Goal: Task Accomplishment & Management: Use online tool/utility

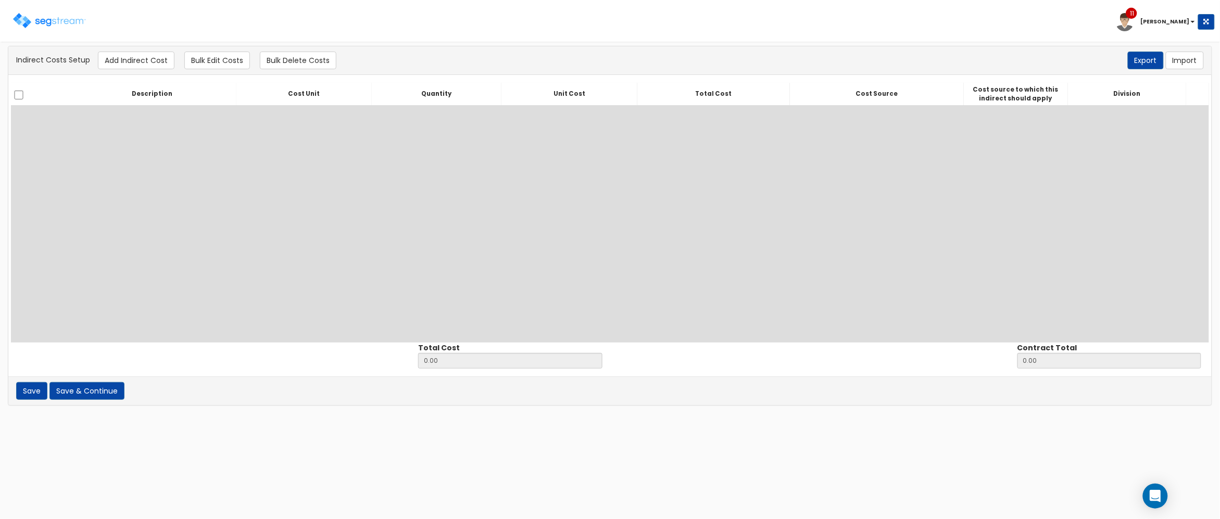
click at [361, 251] on div "Description Cost Unit Quantity Unit Cost Total Cost Cost Source Cost source to …" at bounding box center [610, 213] width 1198 height 260
click at [148, 168] on div "Description Cost Unit Quantity Unit Cost Total Cost Cost Source Cost source to …" at bounding box center [610, 213] width 1198 height 260
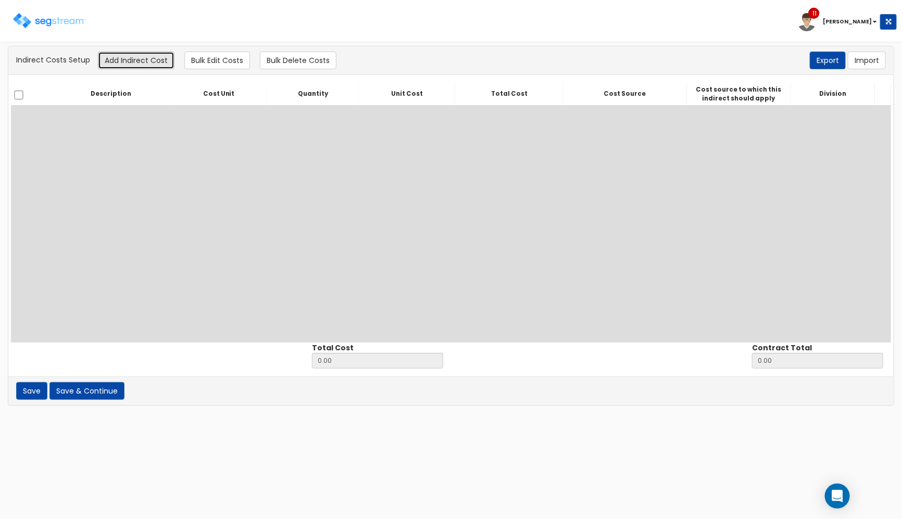
click at [146, 56] on button "Add Indirect Cost" at bounding box center [136, 61] width 77 height 18
select select
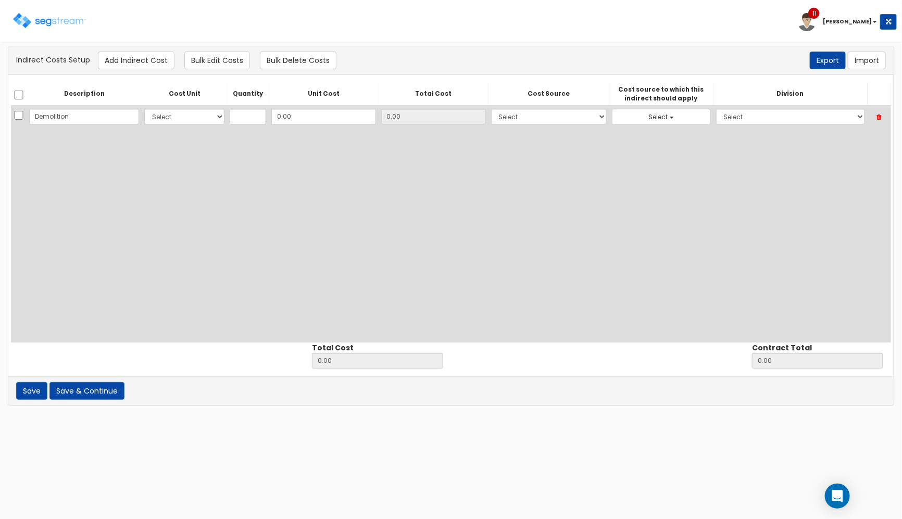
type input "Demolition"
select select "10"
type input "1"
type input "13"
type input "13.00"
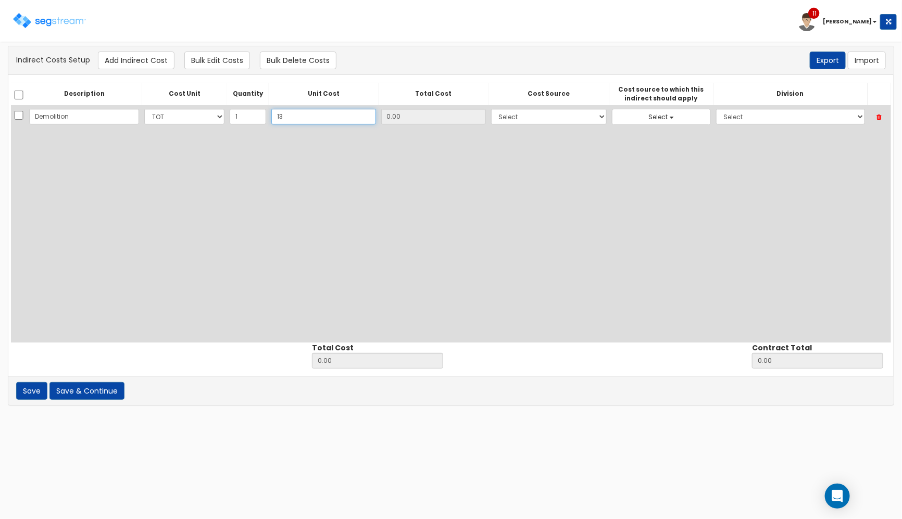
type input "13.00"
type input "138"
type input "138.00"
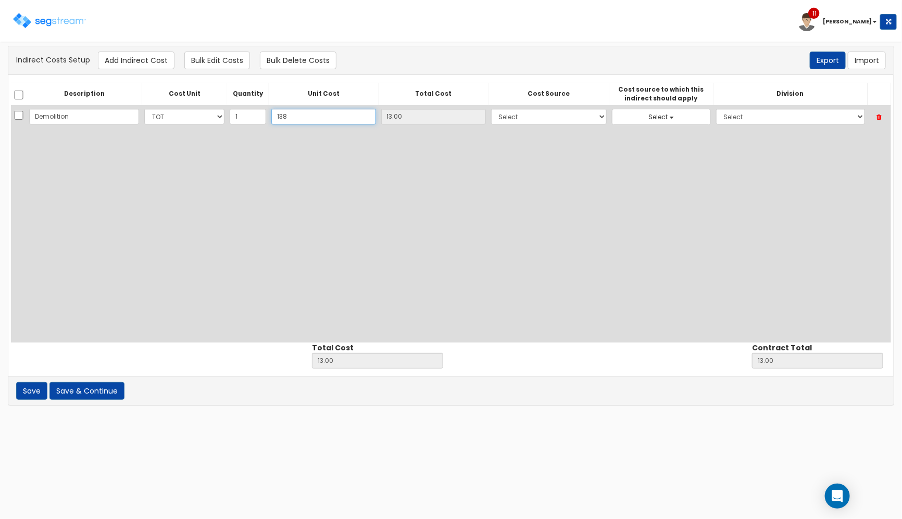
type input "138.00"
type input "1389"
type input "1,389.00"
type input "1,389"
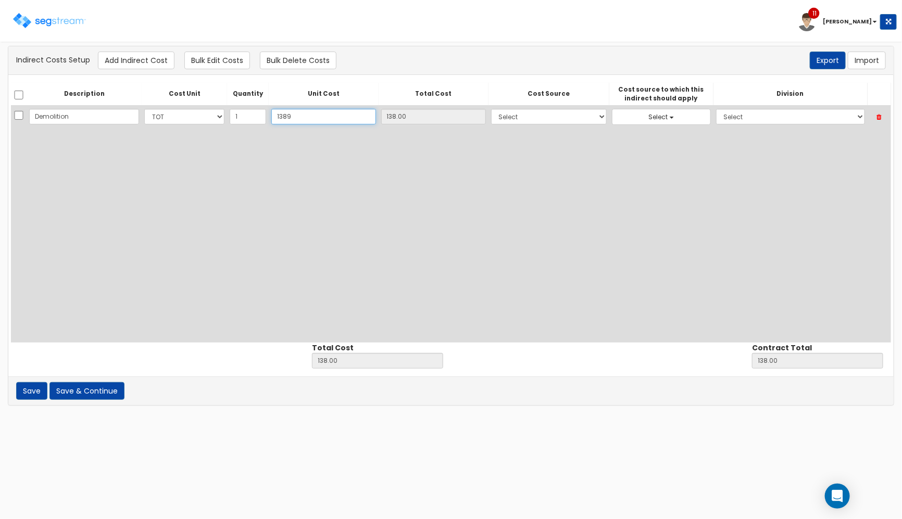
type input "1,389.00"
type input "1,3896"
type input "13,896.00"
type input "13,896"
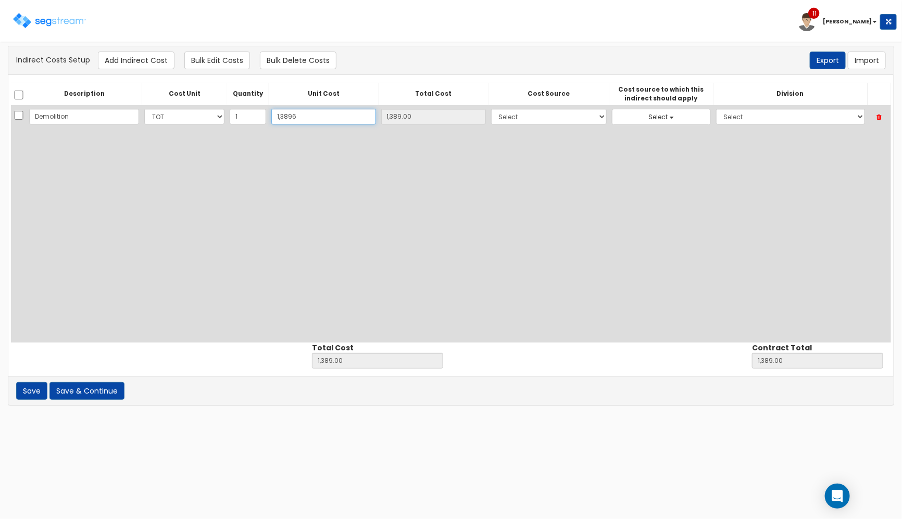
type input "13,896.00"
type input "13,8967"
type input "138,967.00"
type input "138,967"
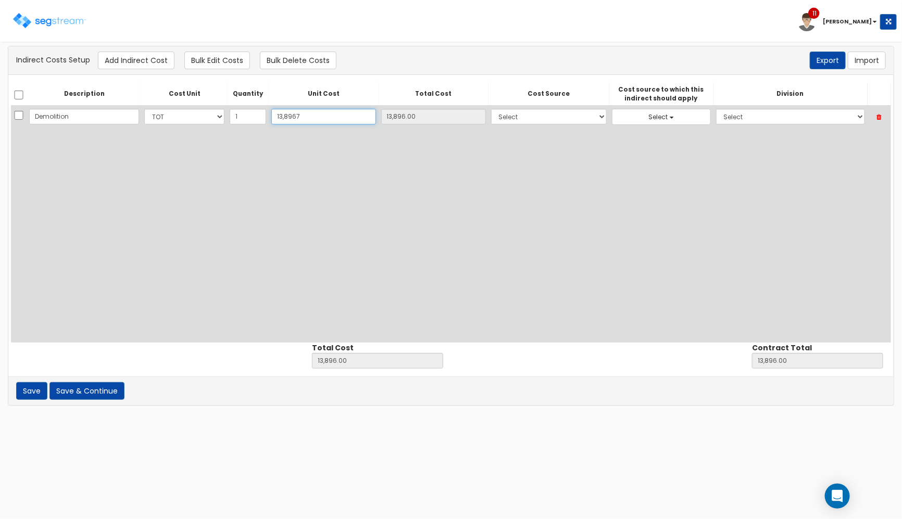
type input "138,967.00"
type input "138,967.1"
type input "138,967.10"
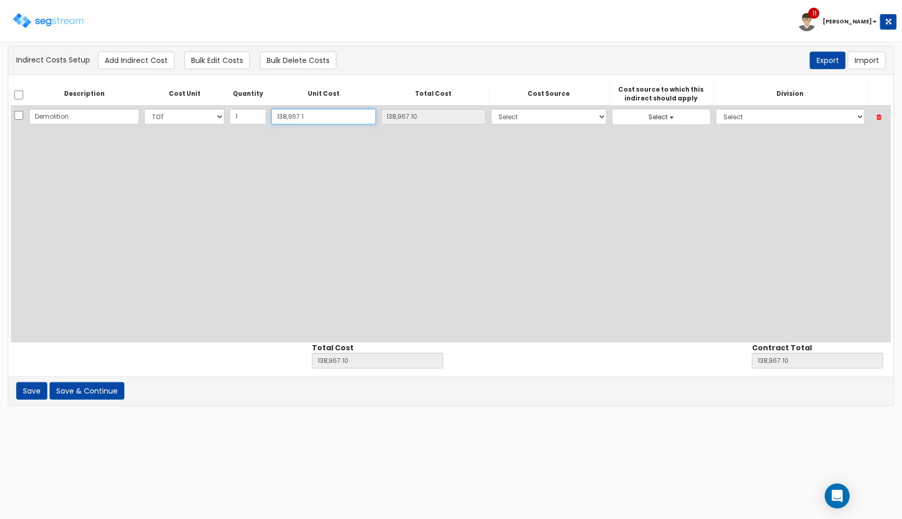
type input "138,967.11"
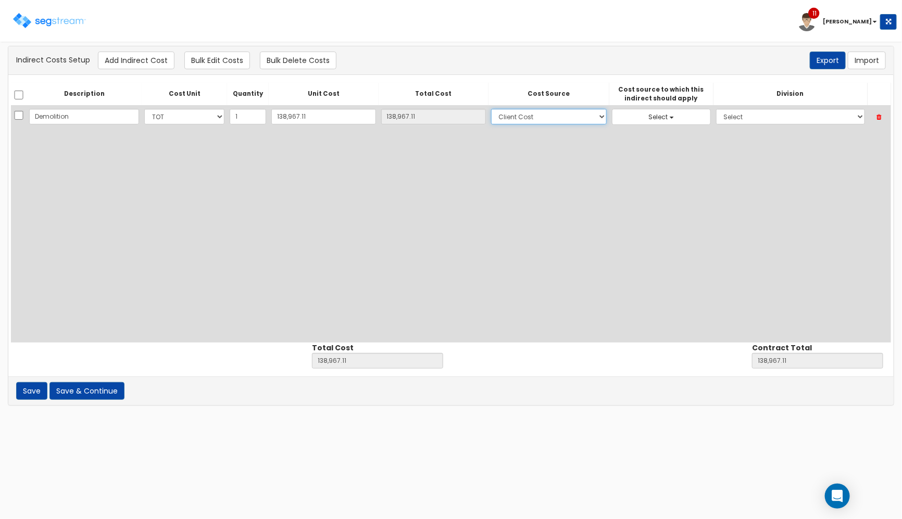
select select "6"
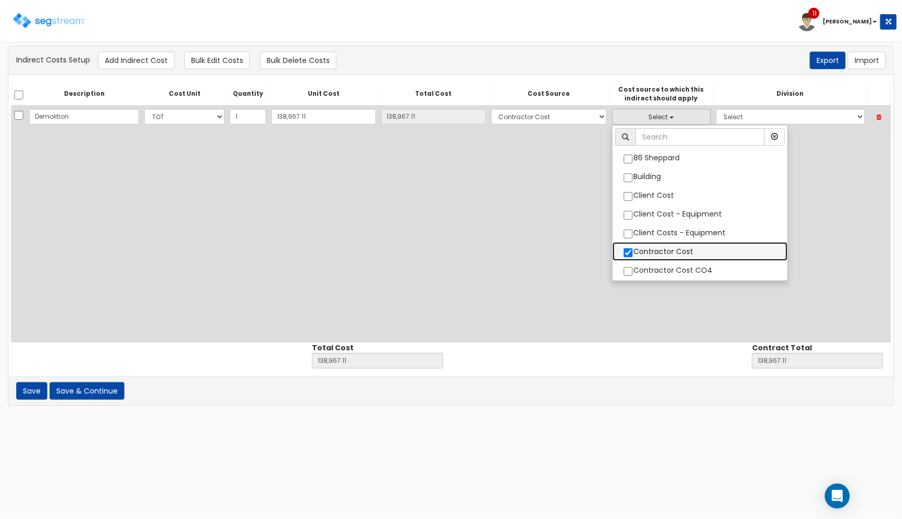
select select "6"
checkbox input "true"
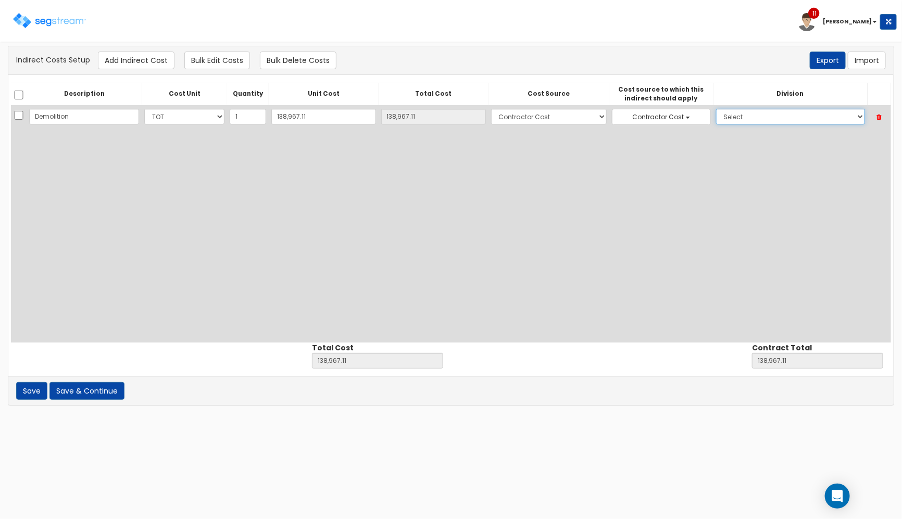
select select "1"
click at [152, 53] on button "Add Indirect Cost" at bounding box center [136, 61] width 77 height 18
select select "10"
select select "6"
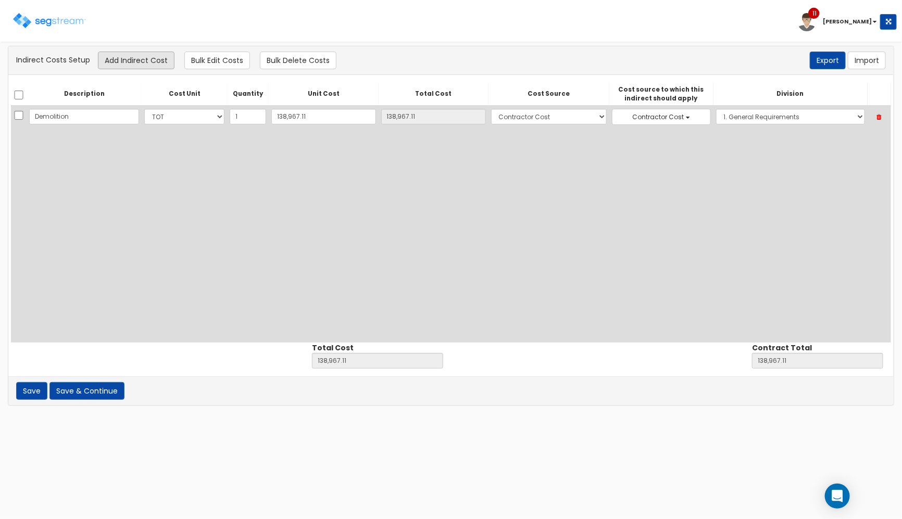
select select "1"
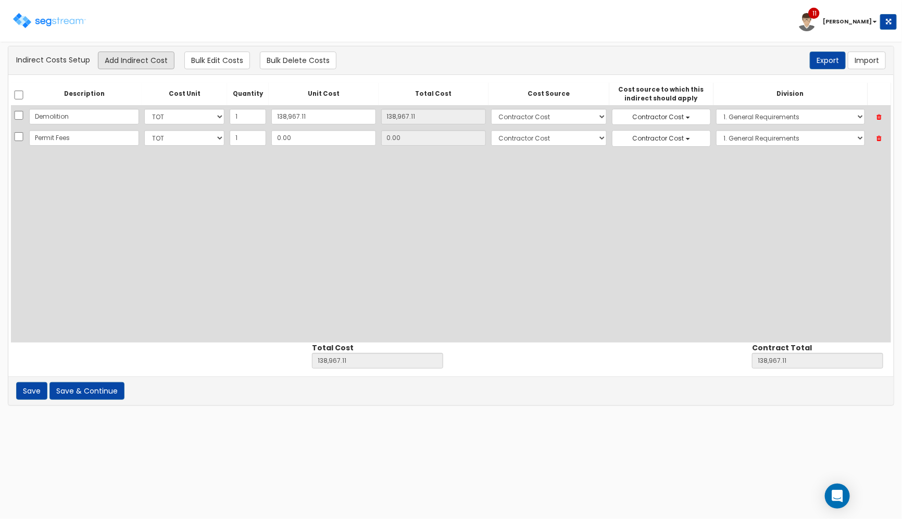
type input "Permit Fees"
type input "1"
type input "138,968.11"
type input "1.00"
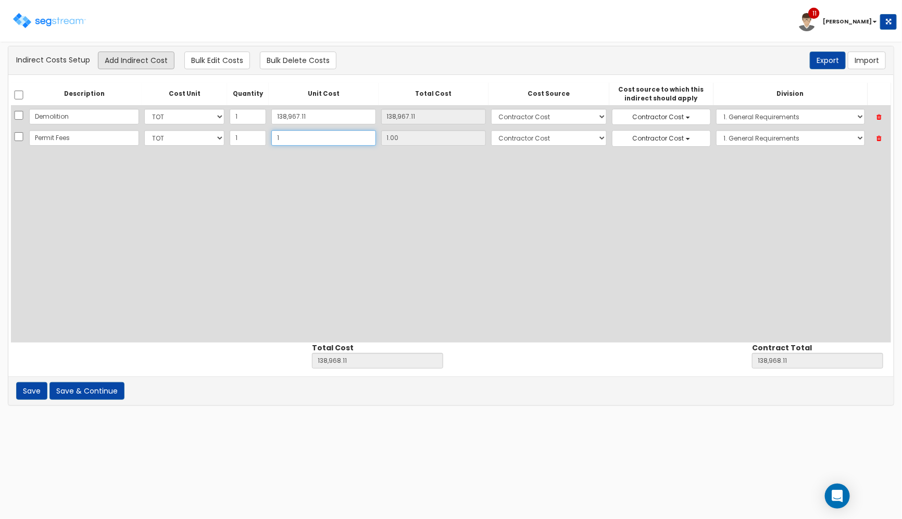
type input "10"
type input "138,977.11"
type input "10.00"
type input "108"
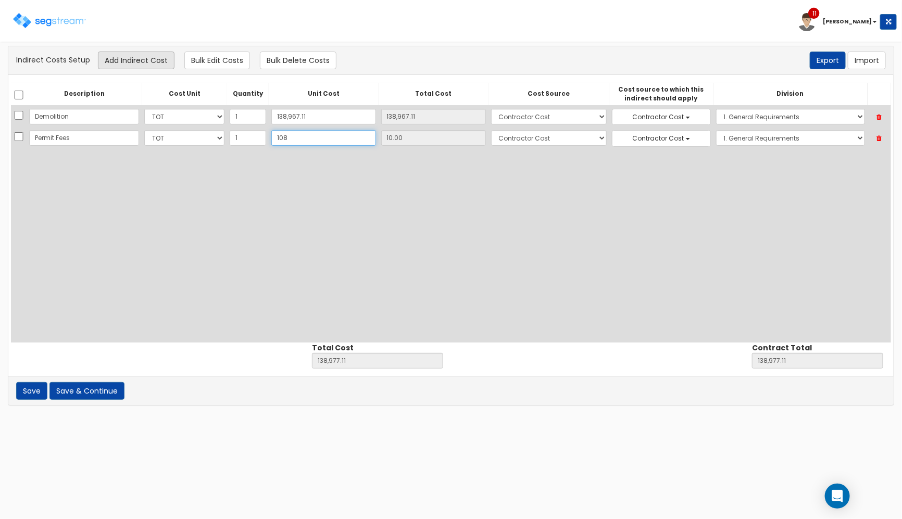
type input "139,075.11"
type input "108.00"
type input "1085"
type input "140,052.11"
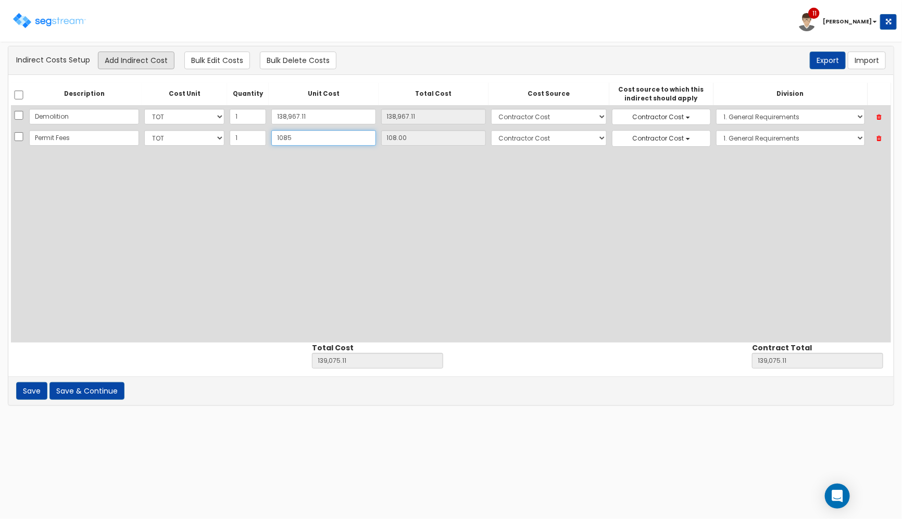
type input "140,052.11"
type input "1,085"
type input "1,085.00"
type input "1,0850"
type input "149,817.11"
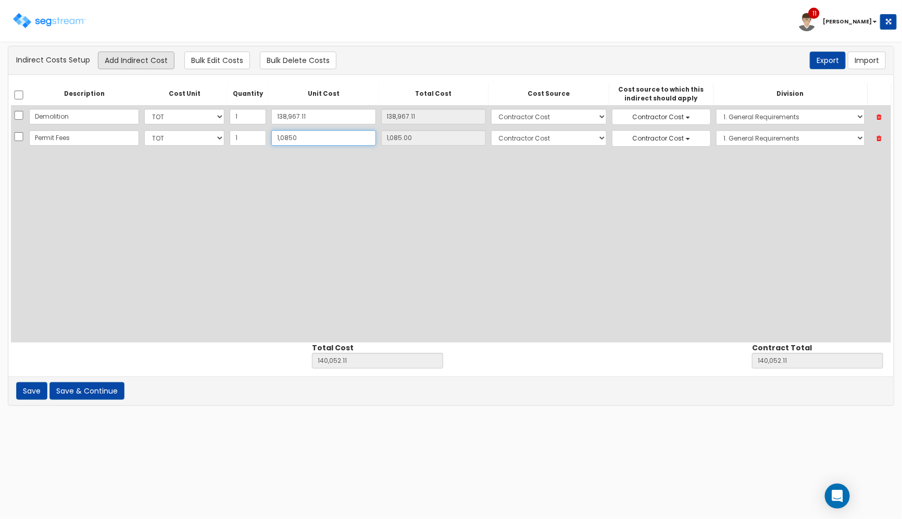
type input "149,817.11"
type input "10,850"
type input "10,850.00"
type input "10,850.08"
type input "149,817.19"
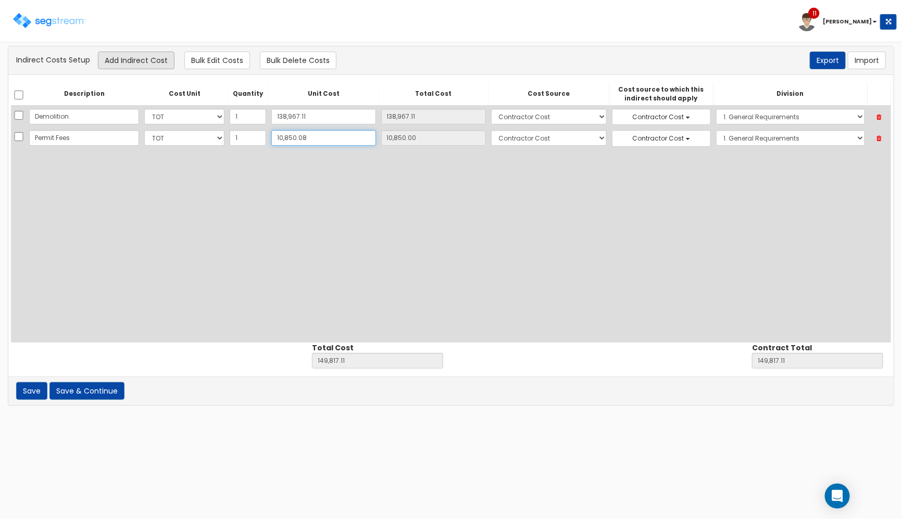
type input "149,817.19"
type input "10,850.08"
click at [131, 61] on button "Add Indirect Cost" at bounding box center [136, 61] width 77 height 18
select select "10"
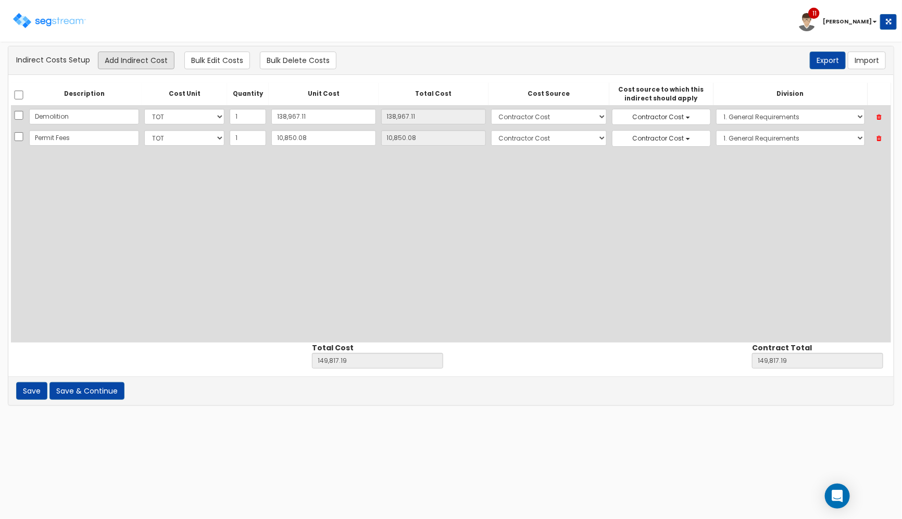
select select "6"
select select "1"
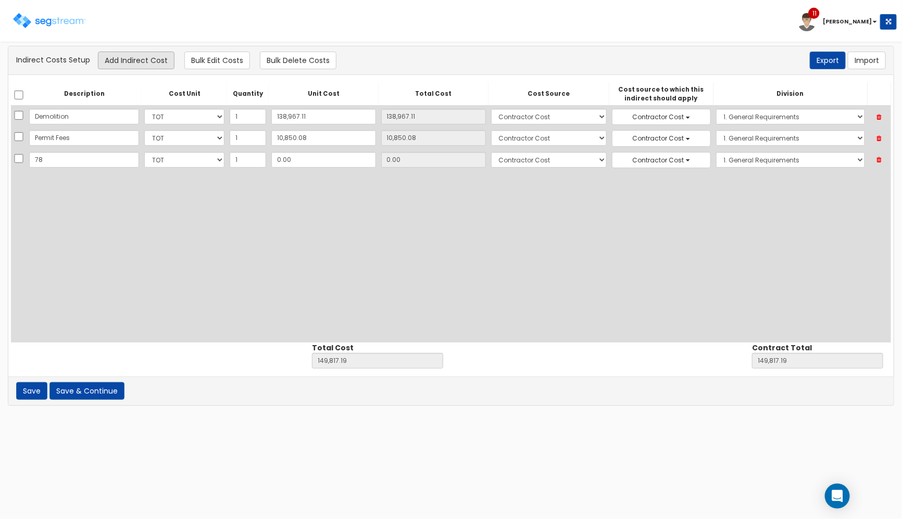
type input "7"
type input "Engineering Fees"
type input "7"
type input "149,824.19"
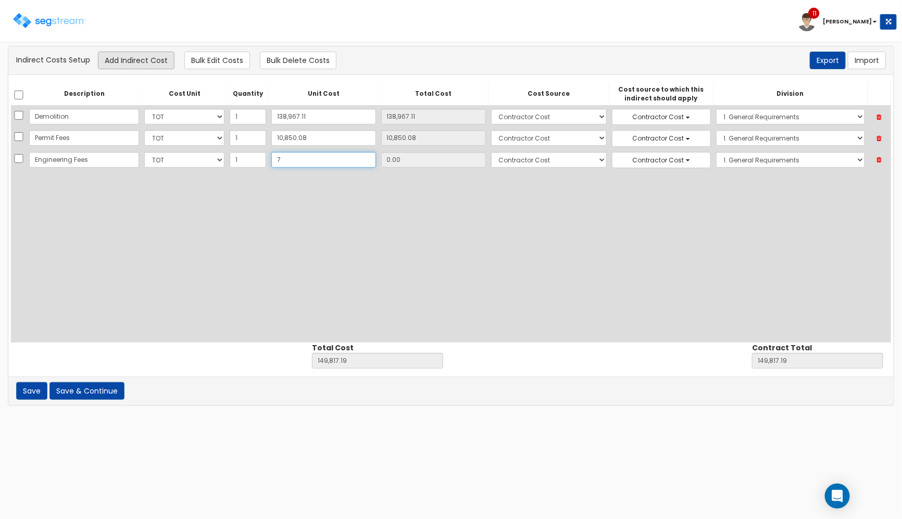
type input "7.00"
type input "78"
type input "149,895.19"
type input "78.00"
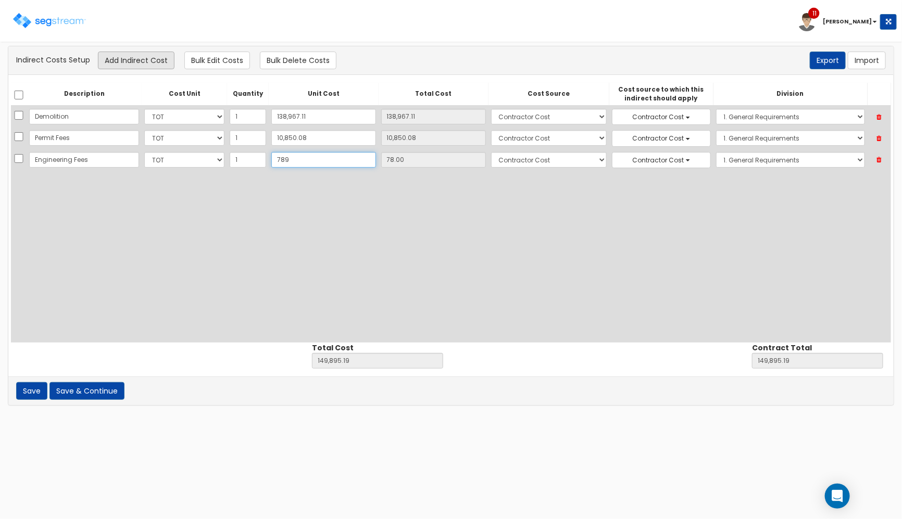
type input "7894"
type input "157,711.19"
type input "7,894"
type input "7,894.00"
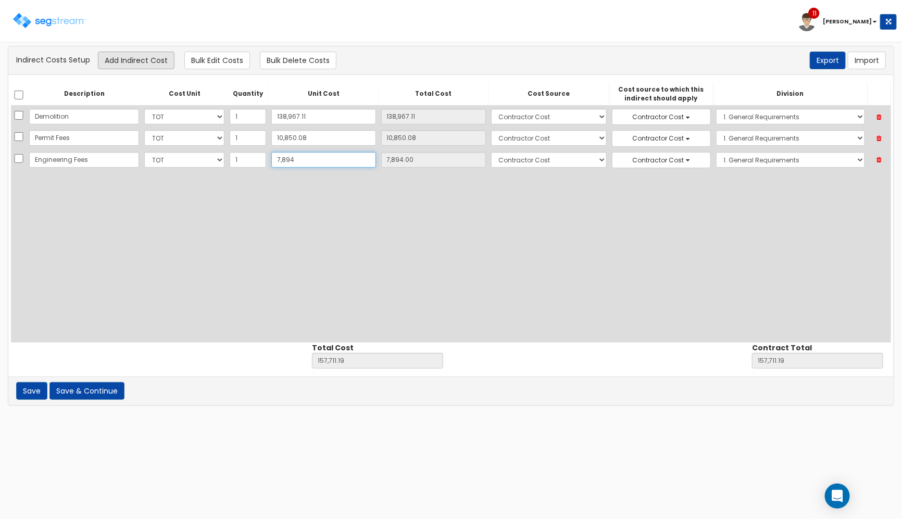
type input "7,8947"
type input "228,764.19"
type input "78,947"
type input "78,947.00"
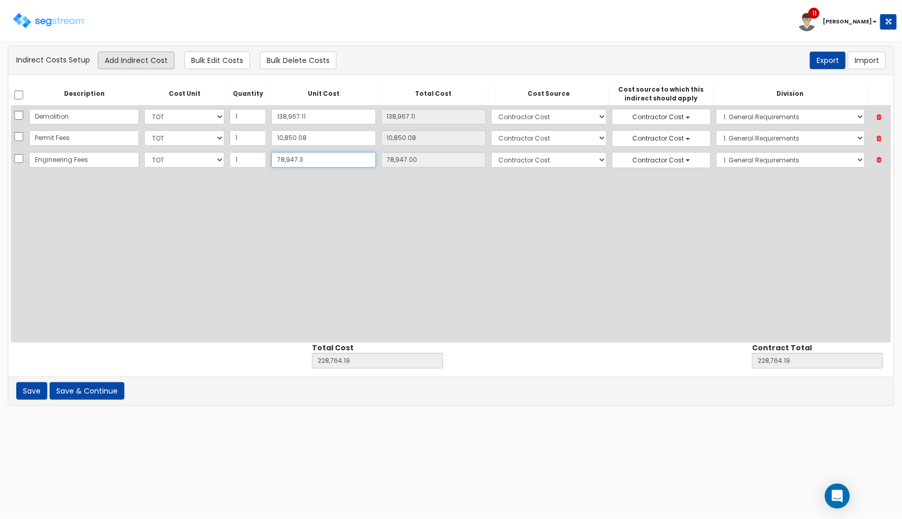
type input "78,947.30"
type input "228,764.49"
type input "78,947.30"
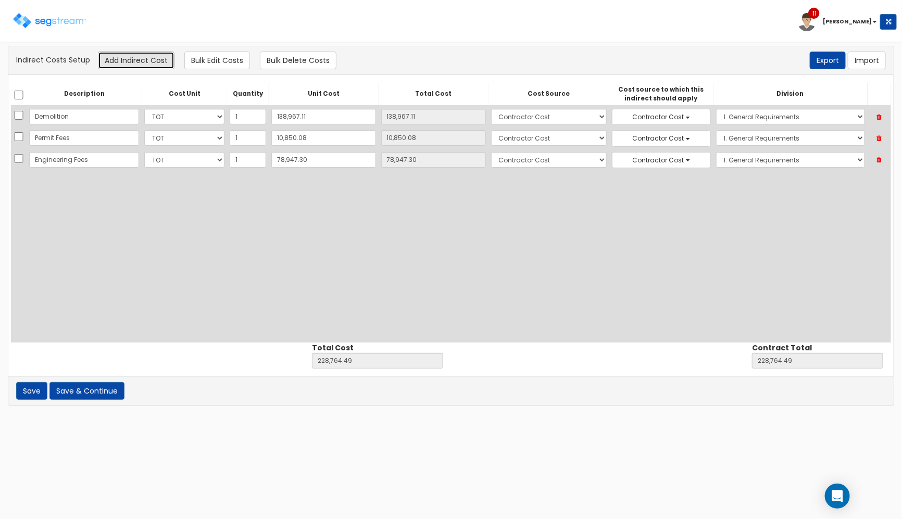
click at [134, 61] on button "Add Indirect Cost" at bounding box center [136, 61] width 77 height 18
select select "10"
select select "6"
select select "1"
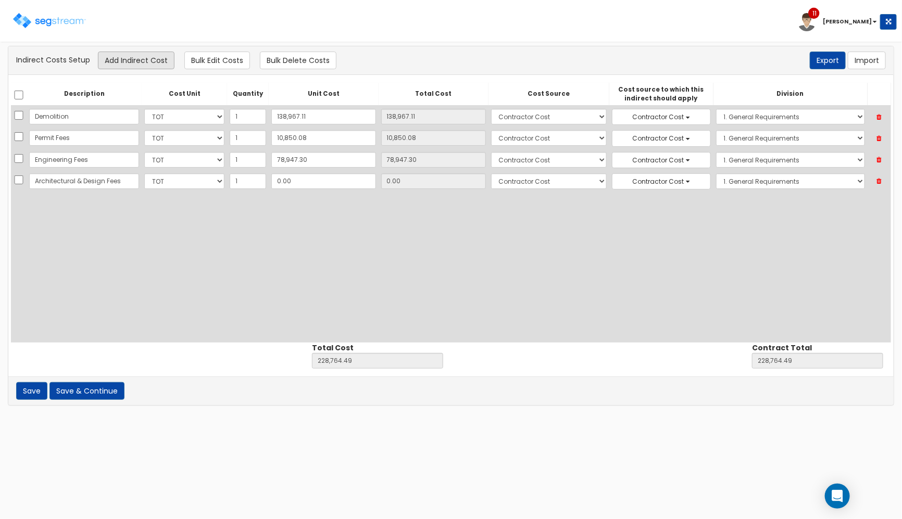
scroll to position [0, 8]
type input "Architectural & Design Fees"
type input "9"
type input "228,773.49"
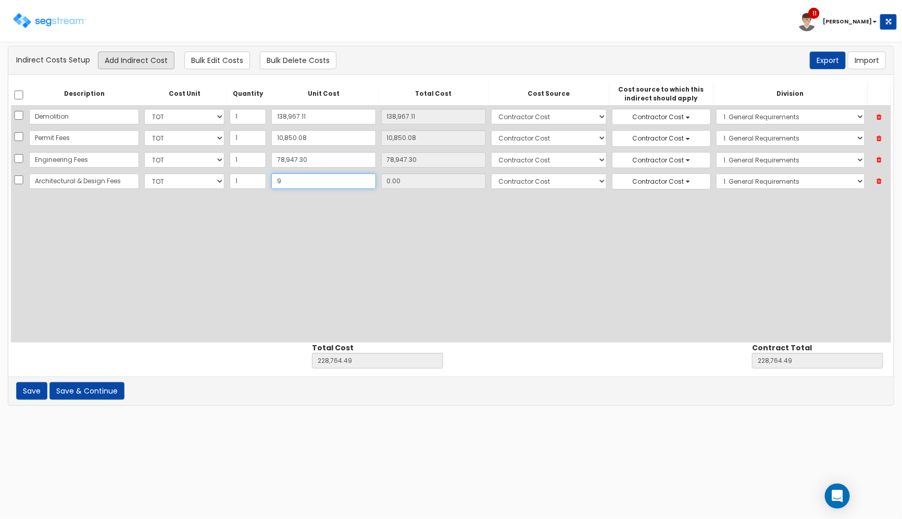
type input "228,773.49"
type input "9.00"
type input "91"
type input "228,855.49"
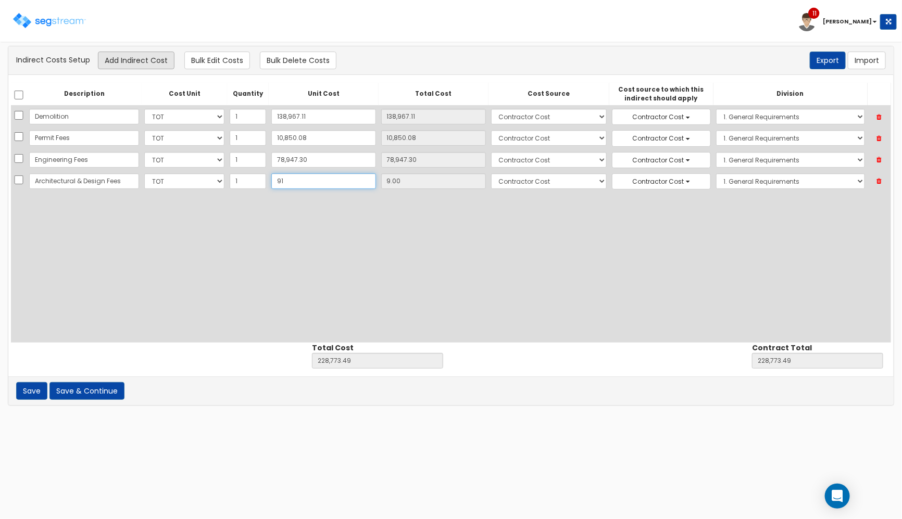
type input "91.00"
type input "916"
type input "229,680.49"
type input "916.00"
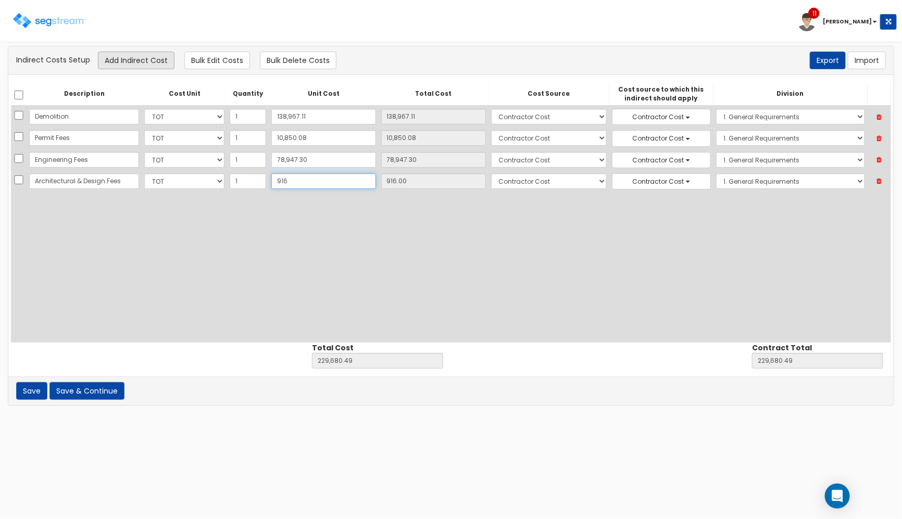
type input "9169"
type input "237,933.49"
type input "9,169"
type input "9,169.00"
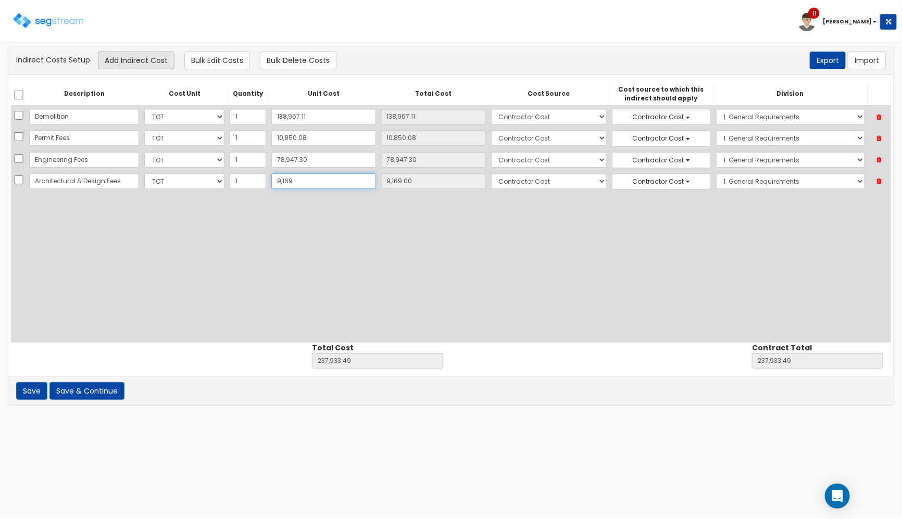
type input "9,1694"
type input "320,458.49"
type input "91,694"
type input "91,694.00"
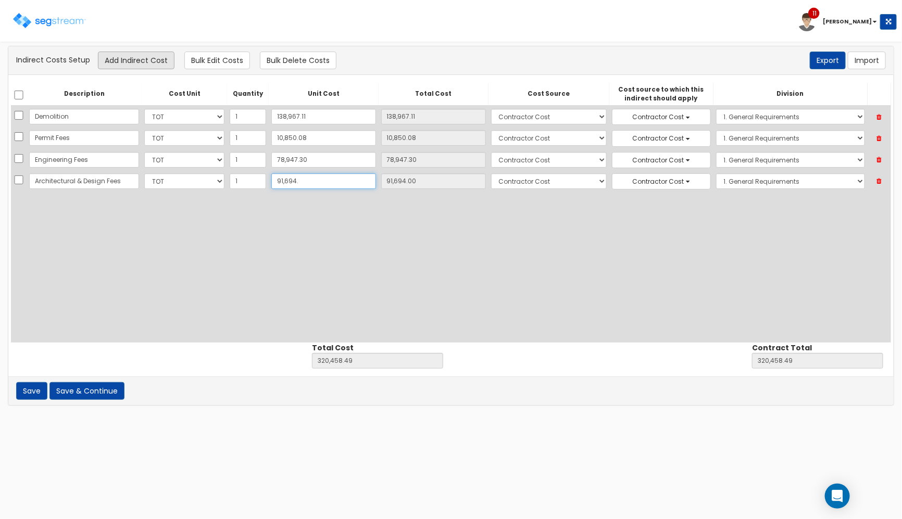
type input "91,694.5"
type input "320,458.99"
type input "91,694.50"
type input "91,694.55"
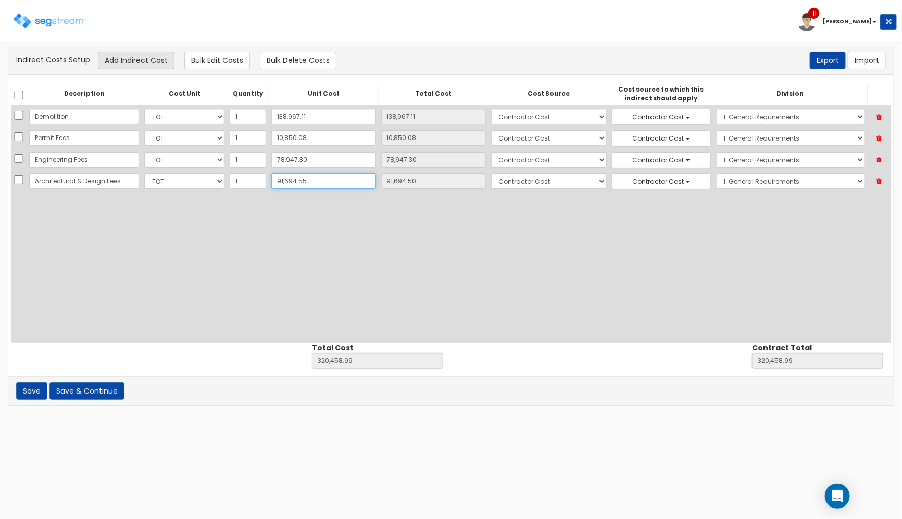
type input "320,459.04"
type input "91,694.55"
click at [115, 392] on button "Save & Continue" at bounding box center [86, 391] width 75 height 18
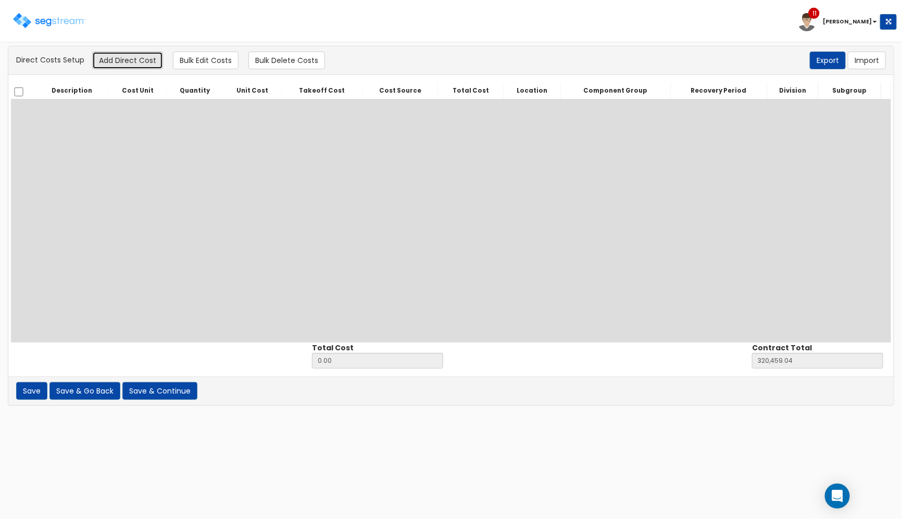
click at [127, 64] on button "Add Direct Cost" at bounding box center [127, 61] width 71 height 18
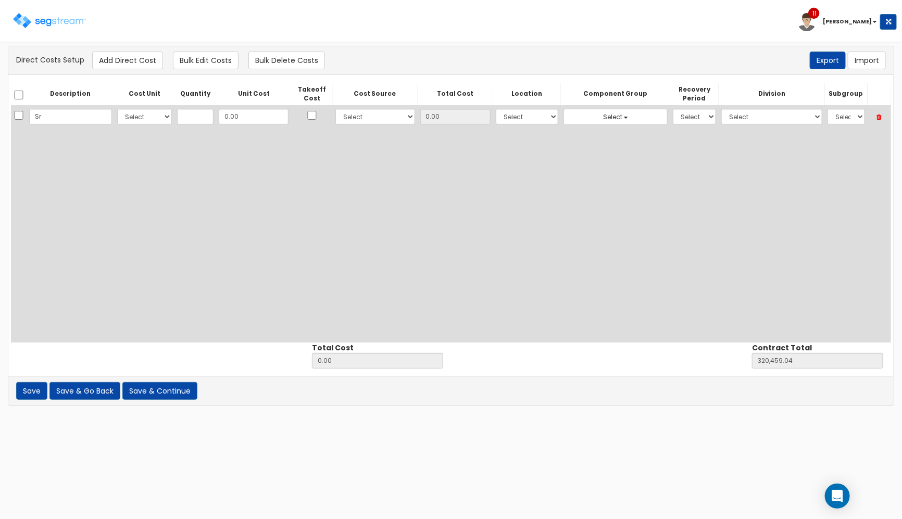
type input "S"
type input "Structural Repairs"
click at [177, 121] on input "text" at bounding box center [195, 117] width 36 height 16
click at [157, 123] on select "Select CF Custo Custo Custo Custo Custo Custo Custo Custo Custo Custo Custo Cus…" at bounding box center [144, 117] width 55 height 16
select select "10"
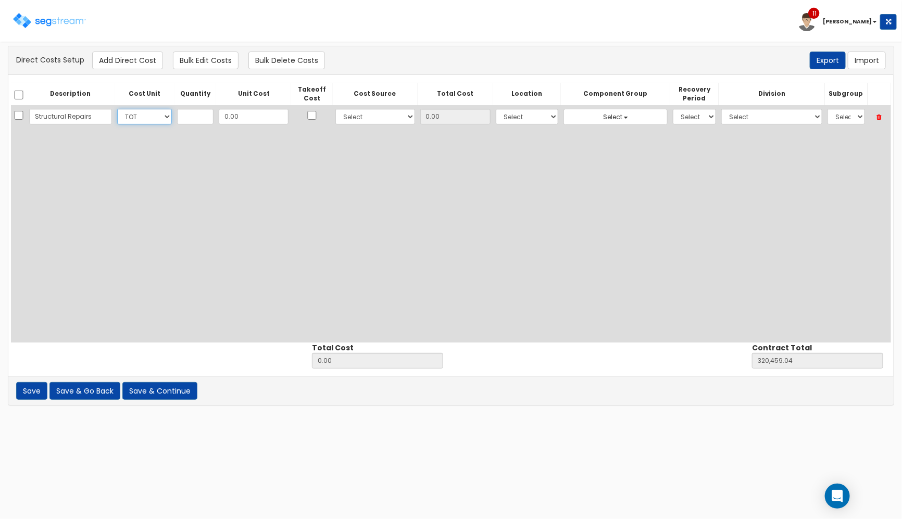
click at [117, 109] on select "Select CF Custo Custo Custo Custo Custo Custo Custo Custo Custo Custo Custo Cus…" at bounding box center [144, 117] width 55 height 16
type input "1"
type input "51"
type input "51.00"
type input "320,510.04"
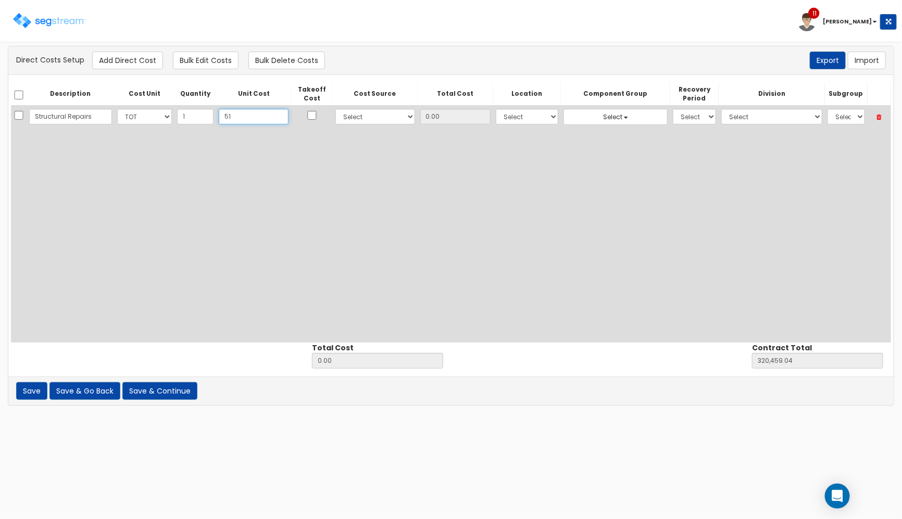
type input "51.00"
type input "511"
type input "511.00"
type input "320,970.04"
type input "511.00"
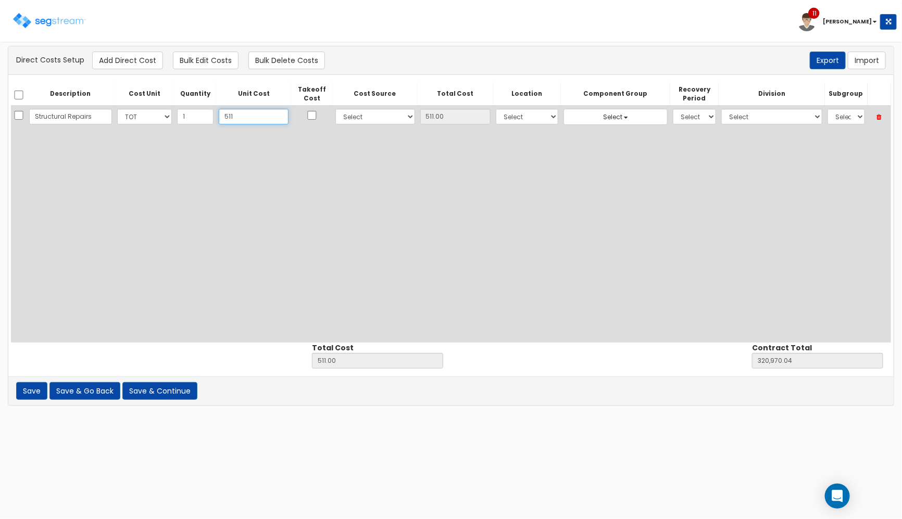
type input "5116"
type input "5,116.00"
type input "325,575.04"
type input "5,116"
type input "5,116.00"
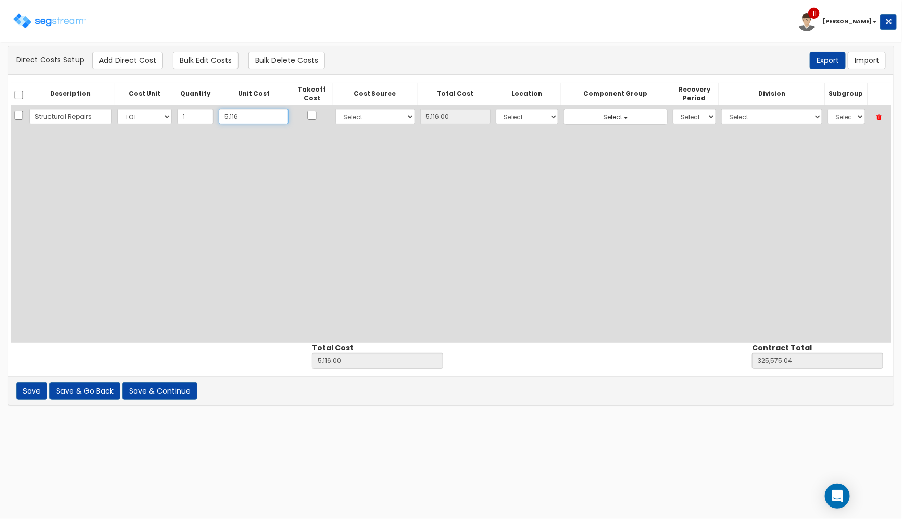
type input "5,1166"
type input "51,166.00"
type input "371,625.04"
type input "51,166"
type input "51,166.00"
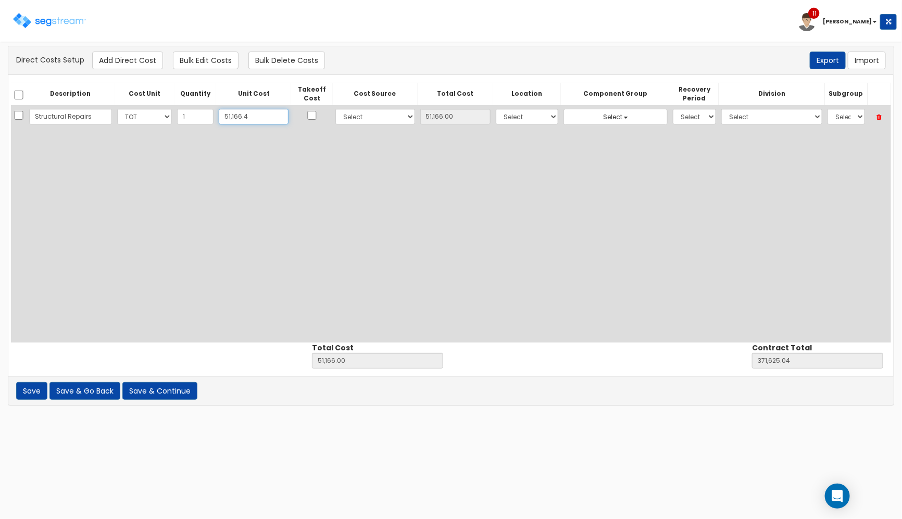
type input "51,166.49"
type input "371,625.53"
type input "51,166.49"
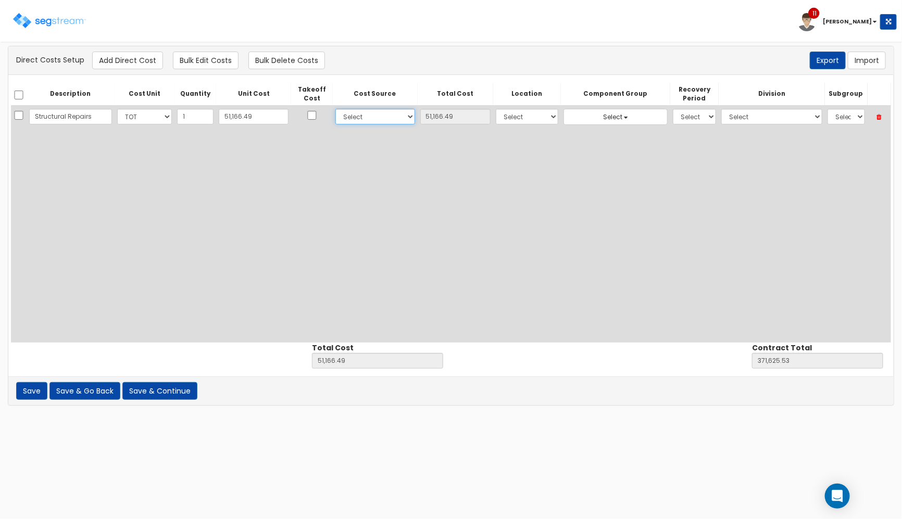
click at [360, 116] on select "Select 86 Sheppard Building Client Cost Client Cost - Equipment Client Costs - …" at bounding box center [375, 117] width 80 height 16
select select "6"
click at [335, 109] on select "Select 86 Sheppard Building Client Cost Client Cost - Equipment Client Costs - …" at bounding box center [375, 117] width 80 height 16
click at [514, 115] on select "Select Building Building Interior Site Improvements Add Additional Location" at bounding box center [527, 117] width 62 height 16
select select "6"
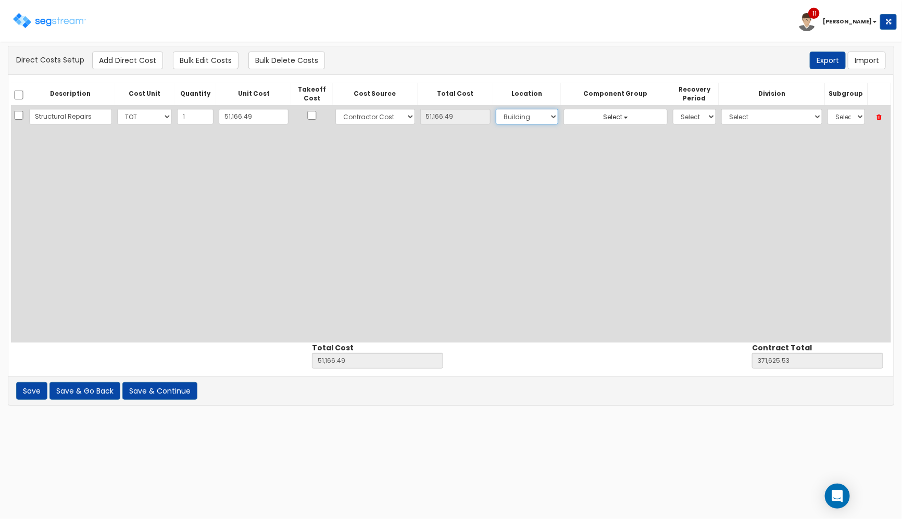
click at [496, 109] on select "Select Building Building Interior Site Improvements Add Additional Location" at bounding box center [527, 117] width 62 height 16
click at [623, 107] on td "Select 0.00 - 1250 Property - SERVER ROOM HVAC - LIGHTING, DECORATIVE INTERIOR …" at bounding box center [615, 117] width 109 height 22
click at [624, 111] on button "Select" at bounding box center [615, 117] width 104 height 16
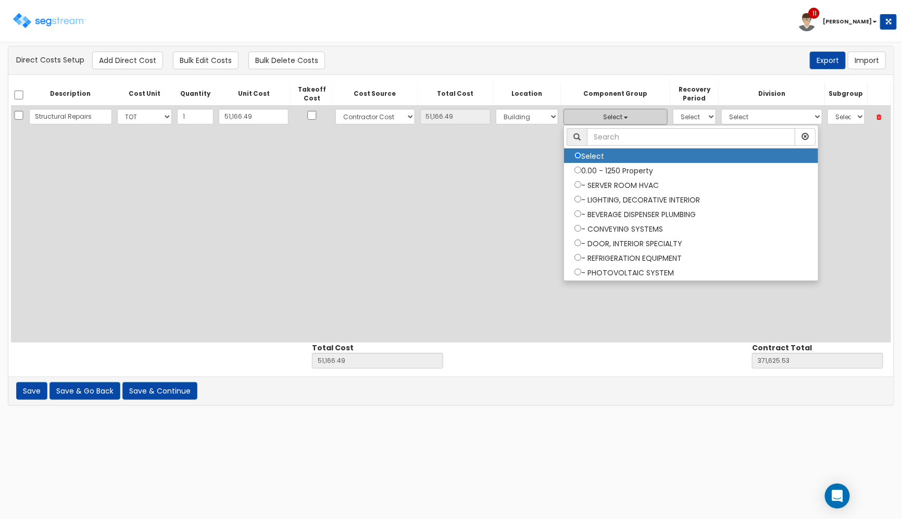
click at [624, 111] on button "Select" at bounding box center [615, 117] width 104 height 16
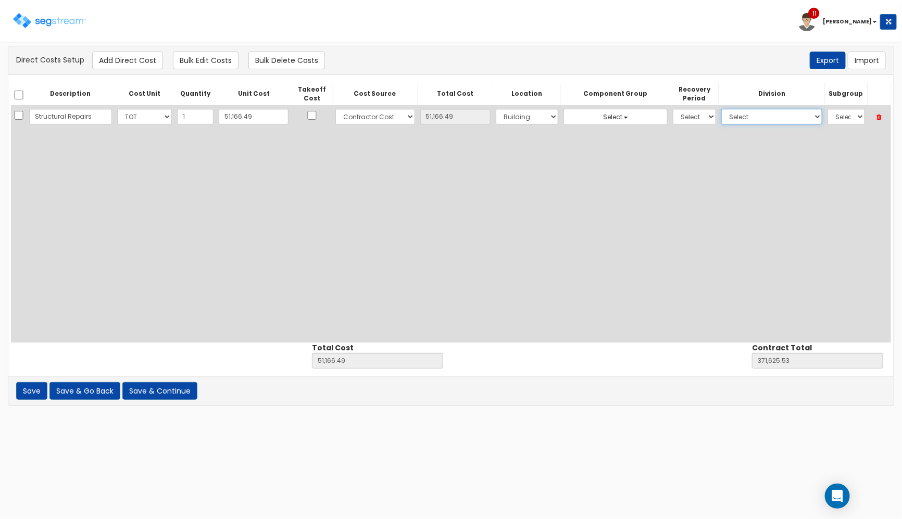
click at [721, 111] on select "Select 1. General Requirements 2. Existing Conditions 3. Concrete 4. Masonry 5.…" at bounding box center [771, 117] width 101 height 16
click at [689, 118] on select "Select 5 Years 7 Years 9 Years 10 Years 15 Years 15 Year QLI 15 Year QRP 15 Yea…" at bounding box center [694, 117] width 43 height 16
select select "39Y"
click at [673, 109] on select "Select 5 Years 7 Years 9 Years 10 Years 15 Years 15 Year QLI 15 Year QRP 15 Yea…" at bounding box center [694, 117] width 43 height 16
click at [742, 118] on select "Select 1. General Requirements 2. Existing Conditions 3. Concrete 4. Masonry 5.…" at bounding box center [771, 117] width 101 height 16
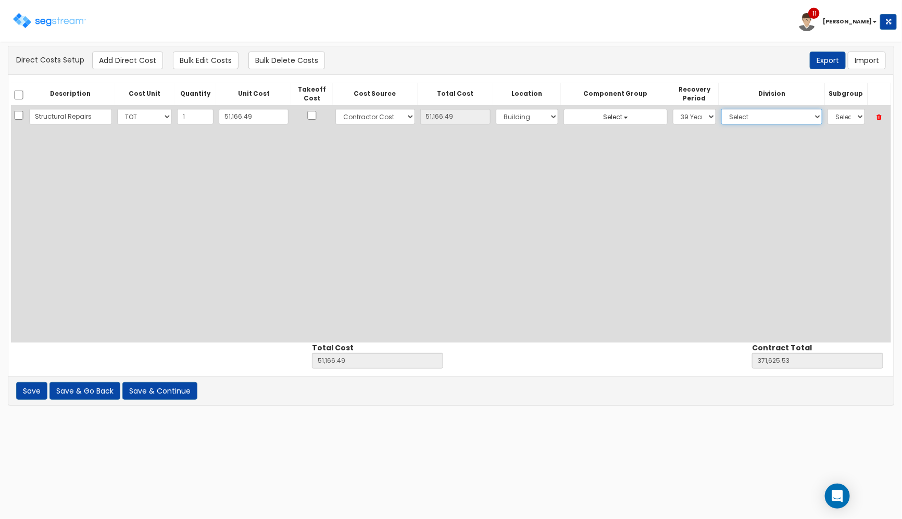
select select "6"
click at [721, 109] on select "Select 1. General Requirements 2. Existing Conditions 3. Concrete 4. Masonry 5.…" at bounding box center [771, 117] width 101 height 16
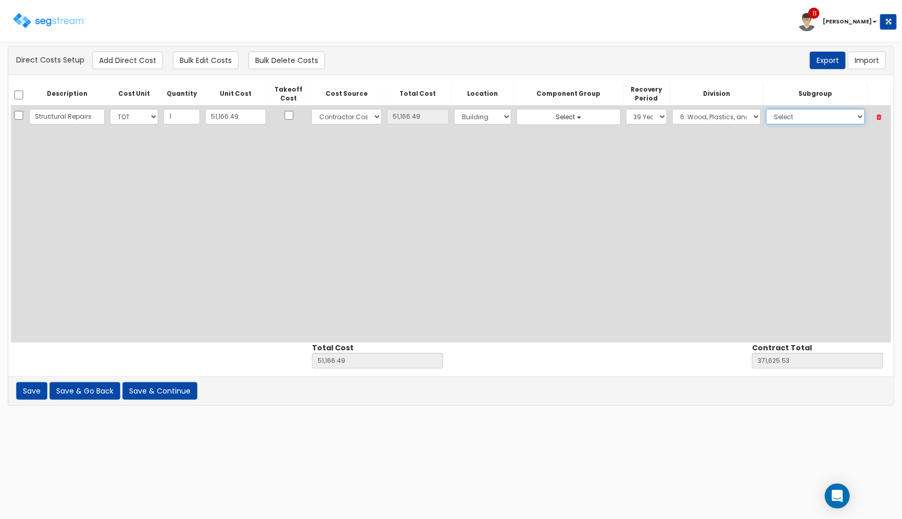
click at [782, 122] on select "Select 1. Selective Demolition Wood Framing (6050510) 2. Selective Demolition M…" at bounding box center [815, 117] width 99 height 16
select select "6111010"
click at [766, 109] on select "Select 1. Selective Demolition Wood Framing (6050510) 2. Selective Demolition M…" at bounding box center [815, 117] width 99 height 16
click at [121, 60] on button "Add Direct Cost" at bounding box center [127, 61] width 71 height 18
select select "10"
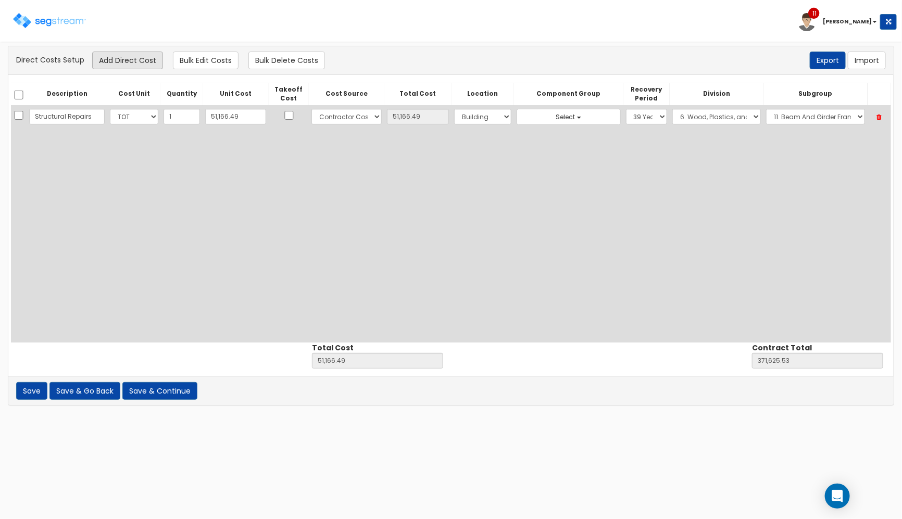
select select "6"
select select "39Y"
select select "6"
select select "6111010"
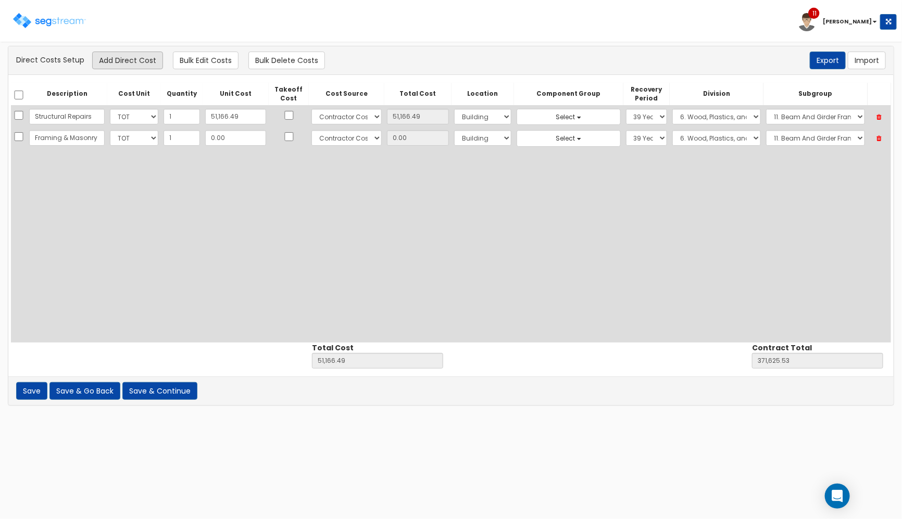
scroll to position [0, 9]
type input "Framing & Masonry"
type input "15"
type input "51,181.49"
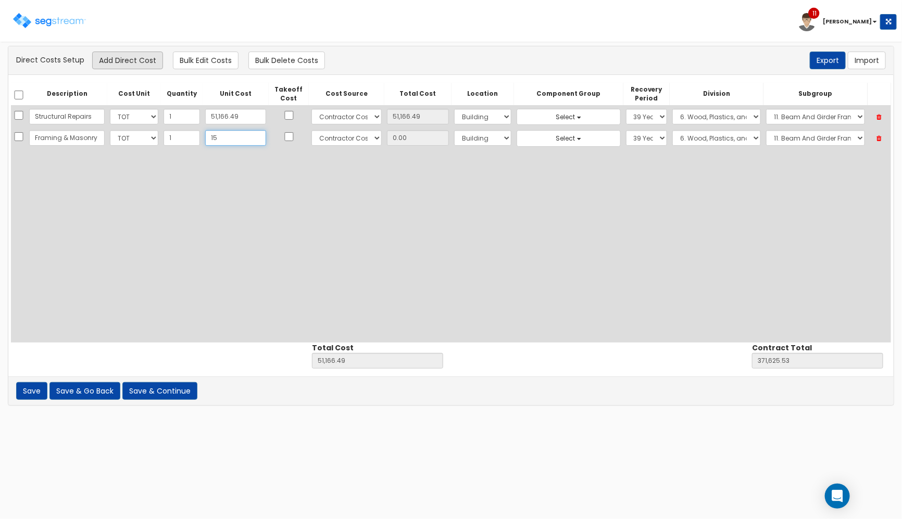
type input "371,640.53"
type input "15.00"
type input "156"
type input "51,322.49"
type input "371,781.53"
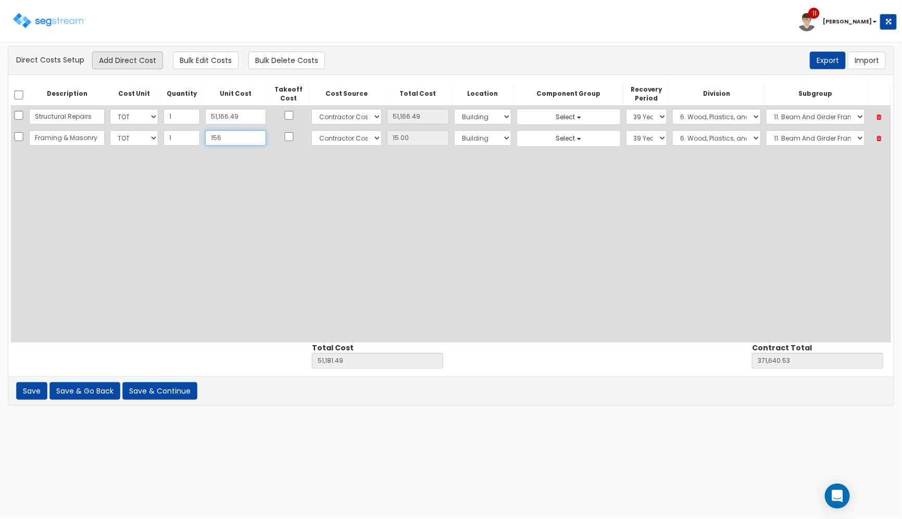
type input "156.00"
type input "1565"
type input "52,731.49"
type input "373,190.53"
type input "1,565"
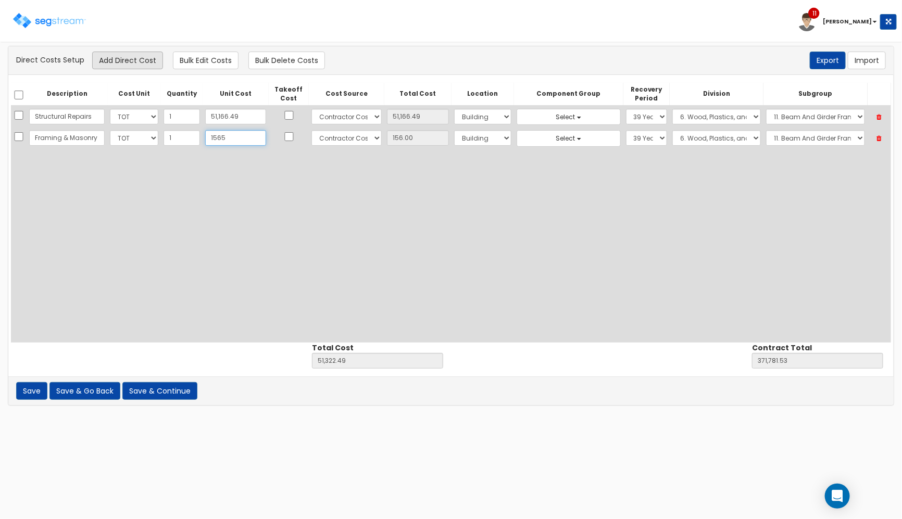
type input "1,565.00"
type input "1,5657"
type input "66,823.49"
type input "387,282.53"
type input "15,657"
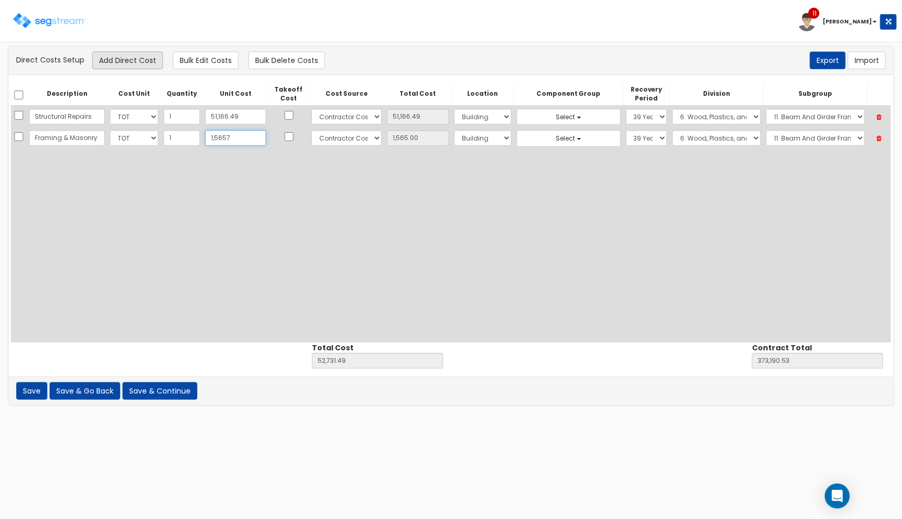
type input "15,657.00"
type input "15,6572"
type input "207,738.49"
type input "528,197.53"
type input "156,572"
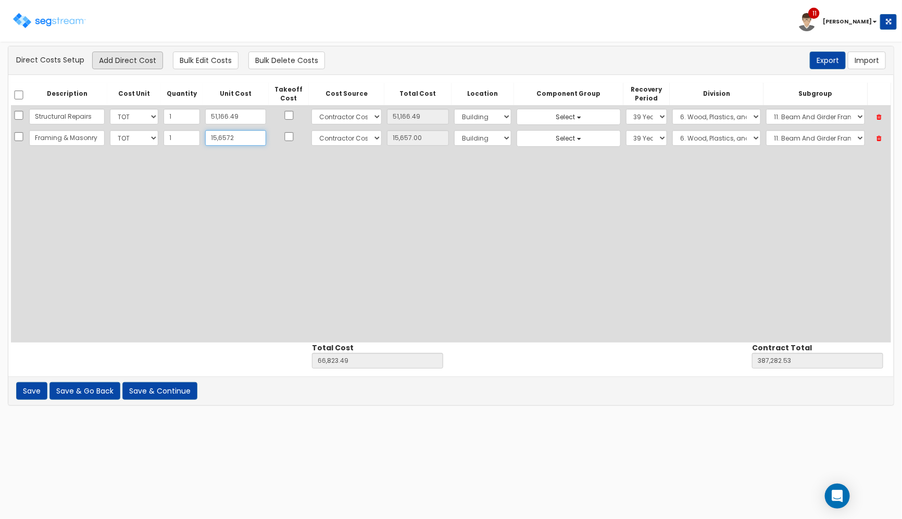
type input "156,572.00"
type input "156,572.91"
type input "207,739.40"
type input "528,198.44"
type input "156,572.91"
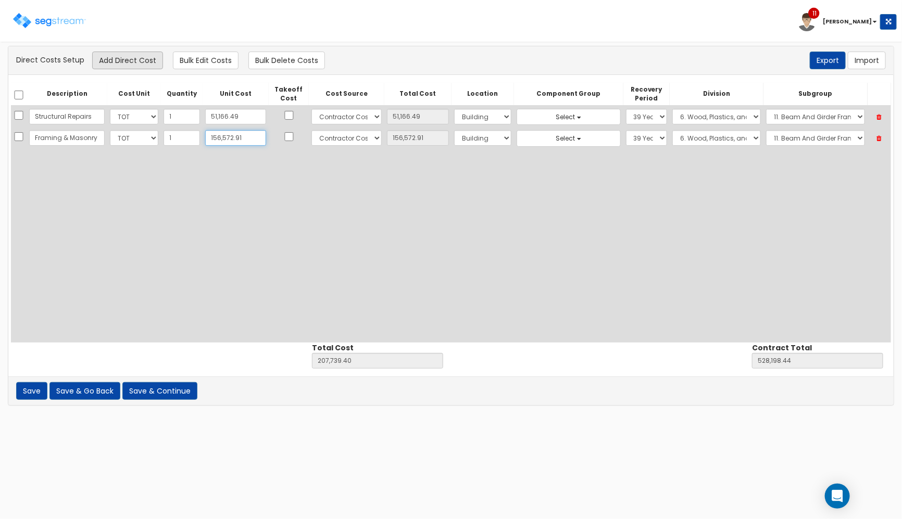
type input "156,572.91"
select select "6111012"
click at [121, 60] on button "Add Direct Cost" at bounding box center [127, 61] width 71 height 18
select select "10"
select select "6"
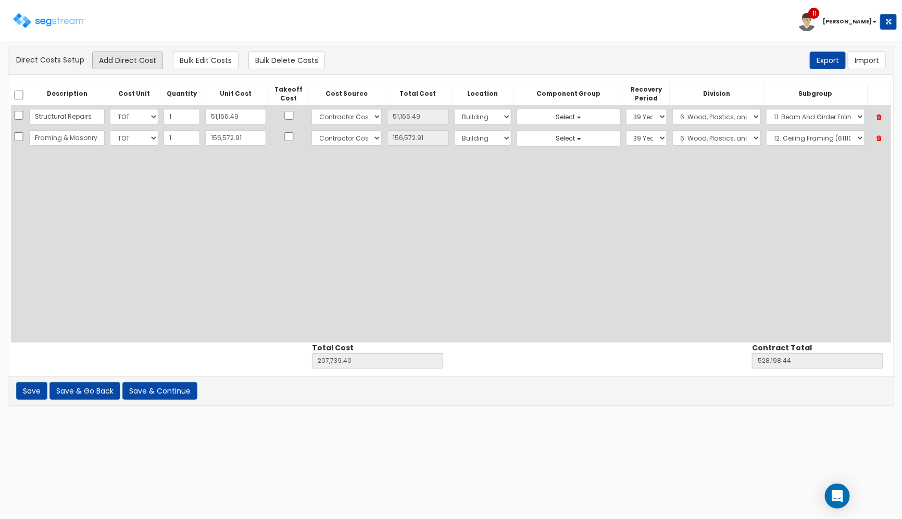
select select "6"
select select "39Y"
select select "6"
select select "6111012"
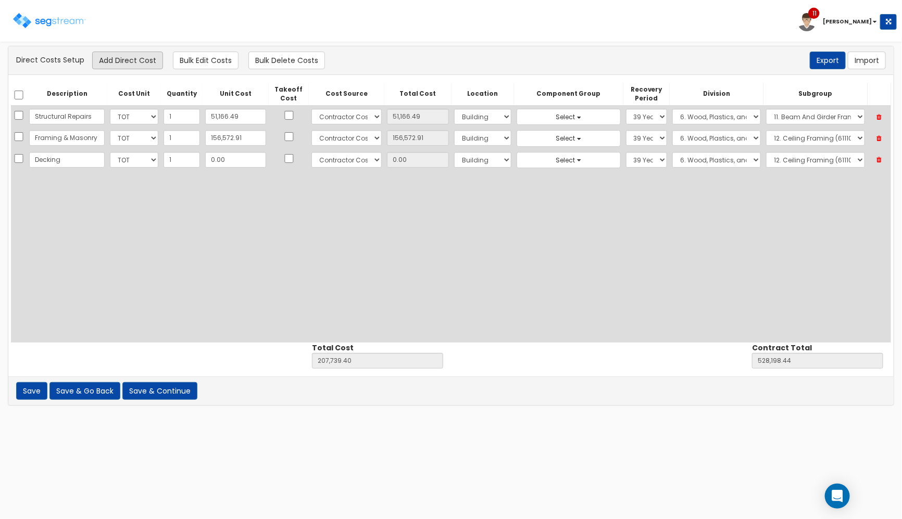
type input "Decking"
type input "15"
type input "207,754.40"
type input "528,213.44"
type input "15.00"
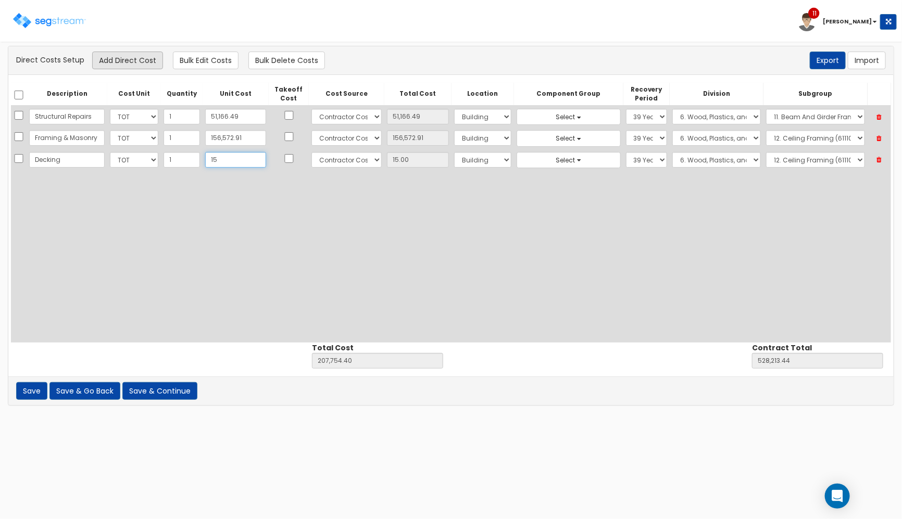
type input "1"
type input "207,740.40"
type input "528,199.44"
type input "1.00"
type input "207,739.40"
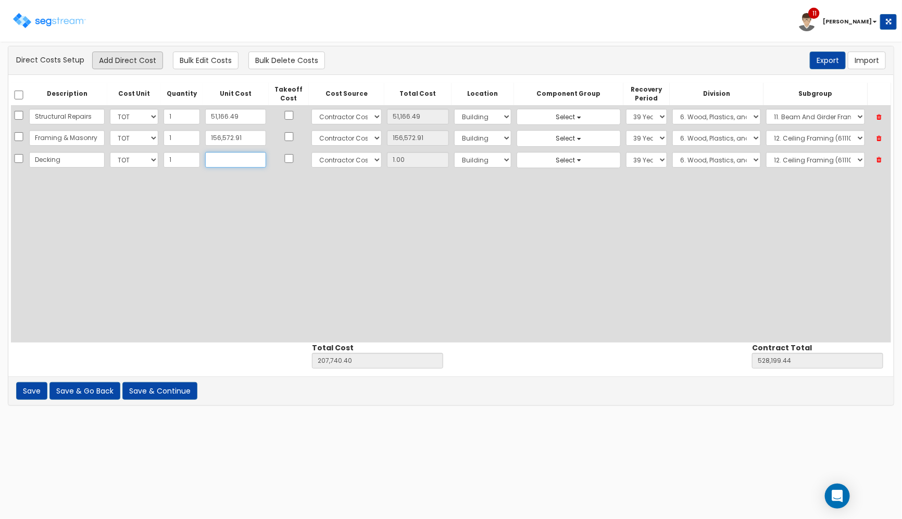
type input "528,198.44"
type input "0.00"
type input "4"
type input "207,743.40"
type input "528,202.44"
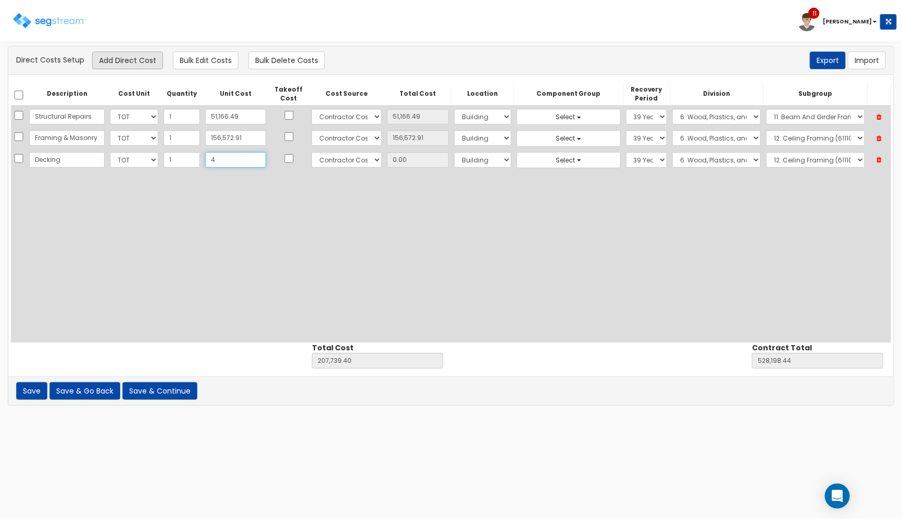
type input "4.00"
type input "49"
type input "207,788.40"
type input "528,247.44"
type input "49.00"
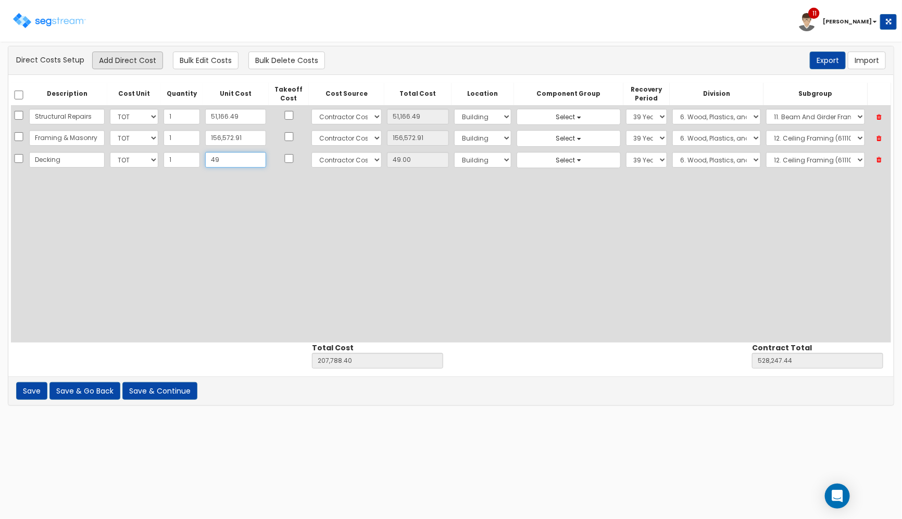
type input "497"
type input "208,236.40"
type input "528,695.44"
type input "497.00"
type input "49764"
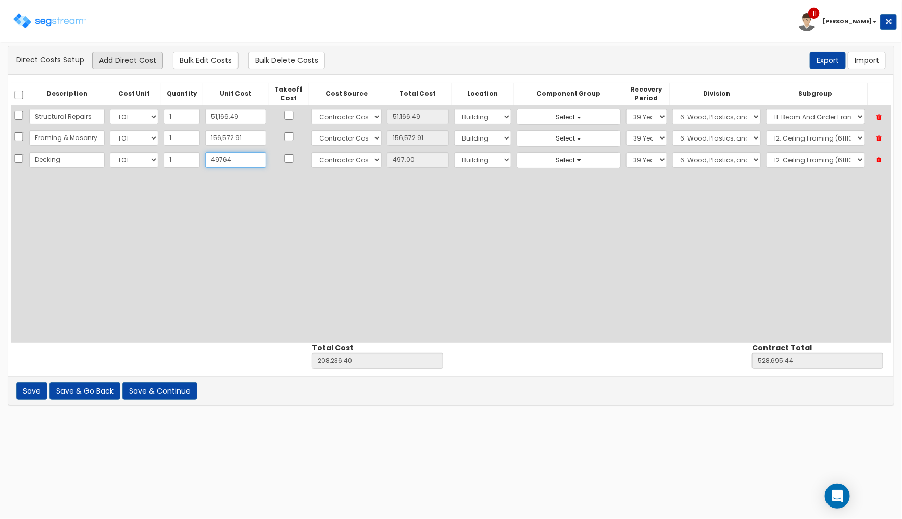
type input "257,503.40"
type input "577,962.44"
type input "49,764"
type input "49,764.00"
type input "49,764.2"
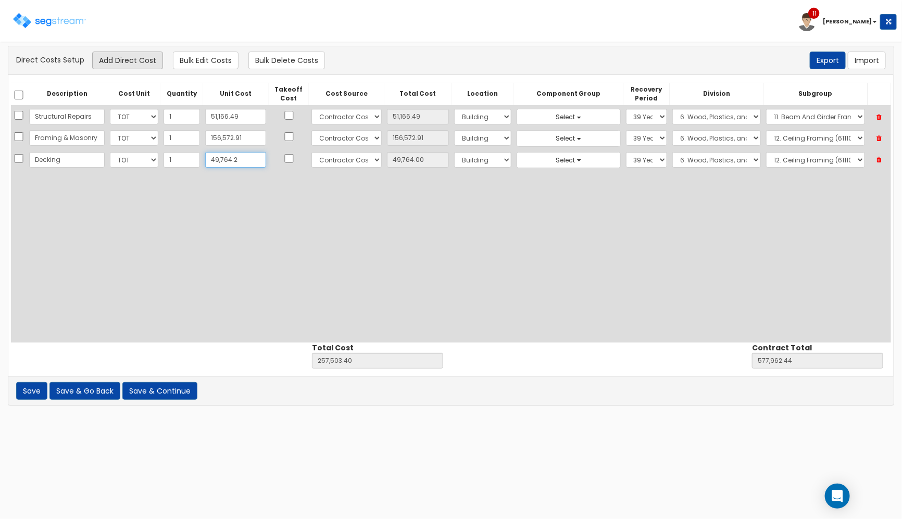
type input "257,503.60"
type input "577,962.64"
type input "49,764.20"
type input "49,764.22"
type input "257,503.62"
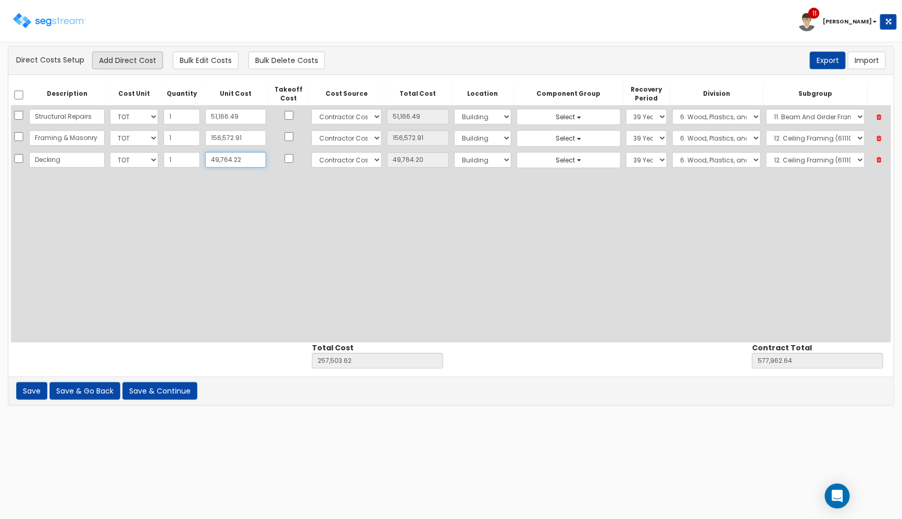
type input "577,962.66"
type input "49,764.22"
click at [355, 178] on div "Description Cost Unit Quantity Unit Cost Takeoff Cost Cost Source Total Cost Lo…" at bounding box center [451, 213] width 880 height 260
click at [472, 157] on select "Select Building Building Interior Site Improvements Add Additional Location" at bounding box center [482, 160] width 57 height 16
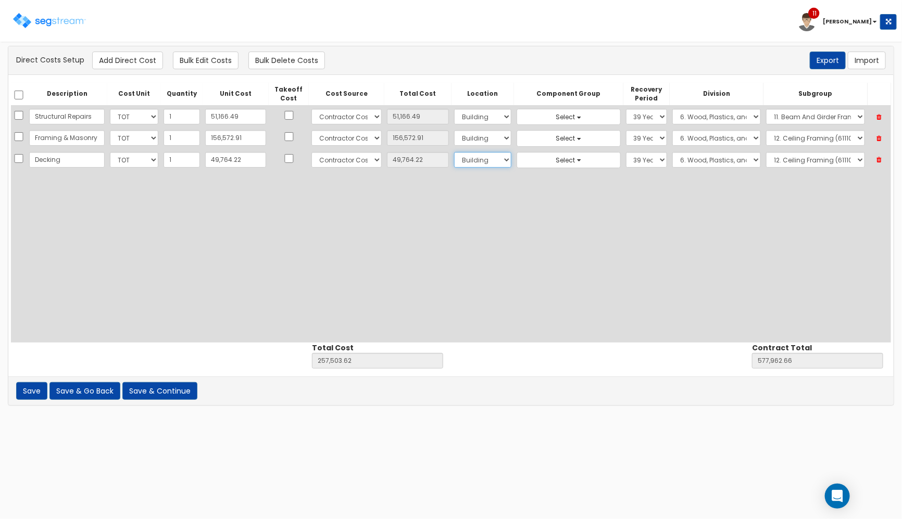
click at [472, 157] on select "Select Building Building Interior Site Improvements Add Additional Location" at bounding box center [482, 160] width 57 height 16
click at [672, 156] on select "Select 1. General Requirements 2. Existing Conditions 3. Concrete 4. Masonry 5.…" at bounding box center [716, 160] width 89 height 16
click at [776, 156] on select "Select 1. Selective Demolition Wood Framing (6050510) 2. Selective Demolition M…" at bounding box center [815, 160] width 99 height 16
select select "6111028"
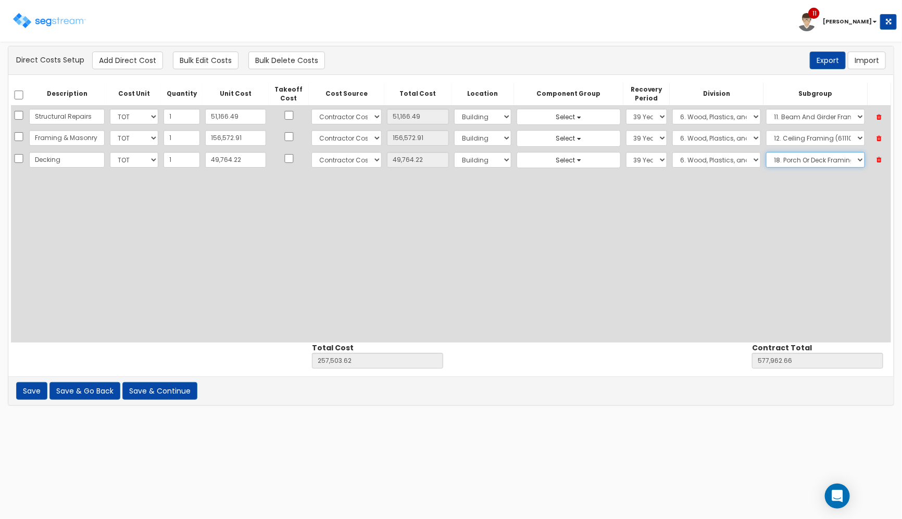
click at [766, 152] on select "Select 1. Selective Demolition Wood Framing (6050510) 2. Selective Demolition M…" at bounding box center [815, 160] width 99 height 16
click at [508, 258] on div "Description Cost Unit Quantity Unit Cost Takeoff Cost Cost Source Total Cost Lo…" at bounding box center [451, 213] width 880 height 260
click at [146, 65] on button "Add Direct Cost" at bounding box center [127, 61] width 71 height 18
select select "10"
select select "6"
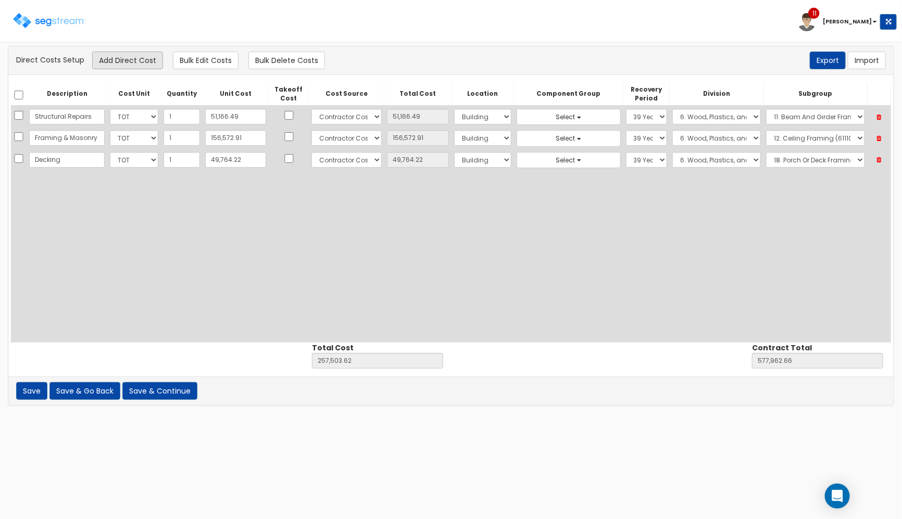
select select "6"
select select "39Y"
select select "6"
select select "6111028"
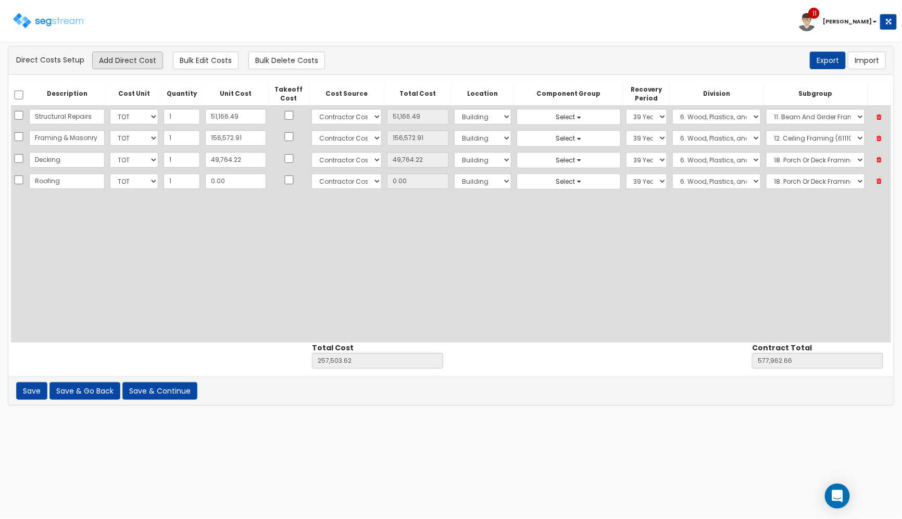
type input "Roofing"
type input "49"
type input "257,552.62"
type input "578,011.66"
type input "49.00"
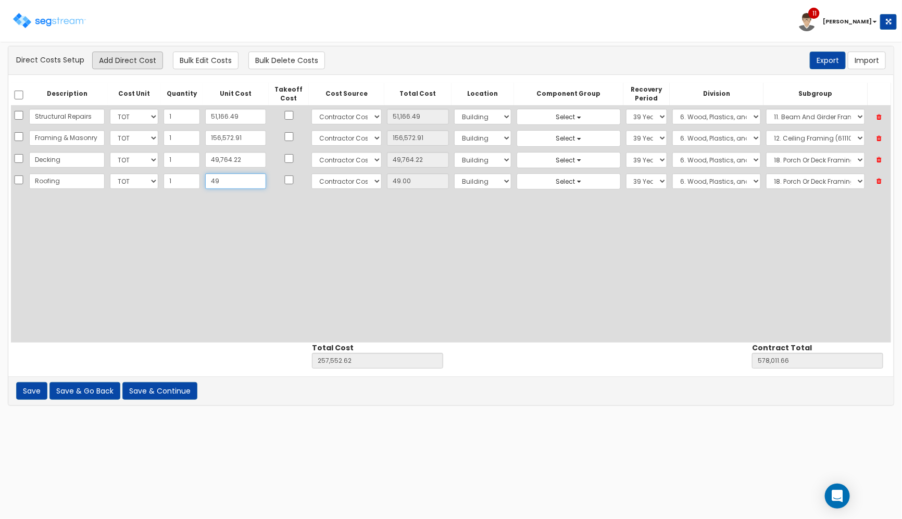
type input "497"
type input "258,000.62"
type input "578,459.66"
type input "497.00"
type input "4977"
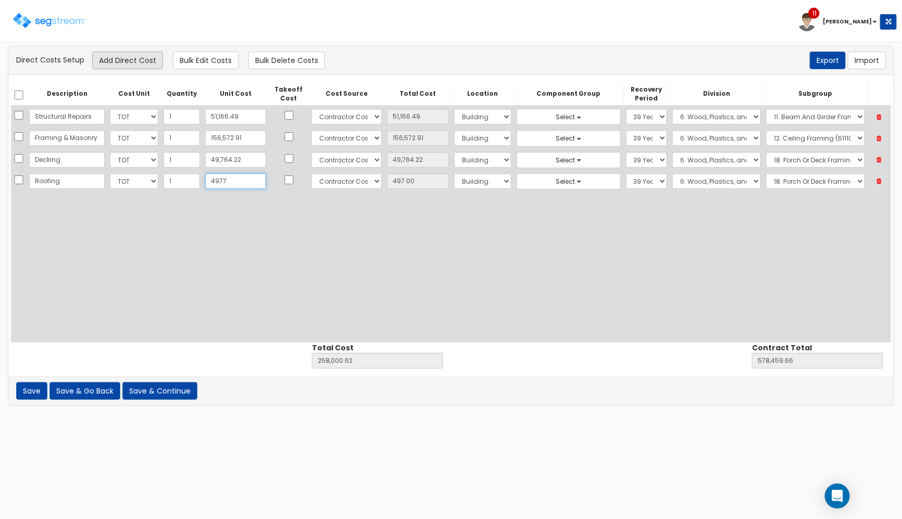
type input "262,480.62"
type input "582,939.66"
type input "4,977"
type input "4,977.00"
type input "4,9776"
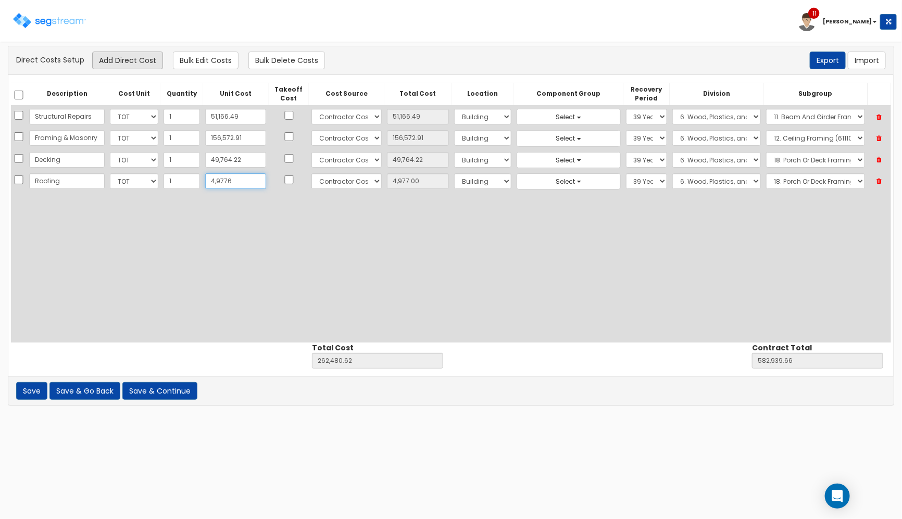
type input "307,279.62"
type input "627,738.66"
type input "49,776"
type input "49,776.00"
type input "49,776"
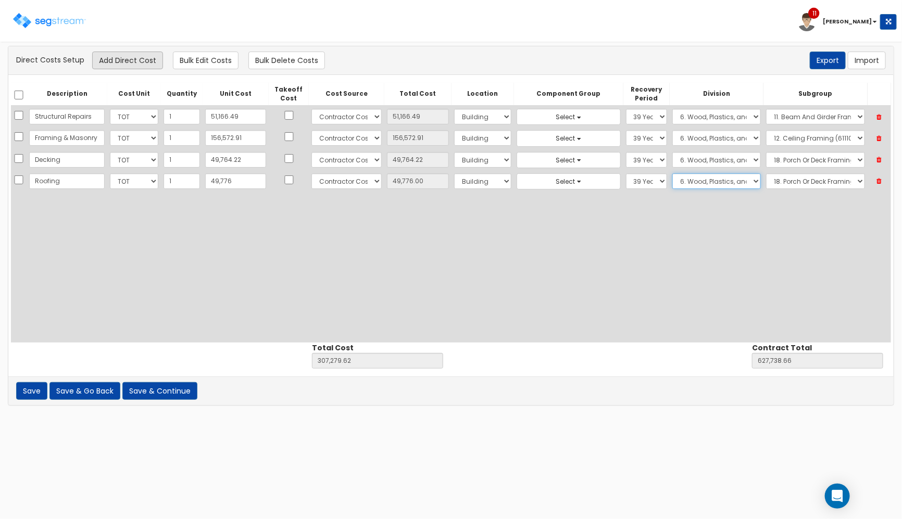
select select "7"
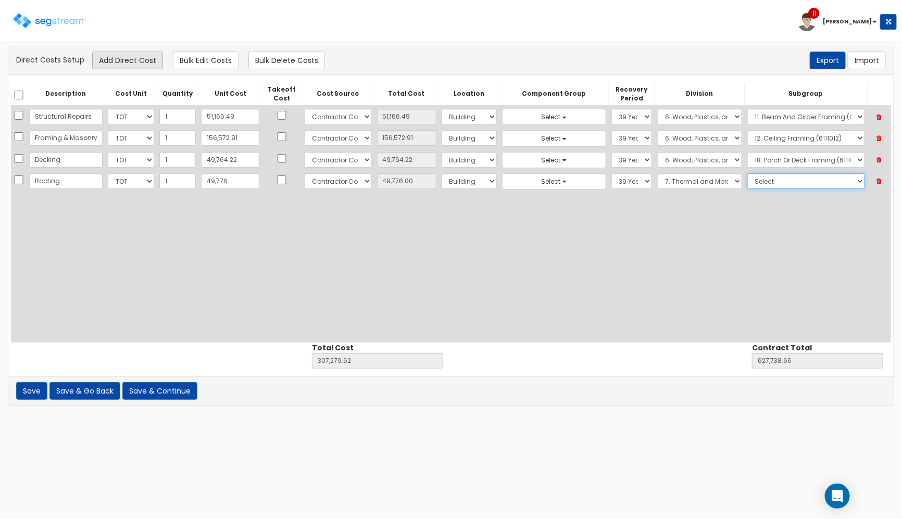
select select "7015010"
click at [146, 64] on button "Add Direct Cost" at bounding box center [127, 61] width 71 height 18
select select "10"
select select "6"
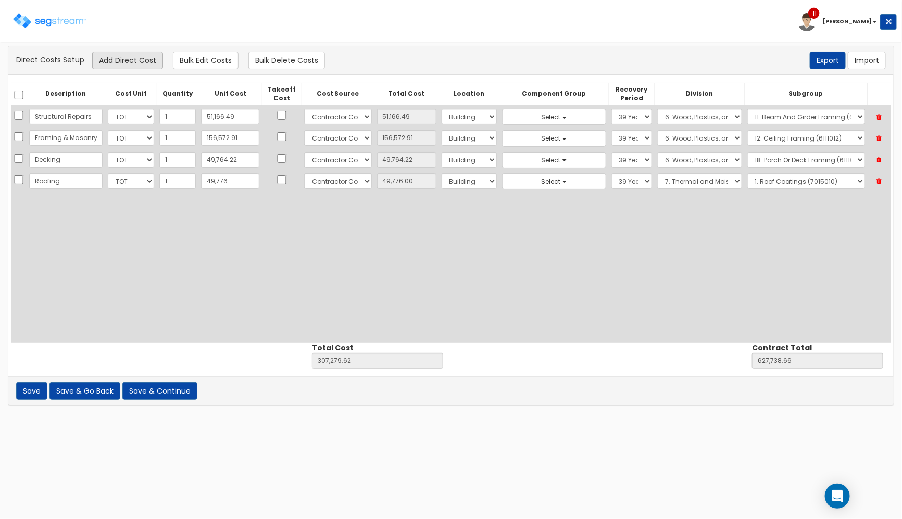
select select "39Y"
select select "7"
select select "7015010"
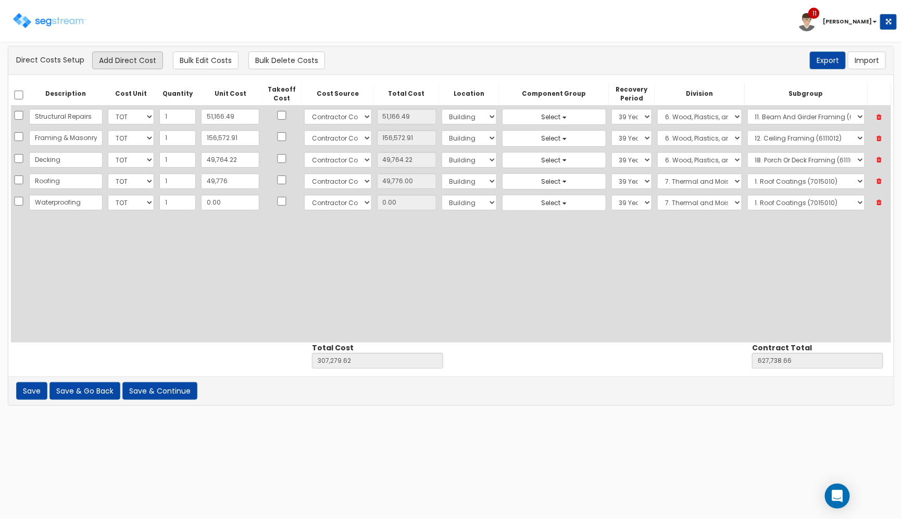
type input "Waterproofing"
type input "1"
type input "307,280.62"
type input "627,739.66"
type input "1.00"
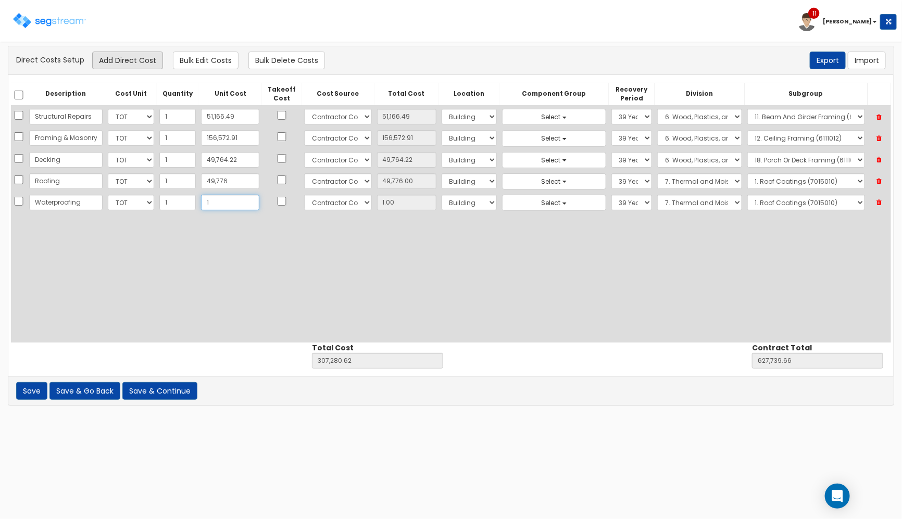
type input "17"
type input "307,296.62"
type input "627,755.66"
type input "17.00"
type input "1748"
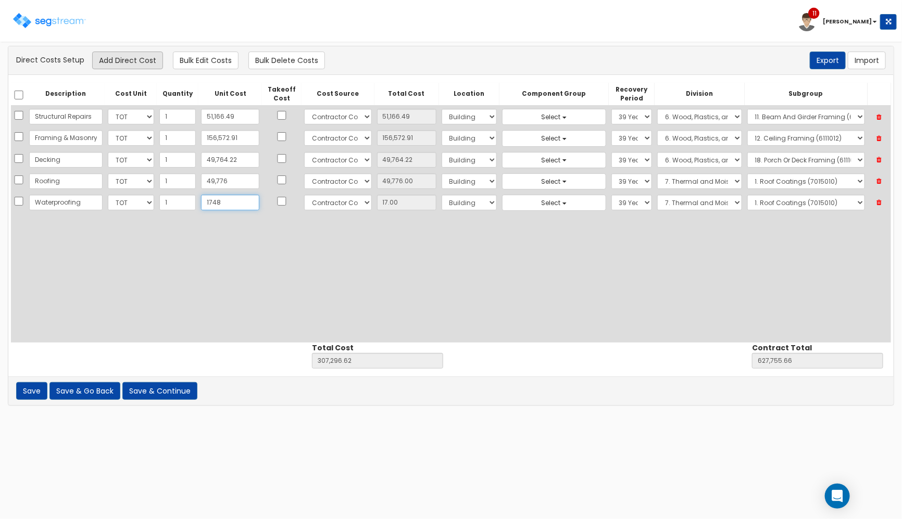
type input "309,027.62"
type input "629,486.66"
type input "1,748"
type input "1,748.00"
type input "1,7489"
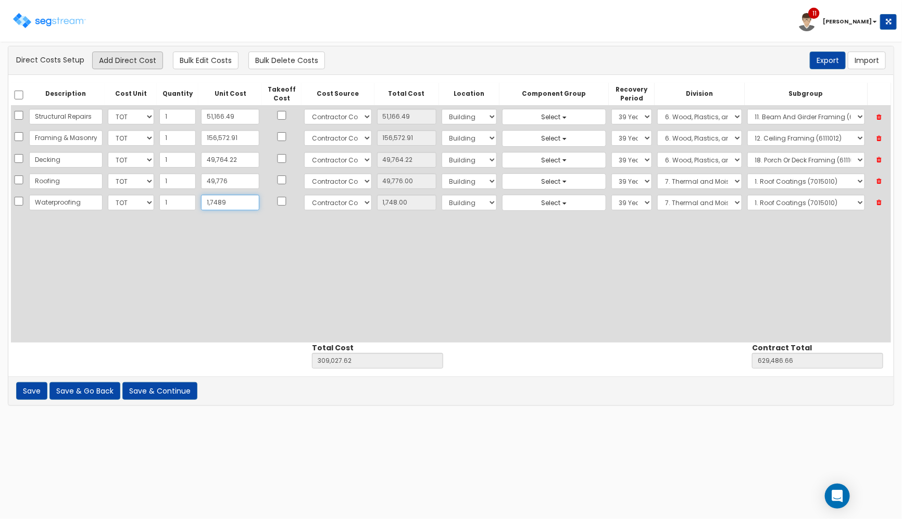
type input "324,768.62"
type input "645,227.66"
type input "17,489"
type input "17,489.00"
type input "17,489.1"
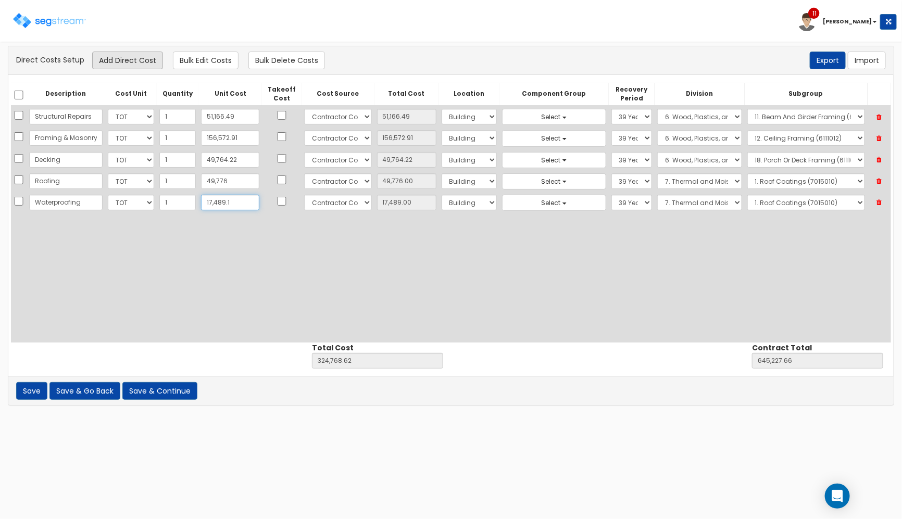
type input "324,768.72"
type input "645,227.76"
type input "17,489.10"
type input "17,489.17"
type input "324,768.79"
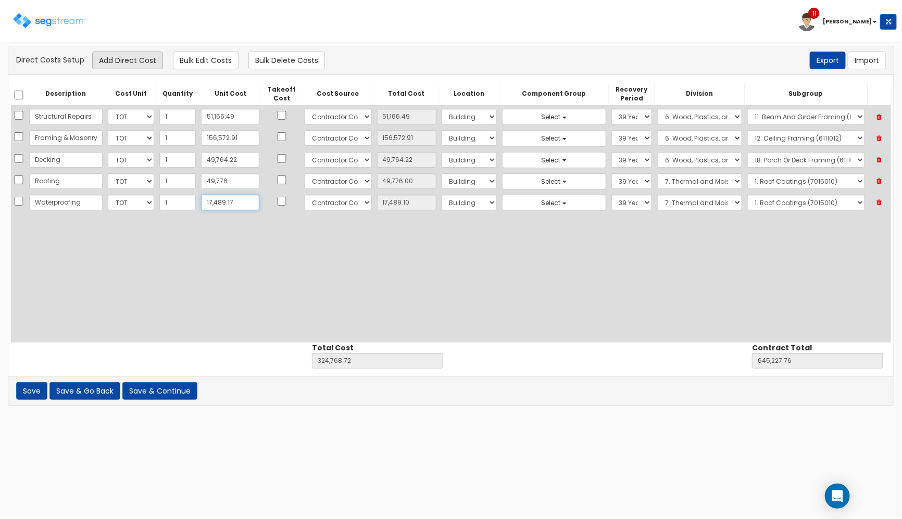
type input "645,227.83"
type input "17,489.17"
click at [811, 196] on select "Select 1. Roof Coatings (7015010) 2. Joint Sealant Replacement (7019081) 3. Sel…" at bounding box center [806, 203] width 118 height 16
select select "7121320"
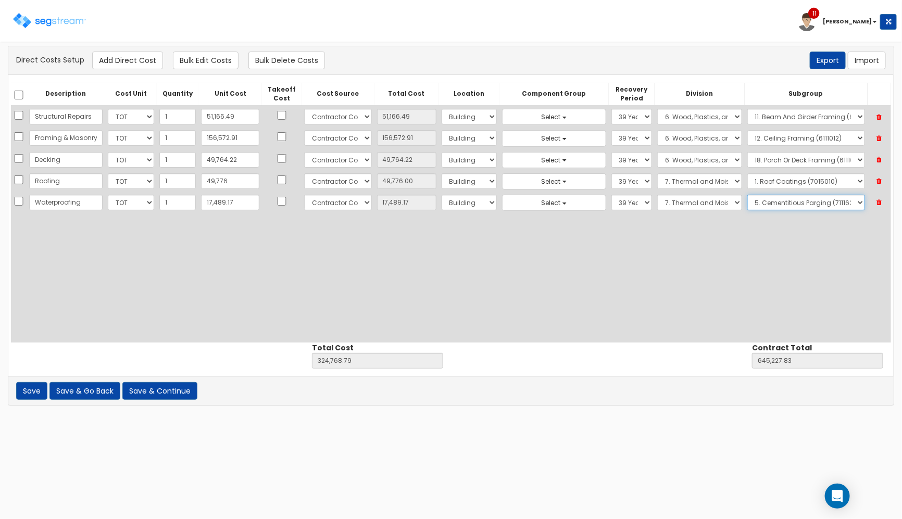
click at [747, 195] on select "Select 1. Roof Coatings (7015010) 2. Joint Sealant Replacement (7019081) 3. Sel…" at bounding box center [806, 203] width 118 height 16
click at [123, 55] on button "Add Direct Cost" at bounding box center [127, 61] width 71 height 18
select select "10"
select select "6"
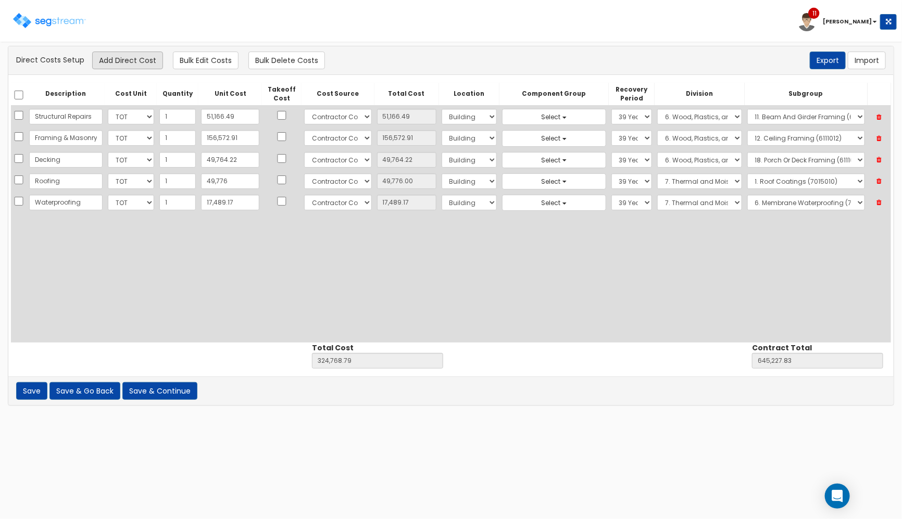
select select "39Y"
select select "7"
select select "7121320"
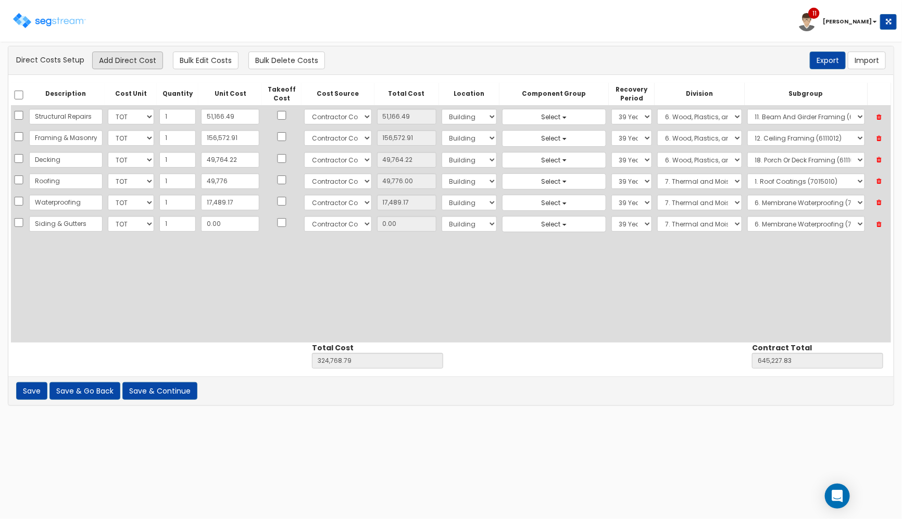
type input "Siding & Gutters"
type input "79"
type input "324,847.79"
type input "645,306.83"
type input "79.00"
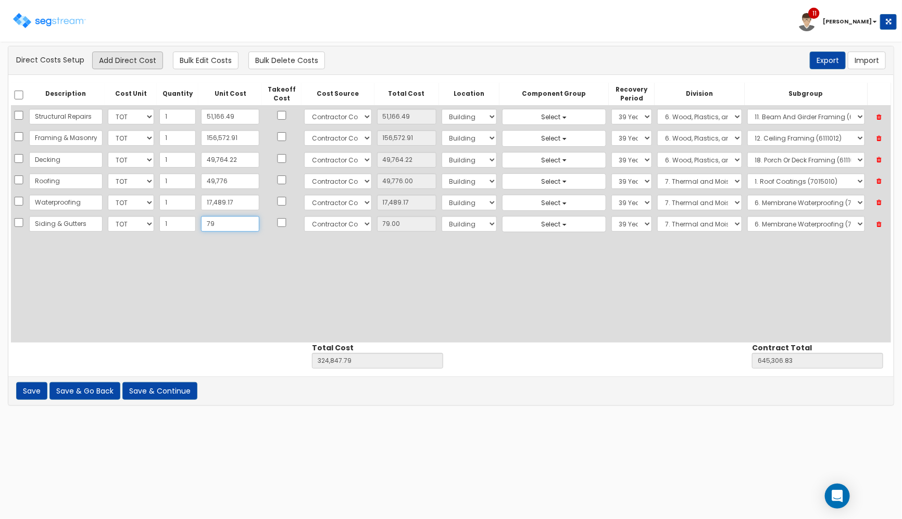
type input "793"
type input "325,561.79"
type input "646,020.83"
type input "793.00"
type input "7937"
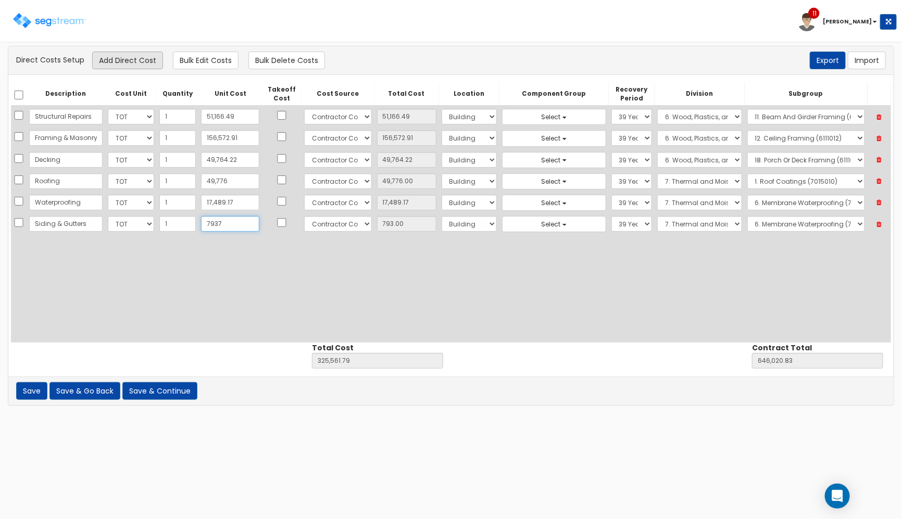
type input "332,705.79"
type input "653,164.83"
type input "7,937"
type input "7,937.00"
click at [787, 225] on select "Select 1. Roof Coatings (7015010) 2. Joint Sealant Replacement (7019081) 3. Sel…" at bounding box center [806, 224] width 118 height 16
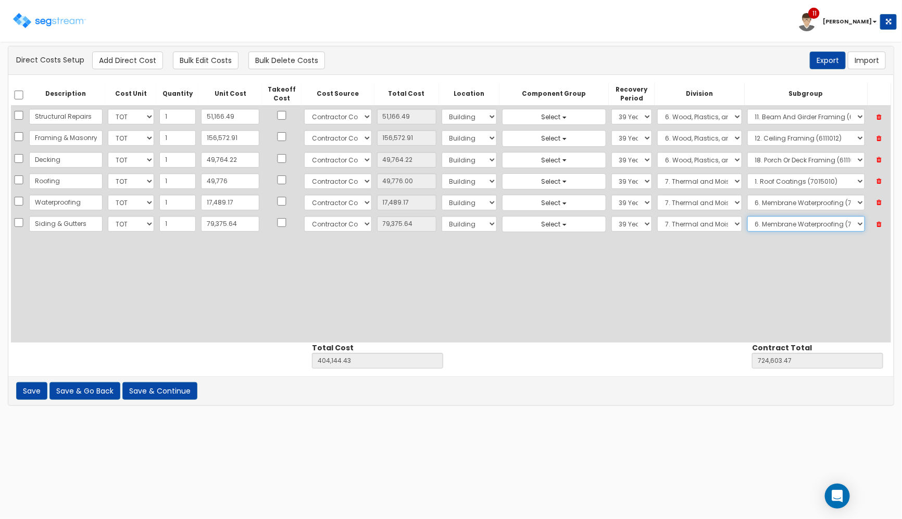
click at [747, 217] on select "Select 1. Roof Coatings (7015010) 2. Joint Sealant Replacement (7019081) 3. Sel…" at bounding box center [806, 224] width 118 height 16
click at [102, 55] on button "Add Direct Cost" at bounding box center [127, 61] width 71 height 18
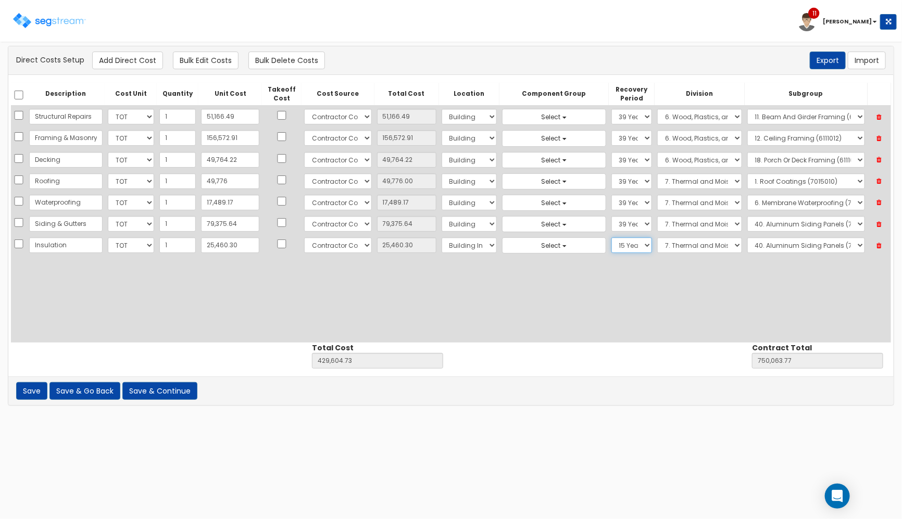
click at [624, 244] on select "Select 5 Years 7 Years 9 Years 10 Years 15 Years 15 Year QLI 15 Year QRP 15 Yea…" at bounding box center [631, 245] width 41 height 16
click at [611, 239] on select "Select 5 Years 7 Years 9 Years 10 Years 15 Years 15 Year QLI 15 Year QRP 15 Yea…" at bounding box center [631, 245] width 41 height 16
click at [794, 255] on td "Select 1. Roof Coatings (7015010) 2. Joint Sealant Replacement (7019081) 3. Sel…" at bounding box center [805, 245] width 123 height 21
click at [791, 243] on select "Select 1. Roof Coatings (7015010) 2. Joint Sealant Replacement (7019081) 3. Sel…" at bounding box center [806, 245] width 118 height 16
click at [747, 239] on select "Select 1. Roof Coatings (7015010) 2. Joint Sealant Replacement (7019081) 3. Sel…" at bounding box center [806, 245] width 118 height 16
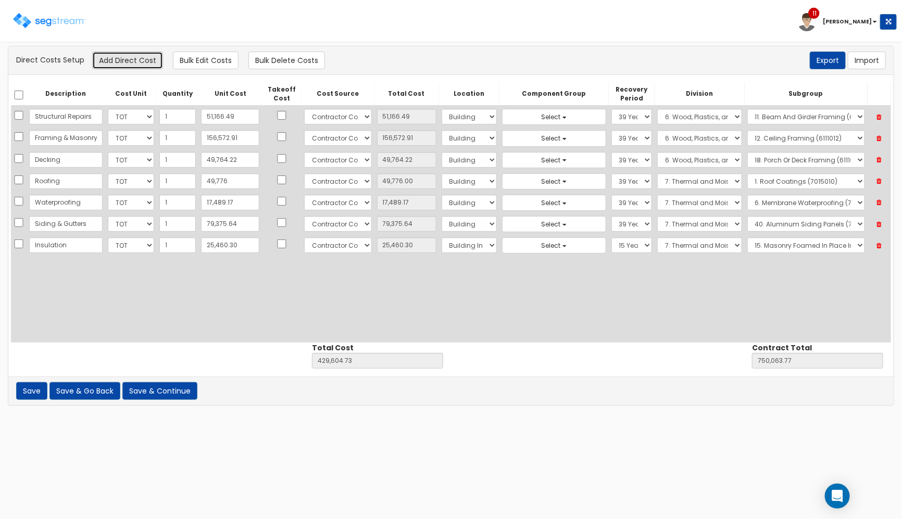
click at [126, 60] on button "Add Direct Cost" at bounding box center [127, 61] width 71 height 18
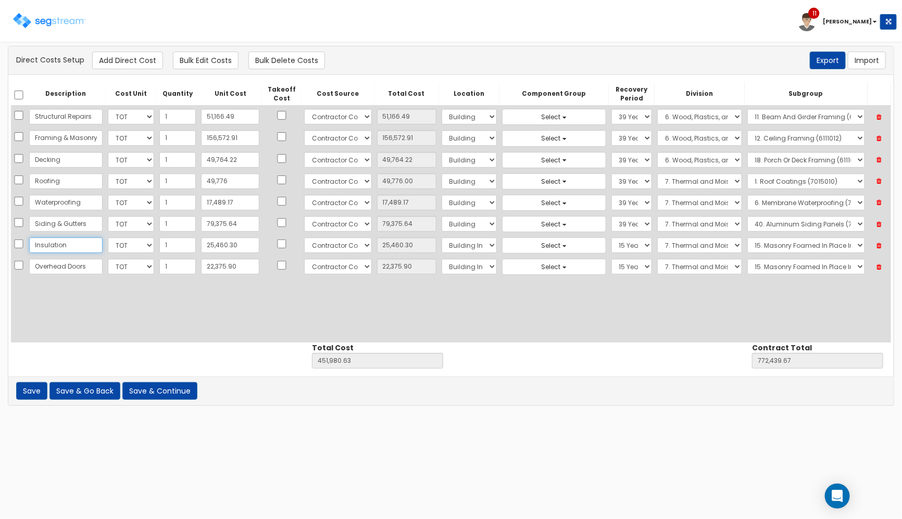
drag, startPoint x: 71, startPoint y: 246, endPoint x: -106, endPoint y: 210, distance: 181.2
click at [0, 210] on html "Toggle navigation 11 Kyle Notification x View All Kyle 11" at bounding box center [451, 208] width 902 height 416
click at [32, 244] on input "Insulation" at bounding box center [65, 245] width 73 height 16
click at [230, 270] on input "22,375.90" at bounding box center [230, 267] width 58 height 16
click at [611, 269] on select "Select 5 Years 7 Years 9 Years 10 Years 15 Years 15 Year QLI 15 Year QRP 15 Yea…" at bounding box center [631, 267] width 41 height 16
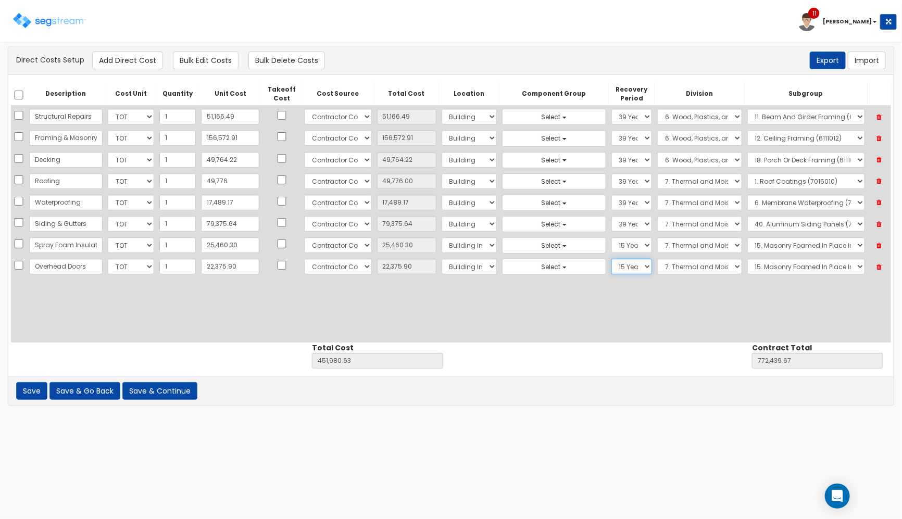
click at [611, 260] on select "Select 5 Years 7 Years 9 Years 10 Years 15 Years 15 Year QLI 15 Year QRP 15 Yea…" at bounding box center [631, 267] width 41 height 16
click at [678, 271] on select "Select 1. General Requirements 2. Existing Conditions 3. Concrete 4. Masonry 5.…" at bounding box center [699, 267] width 84 height 16
click at [657, 260] on select "Select 1. General Requirements 2. Existing Conditions 3. Concrete 4. Masonry 5.…" at bounding box center [699, 267] width 84 height 16
click at [762, 269] on select "Select 1. Selective Demolition Doors (8050510) 2. Selective Demolition Of Windo…" at bounding box center [806, 267] width 118 height 16
click at [747, 260] on select "Select 1. Selective Demolition Doors (8050510) 2. Selective Demolition Of Windo…" at bounding box center [806, 267] width 118 height 16
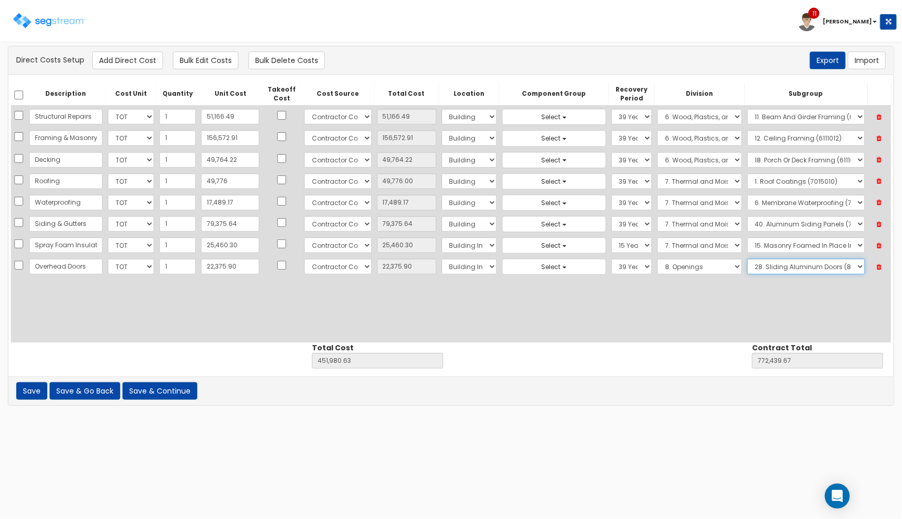
drag, startPoint x: 834, startPoint y: 268, endPoint x: 826, endPoint y: 271, distance: 8.4
click at [834, 268] on select "Select 1. Selective Demolition Doors (8050510) 2. Selective Demolition Of Windo…" at bounding box center [806, 267] width 118 height 16
click at [747, 260] on select "Select 1. Selective Demolition Doors (8050510) 2. Selective Demolition Of Windo…" at bounding box center [806, 267] width 118 height 16
click at [772, 274] on select "Select 1. Selective Demolition Doors (8050510) 2. Selective Demolition Of Windo…" at bounding box center [806, 267] width 118 height 16
click at [747, 260] on select "Select 1. Selective Demolition Doors (8050510) 2. Selective Demolition Of Windo…" at bounding box center [806, 267] width 118 height 16
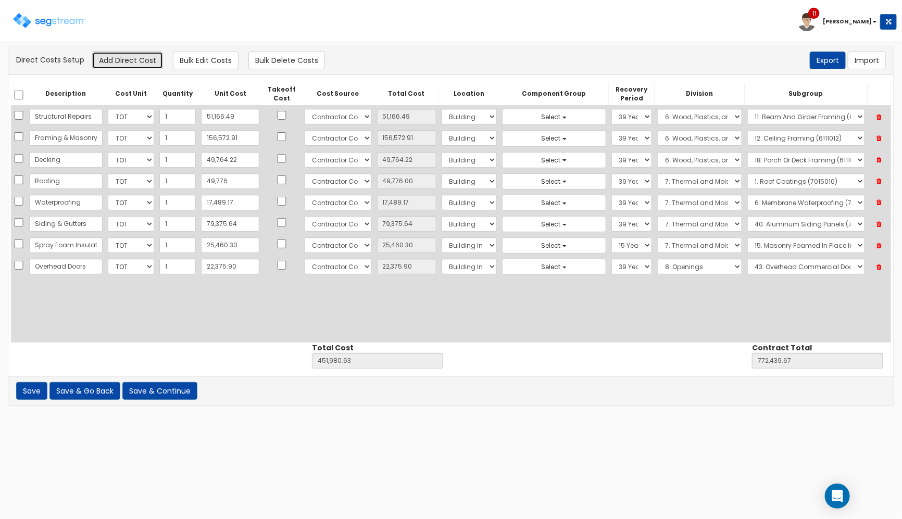
click at [129, 58] on button "Add Direct Cost" at bounding box center [127, 61] width 71 height 18
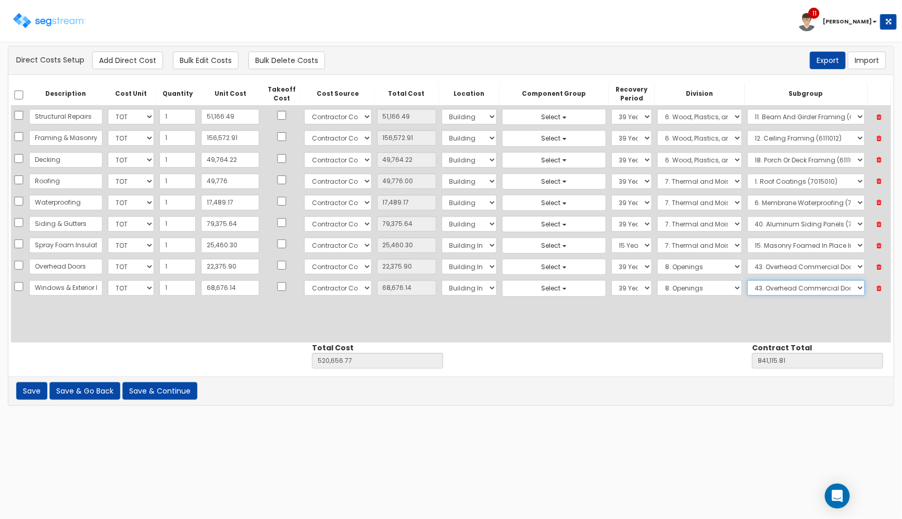
click at [765, 293] on select "Select 1. Selective Demolition Doors (8050510) 2. Selective Demolition Of Windo…" at bounding box center [806, 288] width 118 height 16
click at [747, 282] on select "Select 1. Selective Demolition Doors (8050510) 2. Selective Demolition Of Windo…" at bounding box center [806, 288] width 118 height 16
click at [756, 293] on select "Select 1. Selective Demolition Doors (8050510) 2. Selective Demolition Of Windo…" at bounding box center [806, 288] width 118 height 16
click at [747, 282] on select "Select 1. Selective Demolition Doors (8050510) 2. Selective Demolition Of Windo…" at bounding box center [806, 288] width 118 height 16
click at [151, 68] on button "Add Direct Cost" at bounding box center [127, 61] width 71 height 18
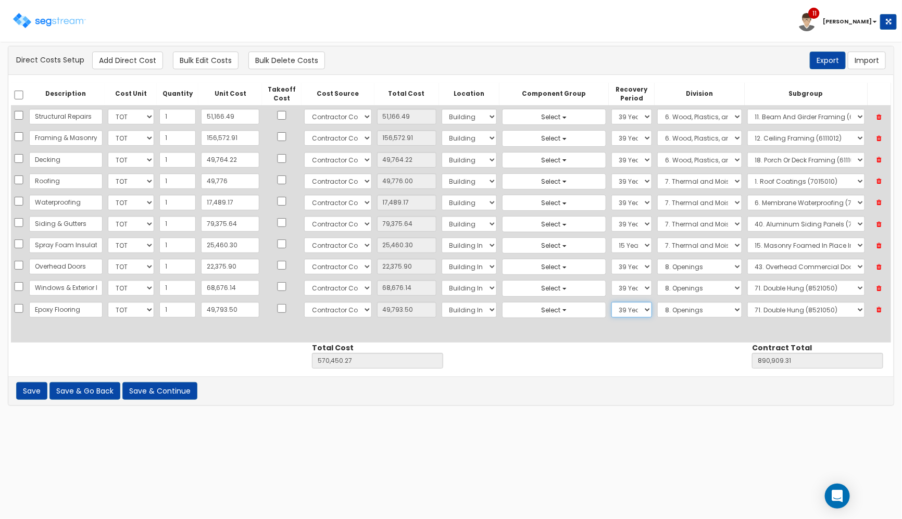
click at [621, 314] on select "Select 5 Years 7 Years 9 Years 10 Years 15 Years 15 Year QLI 15 Year QRP 15 Yea…" at bounding box center [631, 310] width 41 height 16
click at [611, 304] on select "Select 5 Years 7 Years 9 Years 10 Years 15 Years 15 Year QLI 15 Year QRP 15 Yea…" at bounding box center [631, 310] width 41 height 16
click at [682, 315] on select "Select 1. General Requirements 2. Existing Conditions 3. Concrete 4. Masonry 5.…" at bounding box center [699, 310] width 84 height 16
click at [657, 304] on select "Select 1. General Requirements 2. Existing Conditions 3. Concrete 4. Masonry 5.…" at bounding box center [699, 310] width 84 height 16
drag, startPoint x: 752, startPoint y: 311, endPoint x: 812, endPoint y: 329, distance: 62.4
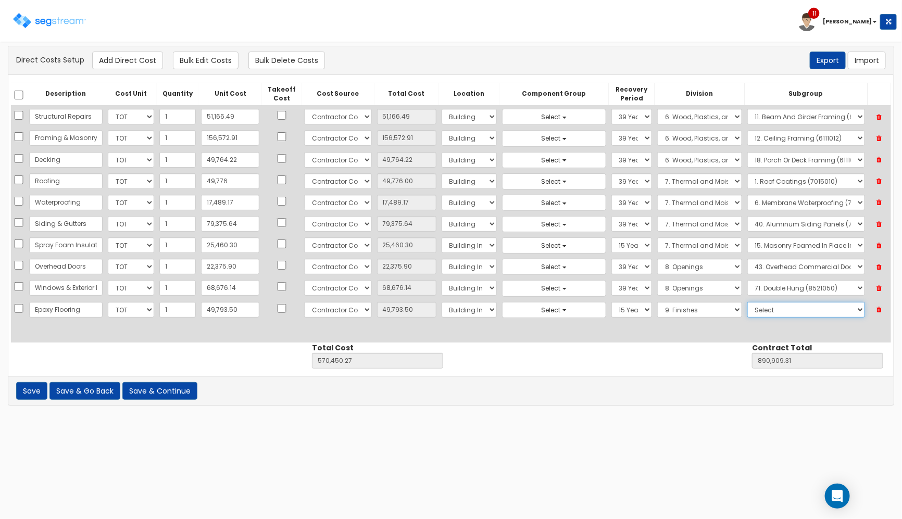
click at [752, 311] on select "Select 1. Carpet Maintenance (9016010) 2. Gypsum Wallboard Repairs (9017010) 3.…" at bounding box center [806, 310] width 118 height 16
click at [747, 304] on select "Select 1. Carpet Maintenance (9016010) 2. Gypsum Wallboard Repairs (9017010) 3.…" at bounding box center [806, 310] width 118 height 16
click at [789, 314] on select "Select 1. Carpet Maintenance (9016010) 2. Gypsum Wallboard Repairs (9017010) 3.…" at bounding box center [806, 310] width 118 height 16
click at [747, 304] on select "Select 1. Carpet Maintenance (9016010) 2. Gypsum Wallboard Repairs (9017010) 3.…" at bounding box center [806, 310] width 118 height 16
click at [142, 64] on button "Add Direct Cost" at bounding box center [127, 61] width 71 height 18
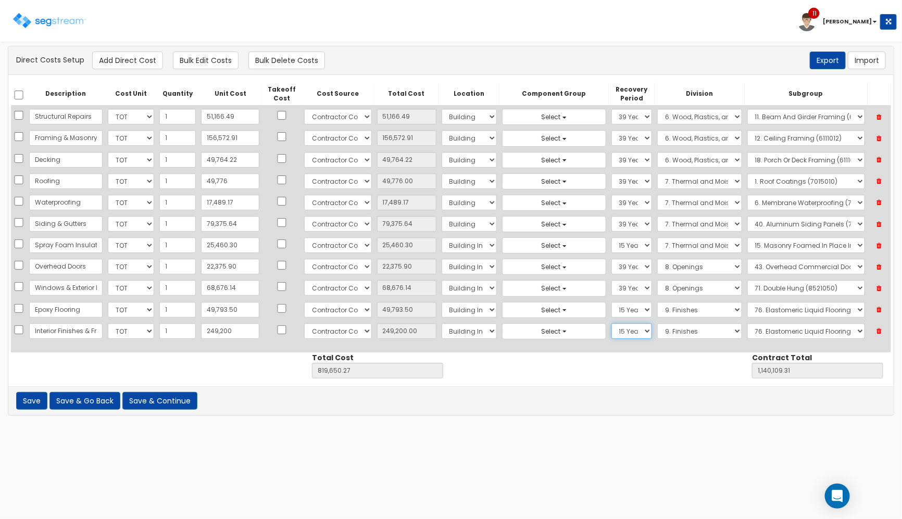
click at [627, 331] on select "Select 5 Years 7 Years 9 Years 10 Years 15 Years 15 Year QLI 15 Year QRP 15 Yea…" at bounding box center [631, 331] width 41 height 16
click at [724, 332] on select "Select 1. General Requirements 2. Existing Conditions 3. Concrete 4. Masonry 5.…" at bounding box center [699, 331] width 84 height 16
drag, startPoint x: 714, startPoint y: 332, endPoint x: 761, endPoint y: 331, distance: 47.4
click at [714, 332] on select "Select 1. General Requirements 2. Existing Conditions 3. Concrete 4. Masonry 5.…" at bounding box center [699, 331] width 84 height 16
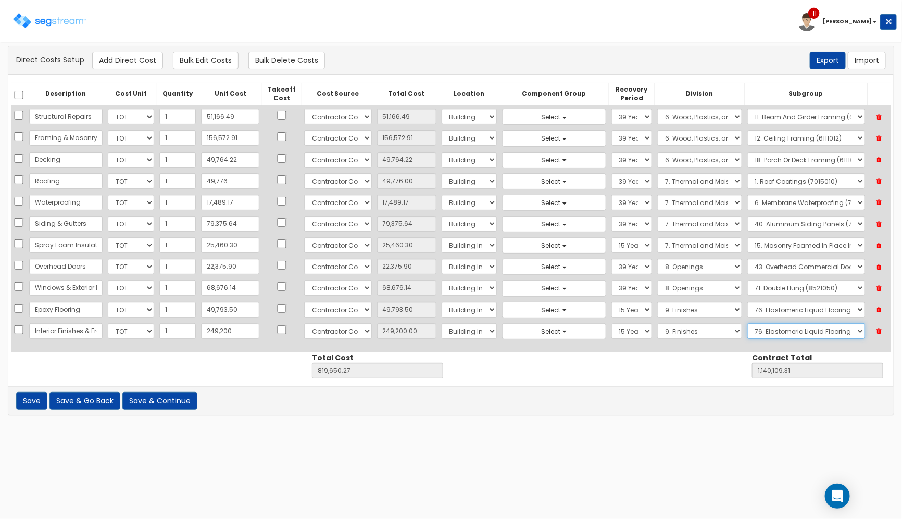
click at [792, 331] on select "Select 1. Carpet Maintenance (9016010) 2. Gypsum Wallboard Repairs (9017010) 3.…" at bounding box center [806, 331] width 118 height 16
click at [747, 325] on select "Select 1. Carpet Maintenance (9016010) 2. Gypsum Wallboard Repairs (9017010) 3.…" at bounding box center [806, 331] width 118 height 16
click at [115, 56] on button "Add Direct Cost" at bounding box center [127, 61] width 71 height 18
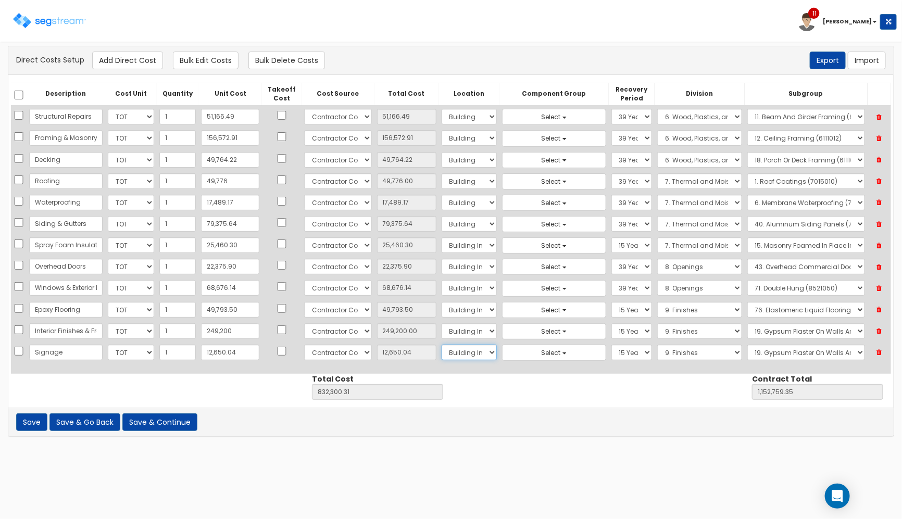
click at [467, 358] on select "Select Building Building Interior Site Improvements Add Additional Location" at bounding box center [468, 353] width 55 height 16
click at [441, 347] on select "Select Building Building Interior Site Improvements Add Additional Location" at bounding box center [468, 353] width 55 height 16
click at [617, 350] on select "Select 5 Years 7 Years 9 Years 10 Years 15 Years 15 Year QLI 15 Year QRP 15 Yea…" at bounding box center [631, 353] width 41 height 16
click at [611, 347] on select "Select 5 Years 7 Years 9 Years 10 Years 15 Years 15 Year QLI 15 Year QRP 15 Yea…" at bounding box center [631, 353] width 41 height 16
click at [692, 354] on select "Select 1. General Requirements 2. Existing Conditions 3. Concrete 4. Masonry 5.…" at bounding box center [699, 353] width 84 height 16
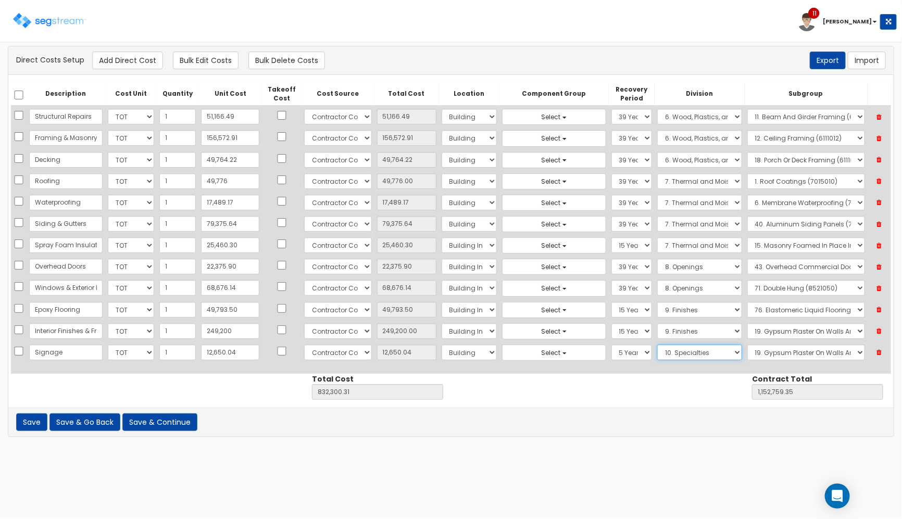
click at [657, 347] on select "Select 1. General Requirements 2. Existing Conditions 3. Concrete 4. Masonry 5.…" at bounding box center [699, 353] width 84 height 16
click at [777, 355] on select "Select 1. Selective Demolition, Specialties (10050510) 2. Fixed Chalkboards (10…" at bounding box center [806, 353] width 118 height 16
click at [747, 347] on select "Select 1. Selective Demolition, Specialties (10050510) 2. Fixed Chalkboards (10…" at bounding box center [806, 353] width 118 height 16
click at [120, 63] on button "Add Direct Cost" at bounding box center [127, 61] width 71 height 18
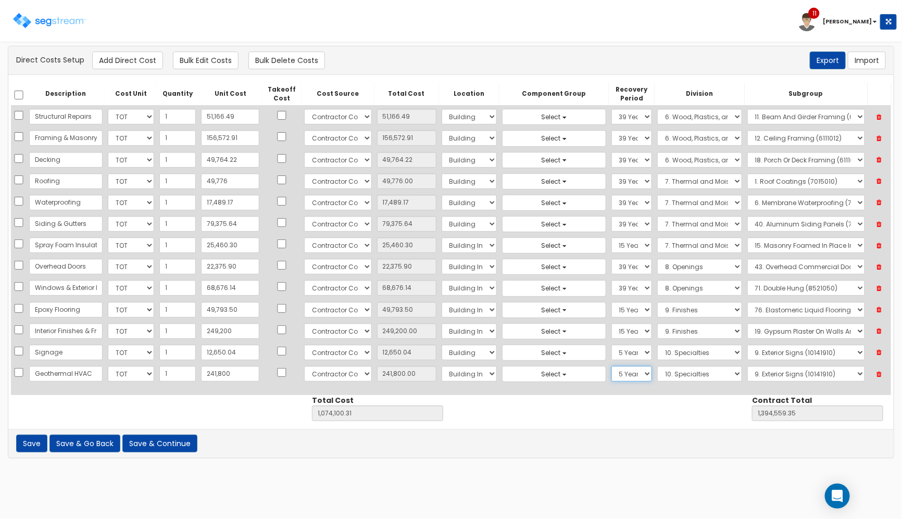
click at [613, 377] on select "Select 5 Years 7 Years 9 Years 10 Years 15 Years 15 Year QLI 15 Year QRP 15 Yea…" at bounding box center [631, 374] width 41 height 16
click at [611, 369] on select "Select 5 Years 7 Years 9 Years 10 Years 15 Years 15 Year QLI 15 Year QRP 15 Yea…" at bounding box center [631, 374] width 41 height 16
click at [674, 381] on select "Select 1. General Requirements 2. Existing Conditions 3. Concrete 4. Masonry 5.…" at bounding box center [699, 374] width 84 height 16
click at [657, 369] on select "Select 1. General Requirements 2. Existing Conditions 3. Concrete 4. Masonry 5.…" at bounding box center [699, 374] width 84 height 16
click at [771, 380] on select "Select 1. Ductwork (23050500) 2. HVAC Demolition (23050510) 3. Valves, Iron Bod…" at bounding box center [806, 374] width 118 height 16
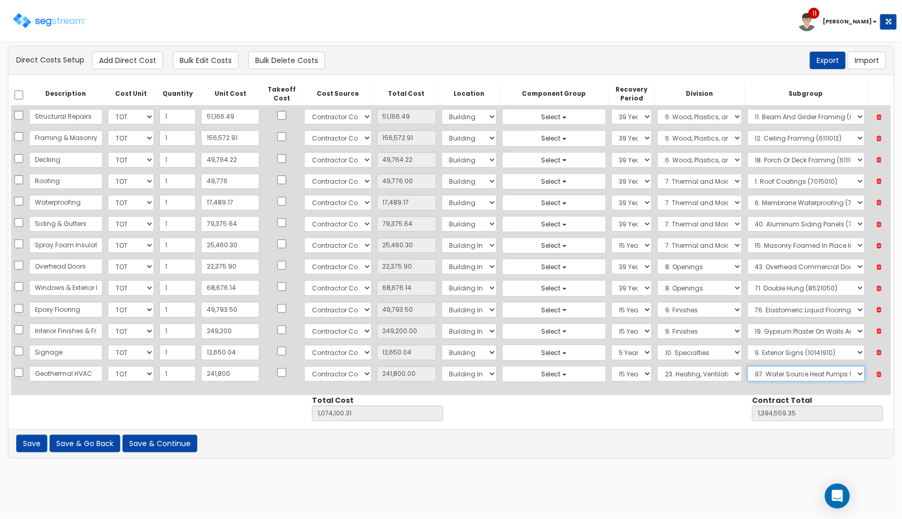
click at [747, 369] on select "Select 1. Ductwork (23050500) 2. HVAC Demolition (23050510) 3. Valves, Iron Bod…" at bounding box center [806, 374] width 118 height 16
click at [133, 60] on button "Add Direct Cost" at bounding box center [127, 61] width 71 height 18
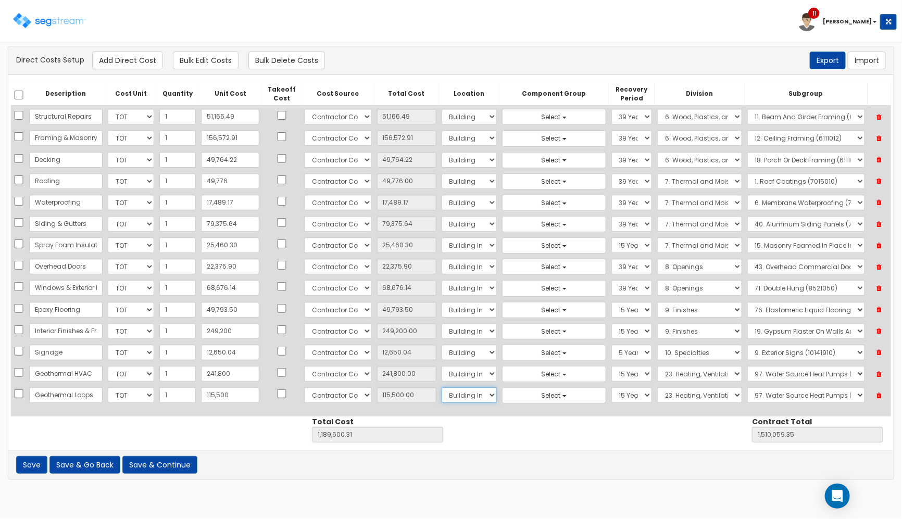
click at [444, 396] on select "Select Building Building Interior Site Improvements Add Additional Location" at bounding box center [468, 395] width 55 height 16
click at [441, 390] on select "Select Building Building Interior Site Improvements Add Additional Location" at bounding box center [468, 395] width 55 height 16
click at [620, 396] on select "Select 5 Years 7 Years 9 Years 10 Years 15 Years 15 Year QLI 15 Year QRP 15 Yea…" at bounding box center [631, 395] width 41 height 16
click at [611, 390] on select "Select 5 Years 7 Years 9 Years 10 Years 15 Years 15 Year QLI 15 Year QRP 15 Yea…" at bounding box center [631, 395] width 41 height 16
click at [674, 403] on select "Select 1. General Requirements 2. Existing Conditions 3. Concrete 4. Masonry 5.…" at bounding box center [699, 395] width 84 height 16
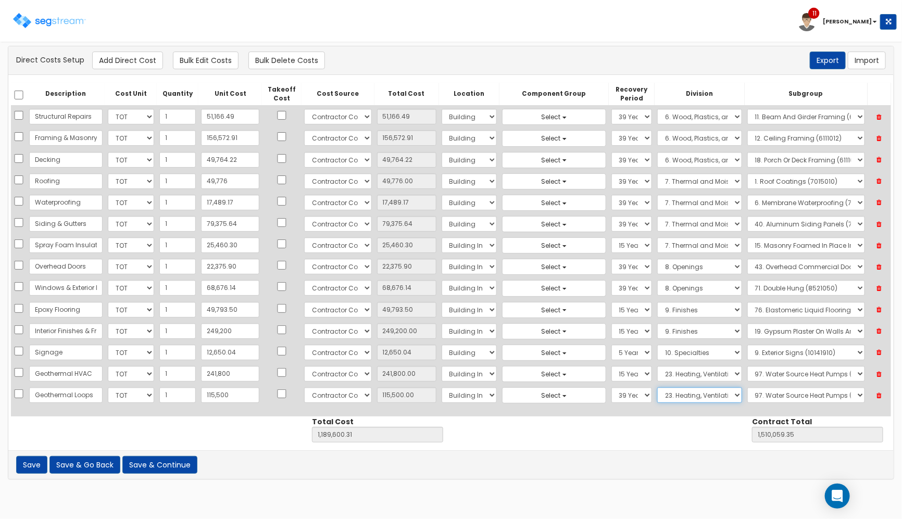
click at [674, 402] on select "Select 1. General Requirements 2. Existing Conditions 3. Concrete 4. Masonry 5.…" at bounding box center [699, 395] width 84 height 16
click at [750, 397] on select "Select 1. Ductwork (23050500) 2. HVAC Demolition (23050510) 3. Valves, Iron Bod…" at bounding box center [806, 395] width 118 height 16
click at [747, 390] on select "Select 1. Ductwork (23050500) 2. HVAC Demolition (23050510) 3. Valves, Iron Bod…" at bounding box center [806, 395] width 118 height 16
click at [116, 64] on button "Add Direct Cost" at bounding box center [127, 61] width 71 height 18
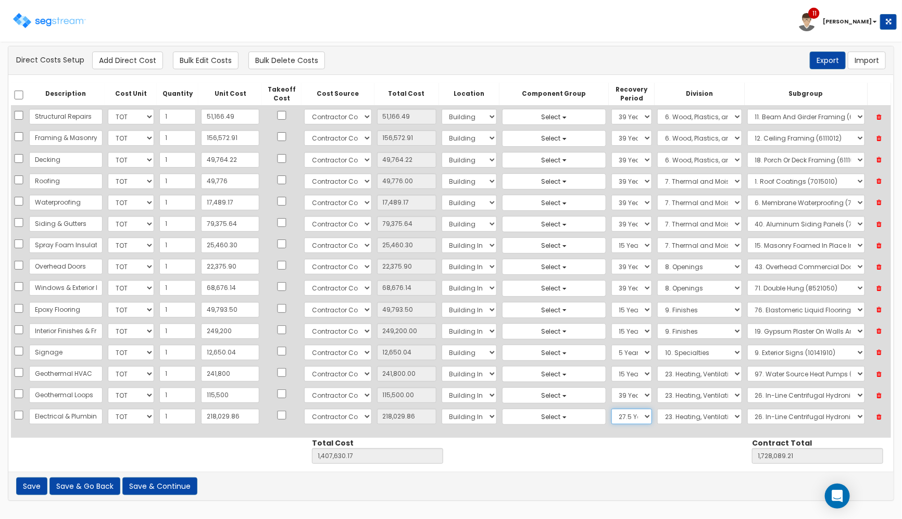
click at [617, 420] on select "Select 5 Years 7 Years 9 Years 10 Years 15 Years 15 Year QLI 15 Year QRP 15 Yea…" at bounding box center [631, 417] width 41 height 16
click at [611, 412] on select "Select 5 Years 7 Years 9 Years 10 Years 15 Years 15 Year QLI 15 Year QRP 15 Yea…" at bounding box center [631, 417] width 41 height 16
click at [664, 423] on select "Select 1. General Requirements 2. Existing Conditions 3. Concrete 4. Masonry 5.…" at bounding box center [699, 417] width 84 height 16
click at [657, 412] on select "Select 1. General Requirements 2. Existing Conditions 3. Concrete 4. Masonry 5.…" at bounding box center [699, 417] width 84 height 16
click at [762, 424] on select "Select 1. Electrical Demolition (26050510) 2. Medium-Voltage, Single Cable (260…" at bounding box center [806, 417] width 118 height 16
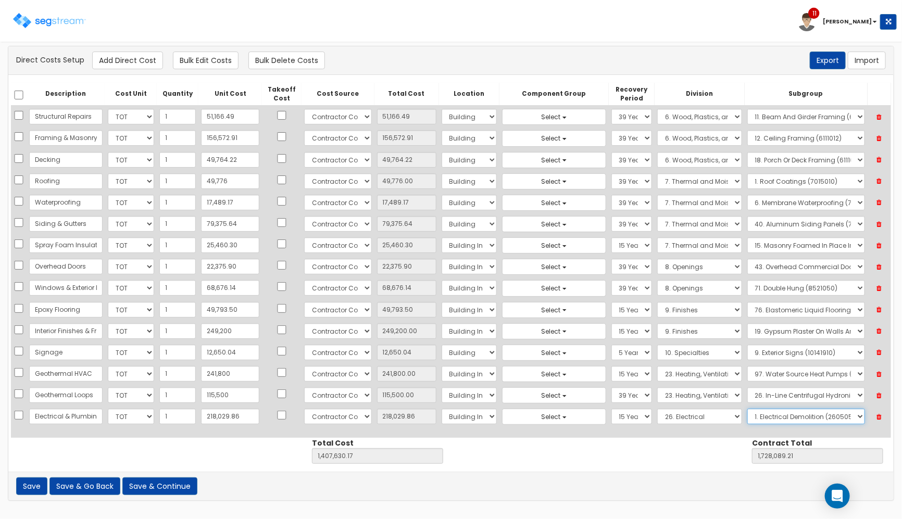
click at [747, 412] on select "Select 1. Electrical Demolition (26050510) 2. Medium-Voltage, Single Cable (260…" at bounding box center [806, 417] width 118 height 16
click at [111, 54] on button "Add Direct Cost" at bounding box center [127, 61] width 71 height 18
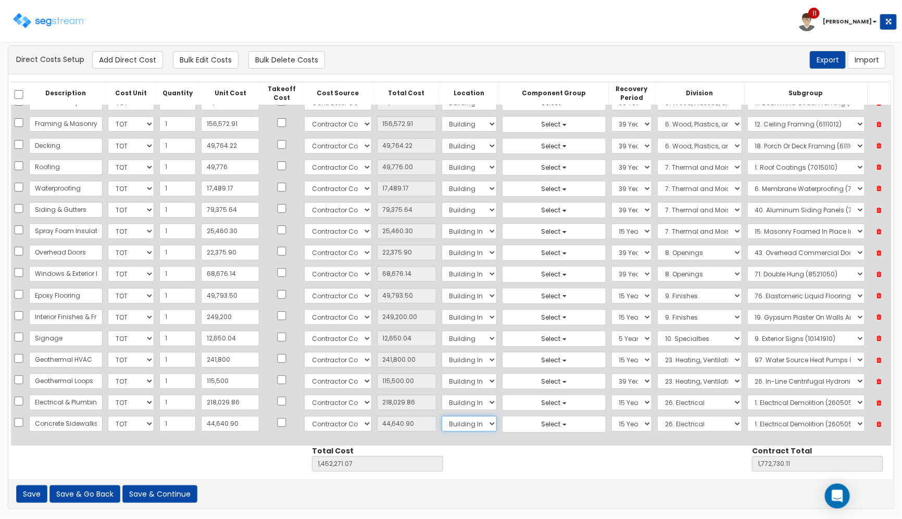
click at [459, 430] on select "Select Building Building Interior Site Improvements Add Additional Location" at bounding box center [468, 424] width 55 height 16
click at [441, 417] on select "Select Building Building Interior Site Improvements Add Additional Location" at bounding box center [468, 424] width 55 height 16
click at [615, 423] on select "Select 5 Years 7 Years 9 Years 10 Years 15 Years 15 Year QLI 15 Year QRP 15 Yea…" at bounding box center [631, 424] width 41 height 16
click at [611, 417] on select "Select 5 Years 7 Years 9 Years 10 Years 15 Years 15 Year QLI 15 Year QRP 15 Yea…" at bounding box center [631, 424] width 41 height 16
click at [674, 426] on select "Select 1. General Requirements 2. Existing Conditions 3. Concrete 4. Masonry 5.…" at bounding box center [699, 424] width 84 height 16
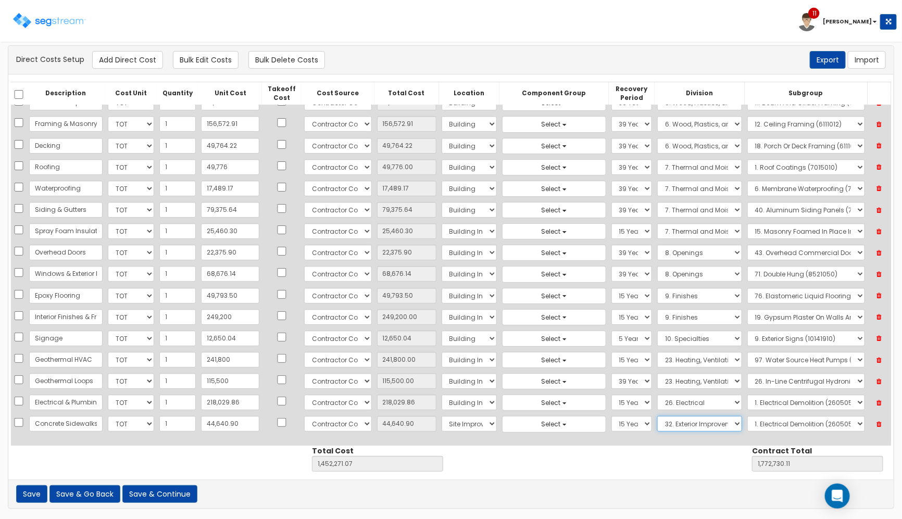
click at [657, 417] on select "Select 1. General Requirements 2. Existing Conditions 3. Concrete 4. Masonry 5.…" at bounding box center [699, 424] width 84 height 16
click at [784, 428] on select "Select 1. Landscaping (32011300) 2. Slurry Seal (Latex Modified) (32011361) 3. …" at bounding box center [806, 424] width 118 height 16
click at [747, 417] on select "Select 1. Landscaping (32011300) 2. Slurry Seal (Latex Modified) (32011361) 3. …" at bounding box center [806, 424] width 118 height 16
click at [116, 71] on div "There should be at least one direct cost with a cost source equal to one of the…" at bounding box center [450, 60] width 885 height 29
click at [119, 68] on button "Add Direct Cost" at bounding box center [127, 60] width 71 height 18
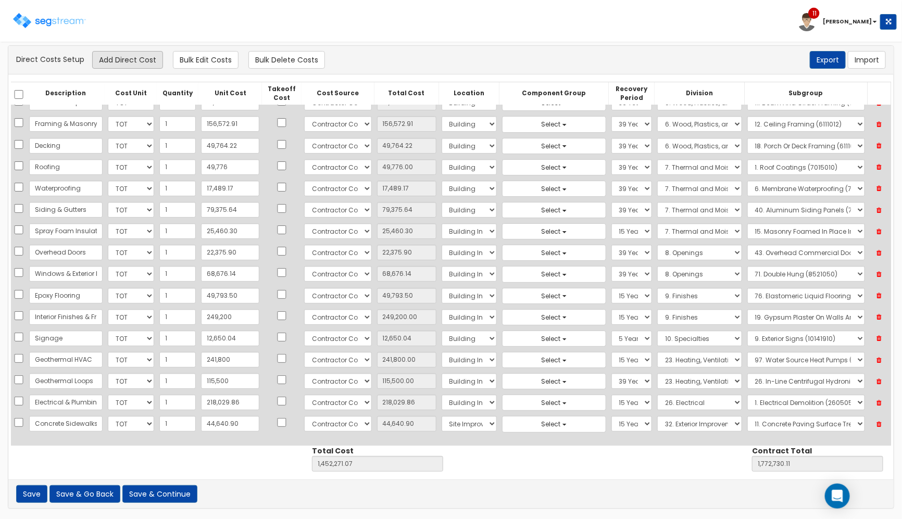
scroll to position [38, 0]
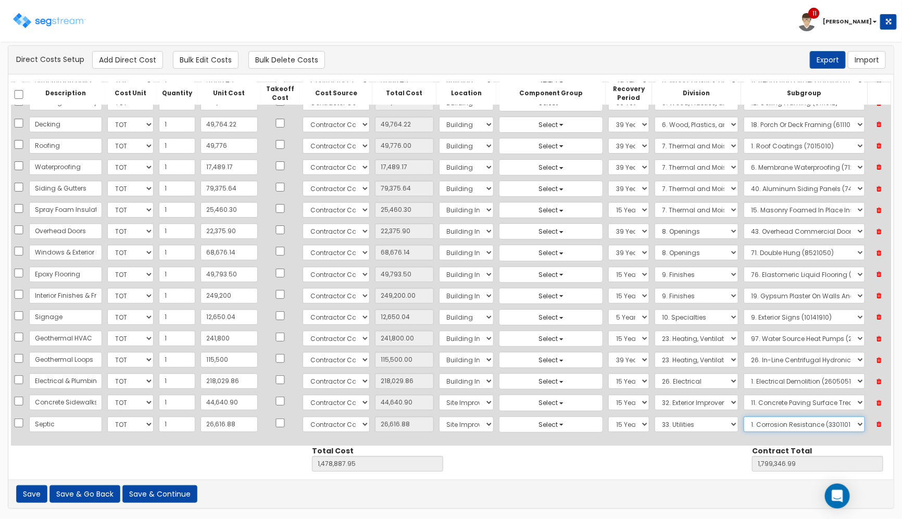
click at [844, 427] on select "Select 1. Corrosion Resistance (33011010) 2. Relining Sewers (33013072) 3. Prec…" at bounding box center [803, 425] width 121 height 16
click at [743, 417] on select "Select 1. Corrosion Resistance (33011010) 2. Relining Sewers (33013072) 3. Prec…" at bounding box center [803, 425] width 121 height 16
click at [808, 428] on select "Select 1. Corrosion Resistance (33011010) 2. Relining Sewers (33013072) 3. Prec…" at bounding box center [803, 425] width 121 height 16
click at [743, 417] on select "Select 1. Corrosion Resistance (33011010) 2. Relining Sewers (33013072) 3. Prec…" at bounding box center [803, 425] width 121 height 16
click at [110, 61] on button "Add Direct Cost" at bounding box center [127, 60] width 71 height 18
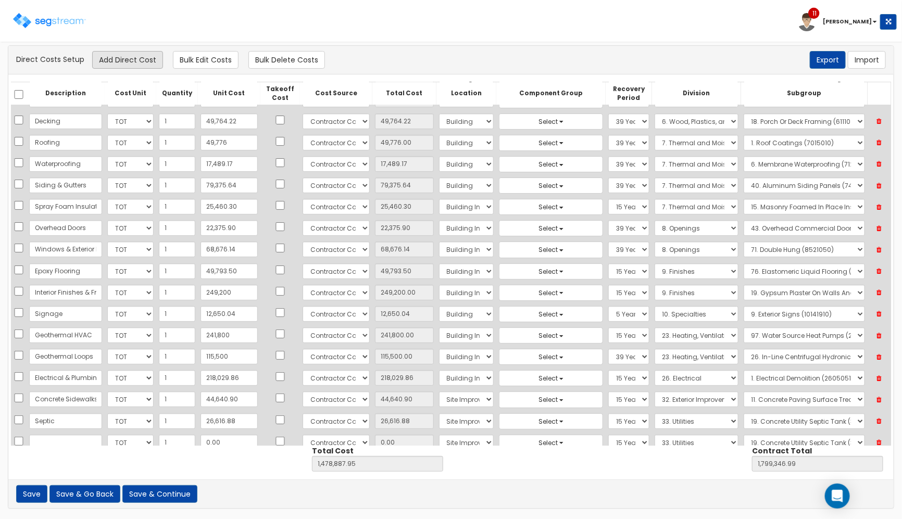
scroll to position [60, 0]
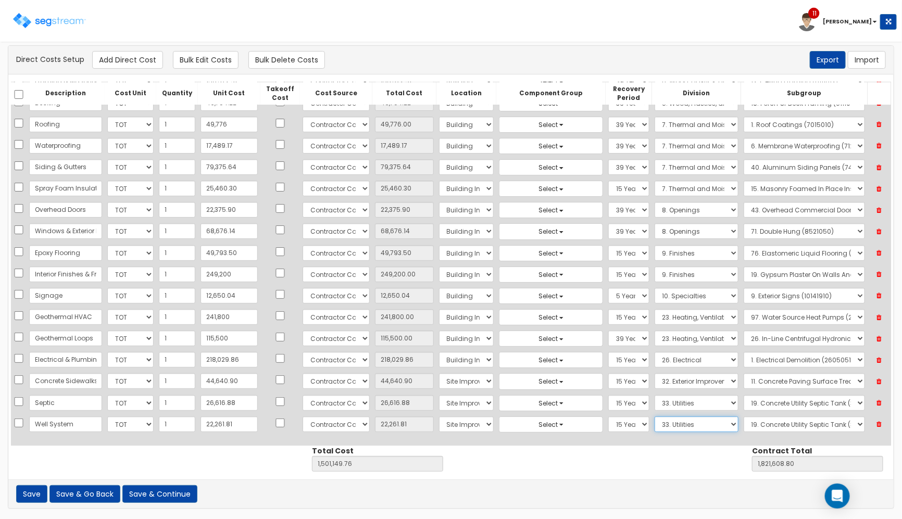
click at [694, 427] on select "Select 1. General Requirements 2. Existing Conditions 3. Concrete 4. Masonry 5.…" at bounding box center [696, 425] width 84 height 16
click at [768, 422] on select "Select 1. Corrosion Resistance (33011010) 2. Relining Sewers (33013072) 3. Prec…" at bounding box center [803, 425] width 121 height 16
click at [743, 417] on select "Select 1. Corrosion Resistance (33011010) 2. Relining Sewers (33013072) 3. Prec…" at bounding box center [803, 425] width 121 height 16
click at [112, 64] on button "Add Direct Cost" at bounding box center [127, 60] width 71 height 18
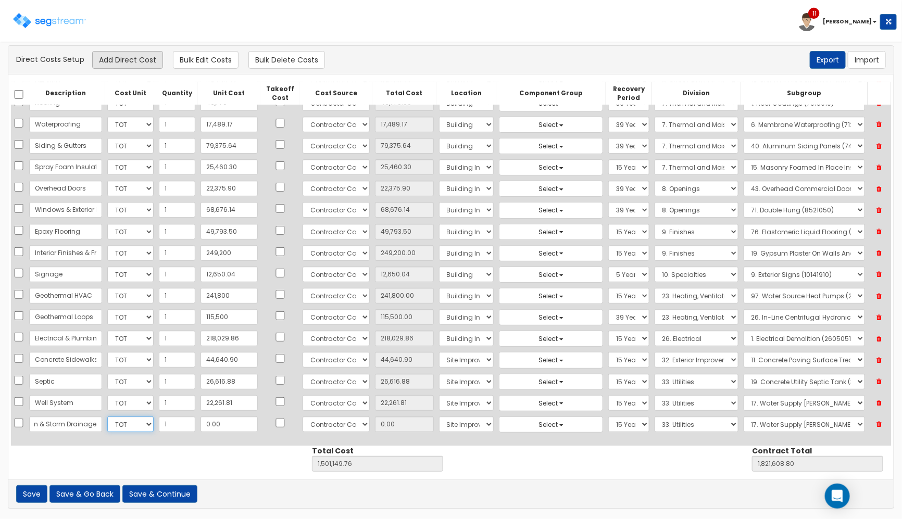
scroll to position [0, 0]
click at [654, 423] on select "Select 1. General Requirements 2. Existing Conditions 3. Concrete 4. Masonry 5.…" at bounding box center [696, 425] width 84 height 16
click at [654, 425] on select "Select 1. General Requirements 2. Existing Conditions 3. Concrete 4. Masonry 5.…" at bounding box center [696, 425] width 84 height 16
click at [657, 425] on select "Select 1. General Requirements 2. Existing Conditions 3. Concrete 4. Masonry 5.…" at bounding box center [696, 425] width 84 height 16
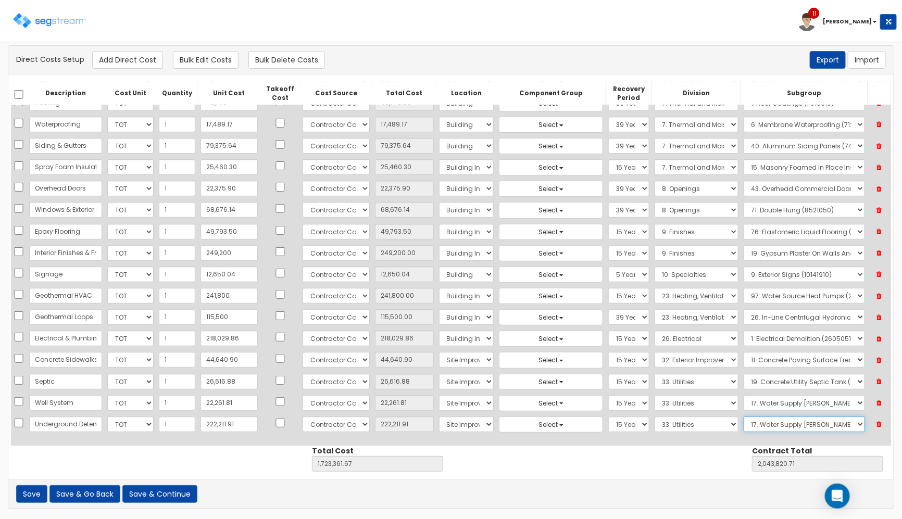
click at [750, 425] on select "Select 1. Corrosion Resistance (33011010) 2. Relining Sewers (33013072) 3. Prec…" at bounding box center [803, 425] width 121 height 16
click at [691, 424] on select "Select 1. General Requirements 2. Existing Conditions 3. Concrete 4. Masonry 5.…" at bounding box center [696, 425] width 84 height 16
click at [654, 417] on select "Select 1. General Requirements 2. Existing Conditions 3. Concrete 4. Masonry 5.…" at bounding box center [696, 425] width 84 height 16
click at [769, 420] on select "Select 1. Landscaping (32011300) 2. Slurry Seal (Latex Modified) (32011361) 3. …" at bounding box center [803, 425] width 121 height 16
click at [723, 426] on select "Select 1. General Requirements 2. Existing Conditions 3. Concrete 4. Masonry 5.…" at bounding box center [696, 425] width 84 height 16
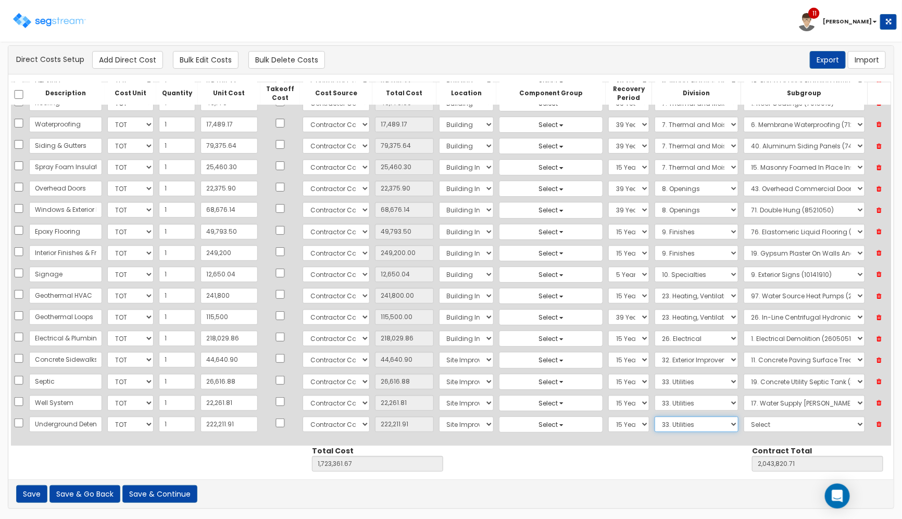
click at [654, 417] on select "Select 1. General Requirements 2. Existing Conditions 3. Concrete 4. Masonry 5.…" at bounding box center [696, 425] width 84 height 16
click at [759, 419] on select "Select 1. Corrosion Resistance (33011010) 2. Relining Sewers (33013072) 3. Prec…" at bounding box center [803, 425] width 121 height 16
click at [743, 417] on select "Select 1. Corrosion Resistance (33011010) 2. Relining Sewers (33013072) 3. Prec…" at bounding box center [803, 425] width 121 height 16
click at [275, 338] on input "checkbox" at bounding box center [280, 337] width 10 height 9
click at [275, 294] on input "checkbox" at bounding box center [280, 294] width 10 height 9
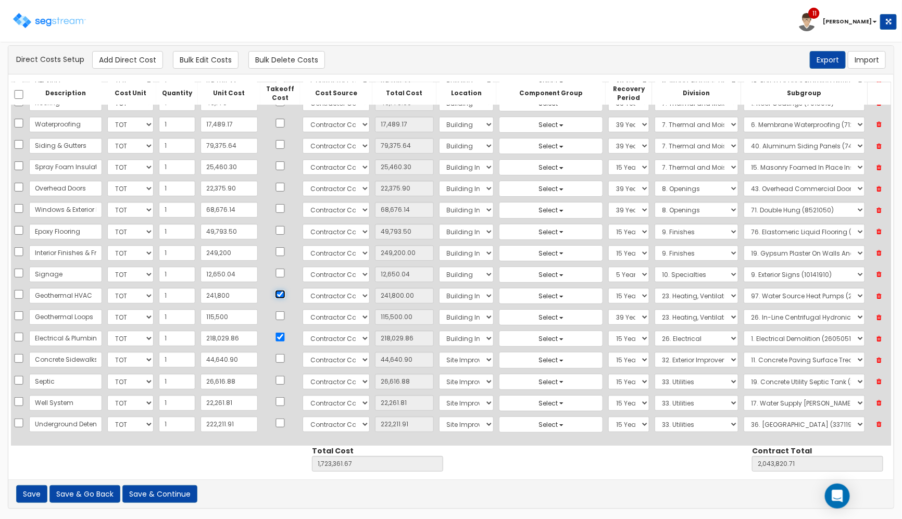
click at [275, 294] on input "checkbox" at bounding box center [280, 294] width 10 height 9
click at [275, 293] on input "checkbox" at bounding box center [280, 294] width 10 height 9
click at [275, 250] on input "checkbox" at bounding box center [280, 251] width 10 height 9
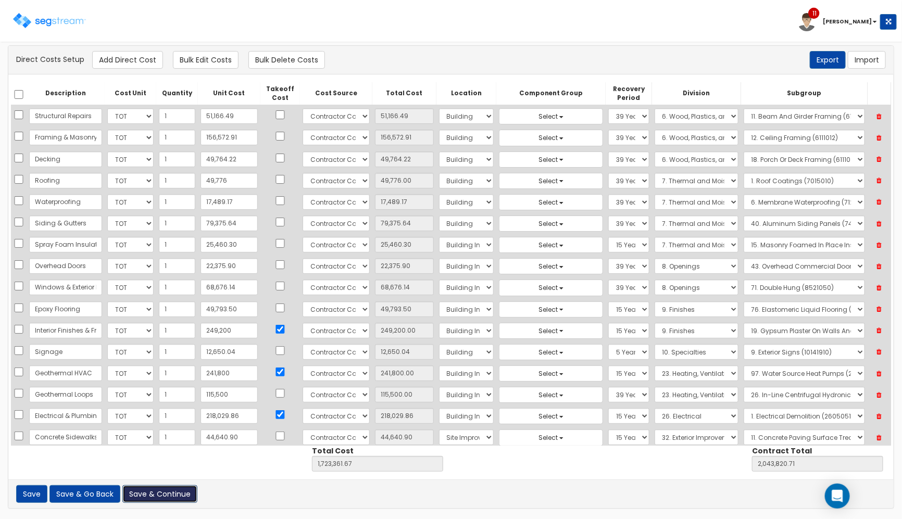
click at [180, 493] on button "Save & Continue" at bounding box center [159, 494] width 75 height 18
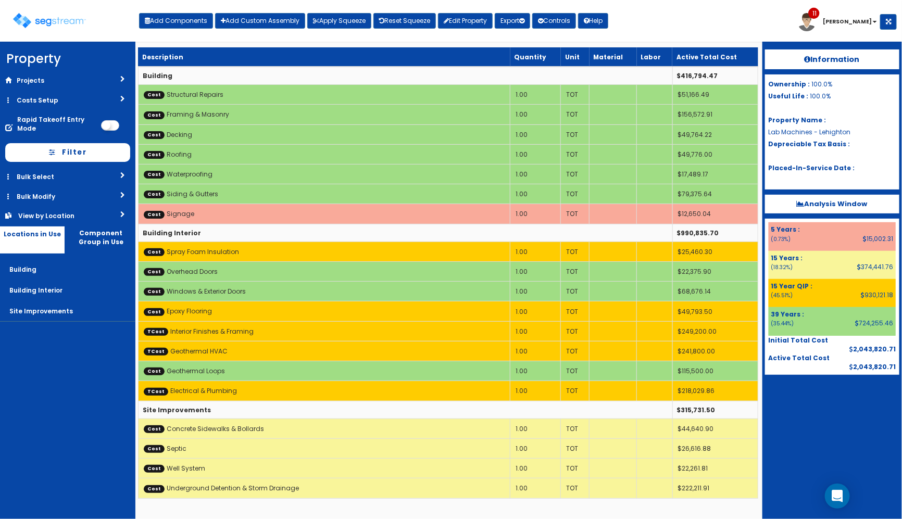
click at [90, 412] on nav "Property DB Projects Recent Properties Hines Pool & Spa 1140 Abigail Lane 1902 …" at bounding box center [67, 280] width 135 height 477
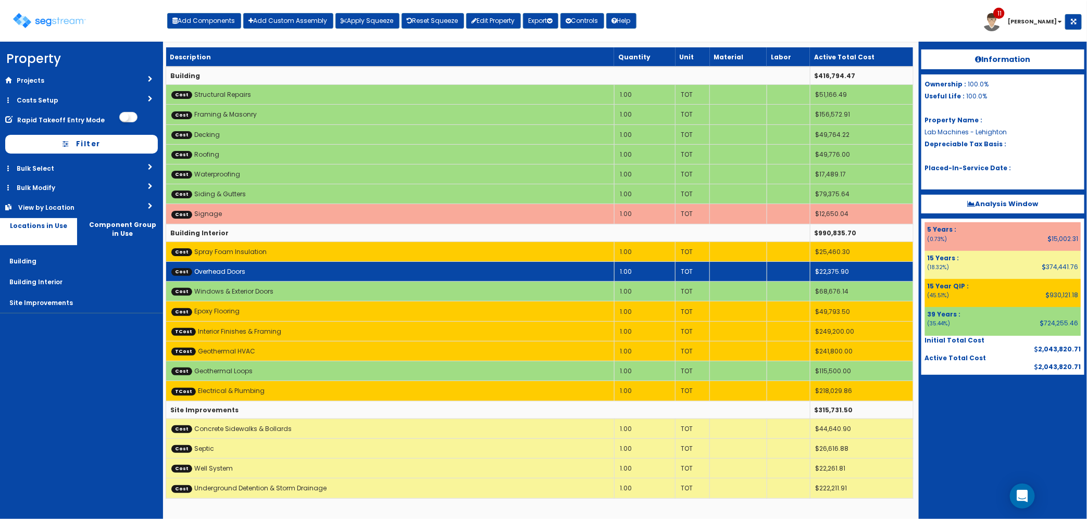
click at [316, 277] on td "Cost Overhead Doors" at bounding box center [390, 272] width 448 height 20
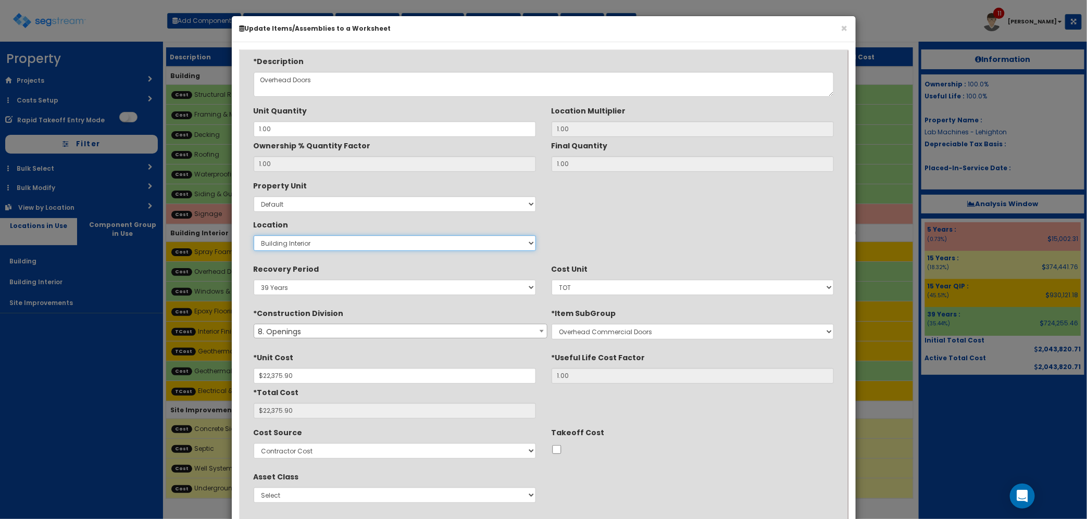
click at [337, 249] on select "Select Building Building Interior Site Improvements Add New Location" at bounding box center [395, 243] width 282 height 16
select select "6"
click at [254, 236] on select "Select Building Building Interior Site Improvements Add New Location" at bounding box center [395, 243] width 282 height 16
type input "1"
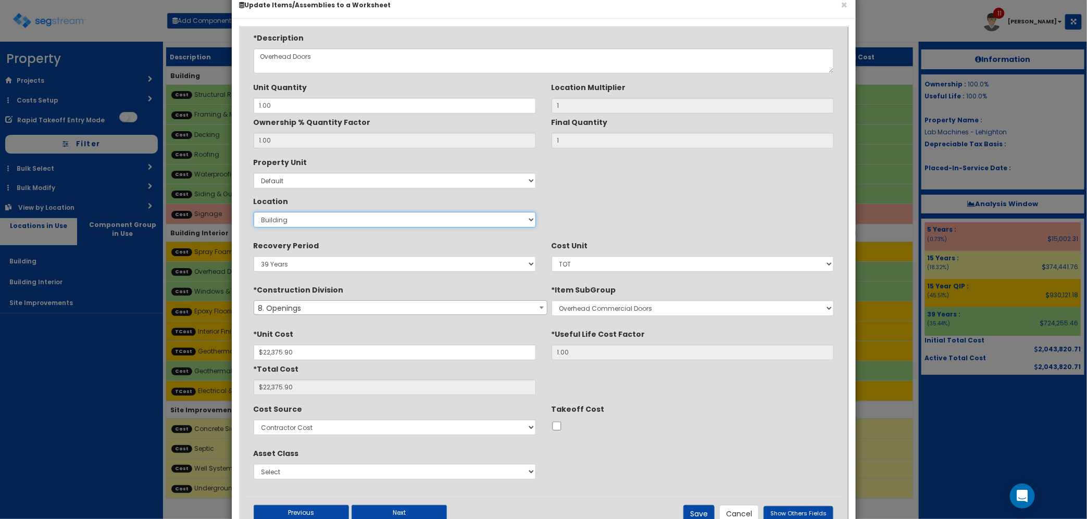
scroll to position [60, 0]
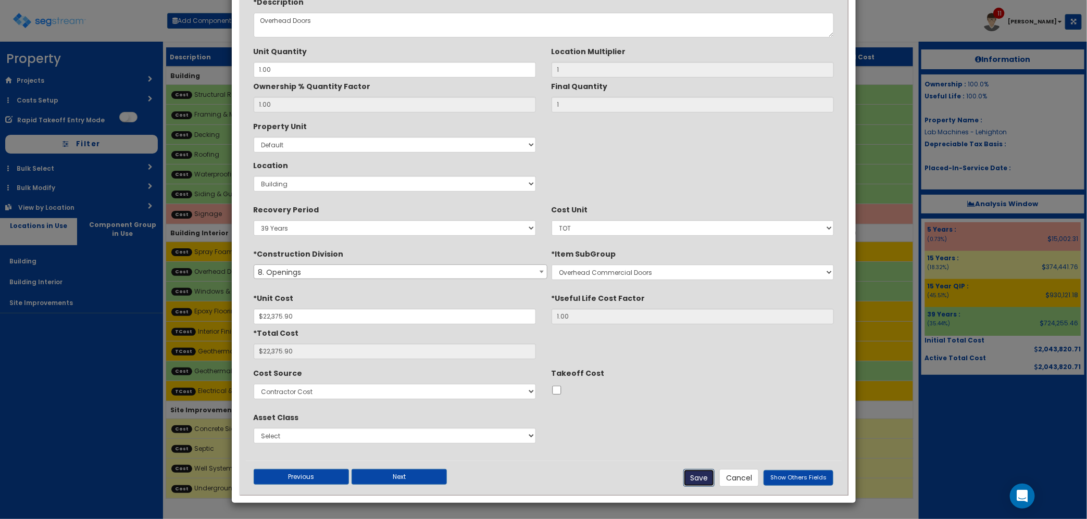
click at [702, 472] on button "Save" at bounding box center [698, 478] width 31 height 18
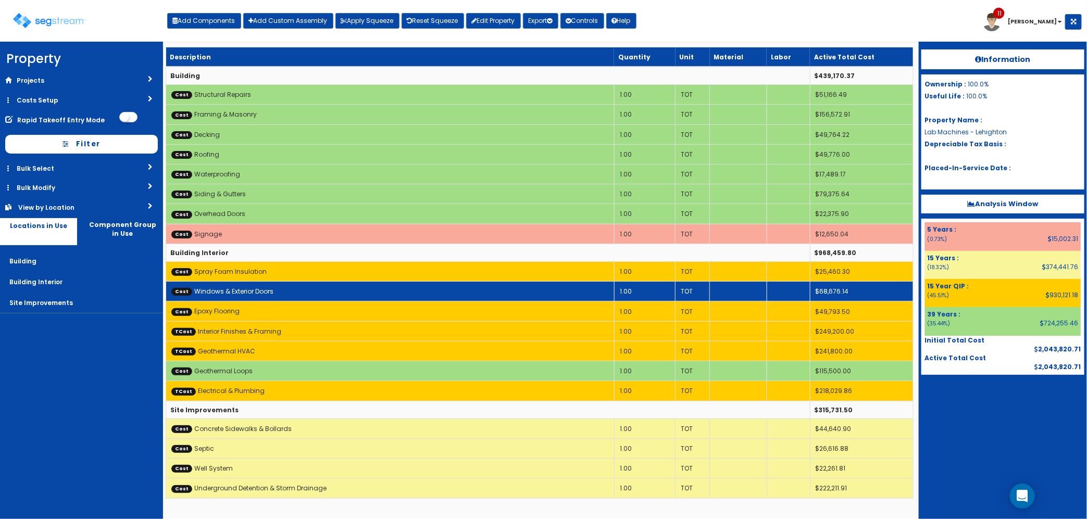
click at [288, 294] on td "Cost Windows & Exterior Doors" at bounding box center [390, 292] width 448 height 20
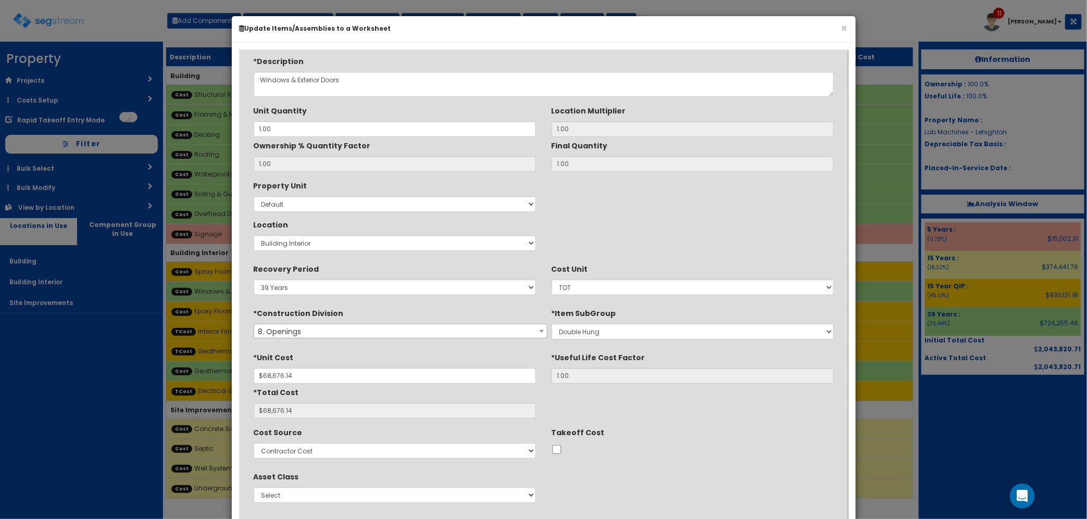
click at [567, 342] on div "*Item SubGroup Selective Demolition Doors Selective Demolition Of Windows Entra…" at bounding box center [693, 324] width 298 height 39
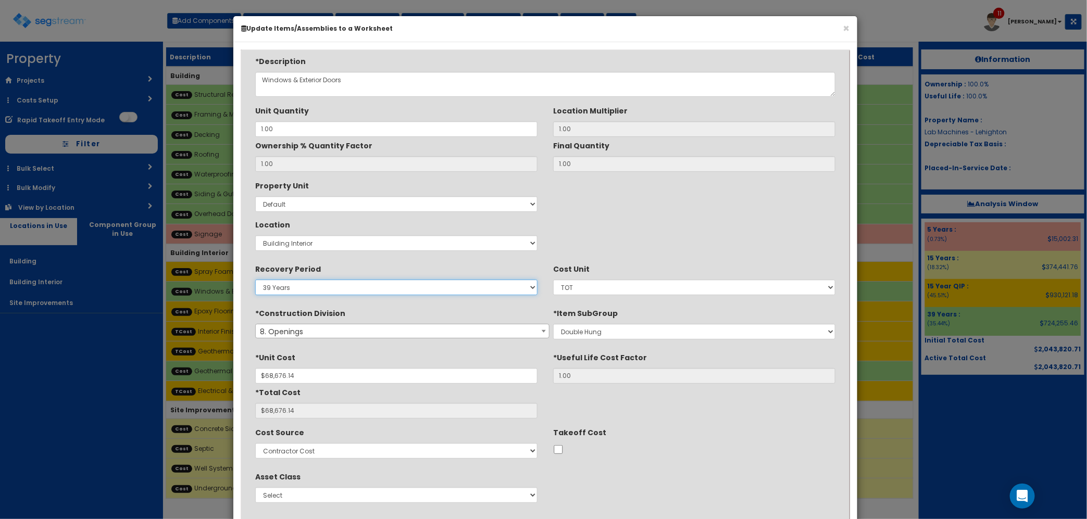
click at [463, 295] on select "5 Years 7 Years 9 Years 10 Years 15 Years 15 Year QLI 15 Year QRP 15 Year QIP 2…" at bounding box center [396, 288] width 282 height 16
click at [433, 241] on select "Select Building Building Interior Site Improvements Add New Location" at bounding box center [396, 243] width 282 height 16
select select "6"
click at [255, 236] on select "Select Building Building Interior Site Improvements Add New Location" at bounding box center [396, 243] width 282 height 16
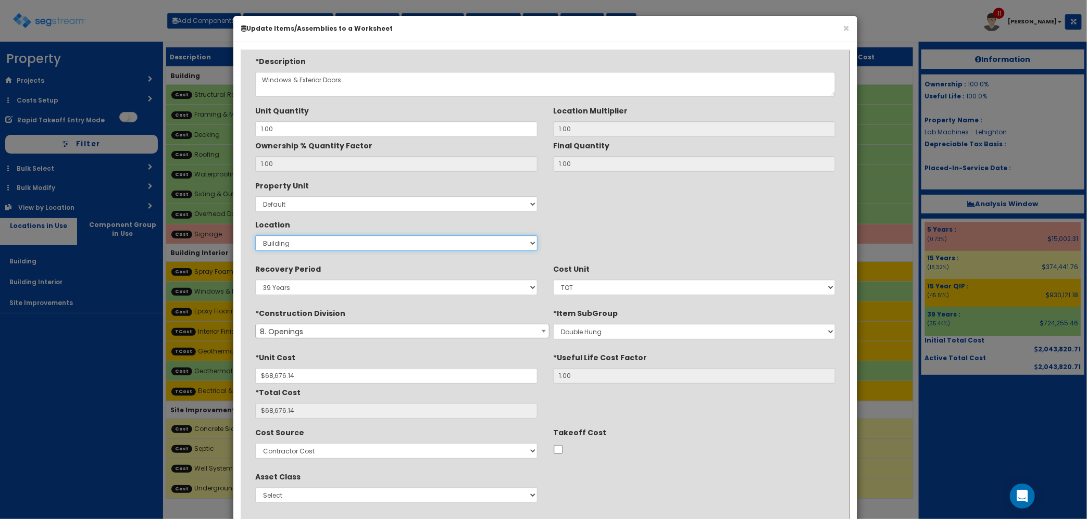
type input "1"
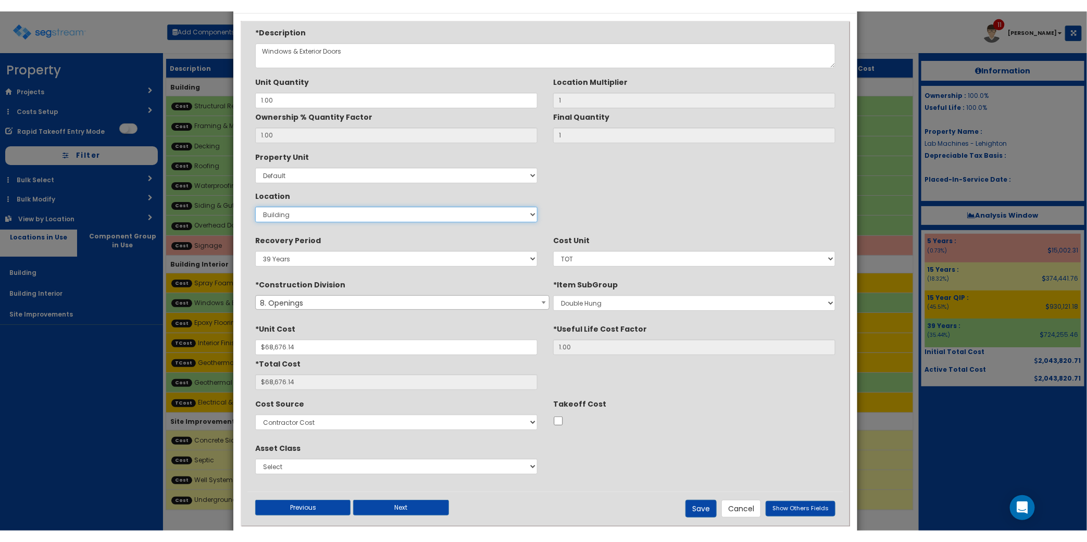
scroll to position [60, 0]
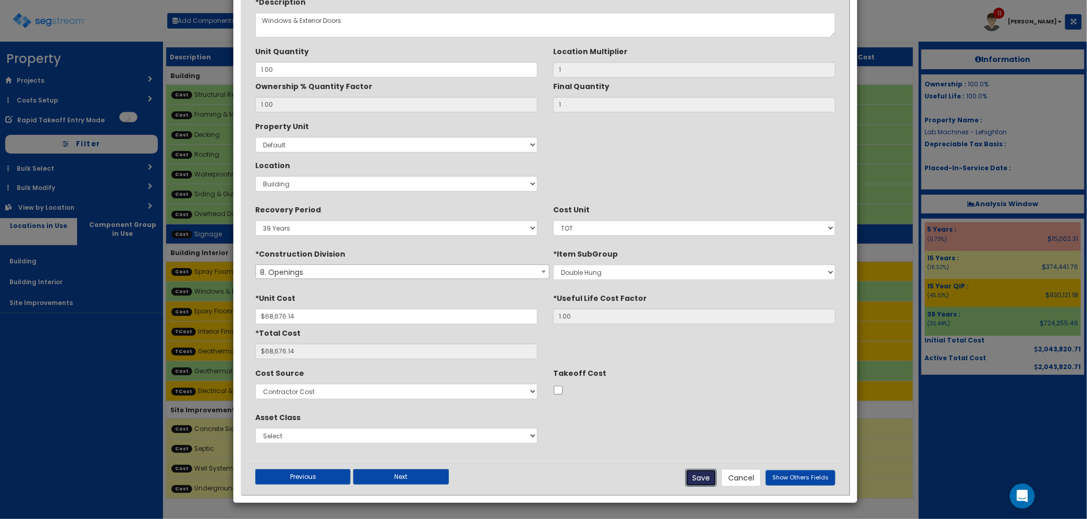
drag, startPoint x: 704, startPoint y: 475, endPoint x: 397, endPoint y: 261, distance: 373.9
click at [703, 475] on button "Save" at bounding box center [700, 478] width 31 height 18
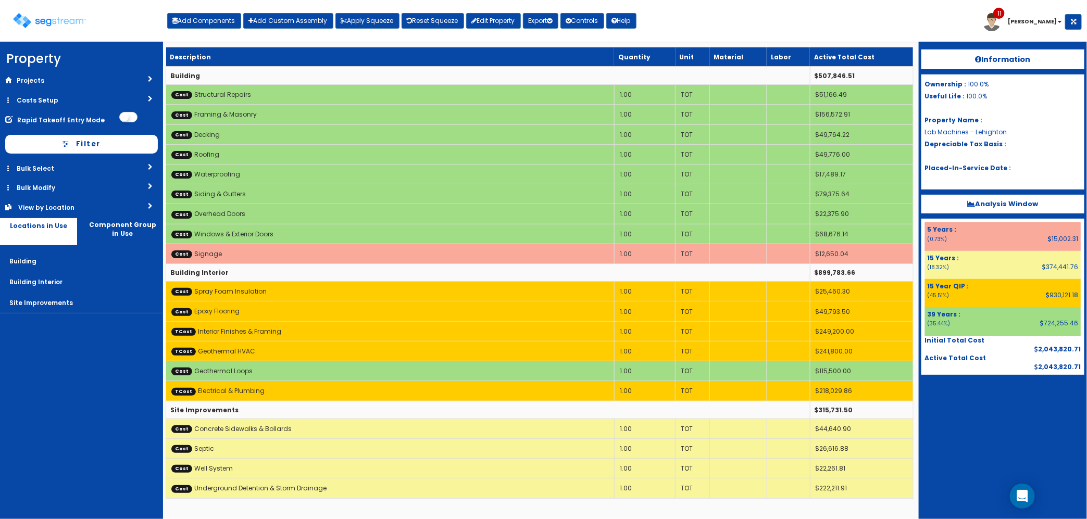
click at [901, 453] on div "Information Ownership : 100.0% Useful Life : 100.0% Property Name : Lab Machine…" at bounding box center [1002, 280] width 168 height 477
click at [120, 387] on nav "Property DB Projects Recent Properties Hines Pool & Spa 1140 Abigail Lane 1902 …" at bounding box center [81, 280] width 163 height 477
click at [901, 427] on div at bounding box center [1002, 401] width 163 height 52
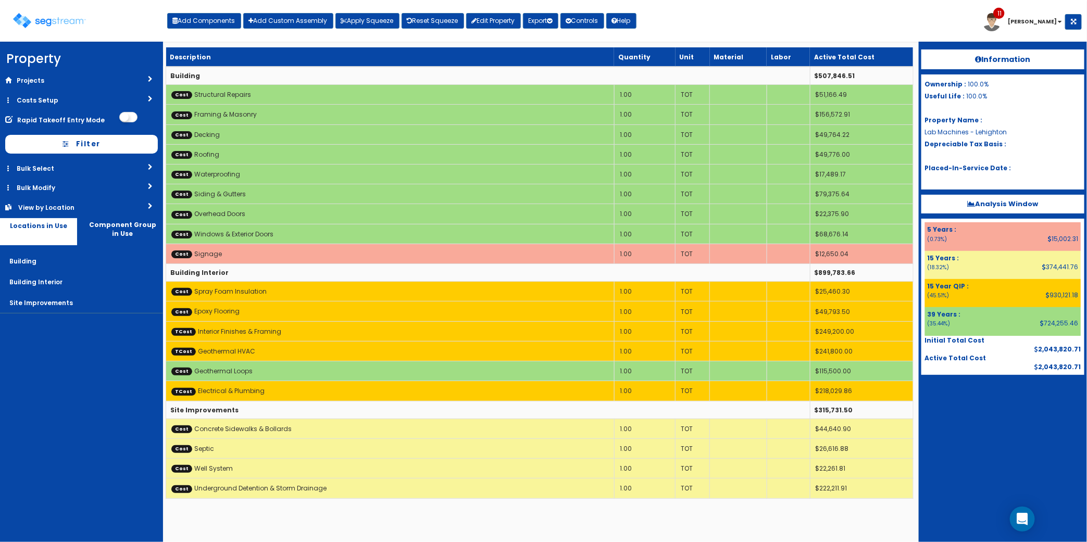
drag, startPoint x: 1051, startPoint y: 443, endPoint x: 1050, endPoint y: 449, distance: 6.8
click at [901, 443] on div "Information Ownership : 100.0% Useful Life : 100.0% Property Name : Lab Machine…" at bounding box center [1002, 292] width 168 height 500
click at [901, 431] on div "Information Ownership : 100.0% Useful Life : 100.0% Property Name : Lab Machine…" at bounding box center [1002, 292] width 168 height 500
click at [223, 17] on button "Add Components" at bounding box center [204, 21] width 74 height 16
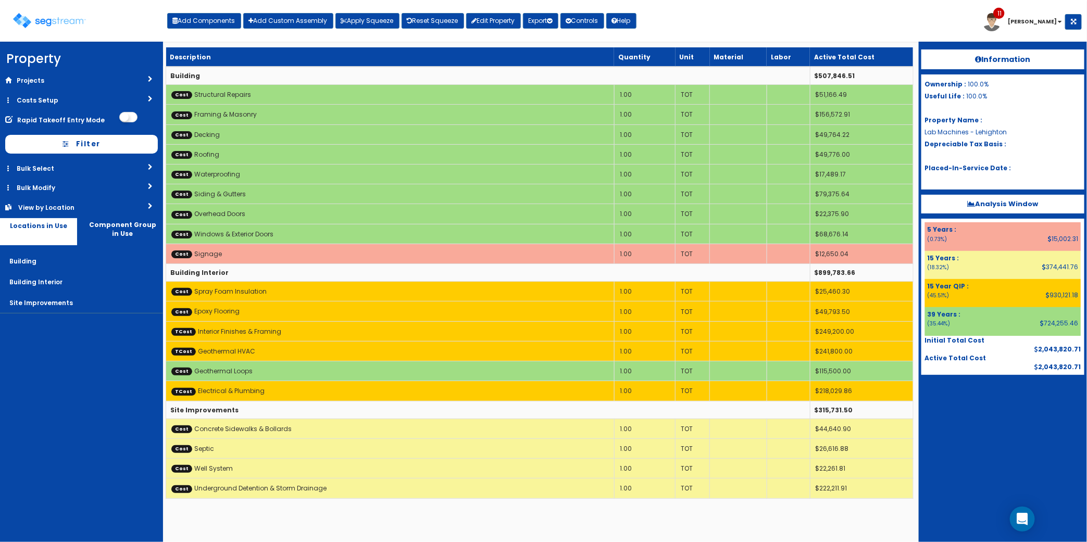
select select "15Y"
select select "default"
select select "27"
select select
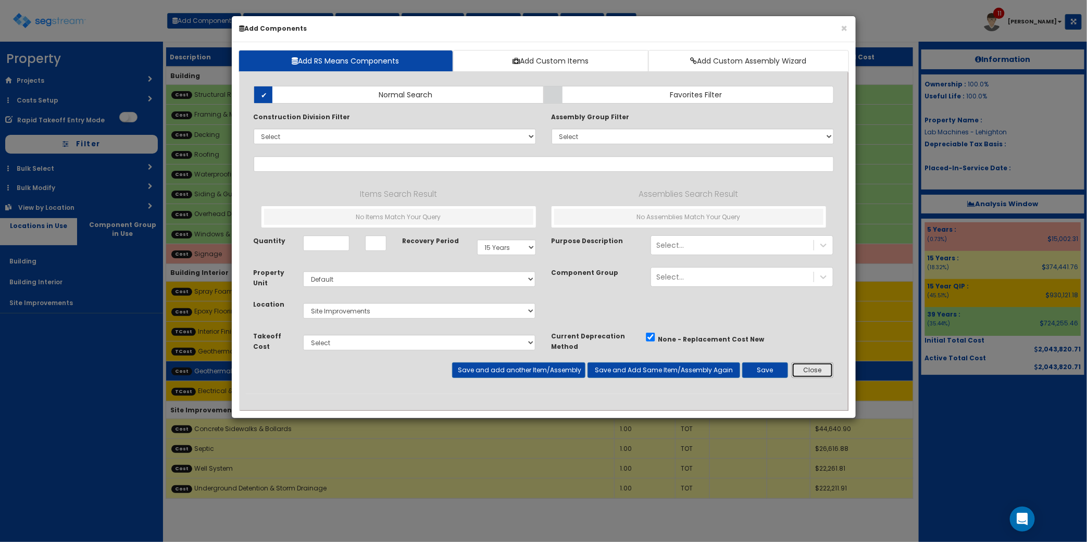
click at [823, 375] on button "Close" at bounding box center [812, 370] width 42 height 16
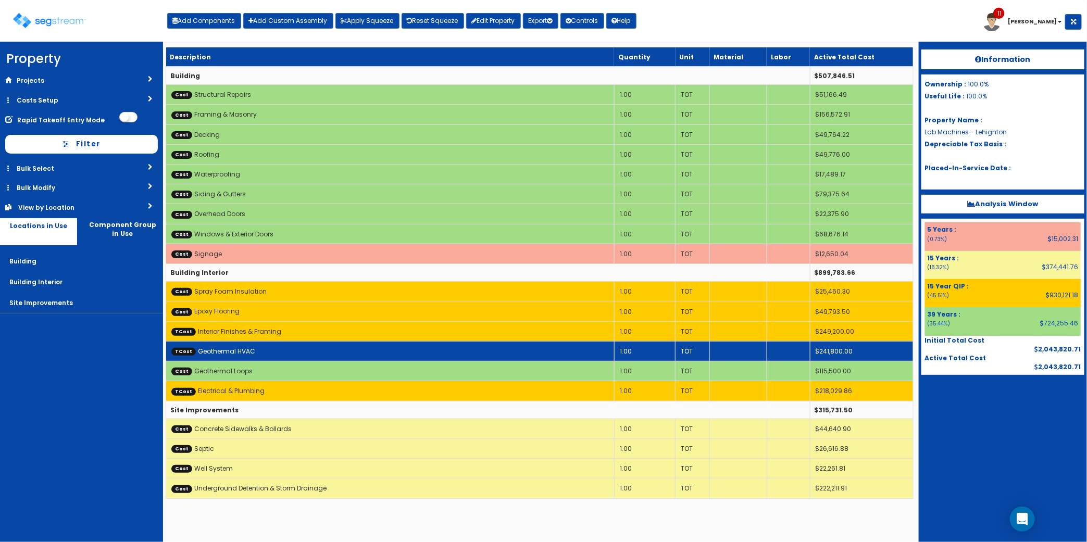
click at [269, 355] on td "TCost Geothermal HVAC" at bounding box center [390, 351] width 448 height 20
drag, startPoint x: 269, startPoint y: 352, endPoint x: 262, endPoint y: 353, distance: 6.8
click at [262, 353] on td "TCost Geothermal HVAC" at bounding box center [390, 351] width 448 height 20
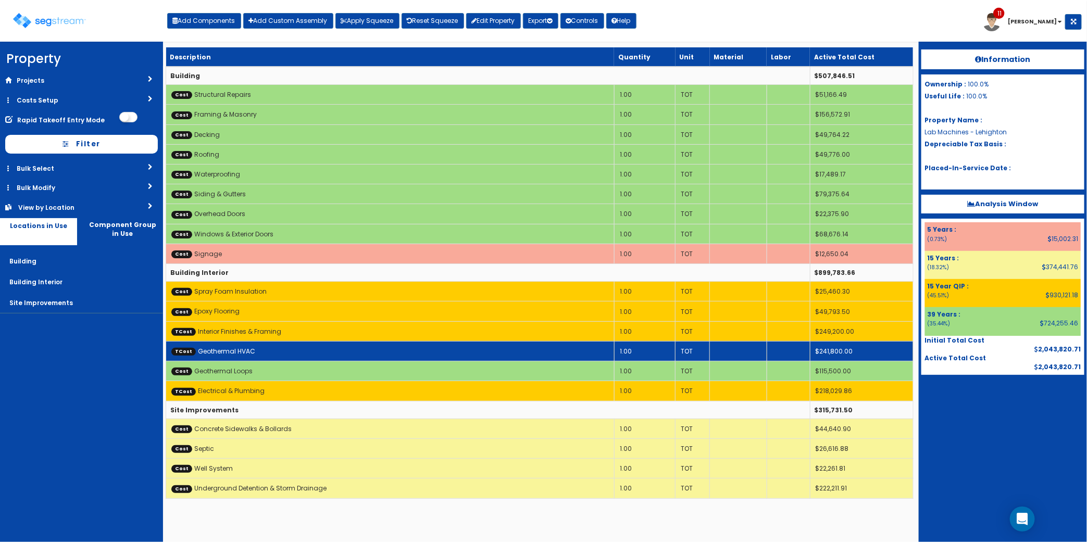
scroll to position [0, 0]
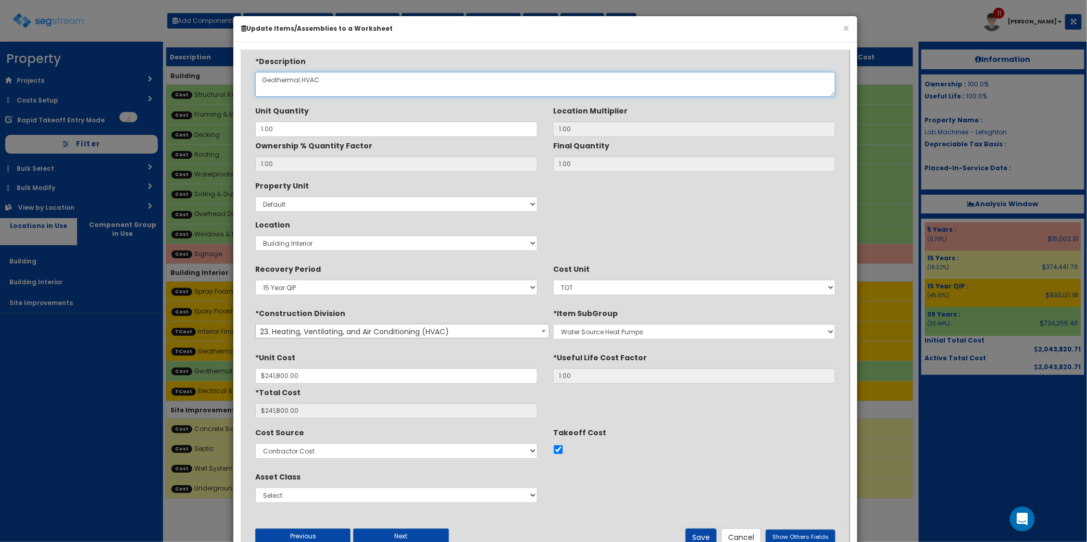
click at [335, 85] on textarea "Geothermal HVAC" at bounding box center [545, 84] width 580 height 25
click at [321, 82] on textarea "Geothermal HVAC" at bounding box center [545, 84] width 580 height 25
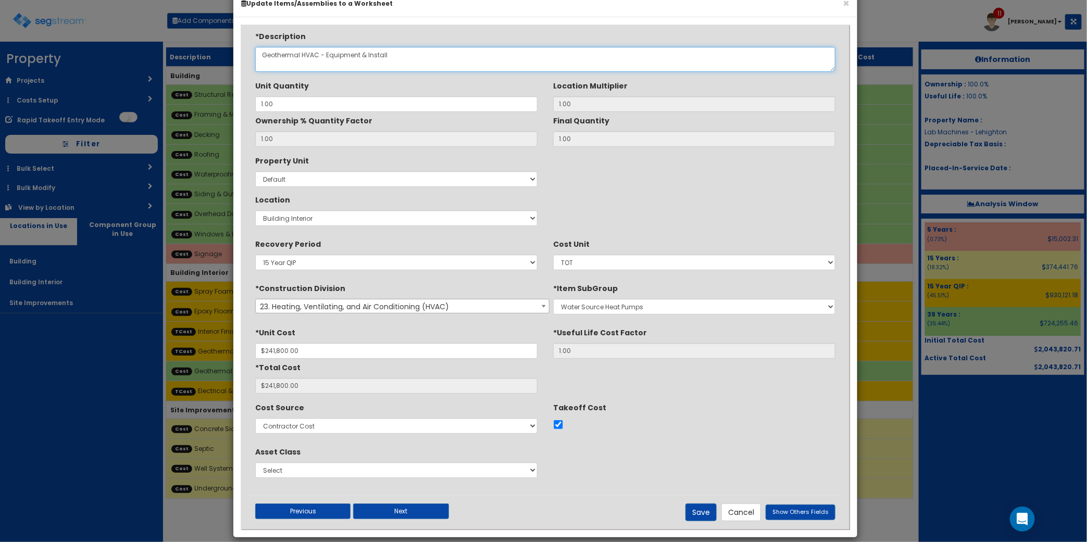
scroll to position [37, 0]
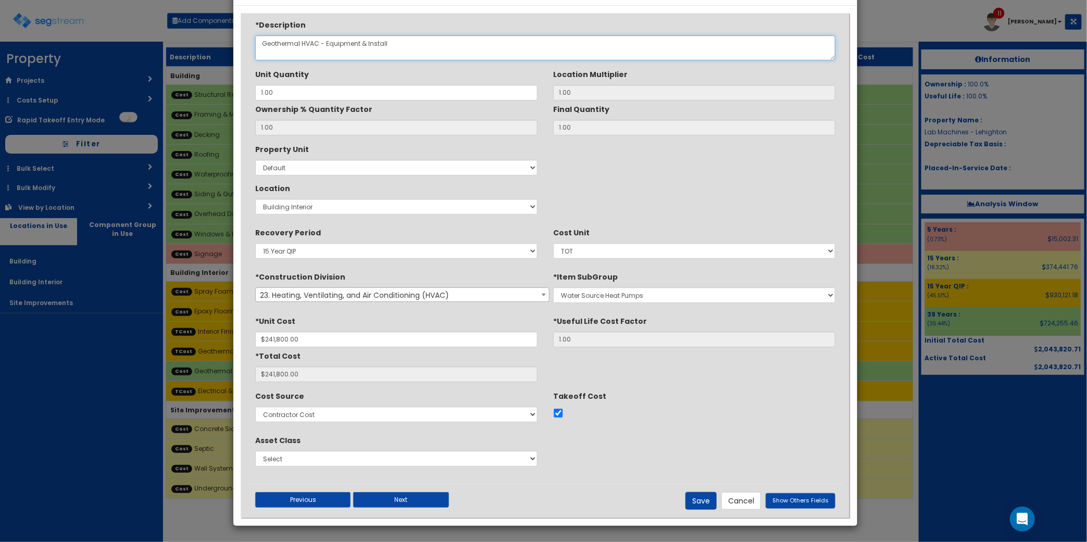
type textarea "Geothermal HVAC - Equipment & Install"
click at [706, 501] on button "Save" at bounding box center [700, 501] width 31 height 18
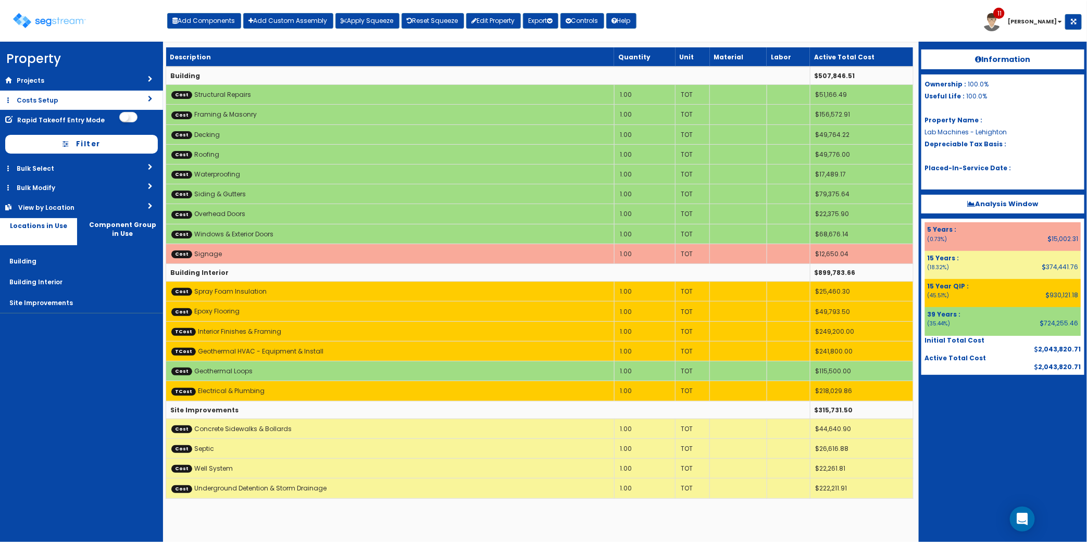
click at [68, 98] on link "Costs Setup" at bounding box center [81, 100] width 163 height 19
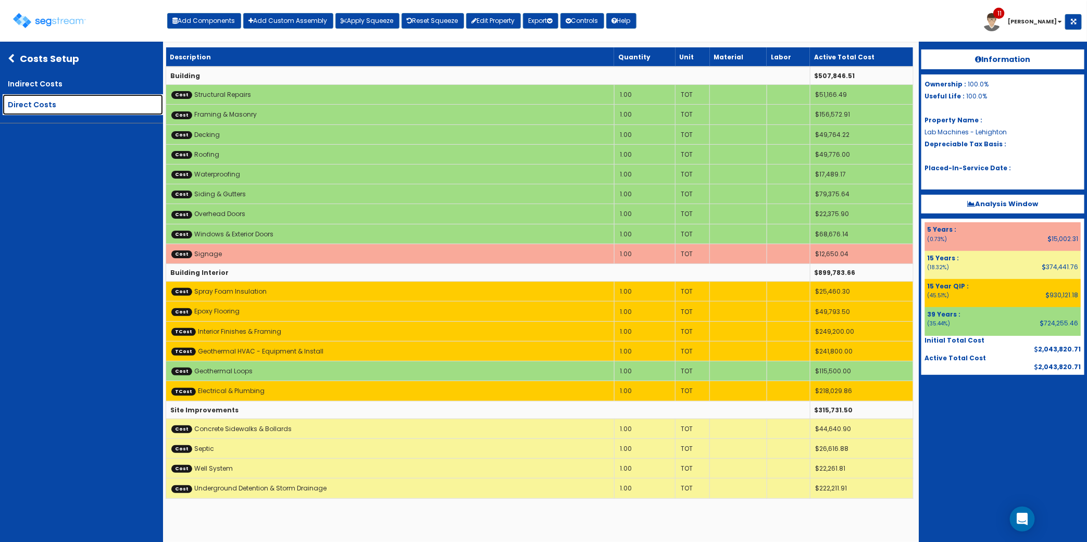
click at [69, 98] on link "Direct Costs" at bounding box center [83, 104] width 160 height 21
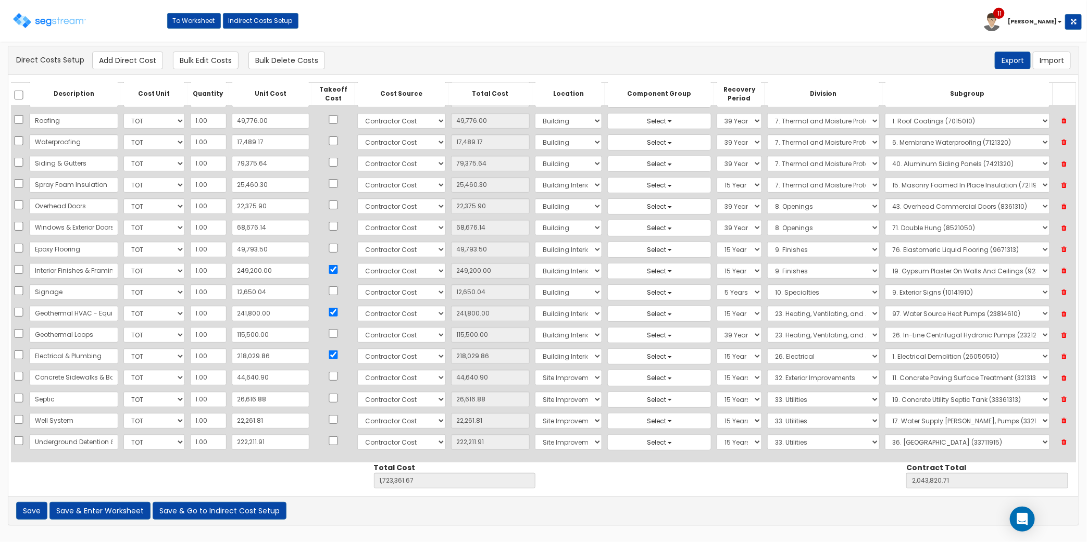
scroll to position [66, 0]
click at [139, 58] on button "Add Direct Cost" at bounding box center [127, 61] width 71 height 18
select select "10"
select select "6"
select select "27"
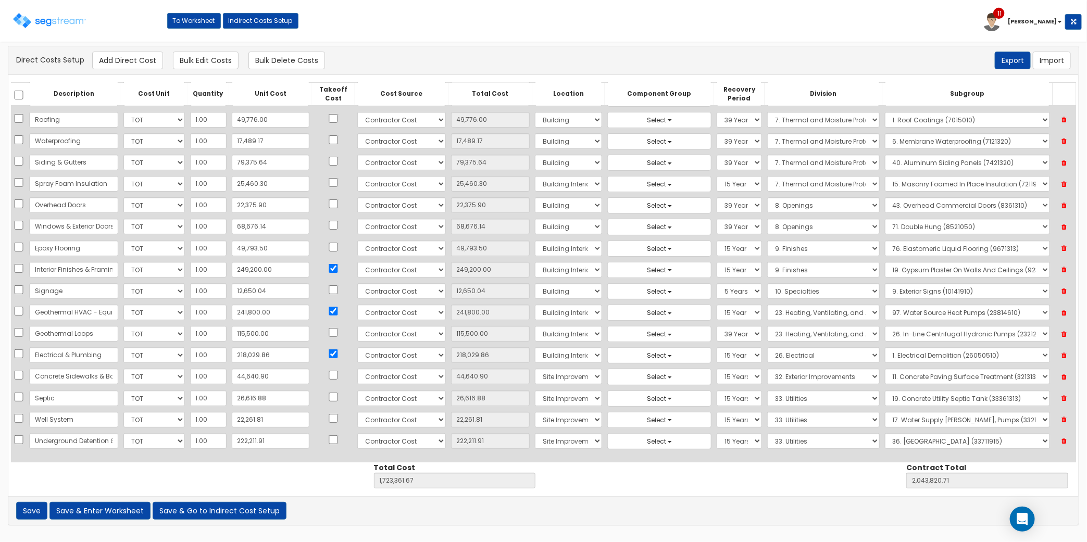
select select "15Y"
select select "33"
select select "33711915"
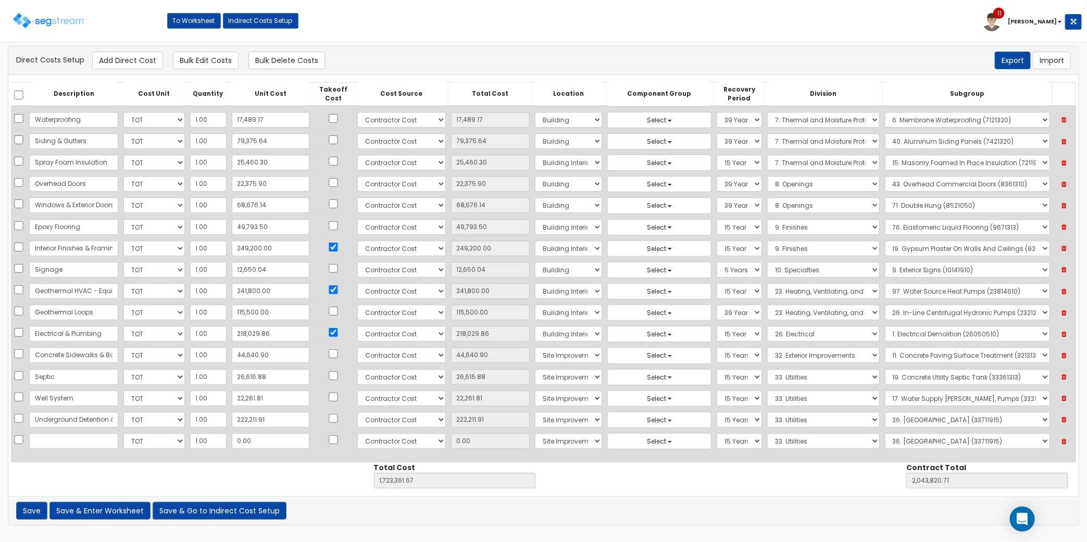
scroll to position [80, 0]
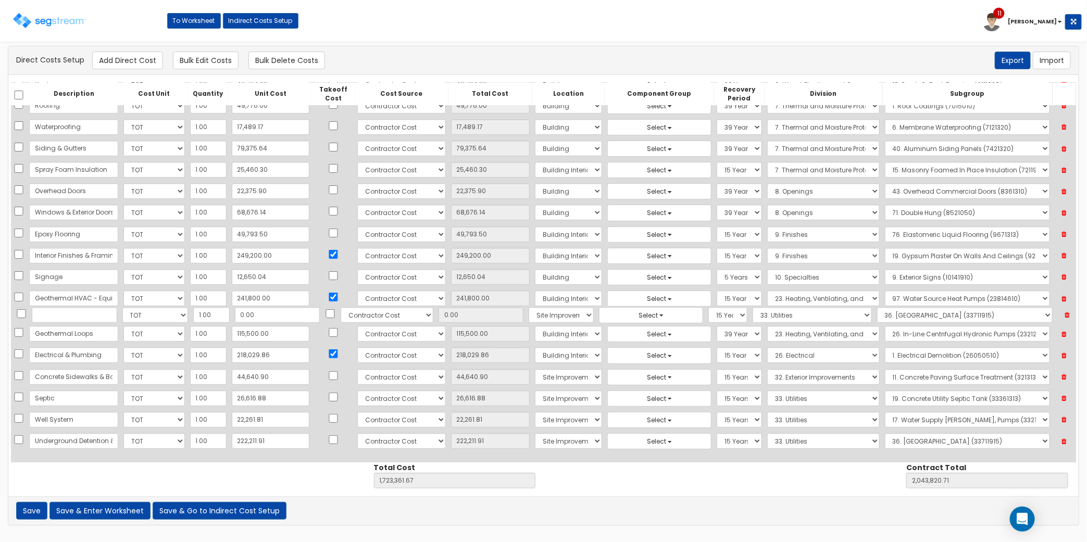
drag, startPoint x: 296, startPoint y: 443, endPoint x: 298, endPoint y: 317, distance: 126.0
select select "10"
select select "6"
select select "27"
select select "15Y"
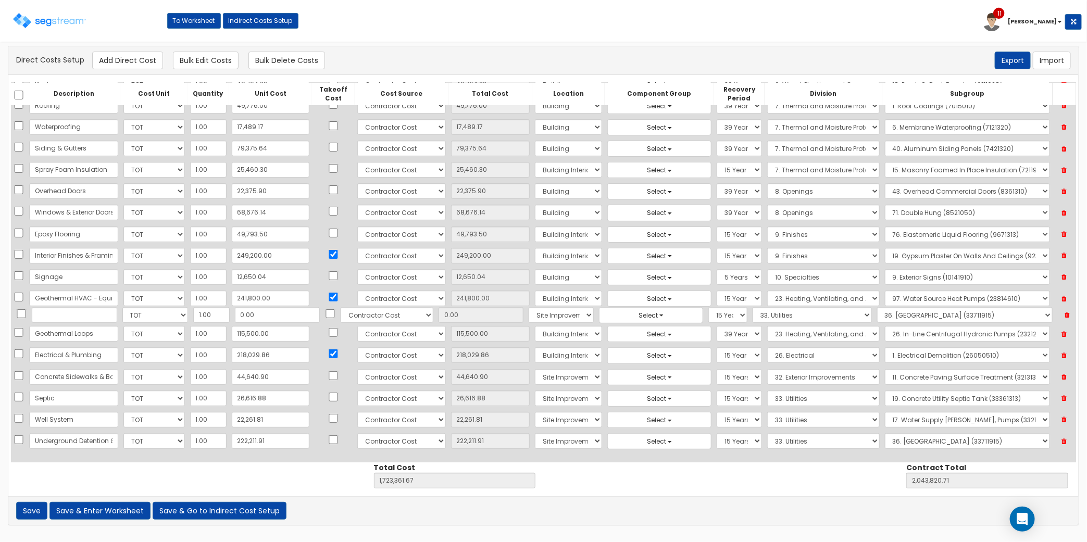
select select "33"
select select "33711915"
click at [42, 319] on input "text" at bounding box center [73, 316] width 89 height 16
type input "Geothermal HVAC - Ductwork & Install"
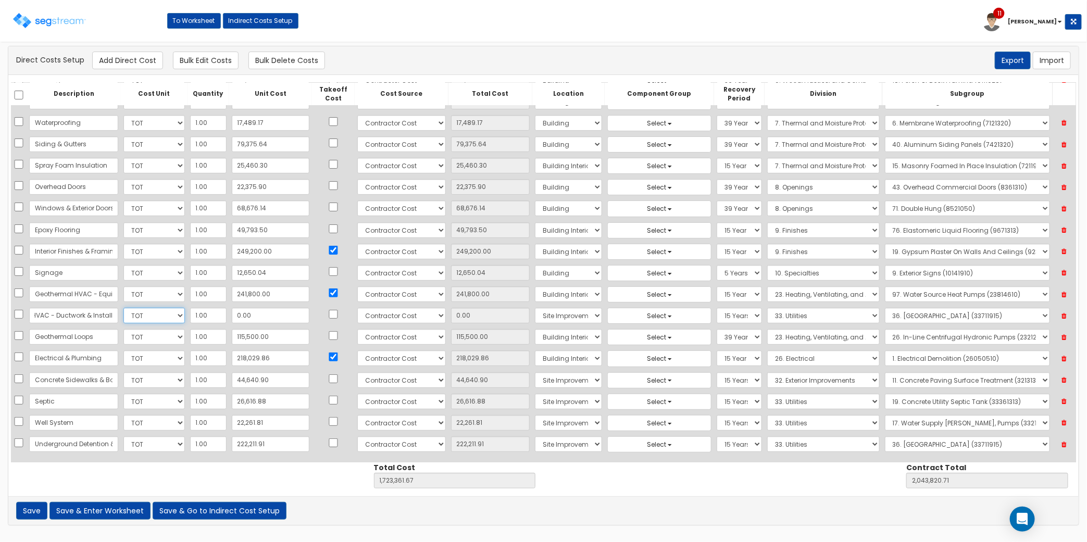
scroll to position [0, 0]
type input "80"
type input "1,723,441.67"
type input "2,043,900.71"
type input "80.00"
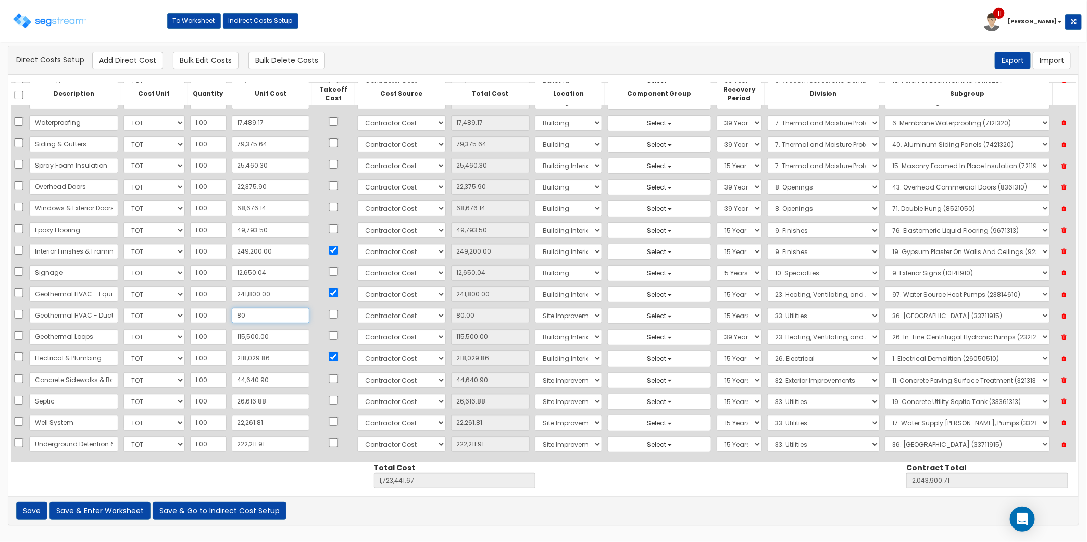
type input "806"
type input "1,724,167.67"
type input "2,044,626.71"
type input "806.00"
type input "8060"
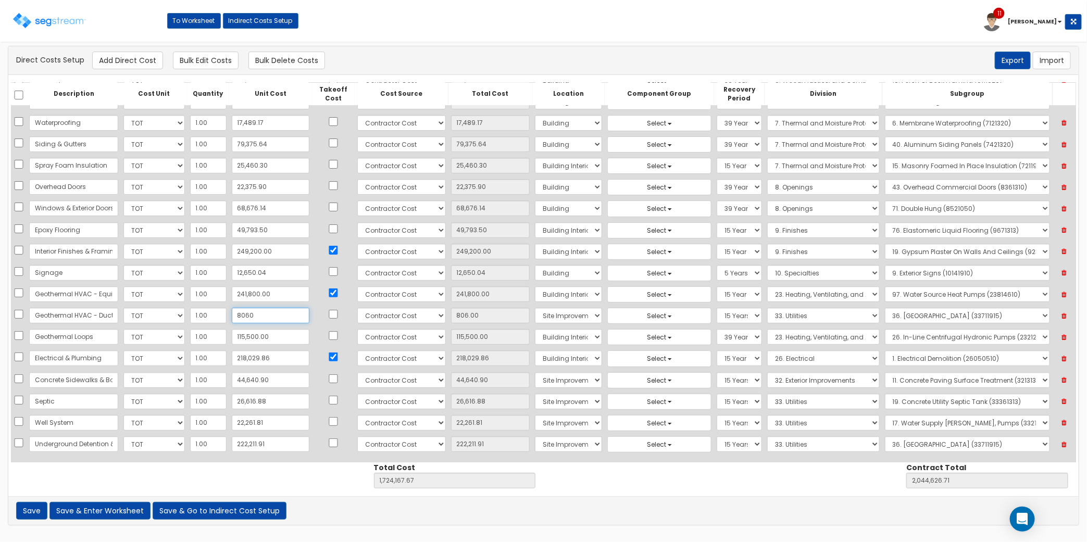
type input "1,731,421.67"
type input "2,051,880.71"
type input "8,060"
type input "8,060.00"
type input "8,0600"
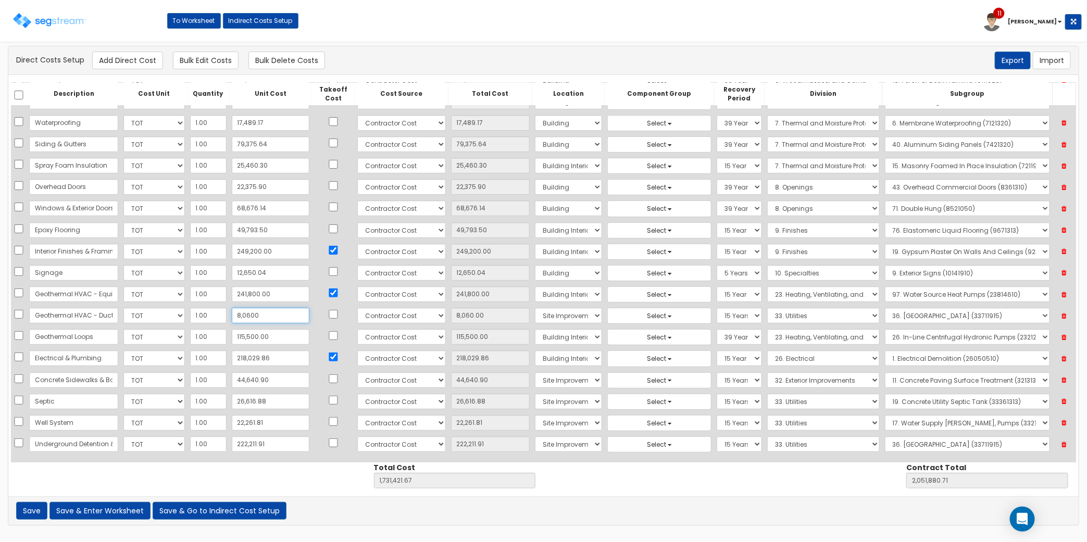
type input "1,803,961.67"
type input "2,124,420.71"
type input "80,600"
type input "80,600.00"
type input "80,600"
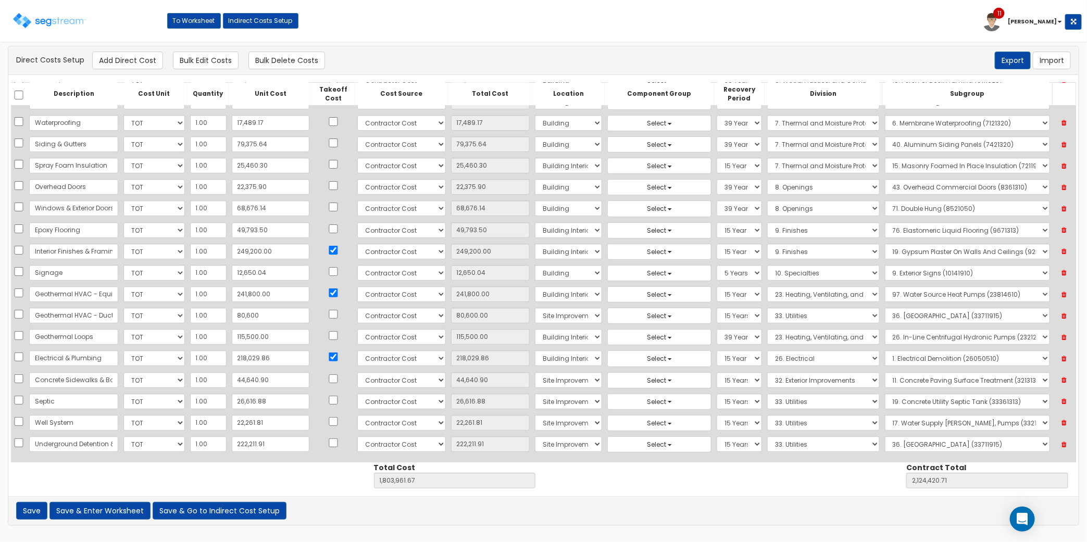
click at [805, 474] on div "Description Cost Unit Quantity Unit Cost Takeoff Cost Cost Source Total Cost Lo…" at bounding box center [543, 285] width 1070 height 421
click at [99, 294] on input "Geothermal HVAC - Equipment & Install" at bounding box center [73, 294] width 89 height 16
click at [232, 293] on input "241,800.00" at bounding box center [271, 294] width 78 height 16
click at [273, 292] on input "241,800.00" at bounding box center [271, 294] width 78 height 16
drag, startPoint x: 274, startPoint y: 298, endPoint x: 122, endPoint y: 296, distance: 151.5
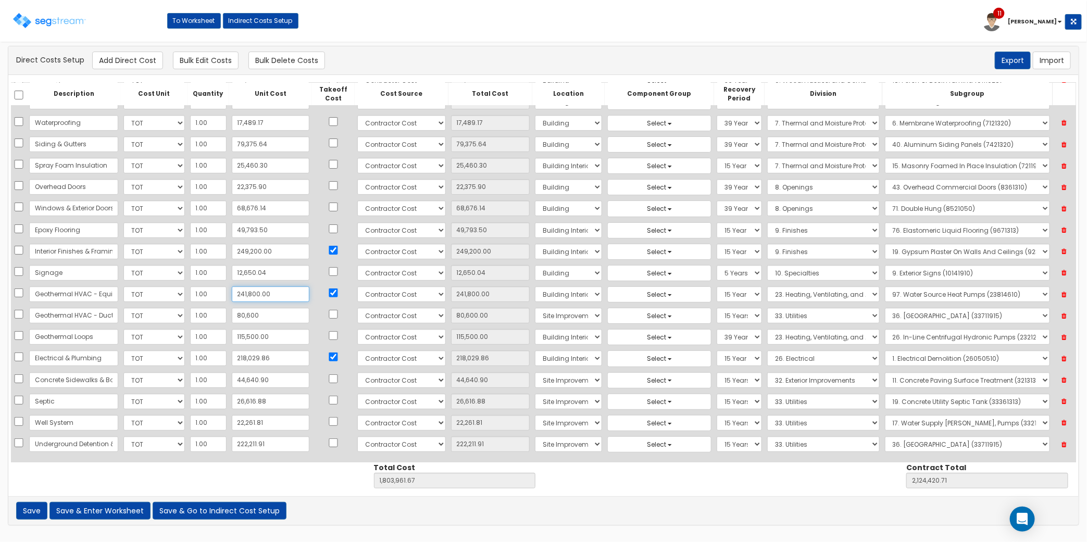
click at [122, 296] on tr "Geothermal HVAC - Equipment & Install Select CF Custo Custo Custo Custo Custo C…" at bounding box center [543, 294] width 1065 height 21
type input "16"
type input "16.00"
type input "1,562,177.67"
type input "1,882,636.71"
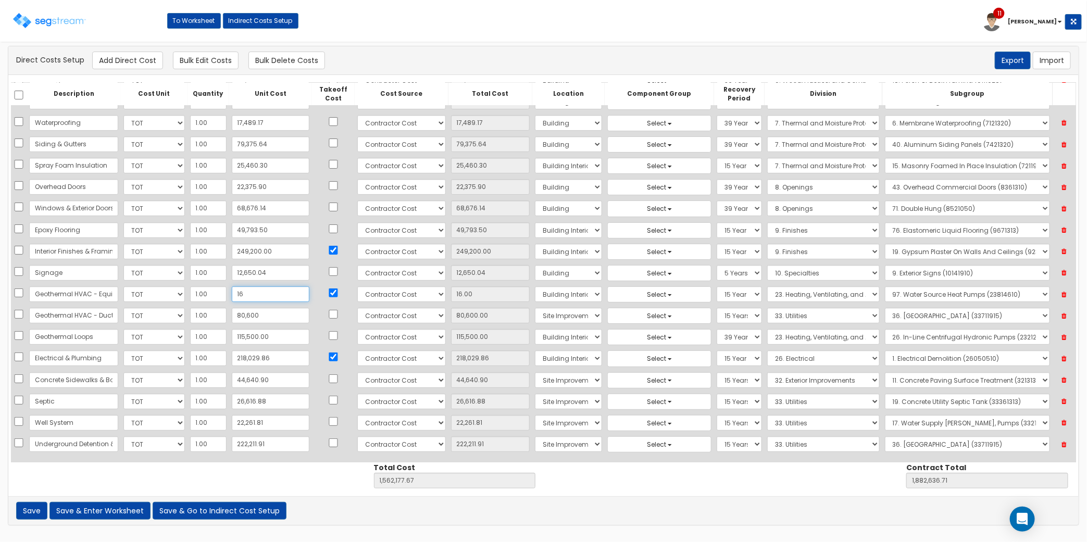
type input "161"
type input "161.00"
type input "1,562,322.67"
type input "1,882,781.71"
type input "1,612"
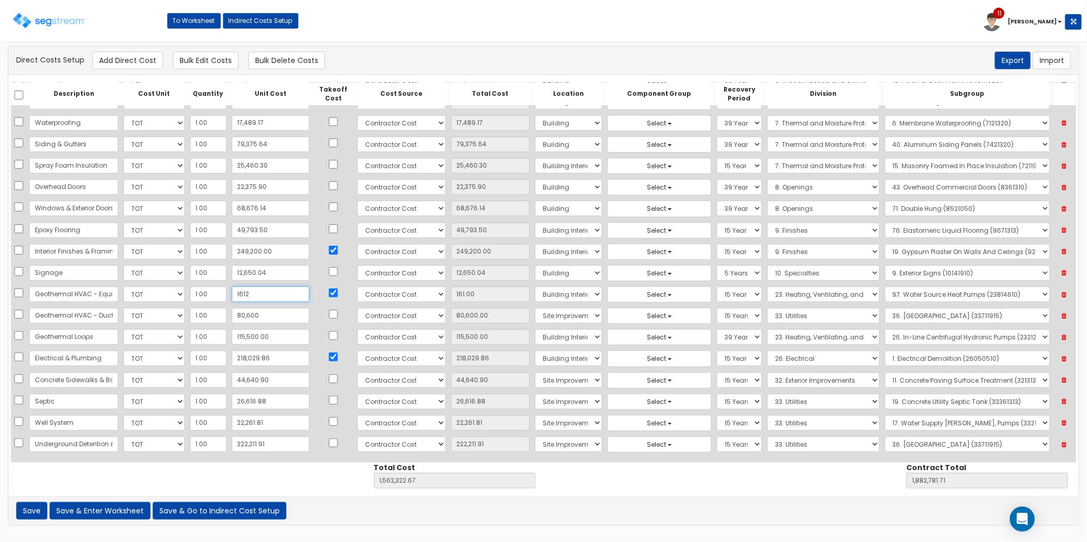
type input "1,612.00"
type input "1,563,773.67"
type input "1,884,232.71"
type input "16,120"
type input "16,120.00"
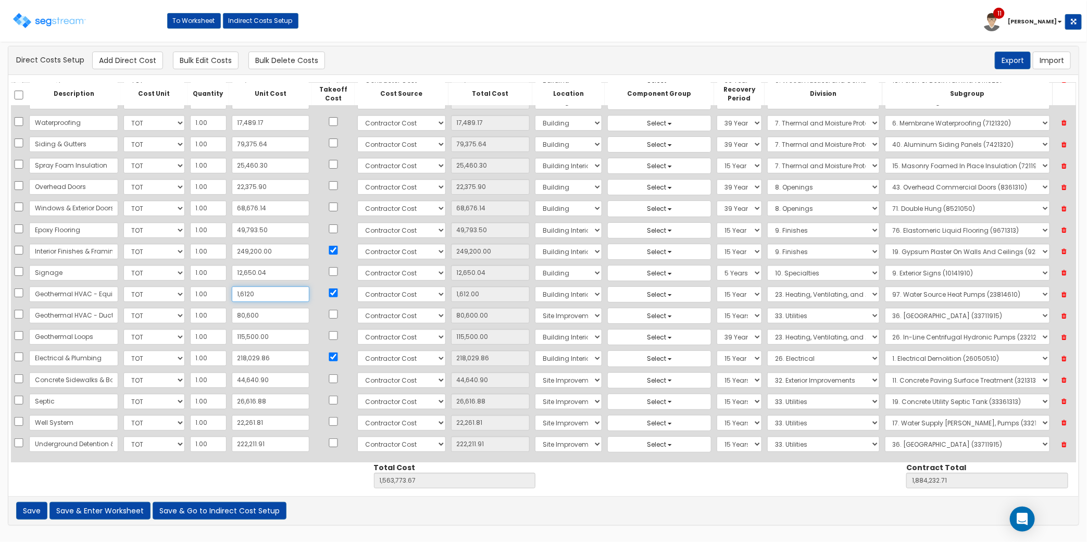
type input "1,578,281.67"
type input "1,898,740.71"
type input "161,200"
type input "161,200.00"
type input "1,723,361.67"
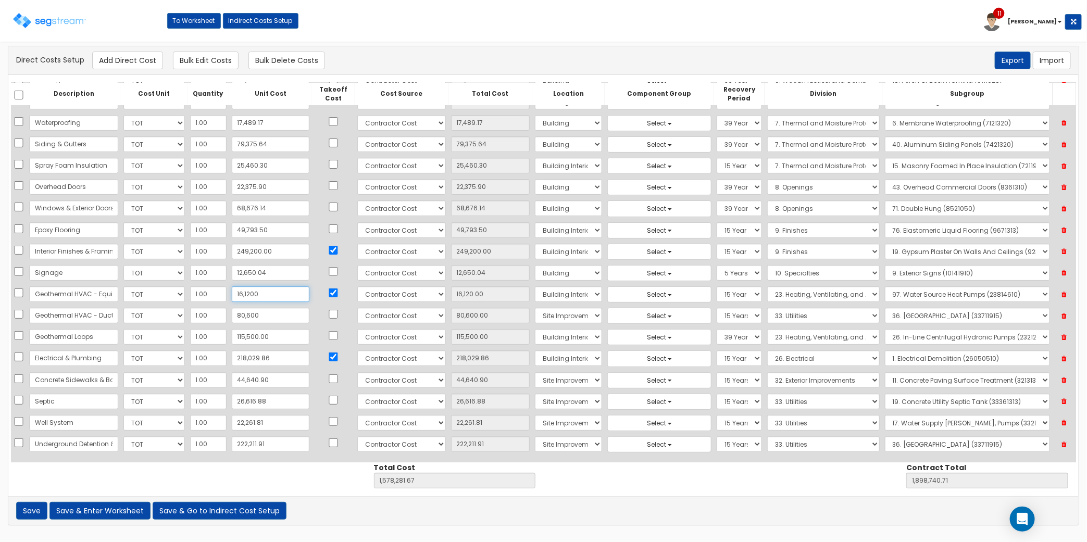
type input "2,043,820.71"
type input "161,200"
click at [306, 479] on div "Description Cost Unit Quantity Unit Cost Takeoff Cost Cost Source Total Cost Lo…" at bounding box center [543, 285] width 1070 height 421
click at [328, 315] on input "checkbox" at bounding box center [333, 314] width 10 height 9
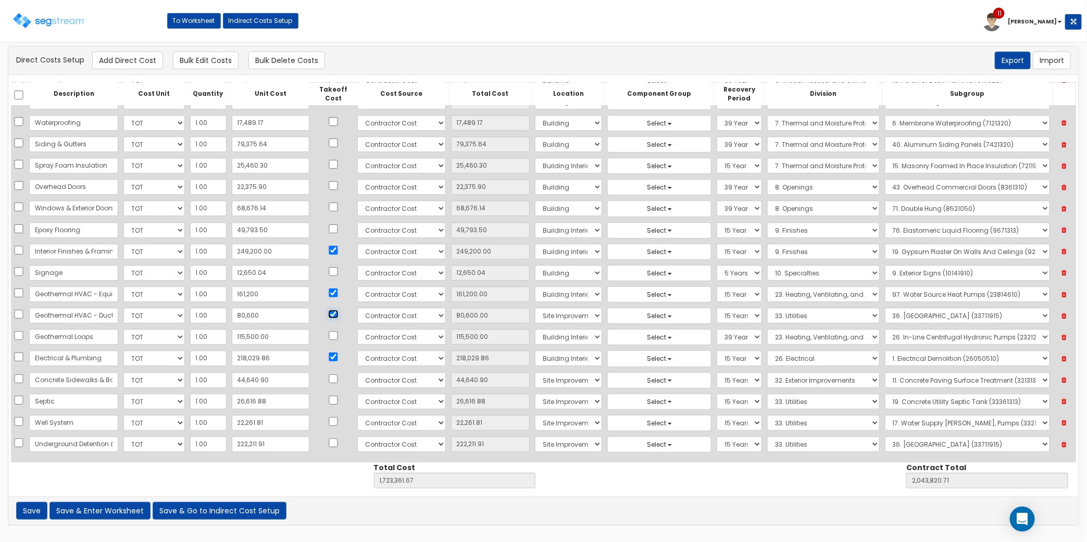
checkbox input "false"
click at [328, 296] on input "checkbox" at bounding box center [333, 292] width 10 height 9
checkbox input "false"
click at [123, 516] on button "Save & Enter Worksheet" at bounding box center [99, 511] width 101 height 18
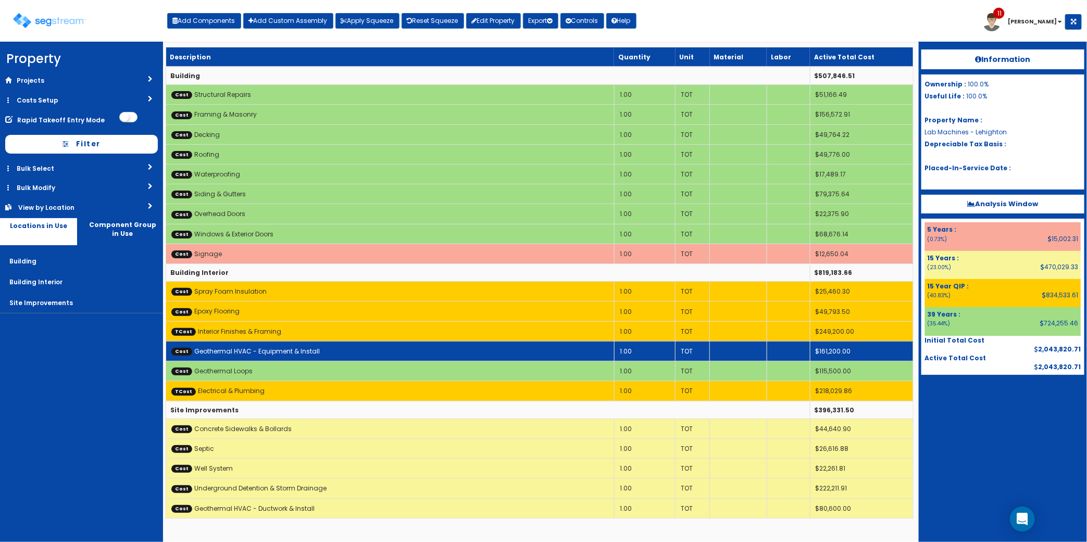
click at [427, 355] on td "Cost Geothermal HVAC - Equipment & Install" at bounding box center [390, 351] width 448 height 20
click at [427, 356] on td "Cost Geothermal HVAC - Equipment & Install" at bounding box center [390, 351] width 448 height 20
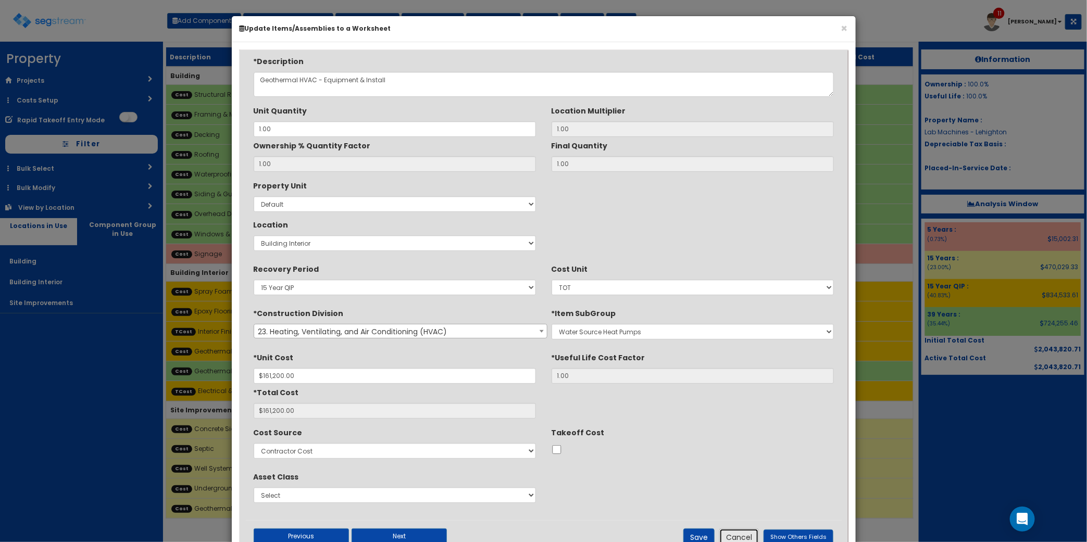
click at [754, 534] on button "Cancel" at bounding box center [739, 537] width 40 height 18
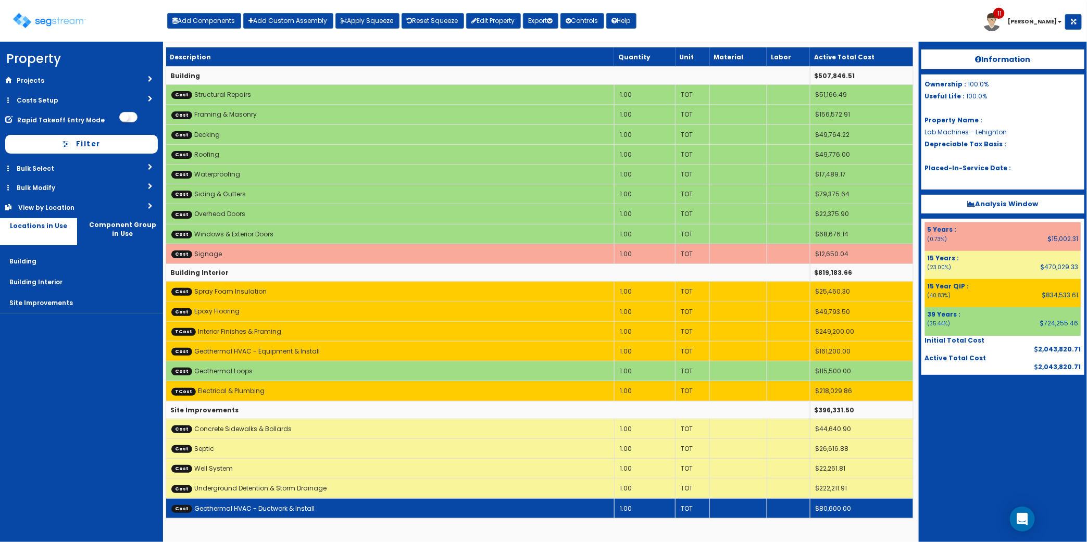
click at [295, 508] on link "Cost Geothermal HVAC - Ductwork & Install" at bounding box center [242, 508] width 143 height 9
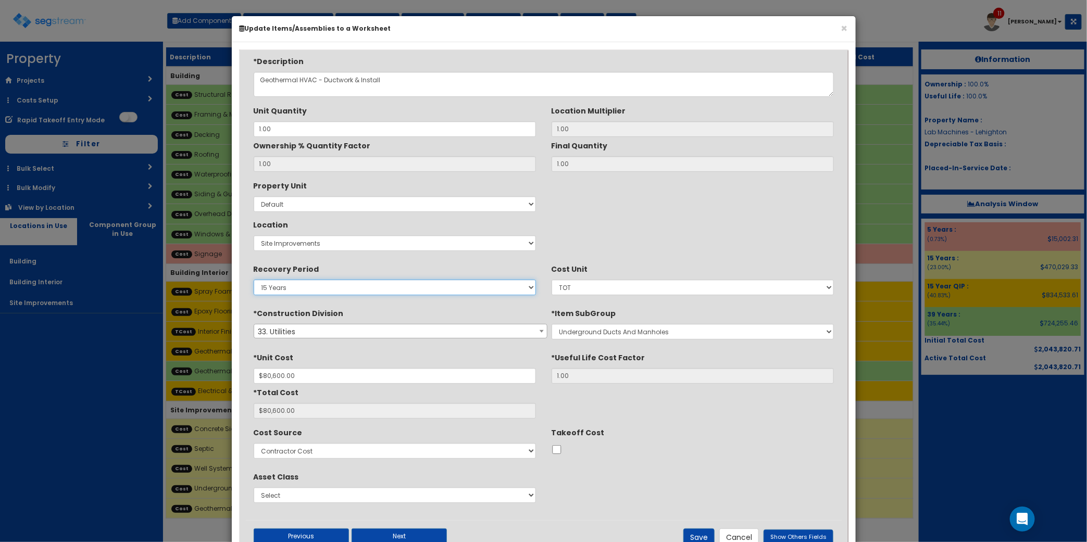
click at [383, 287] on select "5 Years 7 Years 9 Years 10 Years 15 Years 15 Year QLI 15 Year QRP 15 Year QIP 2…" at bounding box center [395, 288] width 282 height 16
select select "15Y_1"
click at [254, 280] on select "5 Years 7 Years 9 Years 10 Years 15 Years 15 Year QLI 15 Year QRP 15 Year QIP 2…" at bounding box center [395, 288] width 282 height 16
click at [300, 285] on select "5 Years 7 Years 9 Years 10 Years 15 Years 15 Year QLI 15 Year QRP 15 Year QIP 2…" at bounding box center [395, 288] width 282 height 16
drag, startPoint x: 300, startPoint y: 285, endPoint x: 310, endPoint y: 264, distance: 22.8
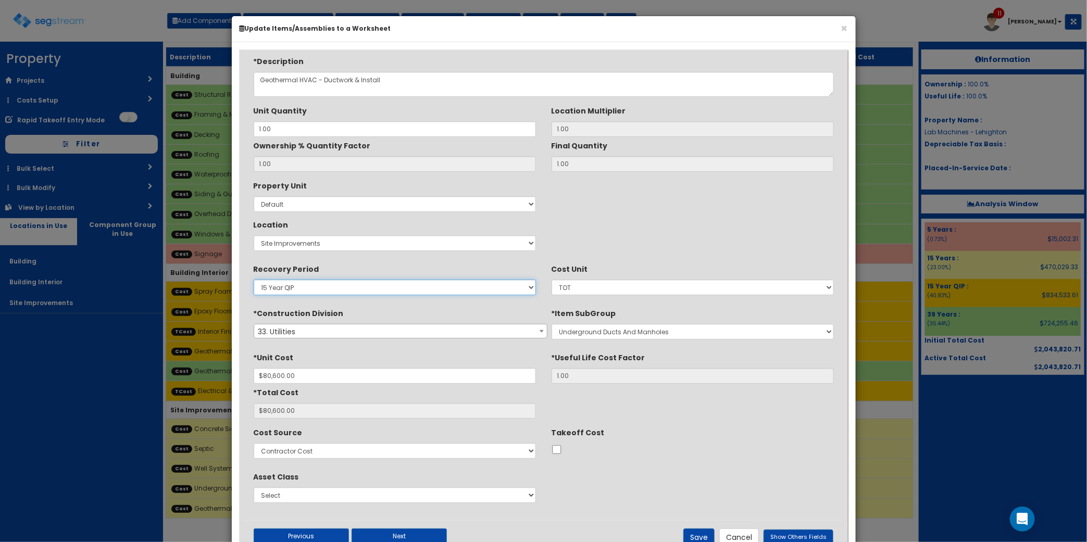
click at [300, 285] on select "5 Years 7 Years 9 Years 10 Years 15 Years 15 Year QLI 15 Year QRP 15 Year QIP 2…" at bounding box center [395, 288] width 282 height 16
click at [316, 238] on select "Select Building Building Interior Site Improvements Add New Location" at bounding box center [395, 243] width 282 height 16
select select "7"
click at [254, 236] on select "Select Building Building Interior Site Improvements Add New Location" at bounding box center [395, 243] width 282 height 16
type input "1"
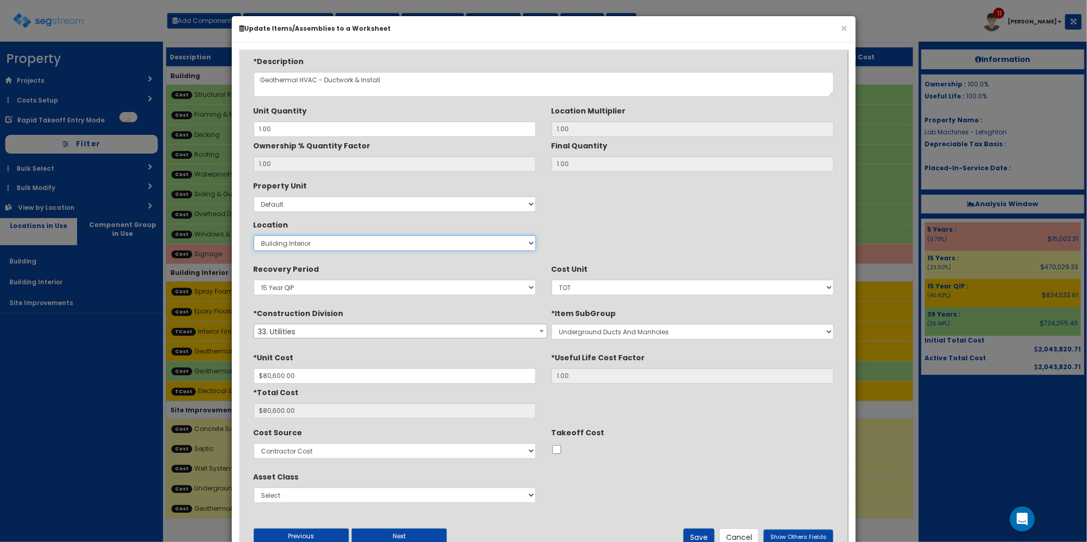
type input "1"
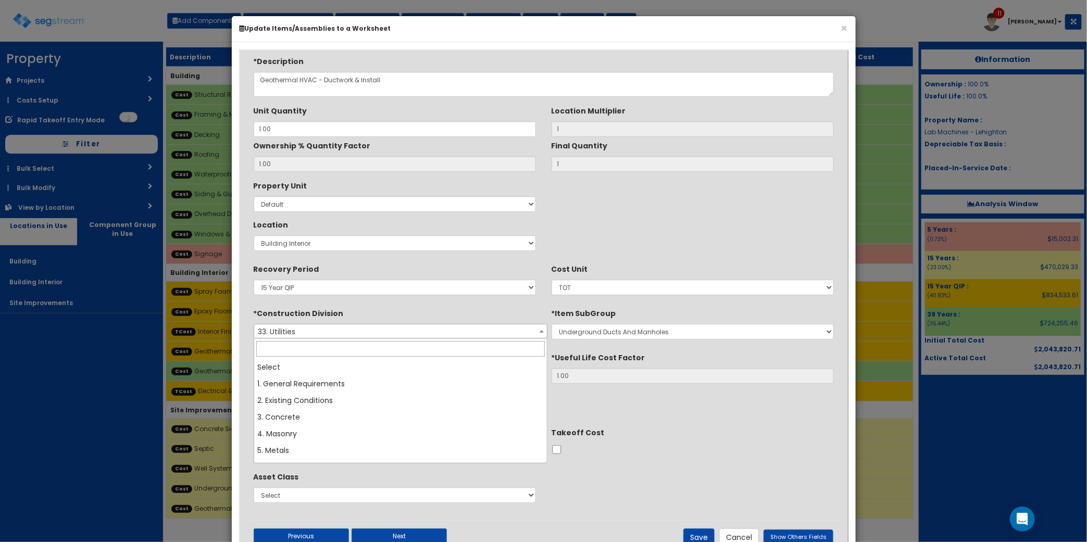
click at [325, 330] on span "33. Utilities" at bounding box center [400, 331] width 293 height 15
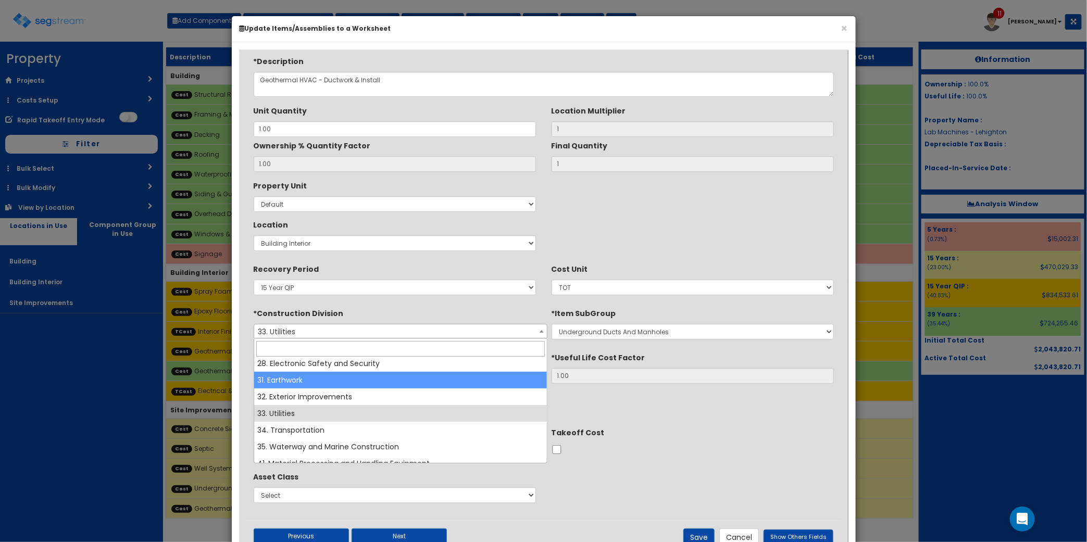
scroll to position [272, 0]
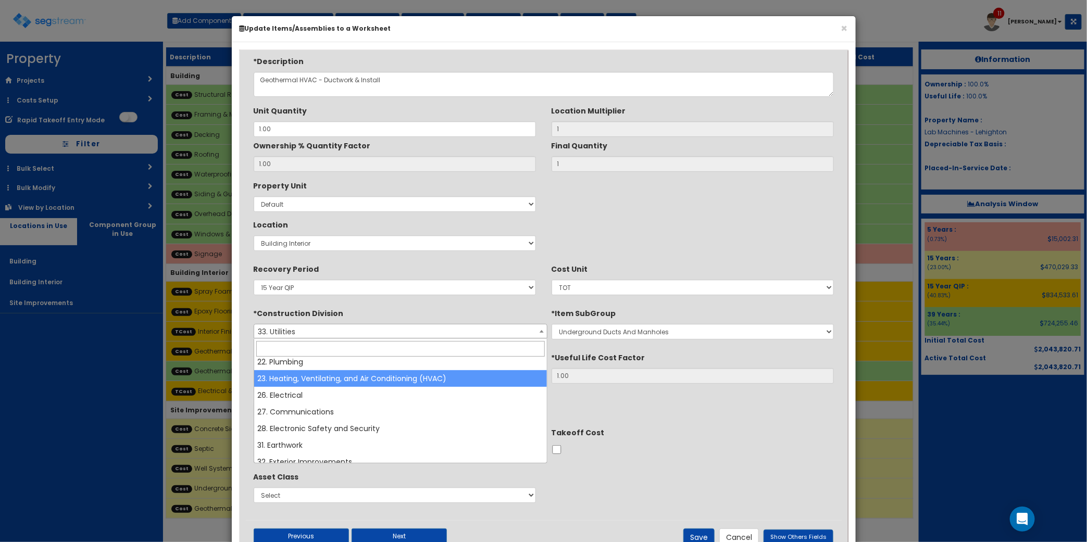
drag, startPoint x: 333, startPoint y: 378, endPoint x: 387, endPoint y: 366, distance: 55.1
select select "23"
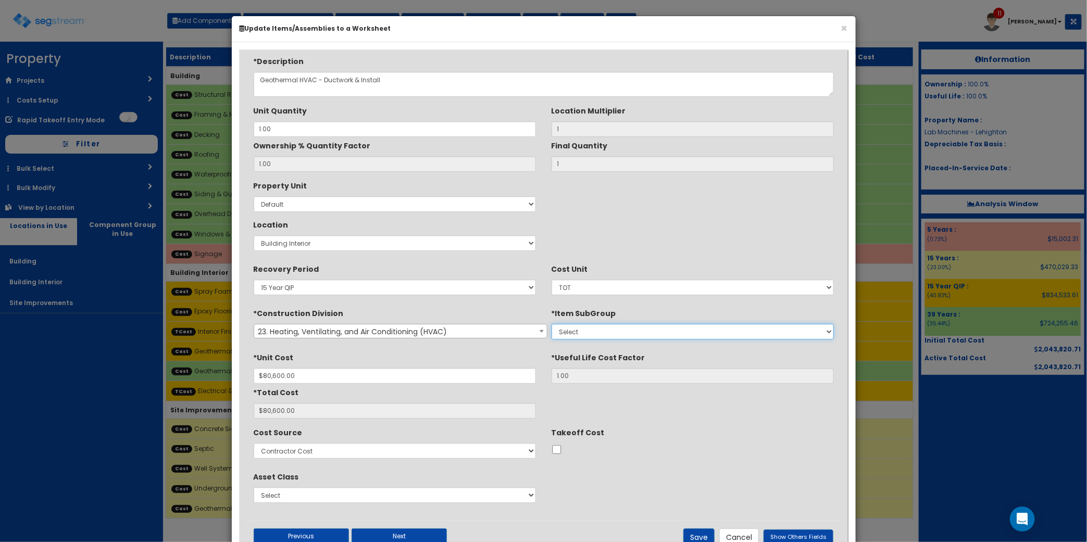
click at [656, 329] on select "Select 1. HVAC Demolition (23050510) 2. Valves, Iron Body (23052330) 3. Valves,…" at bounding box center [692, 332] width 282 height 16
click at [551, 324] on select "Select 1. HVAC Demolition (23050510) 2. Valves, Iron Body (23052330) 3. Valves,…" at bounding box center [692, 332] width 282 height 16
click at [607, 334] on select "Select 1. HVAC Demolition (23050510) 2. Valves, Iron Body (23052330) 3. Valves,…" at bounding box center [692, 332] width 282 height 16
select select "23050500"
click at [551, 324] on select "Select 1. HVAC Demolition (23050510) 2. Valves, Iron Body (23052330) 3. Valves,…" at bounding box center [692, 332] width 282 height 16
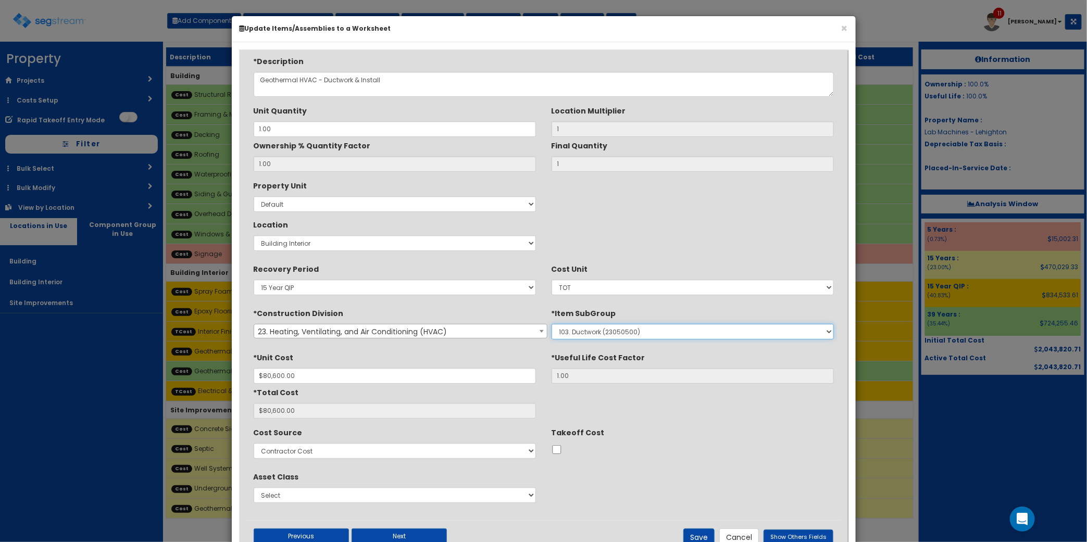
scroll to position [37, 0]
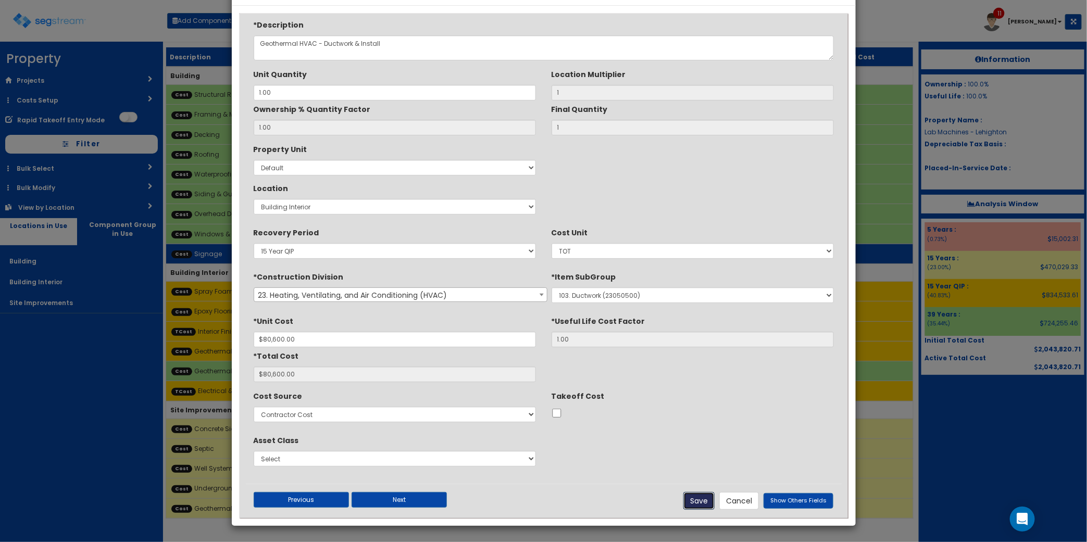
click at [704, 495] on button "Save" at bounding box center [698, 501] width 31 height 18
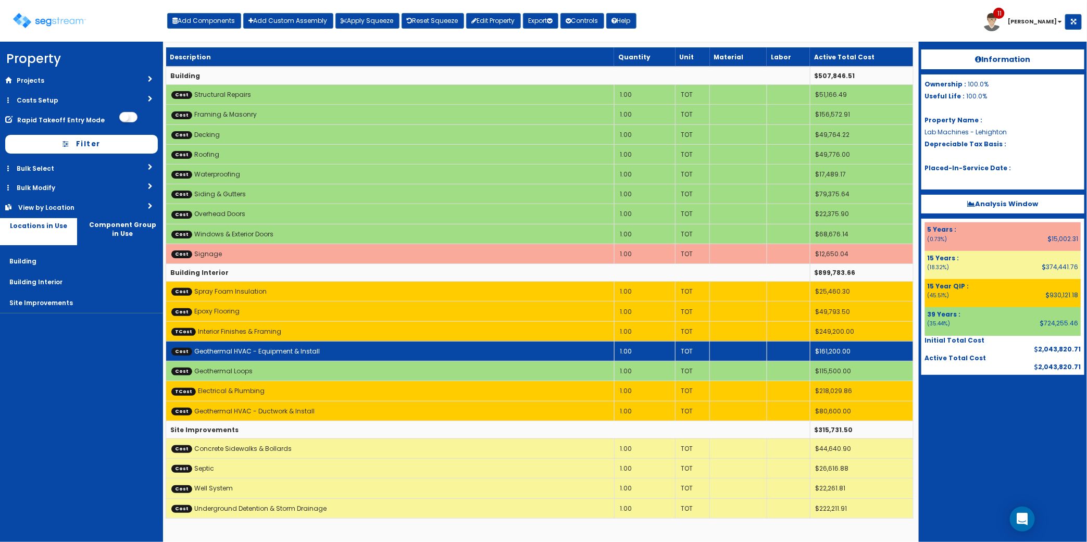
click at [329, 349] on td "Cost Geothermal HVAC - Equipment & Install" at bounding box center [390, 351] width 448 height 20
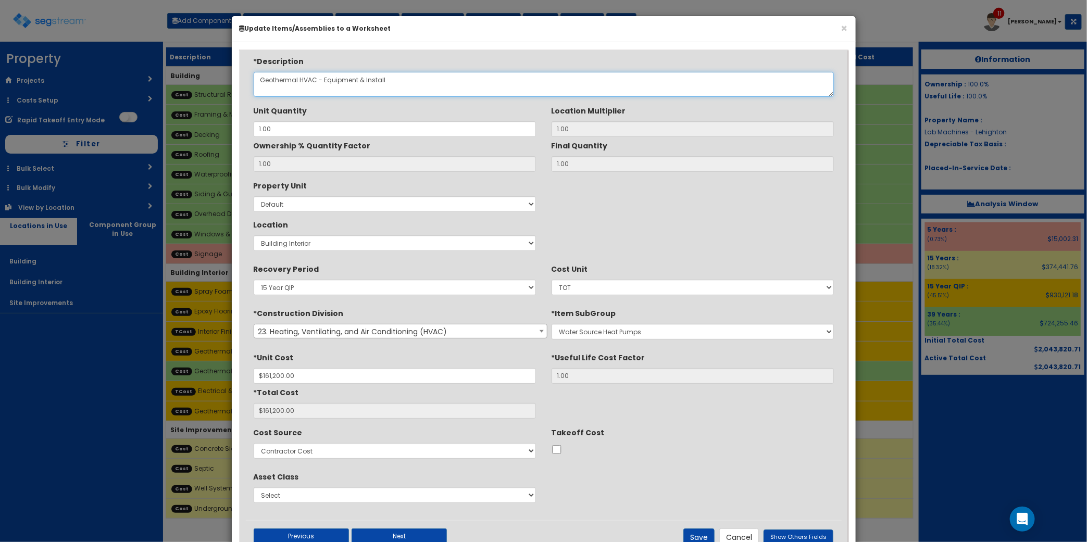
drag, startPoint x: 395, startPoint y: 83, endPoint x: 204, endPoint y: 98, distance: 191.1
click at [204, 98] on div "× Update Items/Assemblies to a Worksheet *Description Geothermal HVAC - Equipme…" at bounding box center [543, 271] width 1087 height 542
type textarea "H"
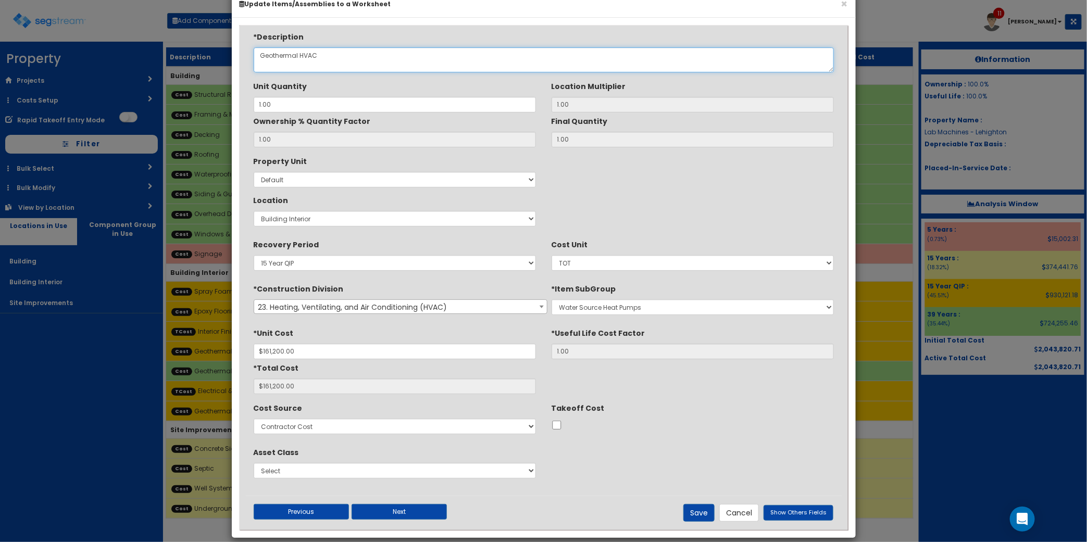
scroll to position [37, 0]
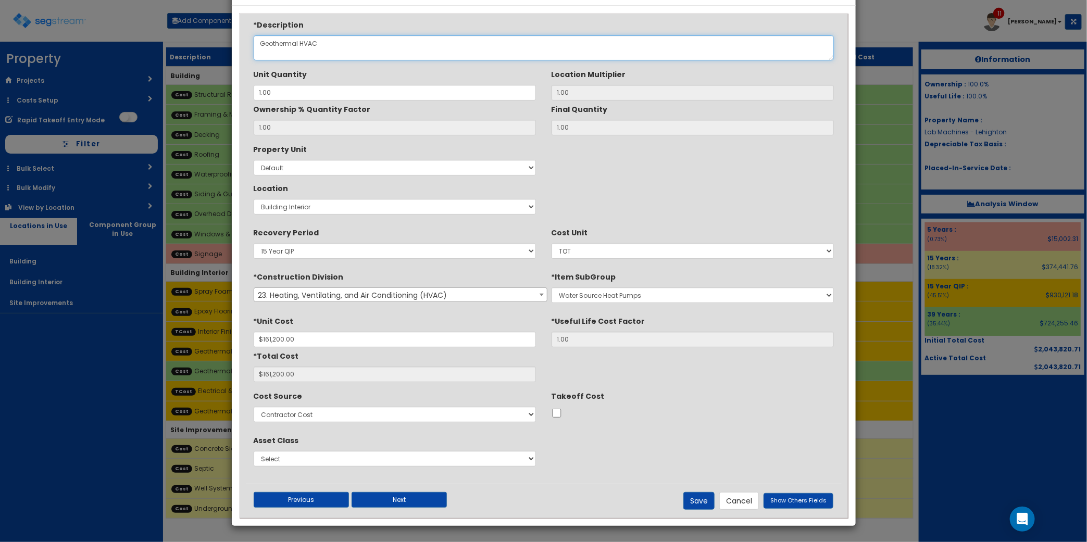
type textarea "Geothermal HVAC"
click at [375, 381] on input "$161,200.00" at bounding box center [395, 375] width 282 height 16
drag, startPoint x: 373, startPoint y: 337, endPoint x: 165, endPoint y: 334, distance: 207.7
click at [165, 335] on div "× Update Items/Assemblies to a Worksheet *Description Geothermal HVAC - Equipme…" at bounding box center [543, 271] width 1087 height 542
click at [707, 502] on button "Save" at bounding box center [698, 501] width 31 height 18
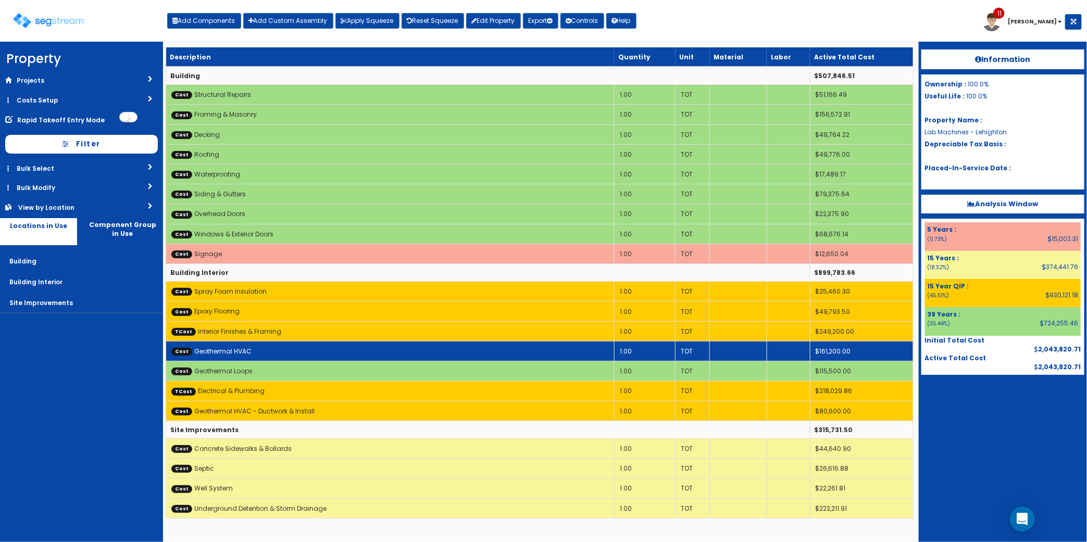
click at [835, 349] on td "$161,200.00" at bounding box center [861, 351] width 103 height 20
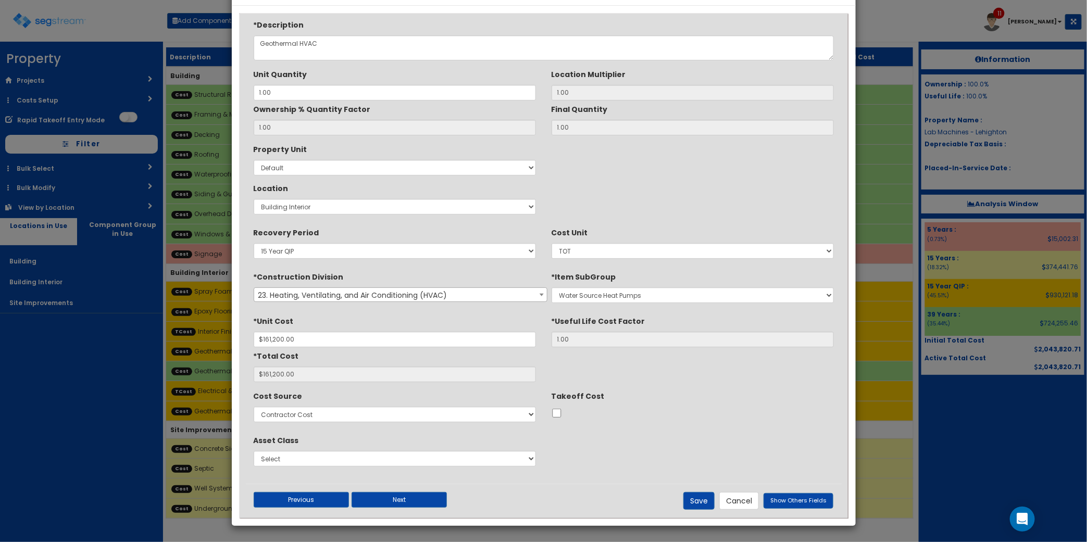
scroll to position [0, 0]
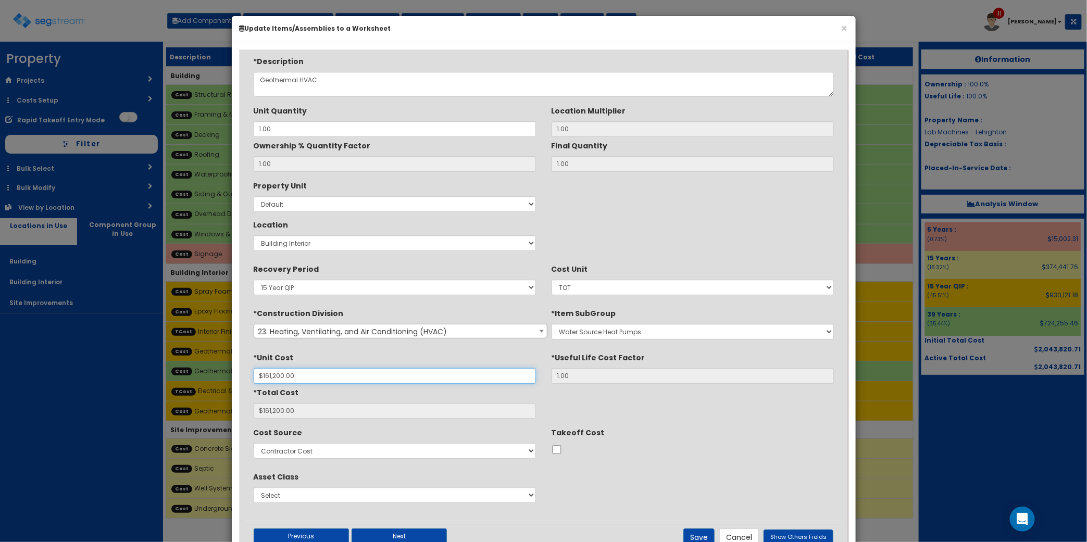
drag, startPoint x: 350, startPoint y: 375, endPoint x: 143, endPoint y: 358, distance: 207.4
click at [133, 358] on div "× Update Items/Assemblies to a Worksheet *Description Geothermal HVAC Unit Quan…" at bounding box center [543, 271] width 1087 height 542
type input "$2"
type input "$2.00"
type input "$24"
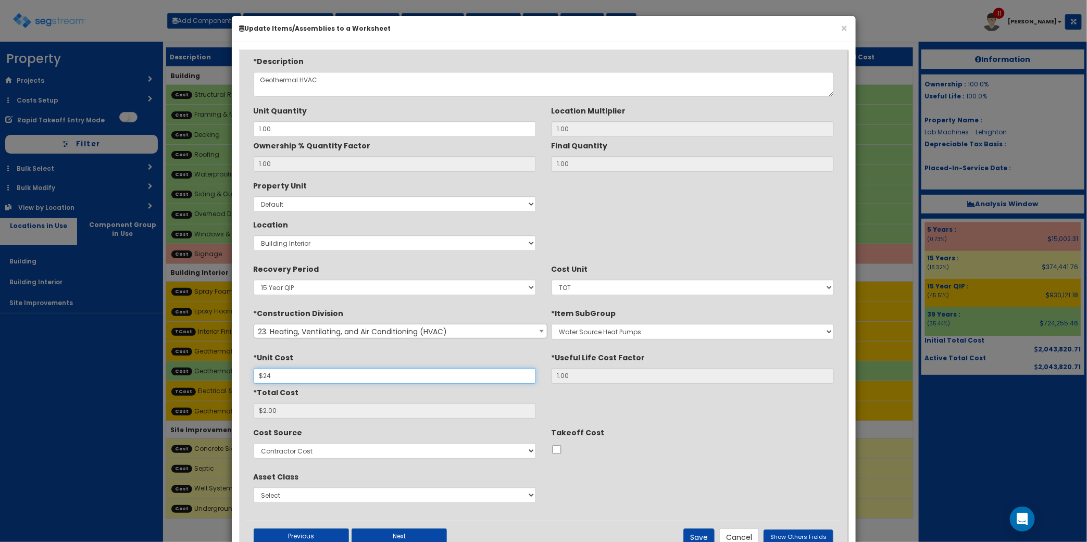
type input "$24.00"
type input "$241"
type input "$241.00"
type input "$2,418"
type input "$2,418.00"
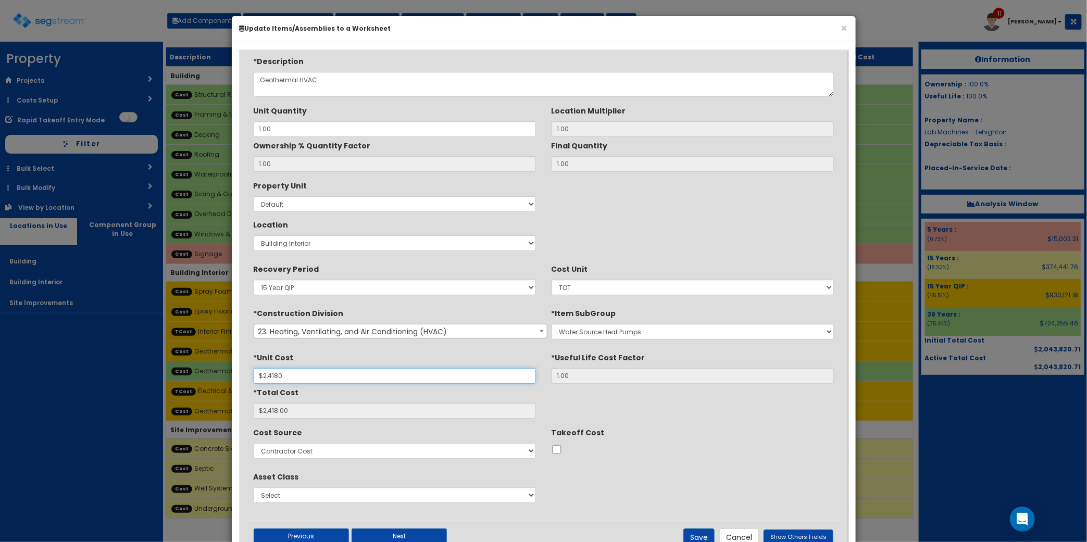
type input "$24,180"
type input "$24,180.00"
type input "$241,800"
type input "$241,800.00"
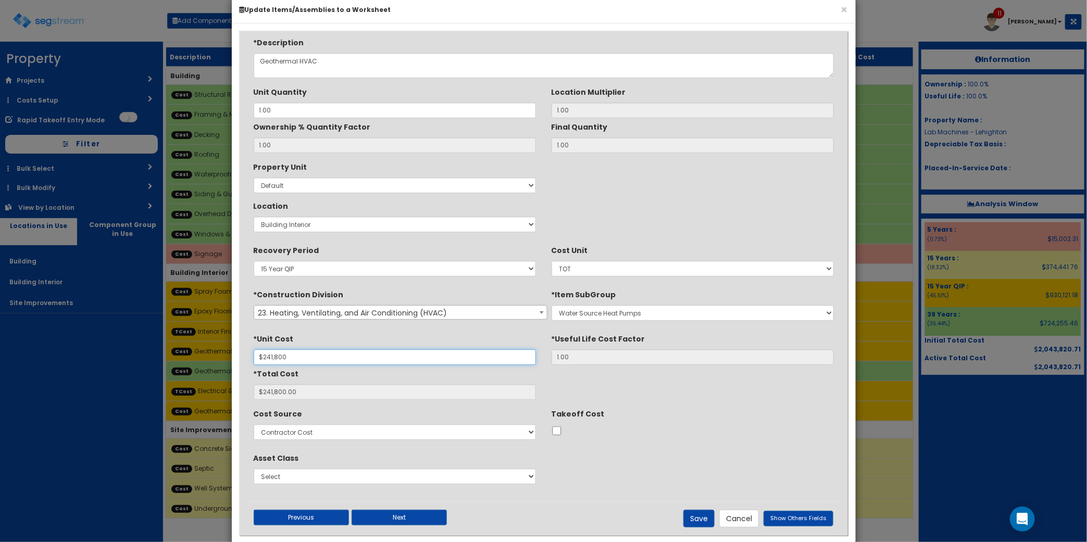
scroll to position [37, 0]
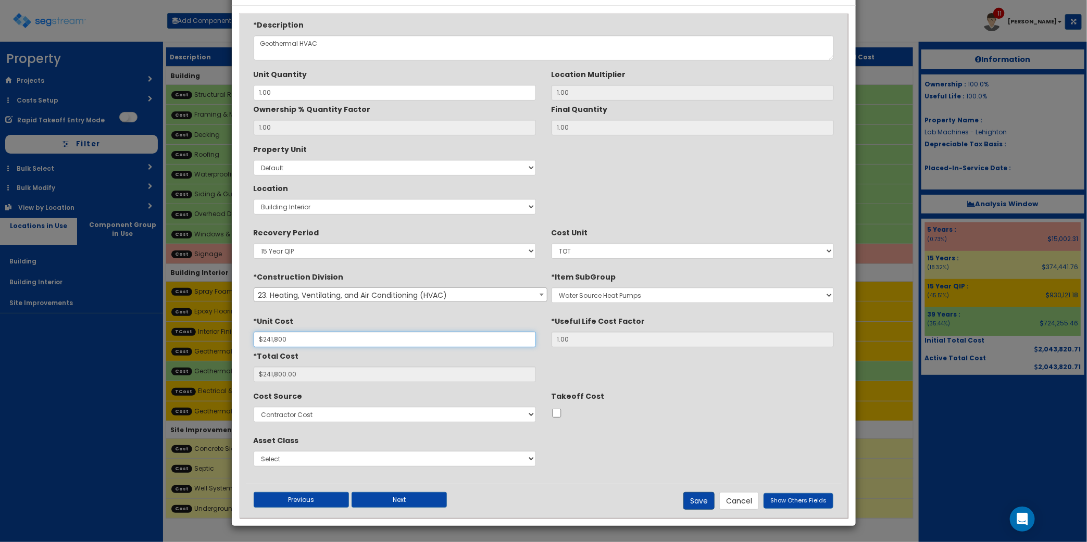
type input "$241,800"
click at [704, 498] on button "Save" at bounding box center [698, 501] width 31 height 18
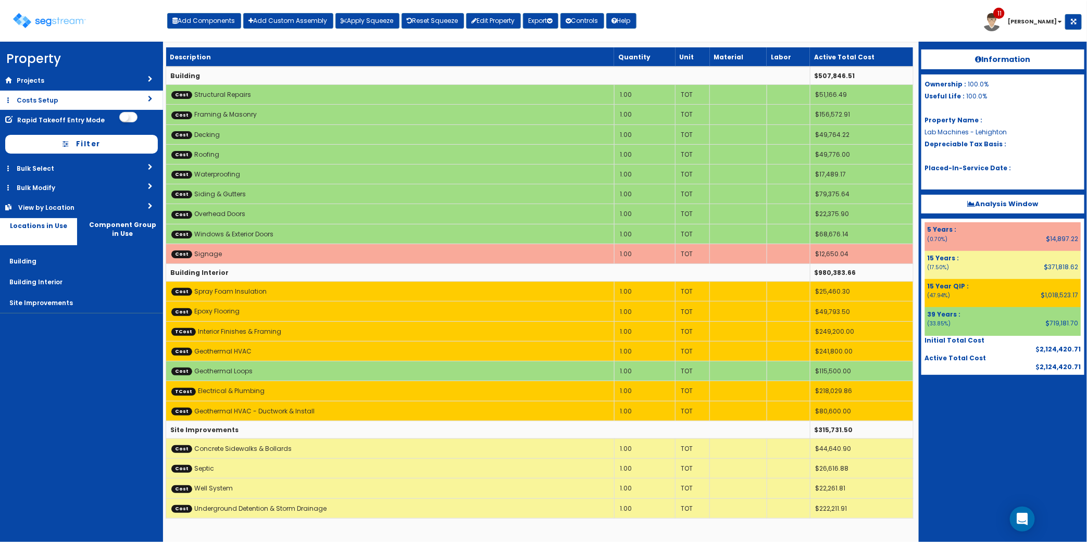
click at [50, 93] on link "Costs Setup" at bounding box center [81, 100] width 163 height 19
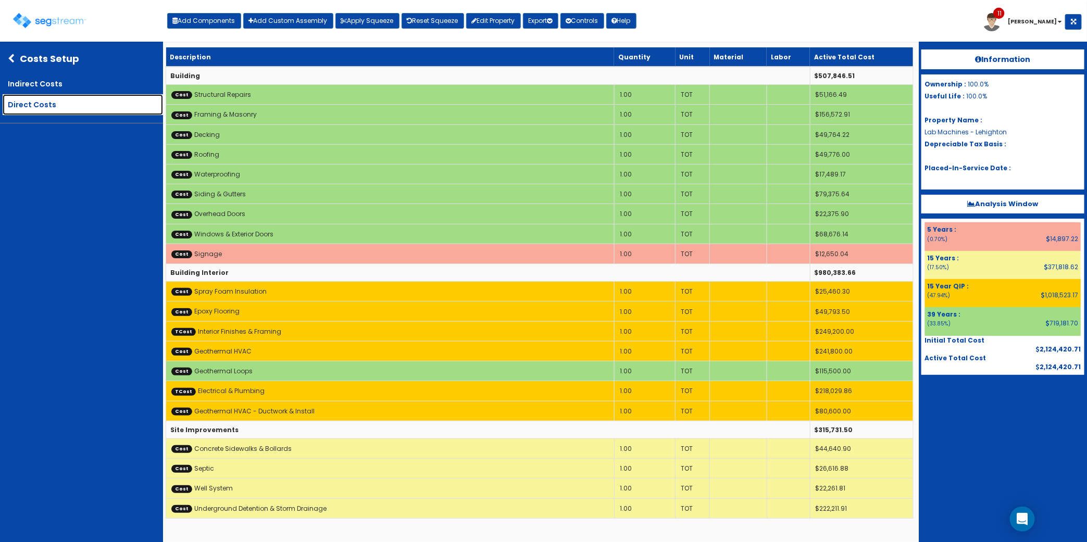
click at [39, 99] on link "Direct Costs" at bounding box center [83, 104] width 160 height 21
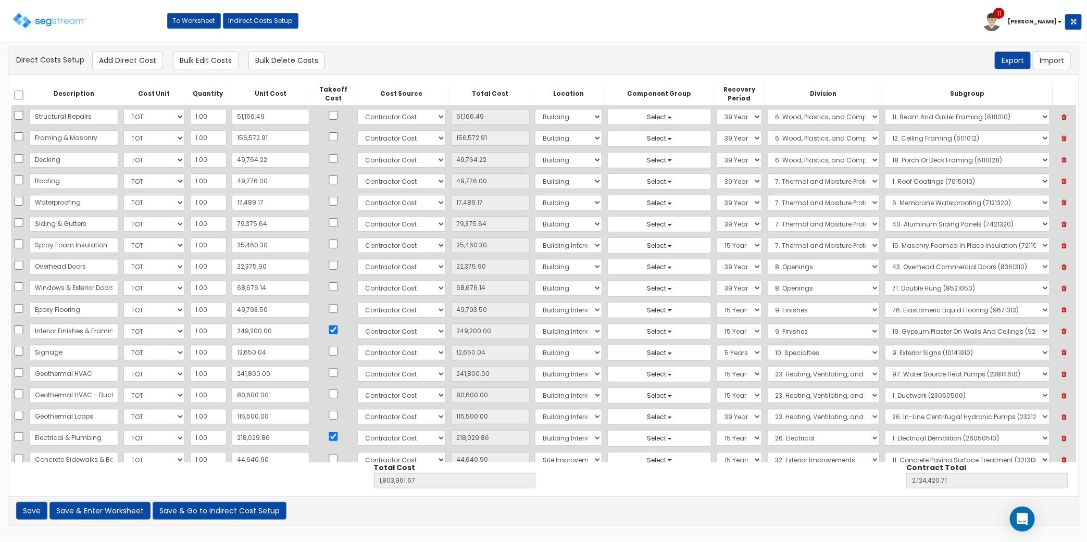
scroll to position [87, 0]
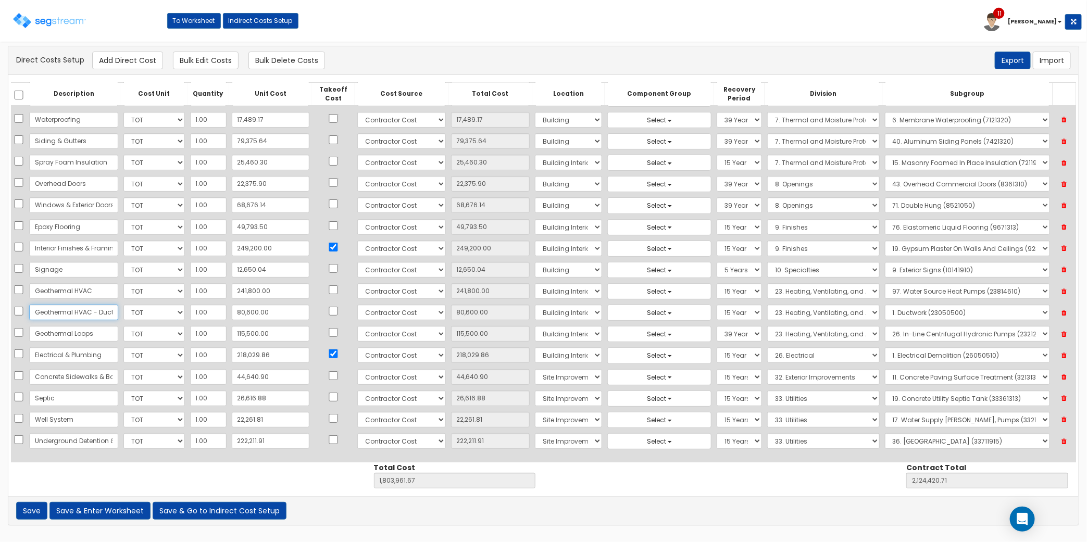
click at [74, 308] on input "Geothermal HVAC - Ductwork & Install" at bounding box center [73, 313] width 89 height 16
drag, startPoint x: 56, startPoint y: 310, endPoint x: 294, endPoint y: 313, distance: 238.5
click at [294, 313] on tr "Geothermal HVAC - Ductwork & Install Select CF Custo Custo Custo Custo Custo Cu…" at bounding box center [543, 312] width 1065 height 21
click at [1063, 312] on icon at bounding box center [1064, 313] width 18 height 14
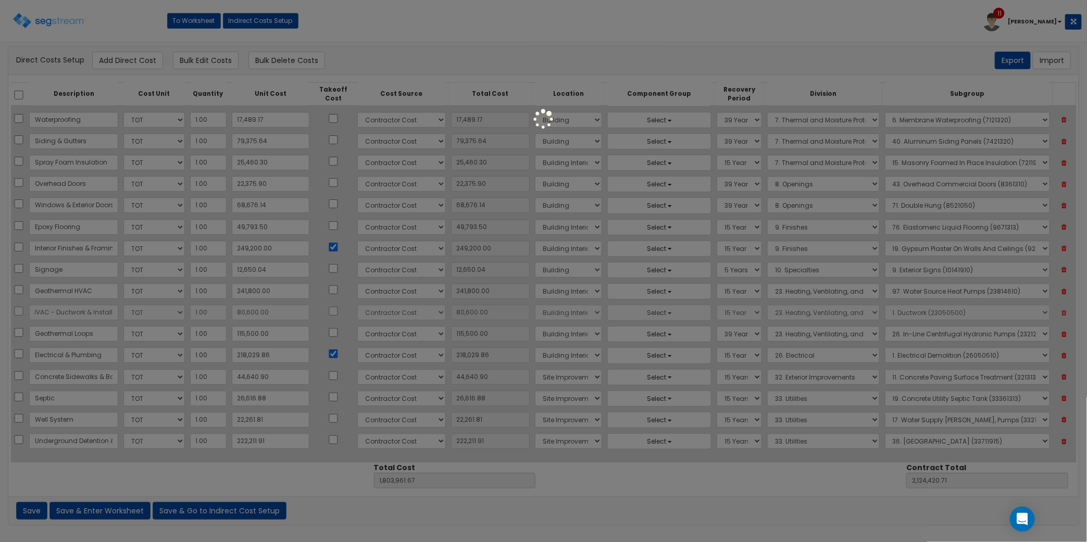
type input "1,723,361.67"
type input "2,043,820.71"
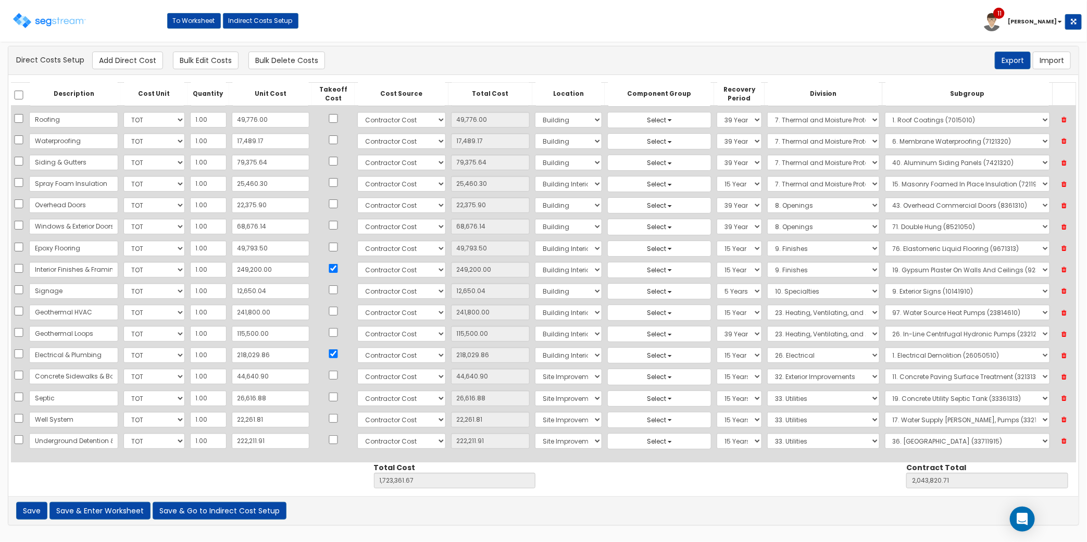
scroll to position [66, 0]
click at [94, 509] on button "Save & Enter Worksheet" at bounding box center [99, 511] width 101 height 18
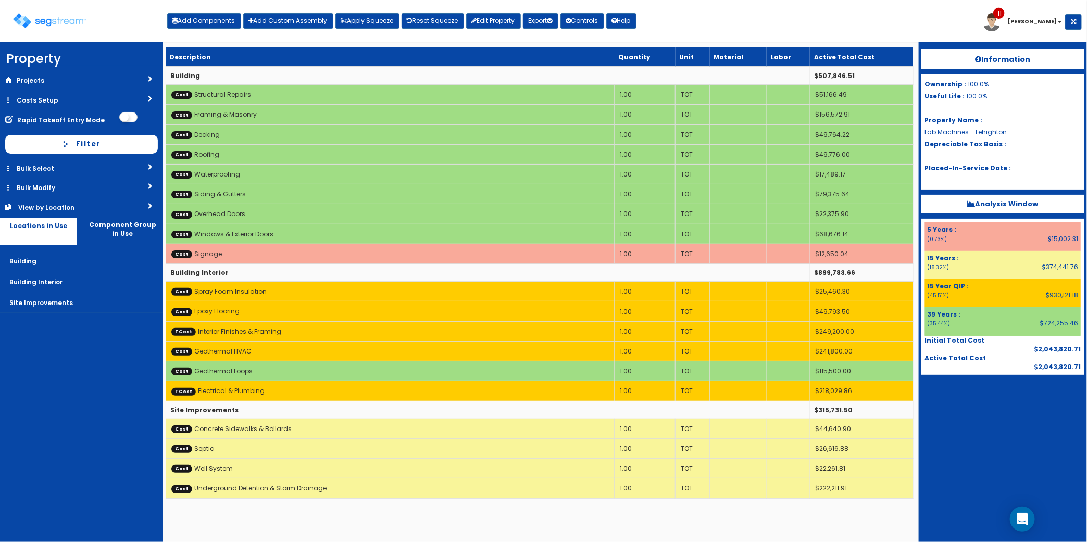
click at [1055, 420] on div at bounding box center [1002, 401] width 163 height 52
click at [193, 17] on button "Add Components" at bounding box center [204, 21] width 74 height 16
select select "15Y"
select select "default"
select select "27"
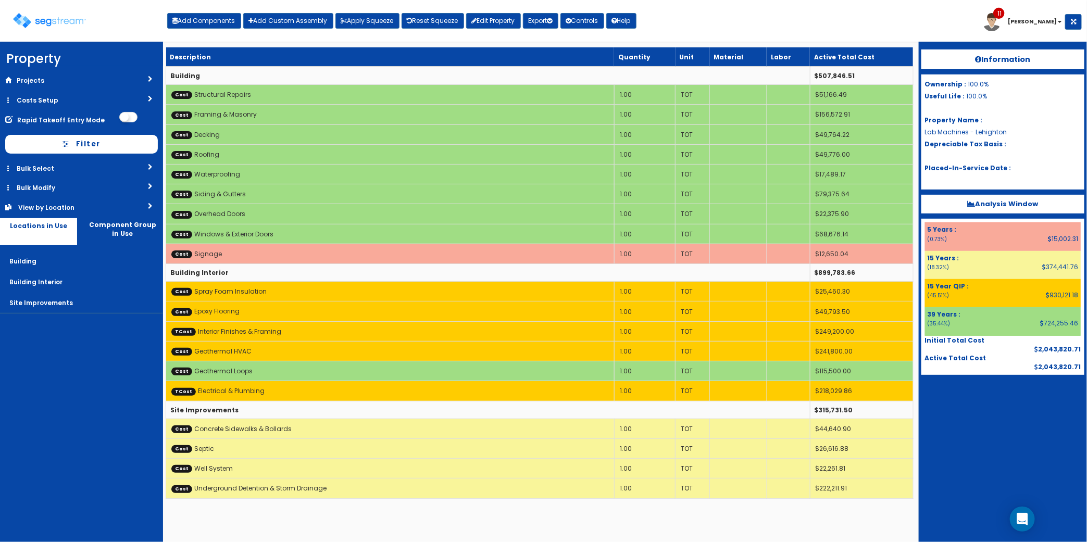
select select
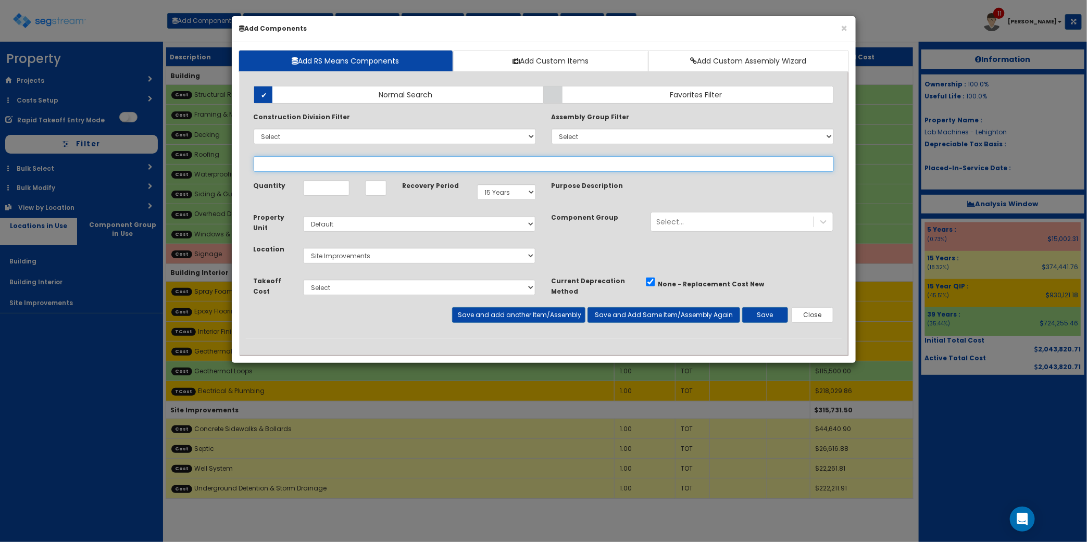
select select
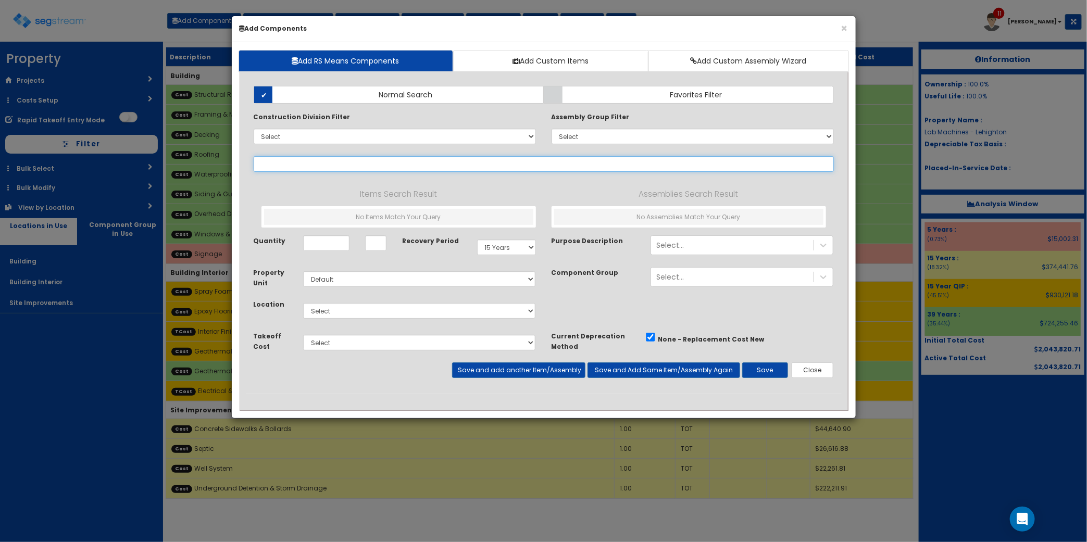
click at [475, 162] on input "text" at bounding box center [544, 164] width 580 height 16
click at [349, 158] on div "Add Items Add Assemblies Both Normal Search Select" at bounding box center [544, 235] width 596 height 315
click at [349, 160] on input "text" at bounding box center [544, 164] width 580 height 16
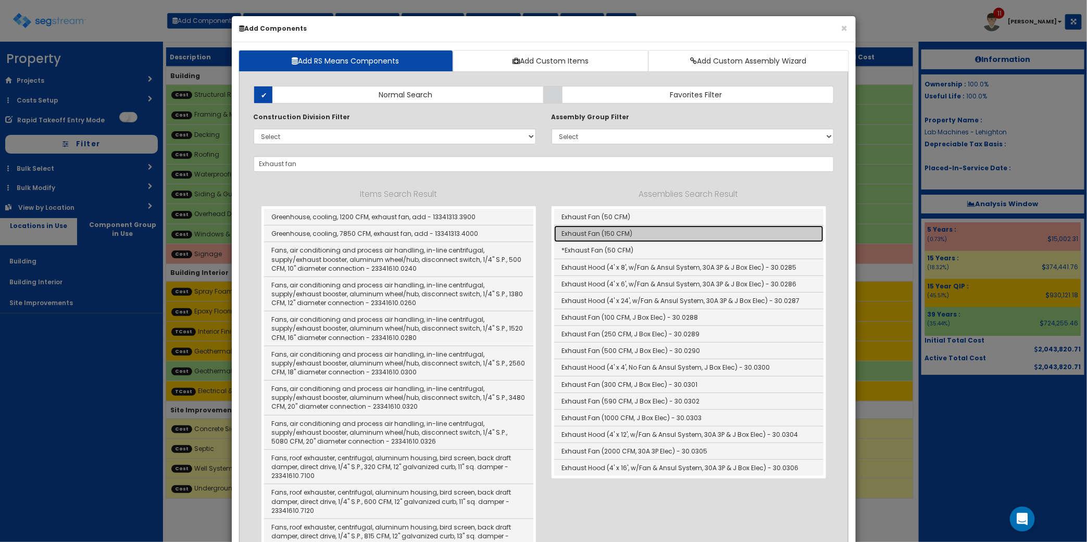
click at [640, 234] on link "Exhaust Fan (150 CFM)" at bounding box center [688, 233] width 269 height 17
type input "Exhaust Fan (150 CFM)"
type input "EA"
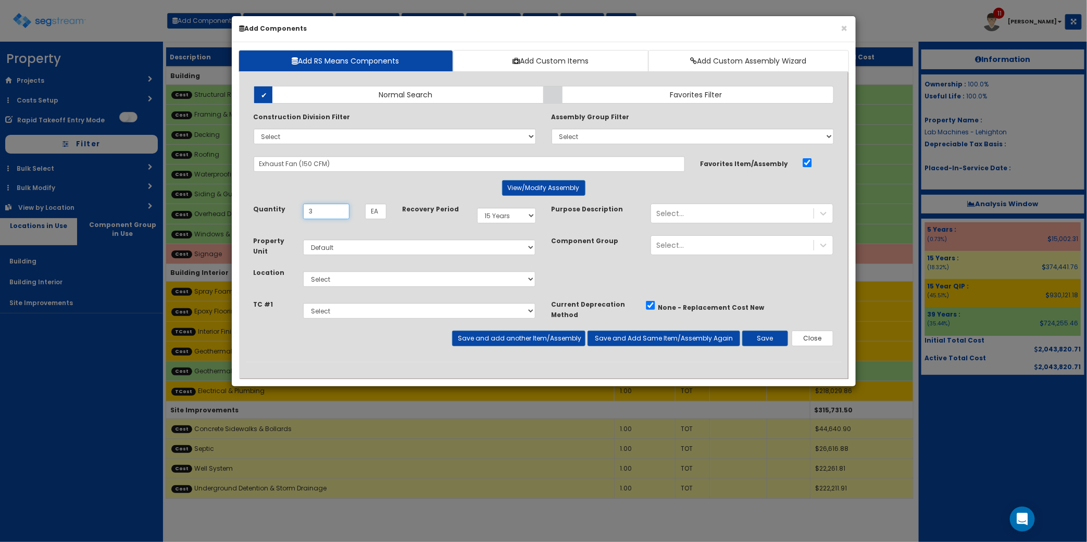
type input "3"
click at [508, 222] on select "Select 5 Years 7 Years 9 Years 10 Years 15 Years 15 Year QLI 15 Year QRP 15 Yea…" at bounding box center [506, 216] width 59 height 16
select select "15Y_1"
click at [477, 208] on select "Select 5 Years 7 Years 9 Years 10 Years 15 Years 15 Year QLI 15 Year QRP 15 Yea…" at bounding box center [506, 216] width 59 height 16
click at [422, 285] on select "Select Building Building Interior Site Improvements Add Additional Location" at bounding box center [419, 279] width 233 height 16
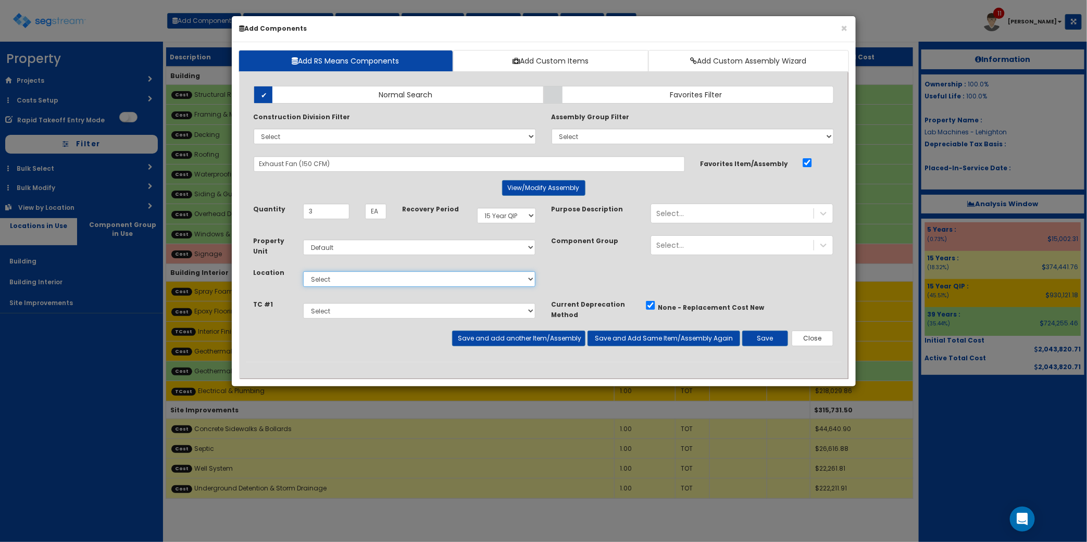
select select "7"
click at [303, 272] on select "Select Building Building Interior Site Improvements Add Additional Location" at bounding box center [419, 279] width 233 height 16
click at [407, 302] on div "Select Interior Finishes & Framing Electrical & Plumbing" at bounding box center [419, 311] width 248 height 24
click at [404, 314] on select "Select Interior Finishes & Framing Electrical & Plumbing" at bounding box center [419, 311] width 233 height 16
click at [809, 299] on div "None - Replacement Cost New" at bounding box center [731, 307] width 172 height 16
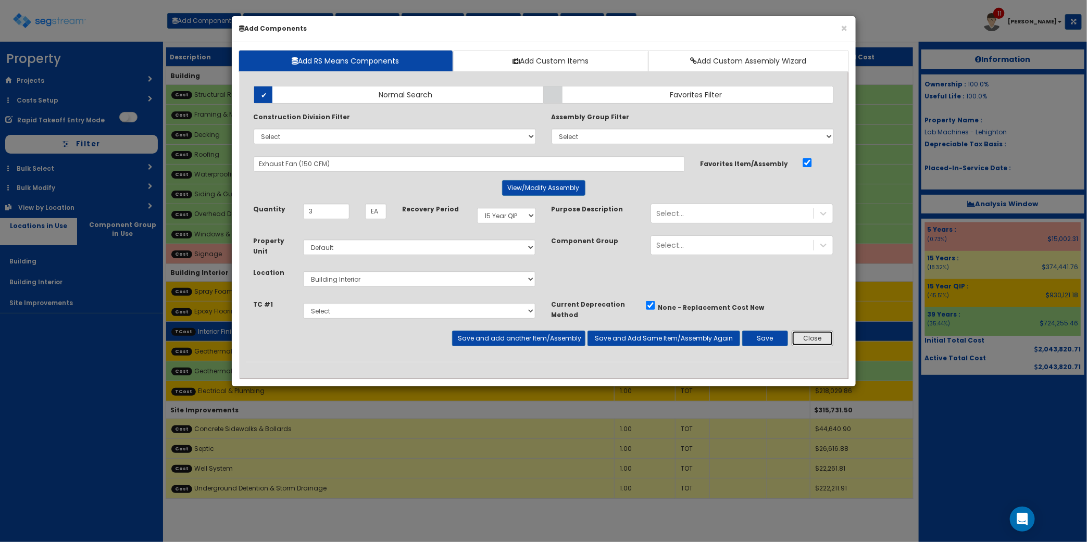
click at [811, 333] on button "Close" at bounding box center [812, 339] width 42 height 16
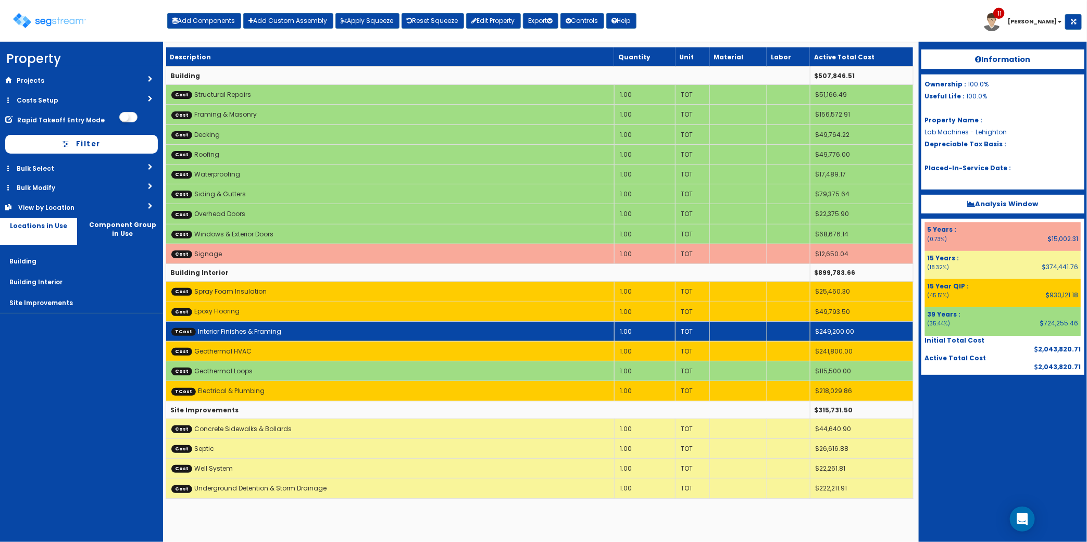
click at [327, 330] on td "TCost Interior Finishes & Framing" at bounding box center [390, 331] width 448 height 20
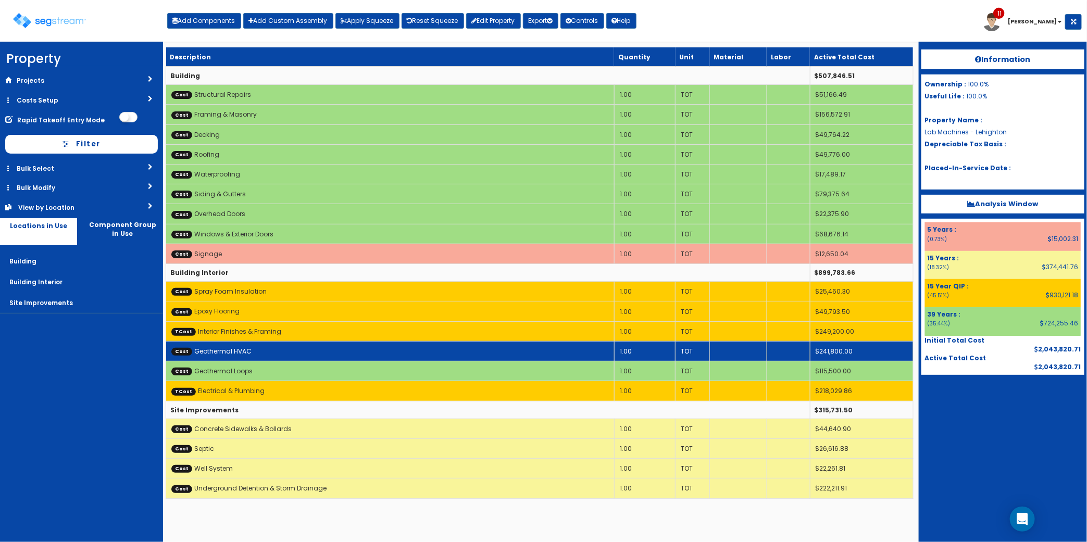
click at [309, 357] on td "Cost Geothermal HVAC" at bounding box center [390, 351] width 448 height 20
click at [279, 350] on td "Cost Geothermal HVAC" at bounding box center [390, 351] width 448 height 20
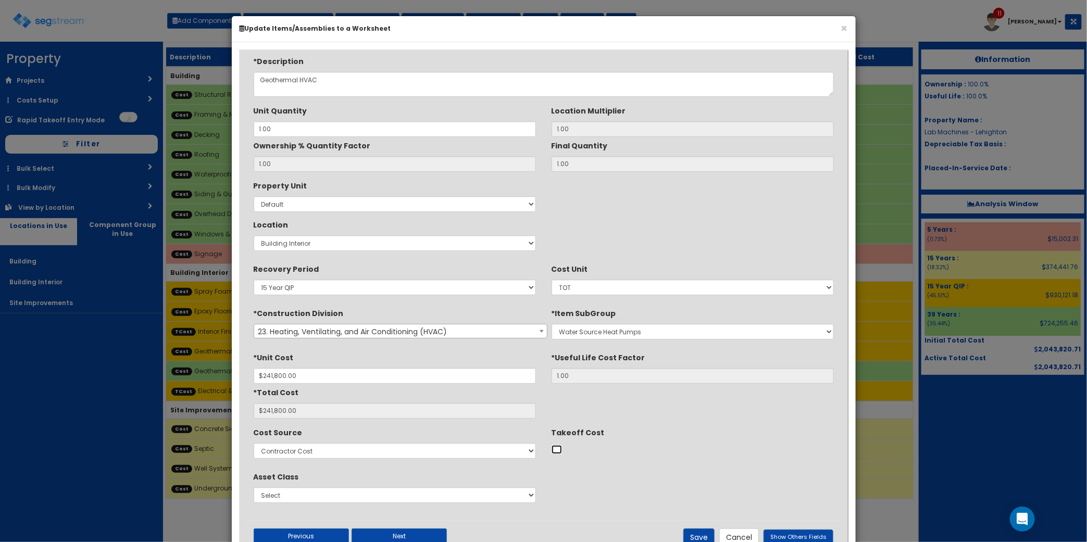
click at [554, 448] on input "Takeoff Cost" at bounding box center [556, 449] width 10 height 9
checkbox input "true"
click at [707, 534] on button "Save" at bounding box center [698, 537] width 31 height 18
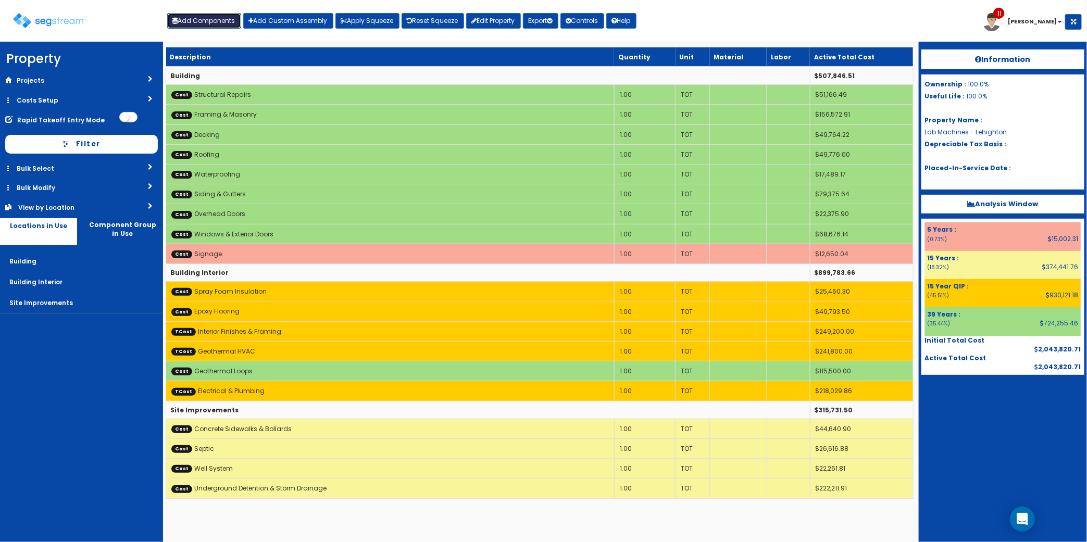
click at [172, 24] on button "Add Components" at bounding box center [204, 21] width 74 height 16
select select "15Y"
select select "default"
select select "27"
select select
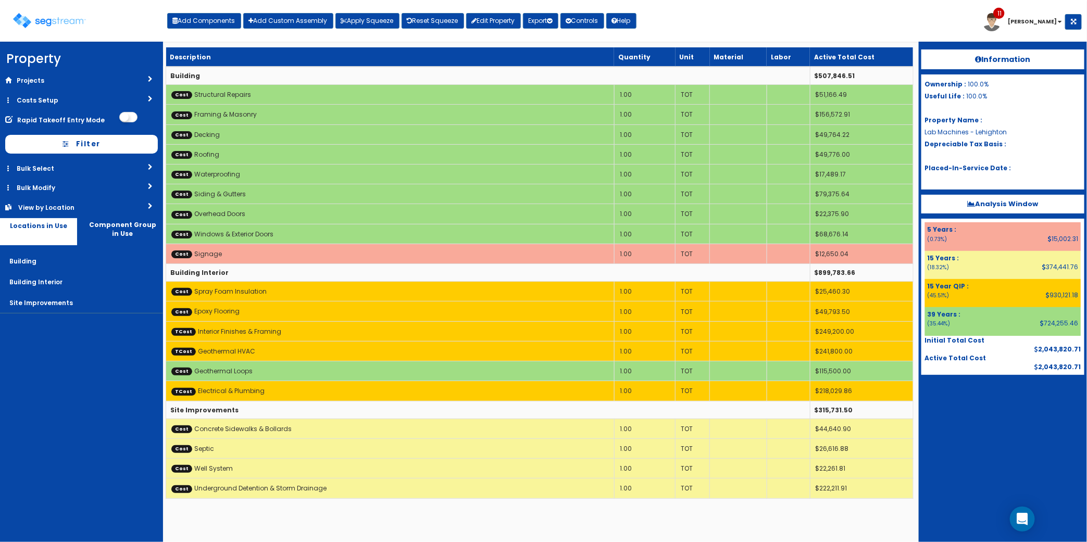
select select
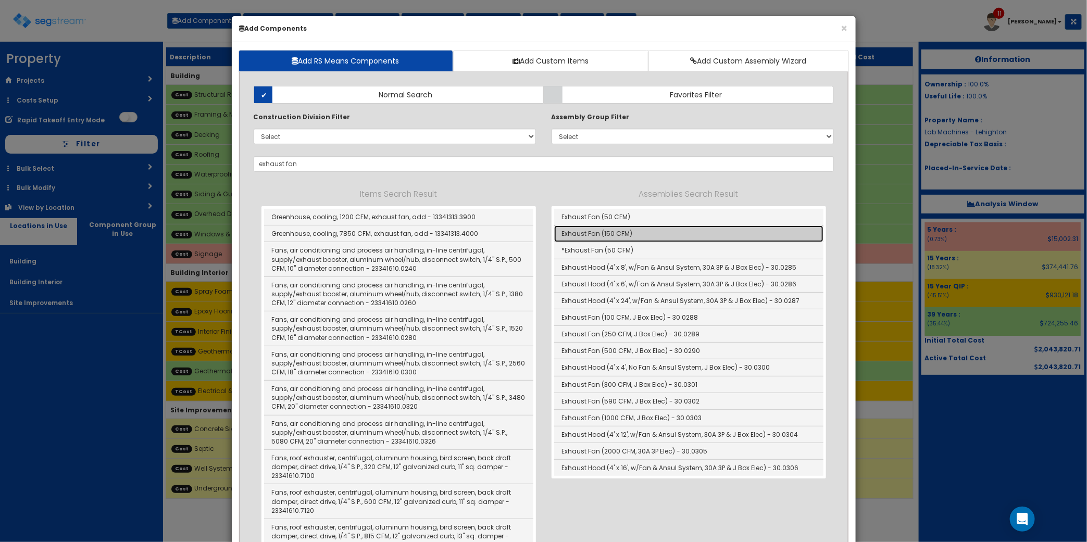
click at [652, 238] on link "Exhaust Fan (150 CFM)" at bounding box center [688, 233] width 269 height 17
type input "Exhaust Fan (150 CFM)"
type input "EA"
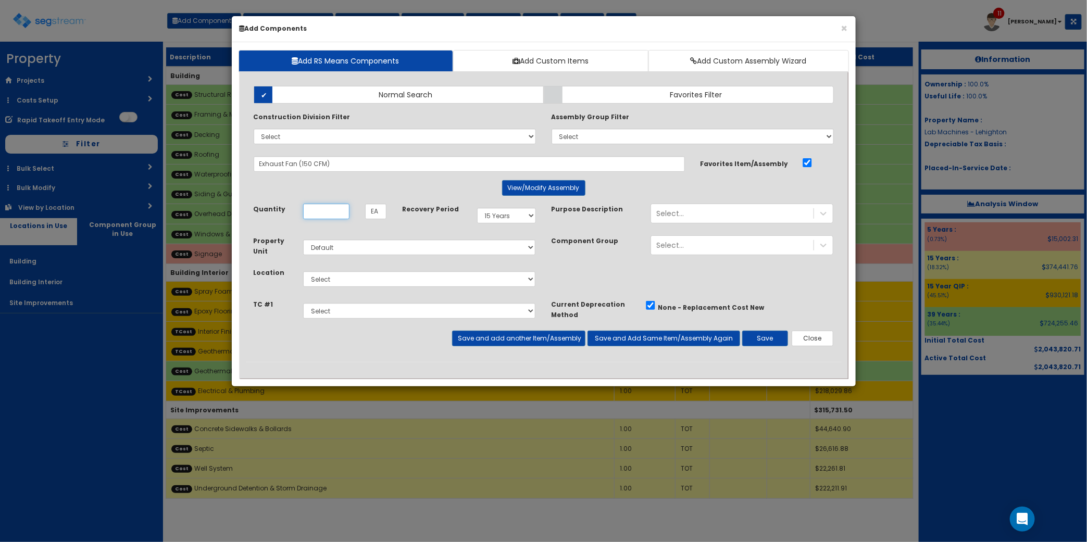
type input "1"
type input "3"
click at [453, 297] on div "Property Unit Select Default Location Select" at bounding box center [395, 267] width 298 height 64
click at [452, 292] on div "Property Unit Select Default Location Select" at bounding box center [395, 267] width 298 height 64
click at [452, 291] on div "Select Building Building Interior Site Improvements Add Additional Location" at bounding box center [419, 279] width 248 height 24
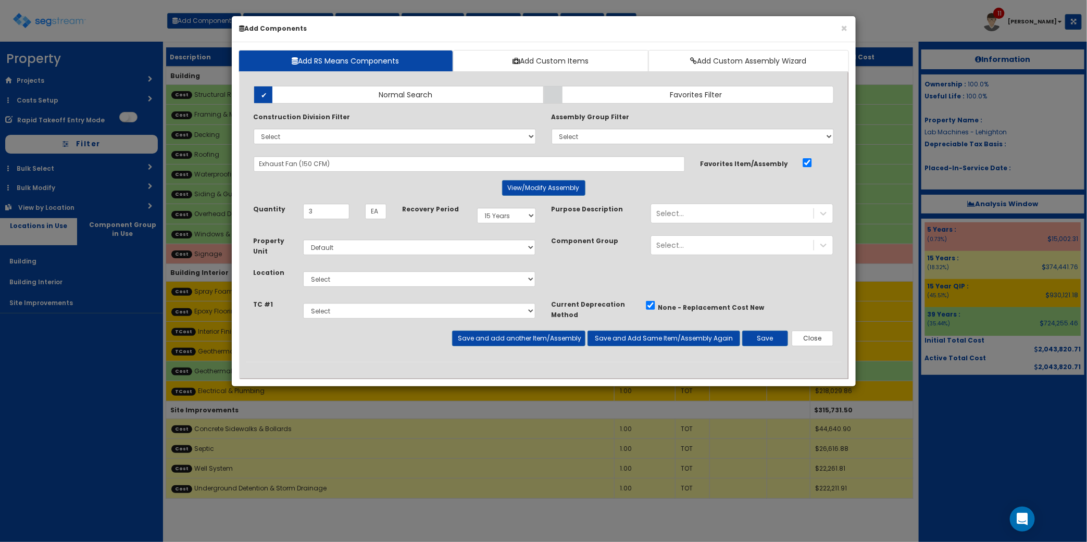
drag, startPoint x: 452, startPoint y: 291, endPoint x: 391, endPoint y: 271, distance: 63.9
click at [391, 271] on div "Select Building Building Interior Site Improvements Add Additional Location" at bounding box center [419, 279] width 248 height 24
click at [387, 280] on select "Select Building Building Interior Site Improvements Add Additional Location" at bounding box center [419, 279] width 233 height 16
select select "7"
click at [303, 272] on select "Select Building Building Interior Site Improvements Add Additional Location" at bounding box center [419, 279] width 233 height 16
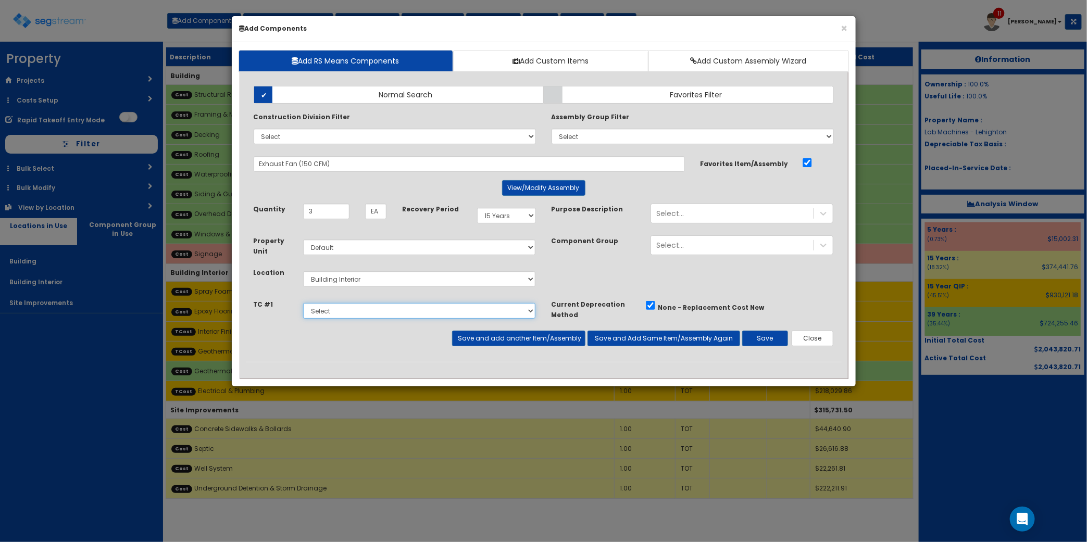
click at [386, 311] on select "Select Interior Finishes & Framing Geothermal HVAC Electrical & Plumbing" at bounding box center [419, 311] width 233 height 16
select select "5276294"
click at [303, 304] on select "Select Interior Finishes & Framing Geothermal HVAC Electrical & Plumbing" at bounding box center [419, 311] width 233 height 16
click at [528, 213] on select "Select 5 Years 7 Years 9 Years 10 Years 15 Years 15 Year QLI 15 Year QRP 15 Yea…" at bounding box center [506, 216] width 59 height 16
select select "15Y_1"
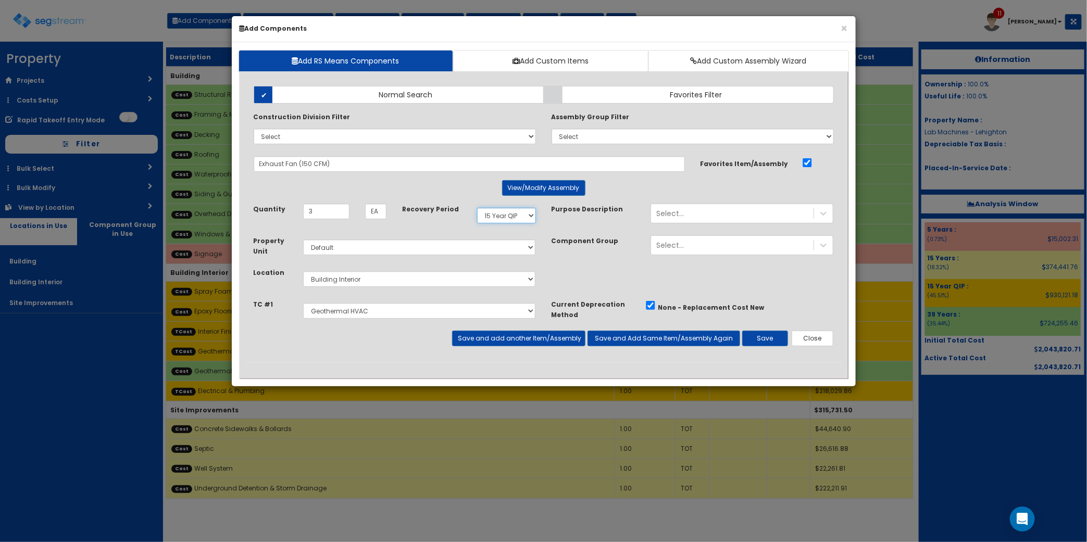
click at [477, 208] on select "Select 5 Years 7 Years 9 Years 10 Years 15 Years 15 Year QLI 15 Year QRP 15 Yea…" at bounding box center [506, 216] width 59 height 16
click at [753, 214] on div "Select..." at bounding box center [732, 213] width 162 height 17
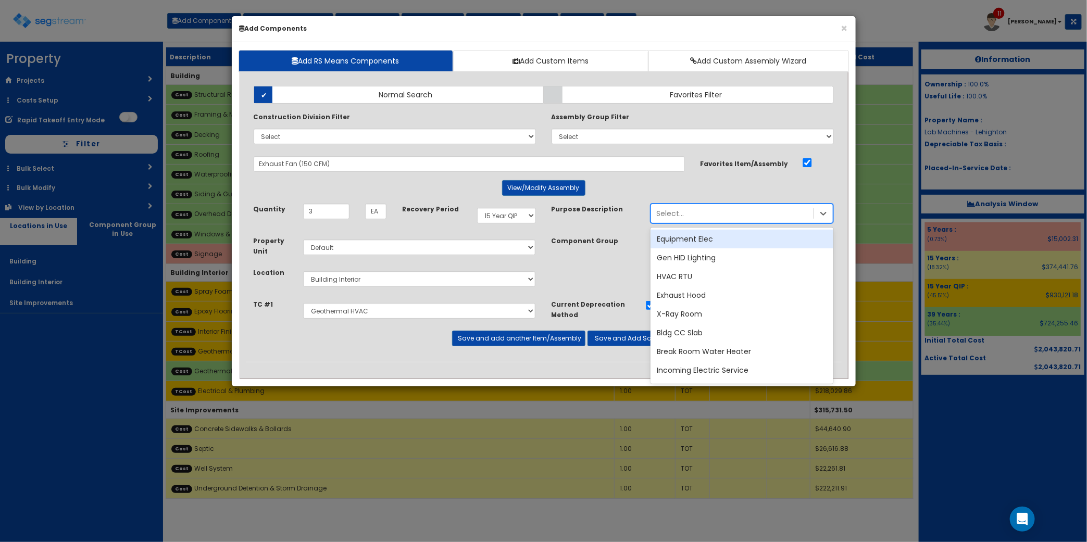
click at [753, 214] on div "Select..." at bounding box center [732, 213] width 162 height 17
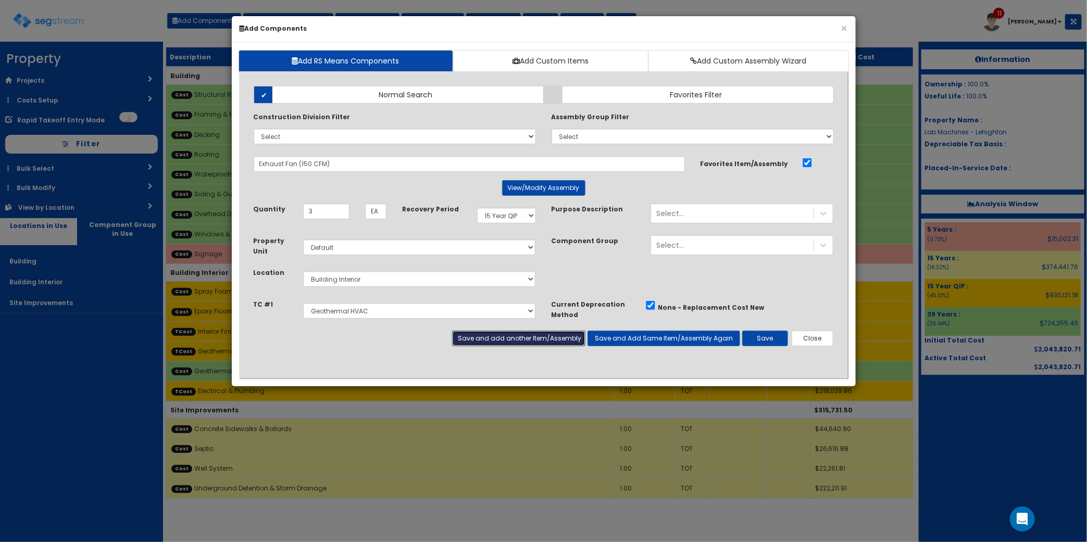
click at [496, 339] on button "Save and add another Item/Assembly" at bounding box center [518, 339] width 133 height 16
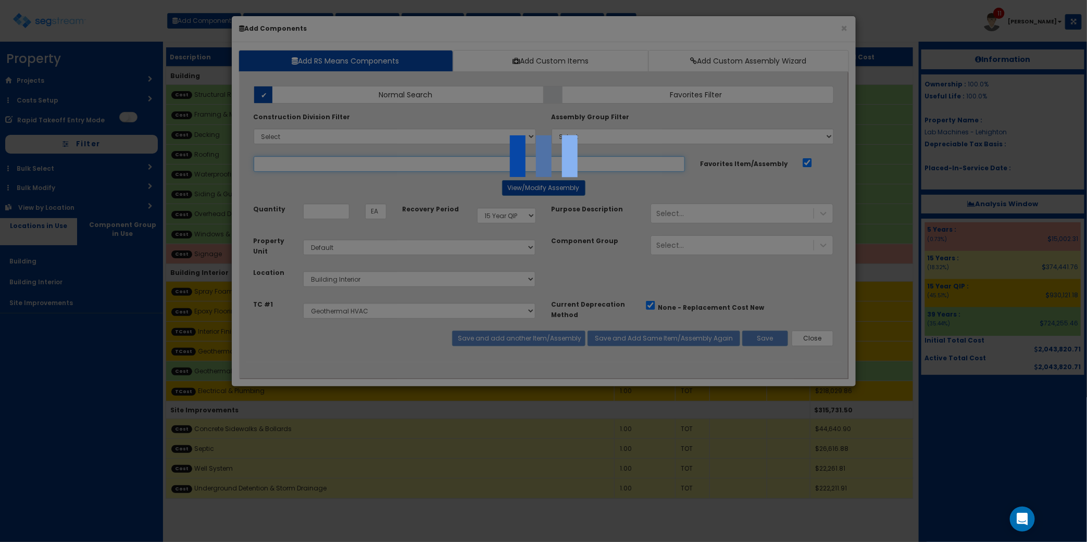
select select "5276294"
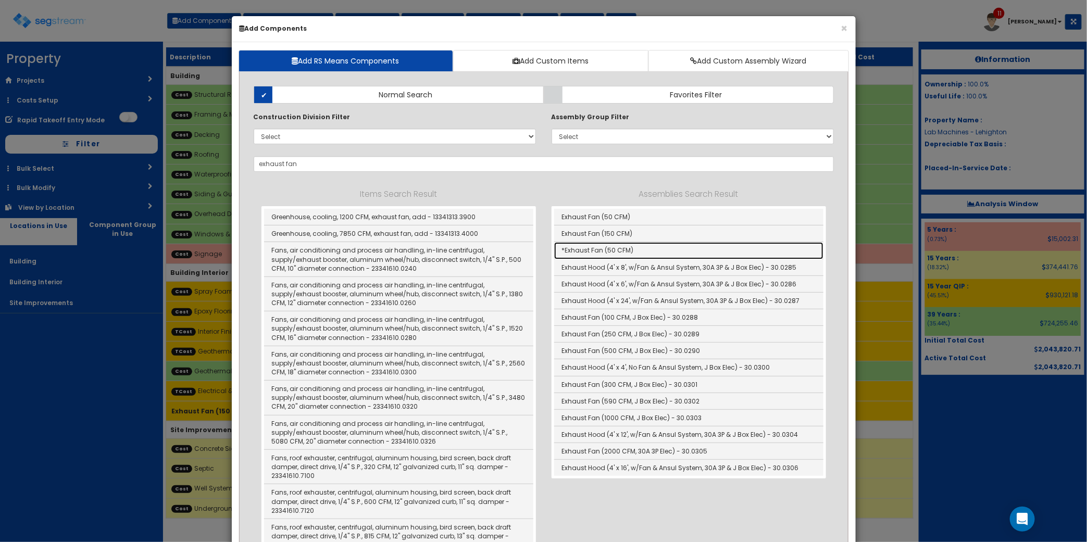
click at [630, 246] on link "*Exhaust Fan (50 CFM)" at bounding box center [688, 250] width 269 height 17
type input "*Exhaust Fan (50 CFM)"
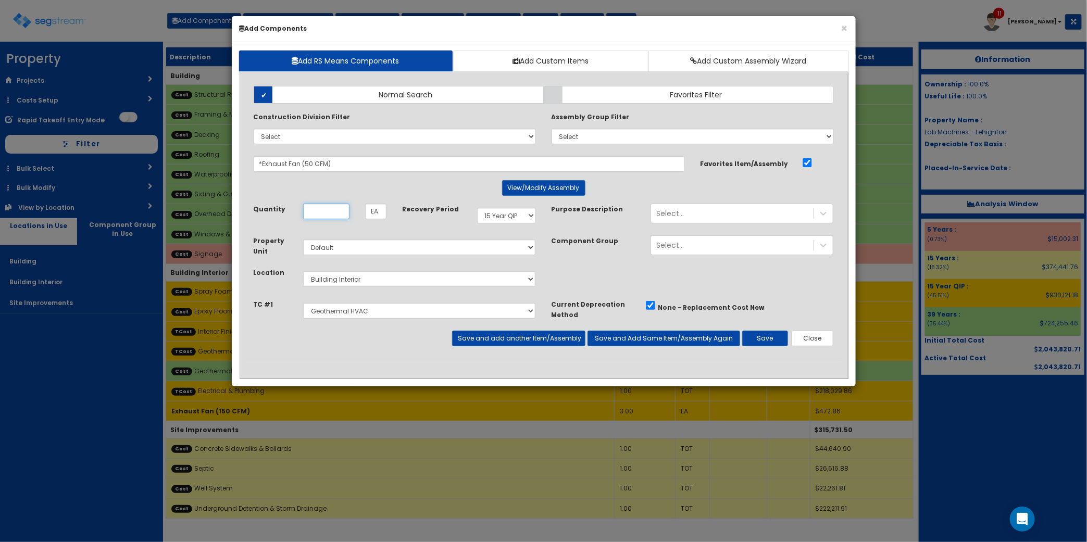
type input "1"
type input "3"
click at [487, 274] on select "Select Building Building Interior Site Improvements Add Additional Location" at bounding box center [419, 279] width 233 height 16
click at [767, 339] on button "Save" at bounding box center [765, 339] width 46 height 16
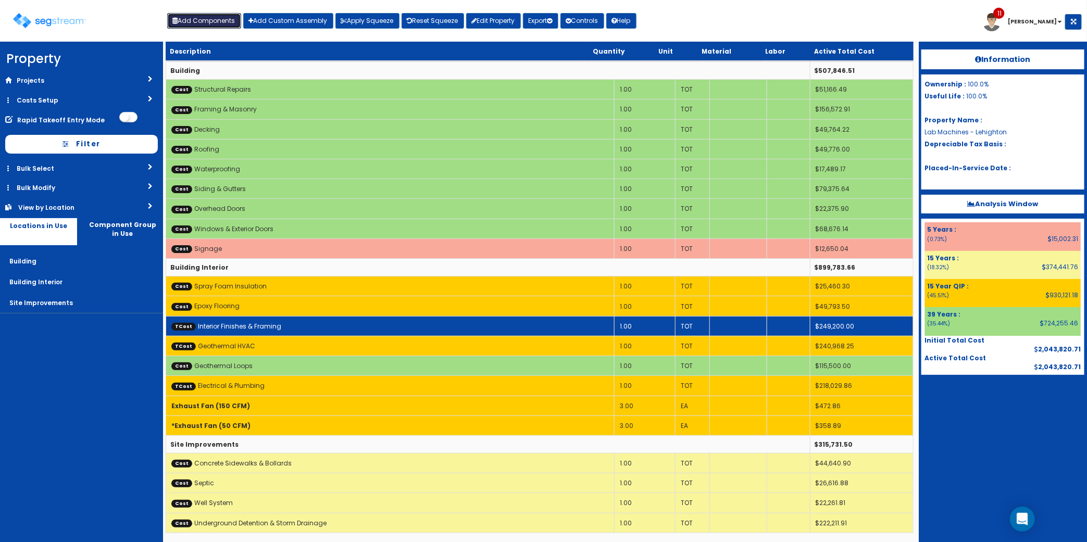
scroll to position [8, 0]
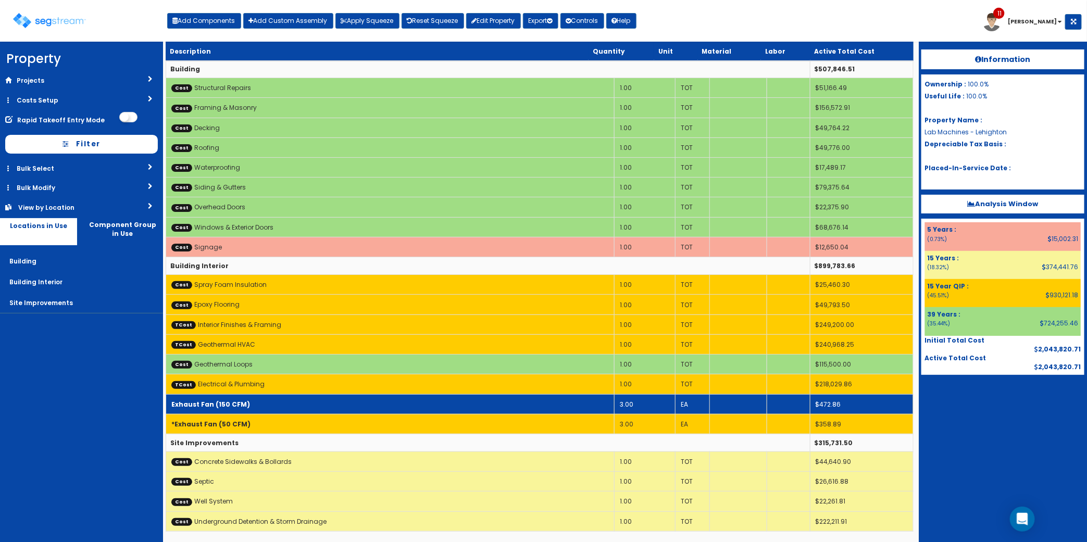
click at [613, 401] on td "Exhaust Fan (150 CFM)" at bounding box center [390, 404] width 448 height 20
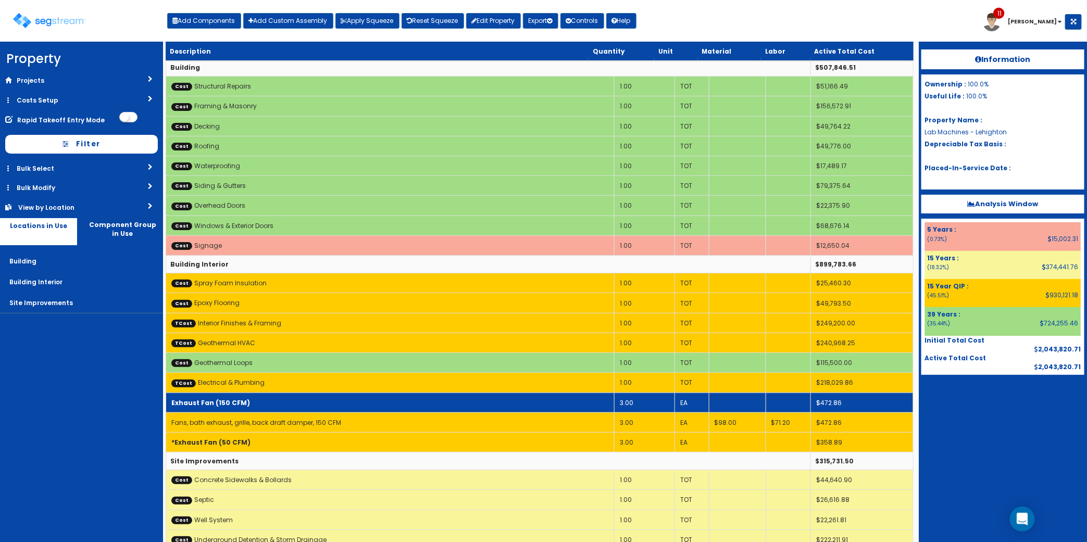
click at [634, 401] on td "3.00" at bounding box center [644, 403] width 60 height 20
click at [588, 405] on td "Exhaust Fan (150 CFM)" at bounding box center [390, 403] width 448 height 20
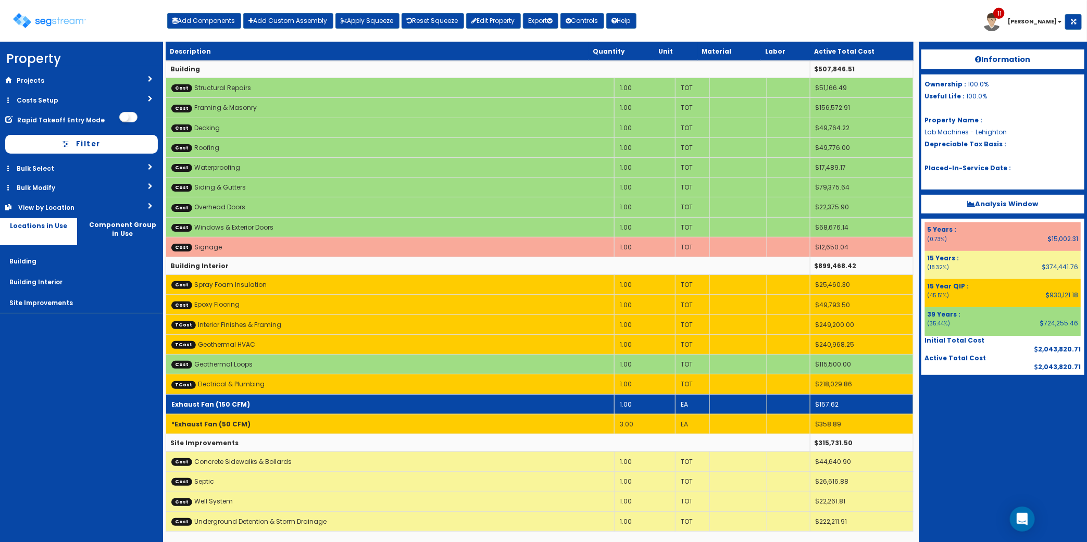
click at [529, 405] on td "Exhaust Fan (150 CFM)" at bounding box center [390, 404] width 448 height 20
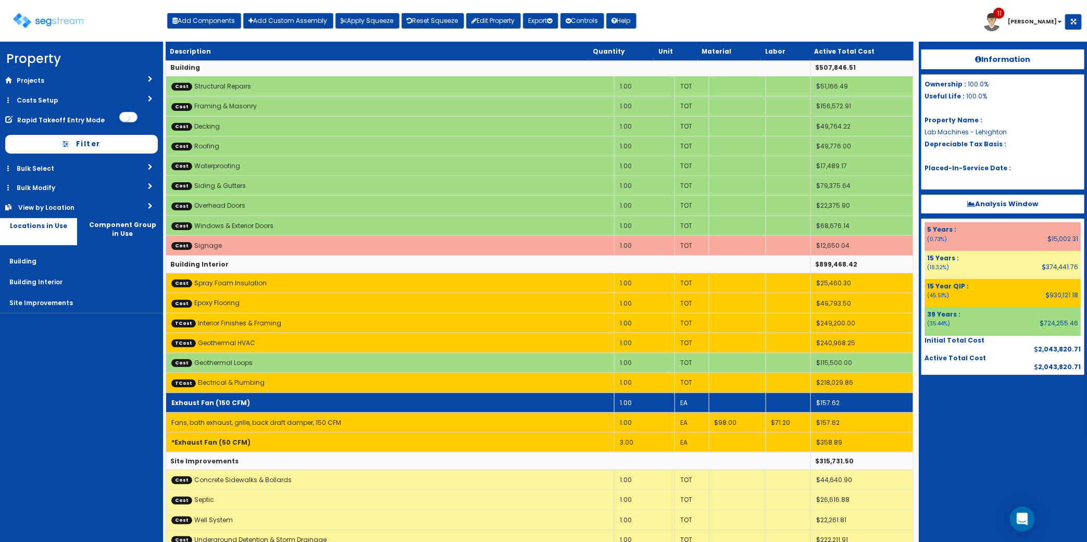
click at [529, 405] on td "Exhaust Fan (150 CFM)" at bounding box center [390, 403] width 448 height 20
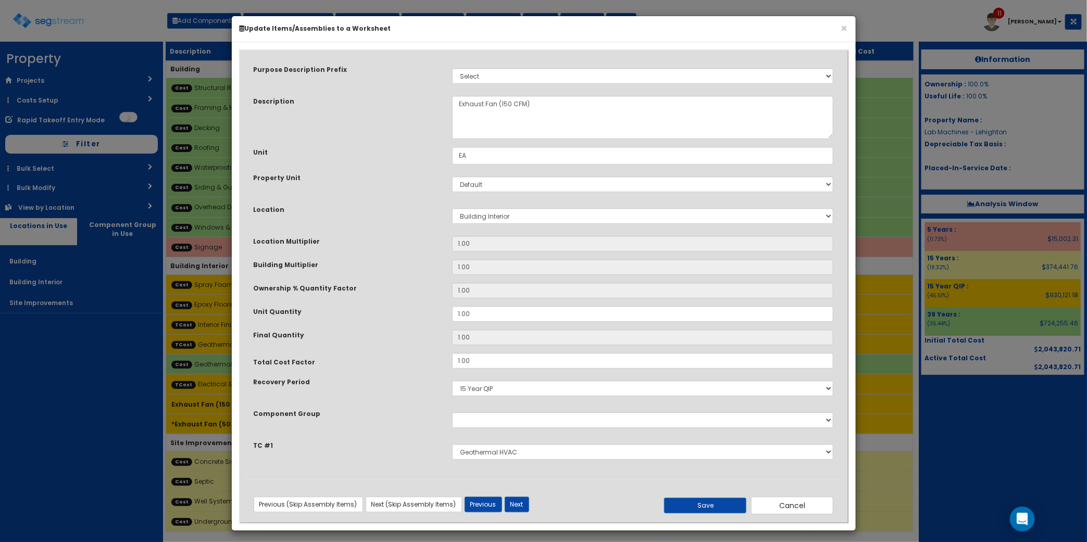
click at [529, 461] on div "Select Interior Finishes & Framing Geothermal HVAC Electrical & Plumbing" at bounding box center [642, 452] width 397 height 24
click at [500, 383] on select "5 Years 7 Years 9 Years 10 Years 15 Years 15 Year QLI 15 Year QRP 15 Year QIP 2…" at bounding box center [643, 389] width 382 height 16
select select "5Y"
click at [452, 381] on select "5 Years 7 Years 9 Years 10 Years 15 Years 15 Year QLI 15 Year QRP 15 Year QIP 2…" at bounding box center [643, 389] width 382 height 16
click at [583, 81] on select "Select Stair Construction, A/V System A/V System Equipment A/V System Equipment…" at bounding box center [643, 76] width 382 height 16
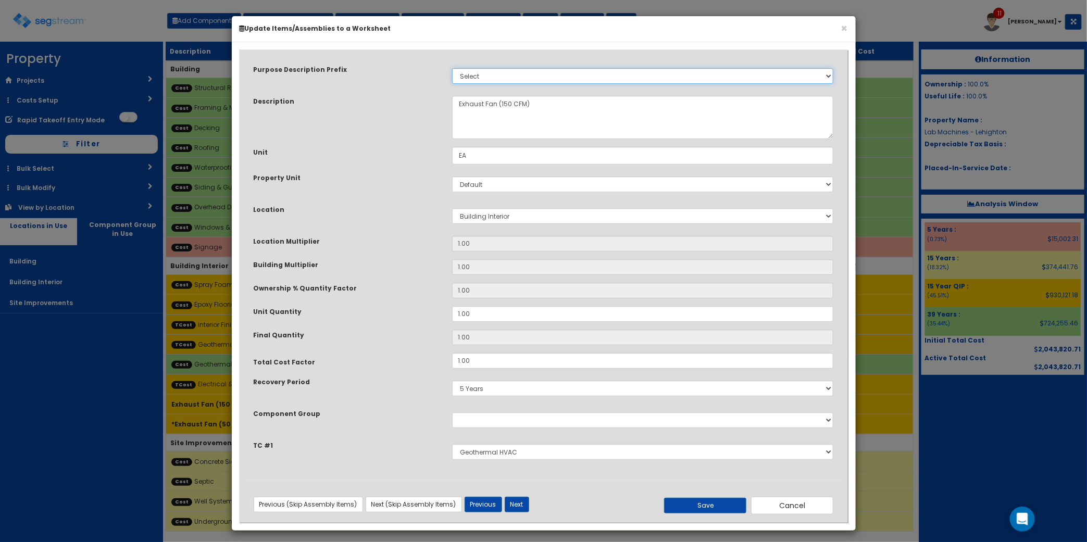
select select "24982"
click at [452, 68] on select "Select Stair Construction, A/V System A/V System Equipment A/V System Equipment…" at bounding box center [643, 76] width 382 height 16
click at [672, 503] on button "Save" at bounding box center [705, 506] width 82 height 16
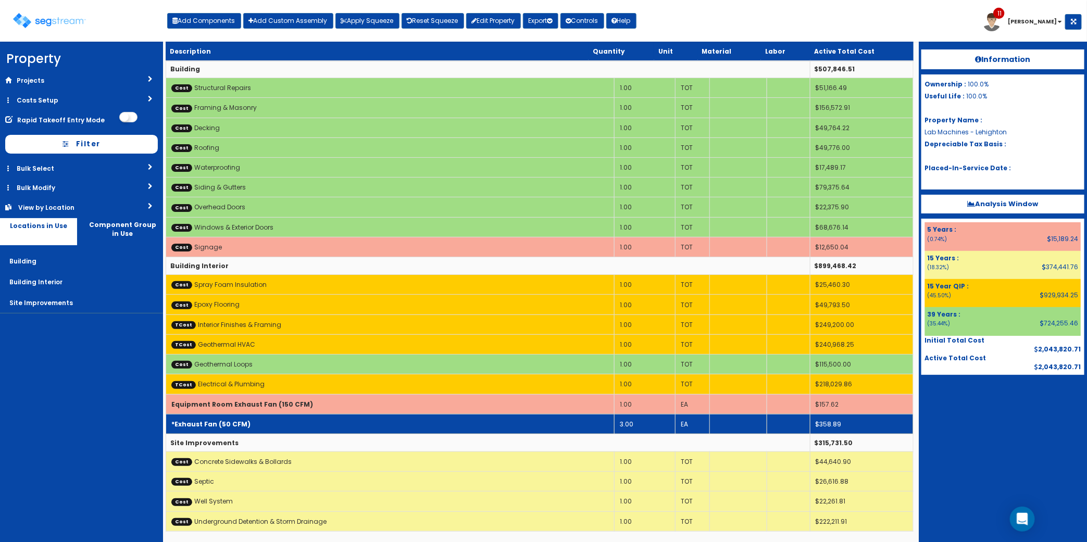
click at [387, 425] on td "*Exhaust Fan (50 CFM)" at bounding box center [390, 424] width 448 height 20
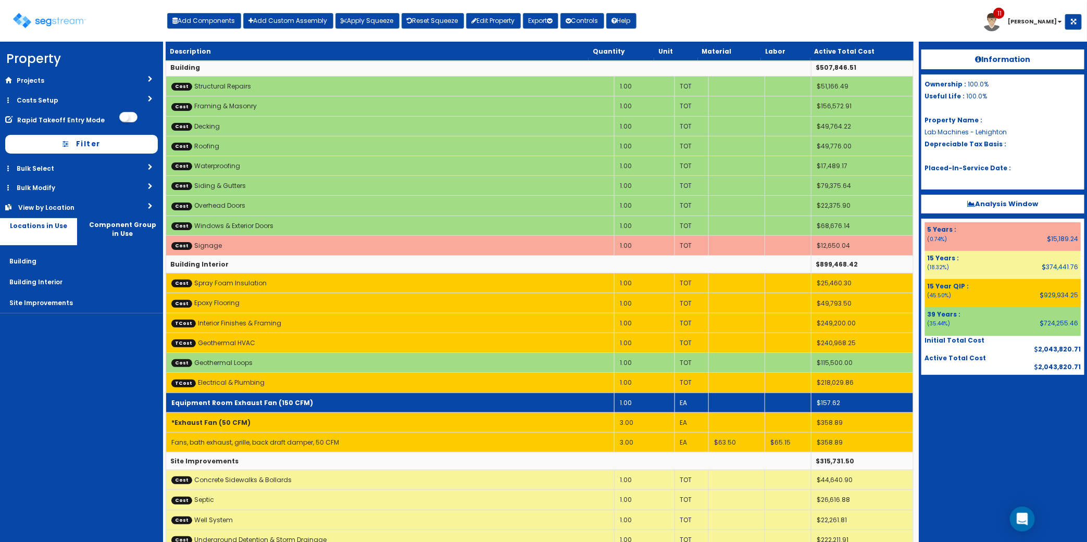
click at [387, 409] on td "Equipment Room Exhaust Fan (150 CFM)" at bounding box center [390, 403] width 448 height 20
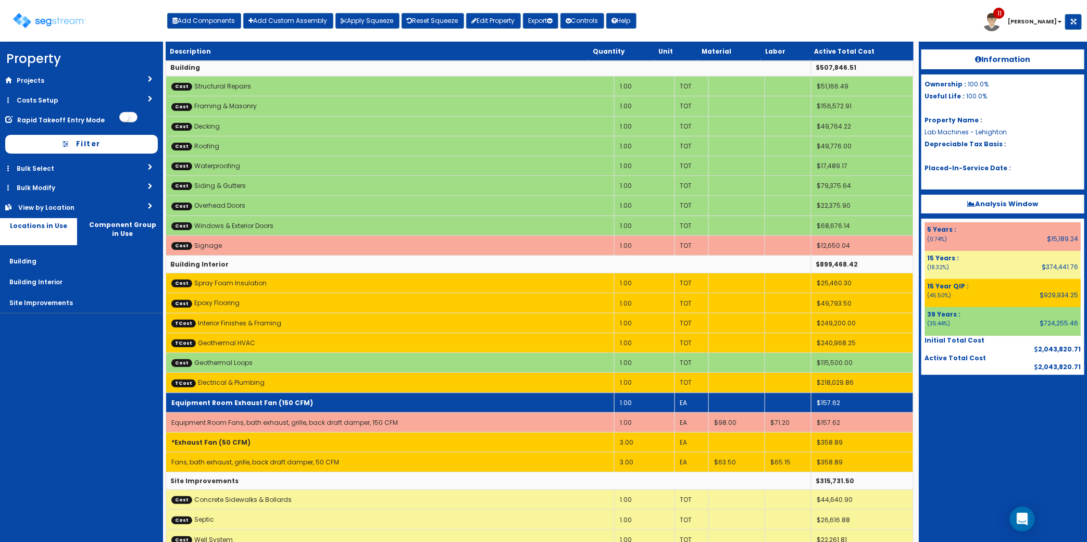
click at [387, 409] on td "Equipment Room Exhaust Fan (150 CFM)" at bounding box center [390, 403] width 448 height 20
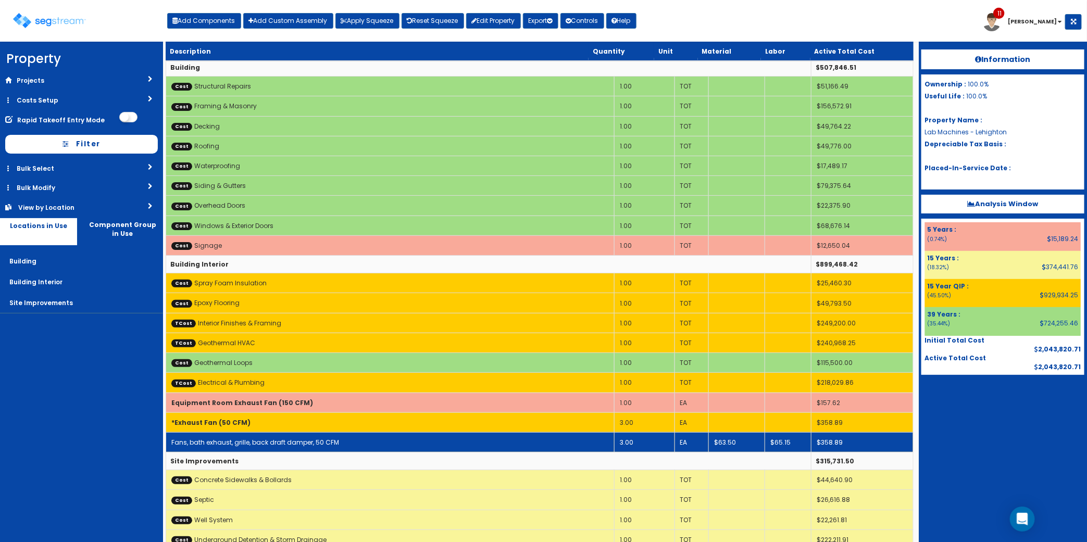
click at [378, 440] on td "Fans, bath exhaust, grille, back draft damper, 50 CFM" at bounding box center [390, 442] width 448 height 20
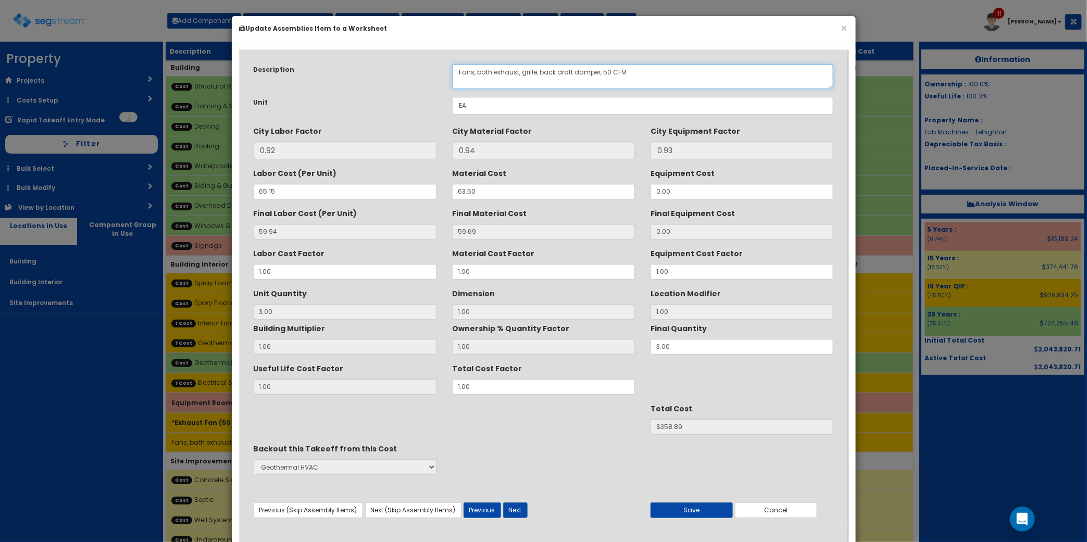
click at [608, 71] on textarea "Fans, bath exhaust, grille, back draft damper, 50 CFM" at bounding box center [643, 76] width 382 height 25
type textarea "Fans, bath exhaust, grille, back draft damper, 75 CFM"
click at [480, 194] on input "63.50" at bounding box center [543, 192] width 183 height 16
click at [687, 507] on button "Save" at bounding box center [691, 510] width 82 height 16
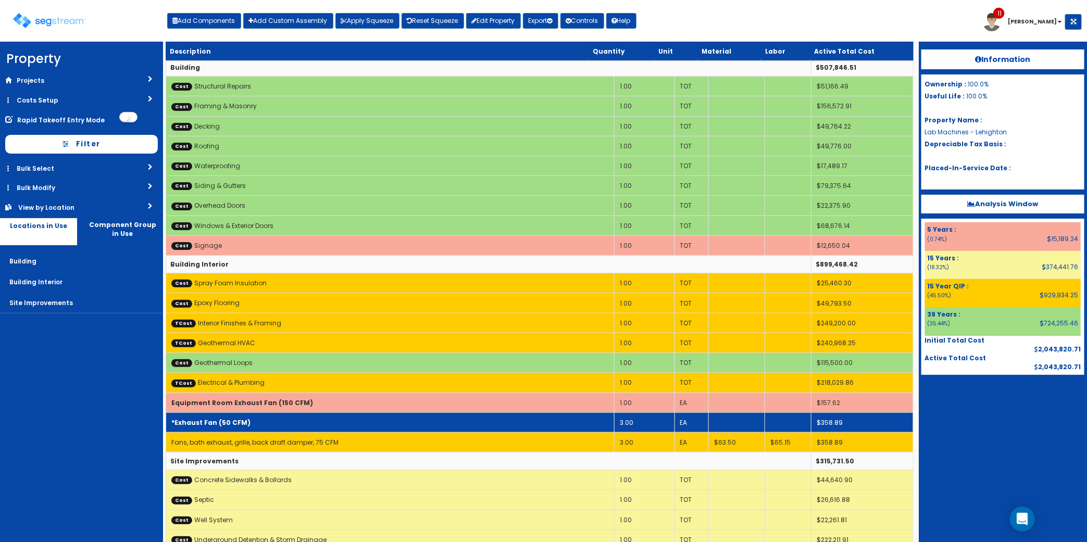
click at [385, 423] on td "*Exhaust Fan (50 CFM)" at bounding box center [390, 422] width 448 height 20
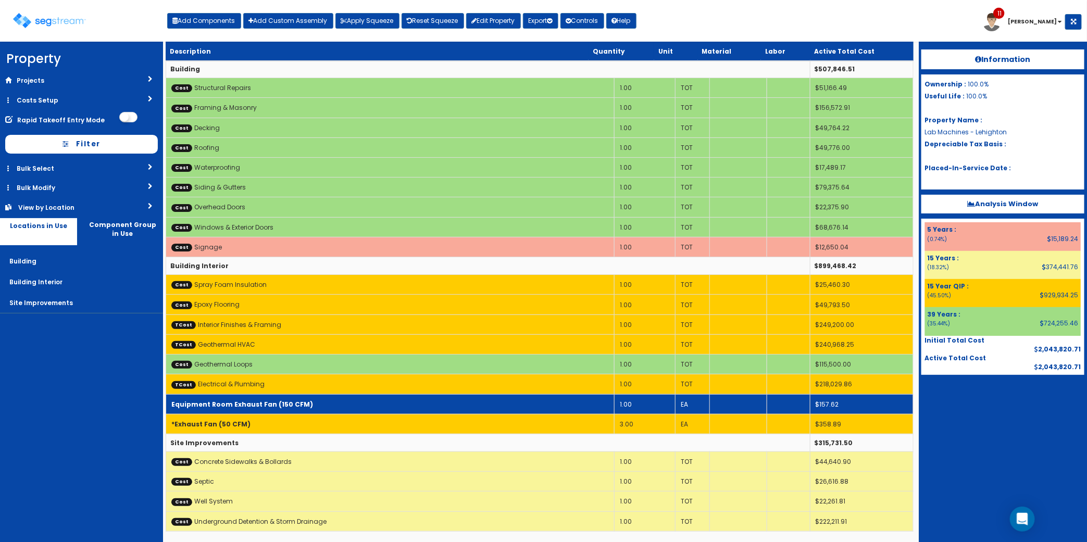
click at [388, 406] on td "Equipment Room Exhaust Fan (150 CFM)" at bounding box center [390, 404] width 448 height 20
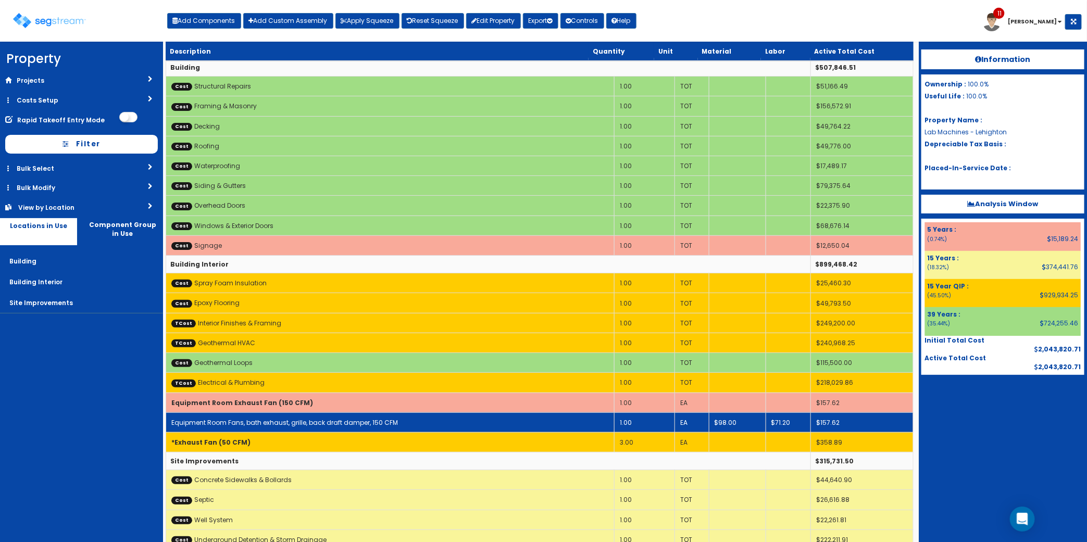
click at [388, 418] on td "Equipment Room Fans, bath exhaust, grille, back draft damper, 150 CFM" at bounding box center [390, 422] width 448 height 20
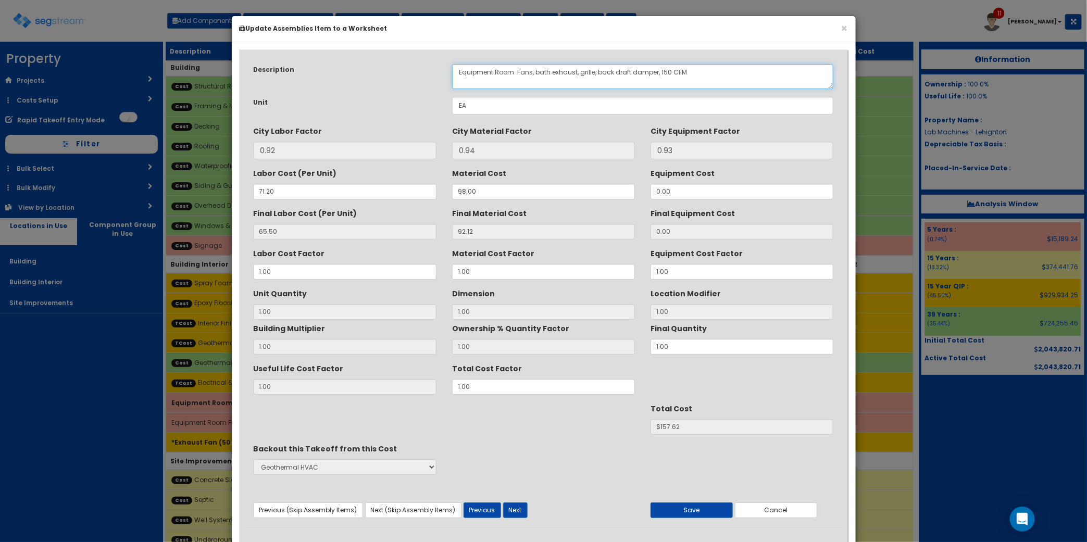
click at [662, 73] on textarea "Equipment Room Fans, bath exhaust, grille, back draft damper, 150 CFM" at bounding box center [643, 76] width 382 height 25
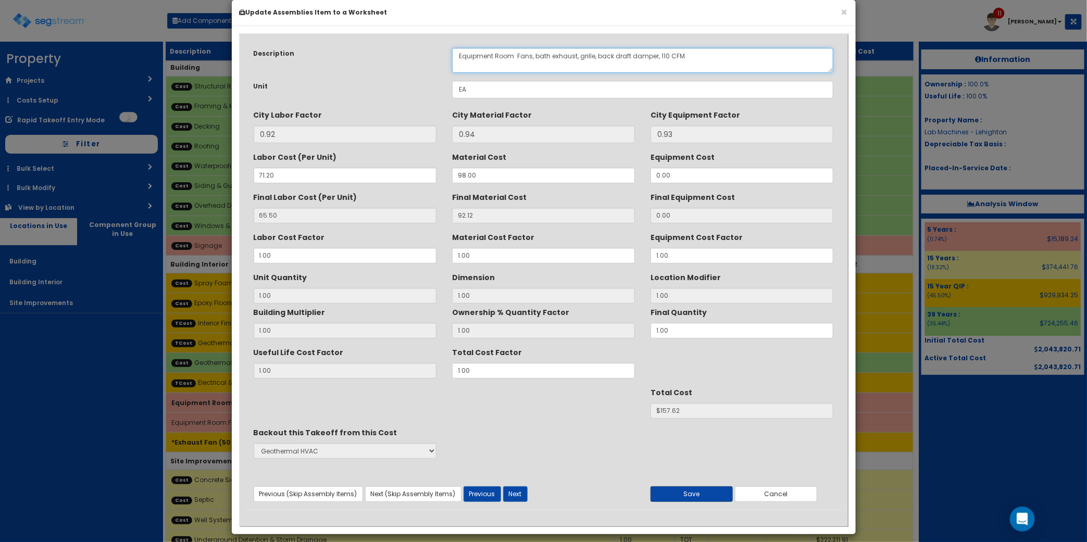
scroll to position [25, 0]
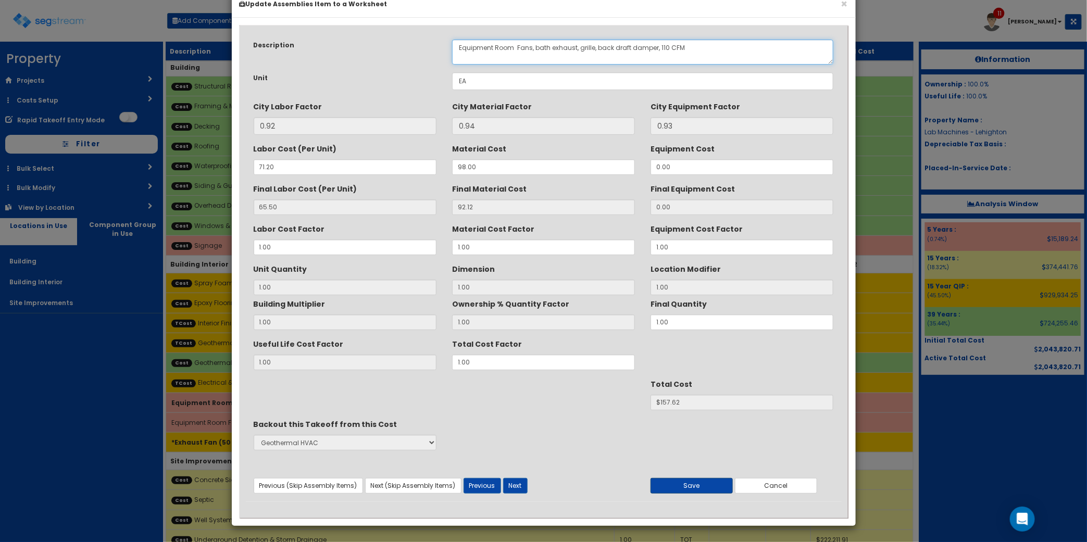
type textarea "Equipment Room Fans, bath exhaust, grille, back draft damper, 110 CFM"
click at [722, 483] on button "Save" at bounding box center [691, 486] width 82 height 16
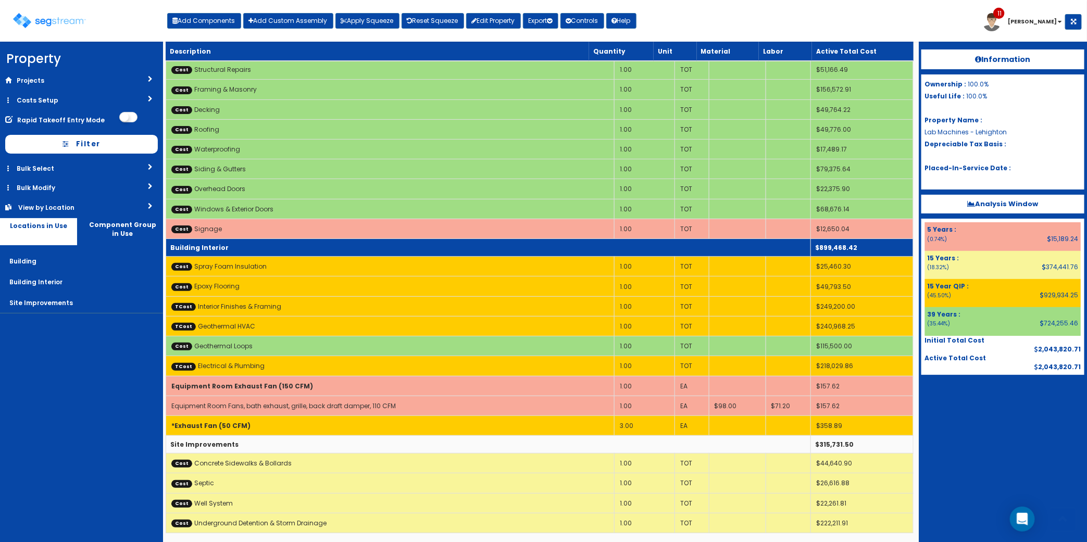
scroll to position [28, 0]
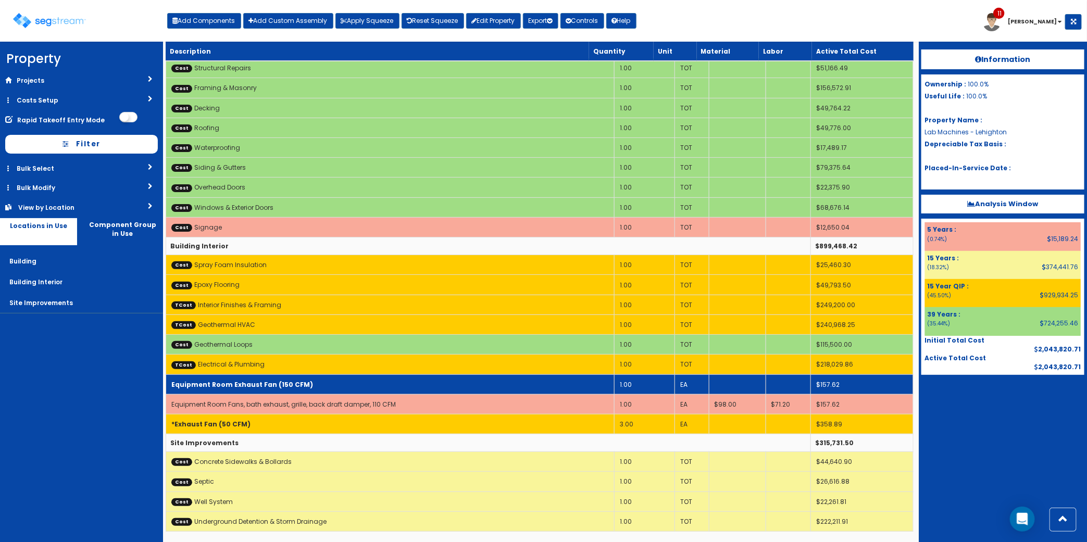
click at [397, 375] on td "Equipment Room Exhaust Fan (150 CFM)" at bounding box center [390, 384] width 448 height 20
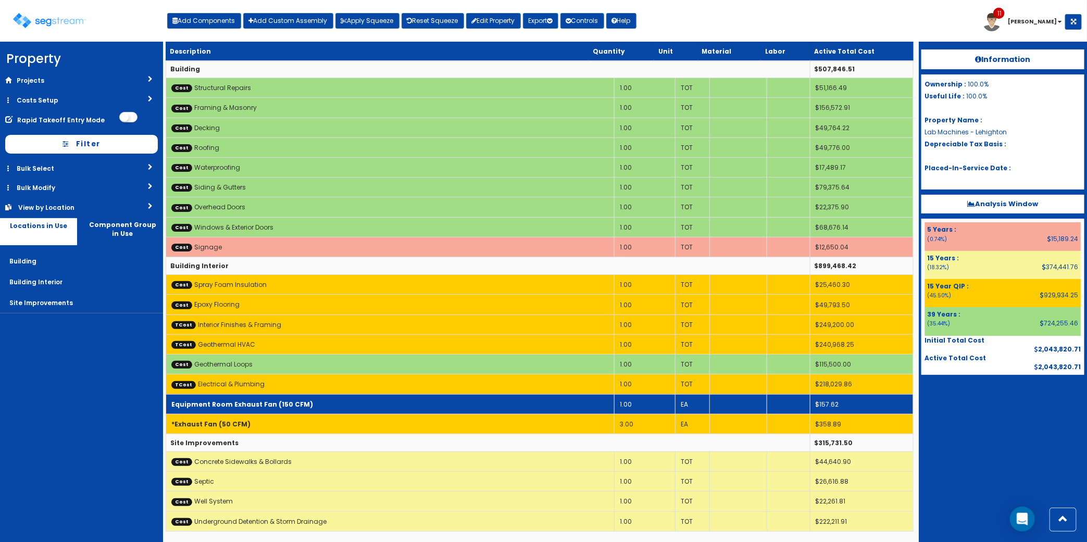
scroll to position [8, 0]
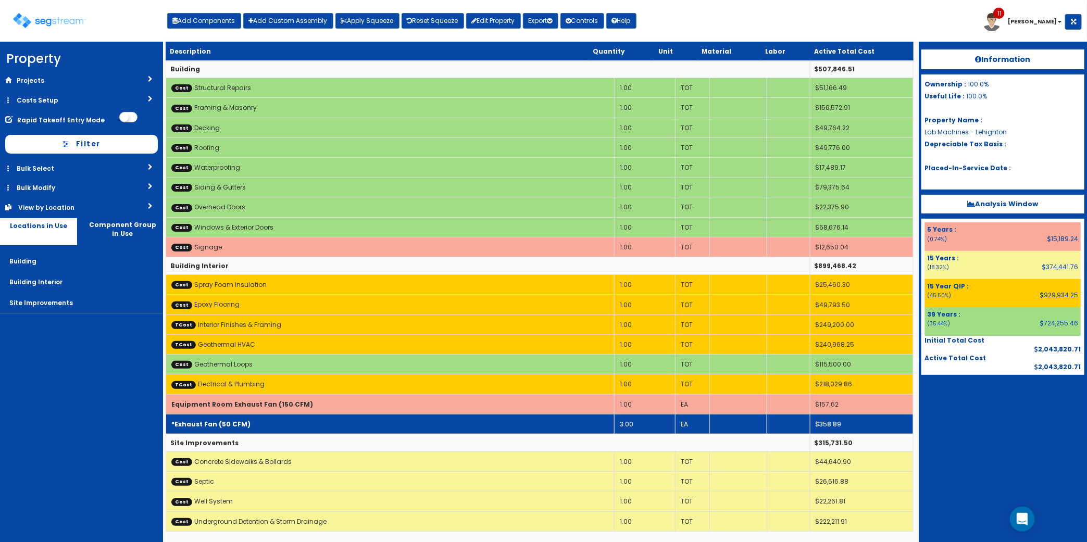
click at [393, 426] on td "*Exhaust Fan (50 CFM)" at bounding box center [390, 424] width 448 height 20
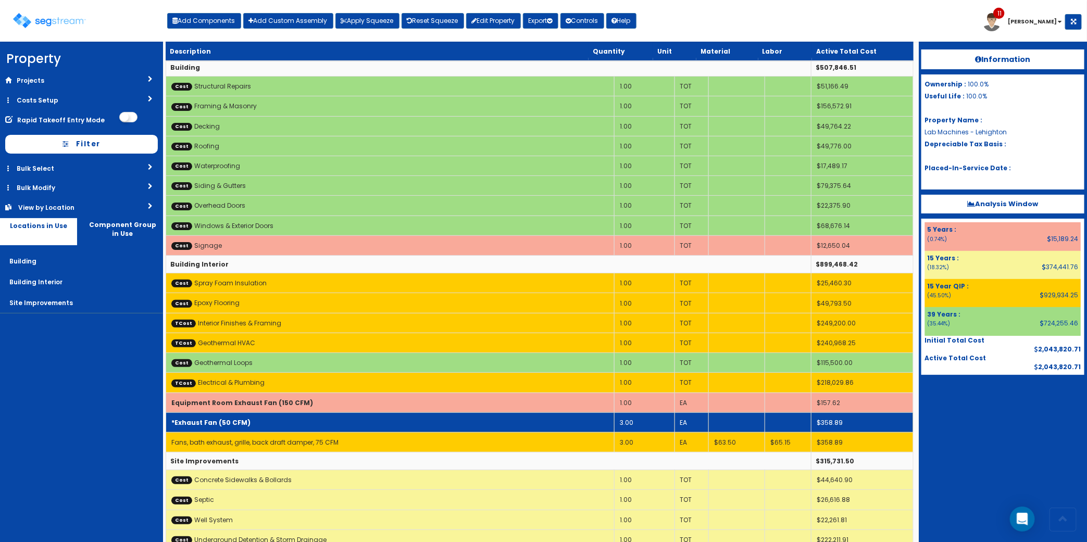
scroll to position [28, 0]
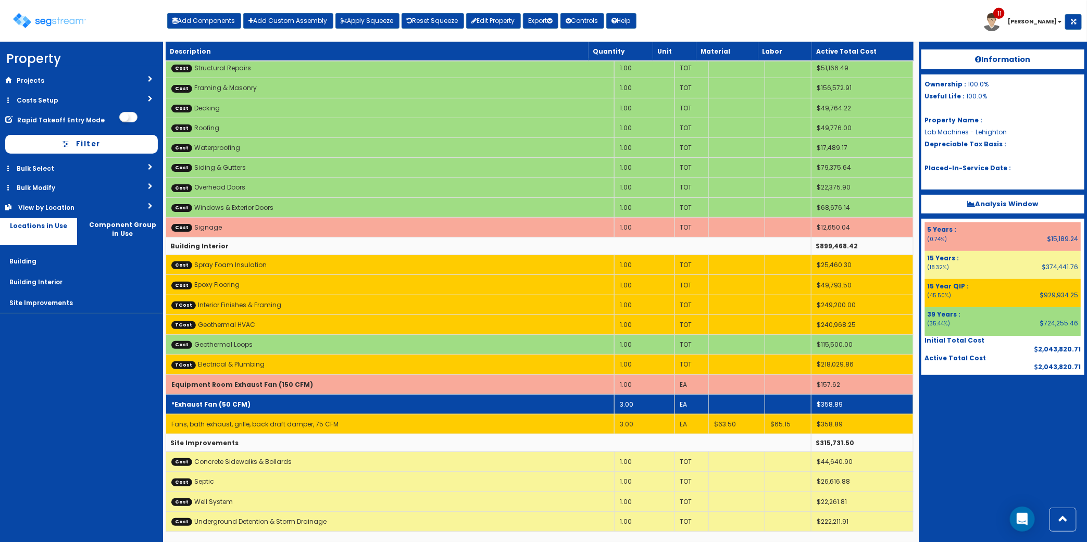
click at [394, 402] on td "*Exhaust Fan (50 CFM)" at bounding box center [390, 404] width 448 height 20
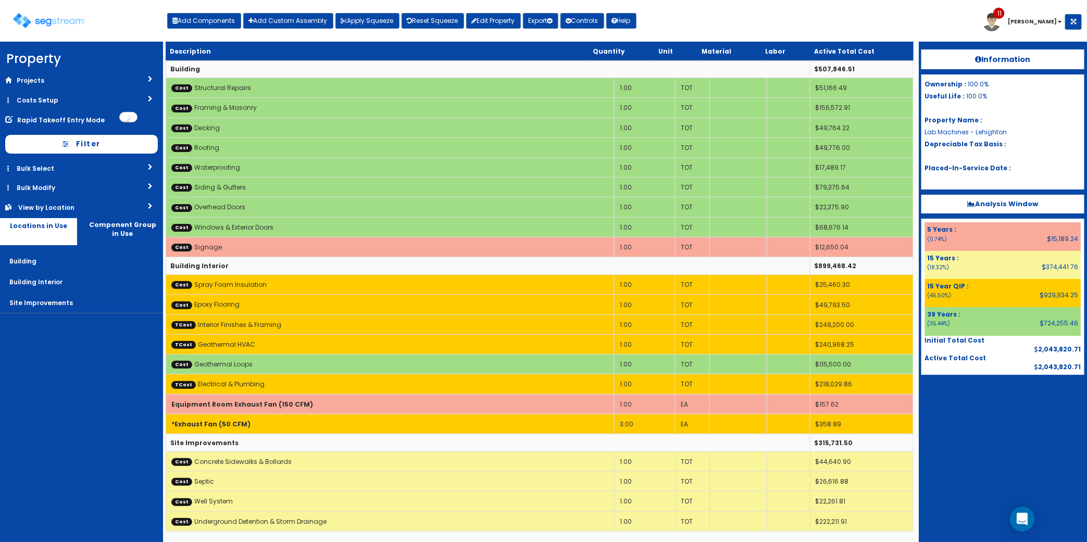
drag, startPoint x: 89, startPoint y: 443, endPoint x: 222, endPoint y: 436, distance: 133.5
click at [89, 443] on nav "Property DB Projects Recent Properties Hines Pool & Spa 1140 Abigail Lane 1902 …" at bounding box center [81, 292] width 163 height 500
click at [221, 15] on button "Add Components" at bounding box center [204, 21] width 74 height 16
select select "5276294"
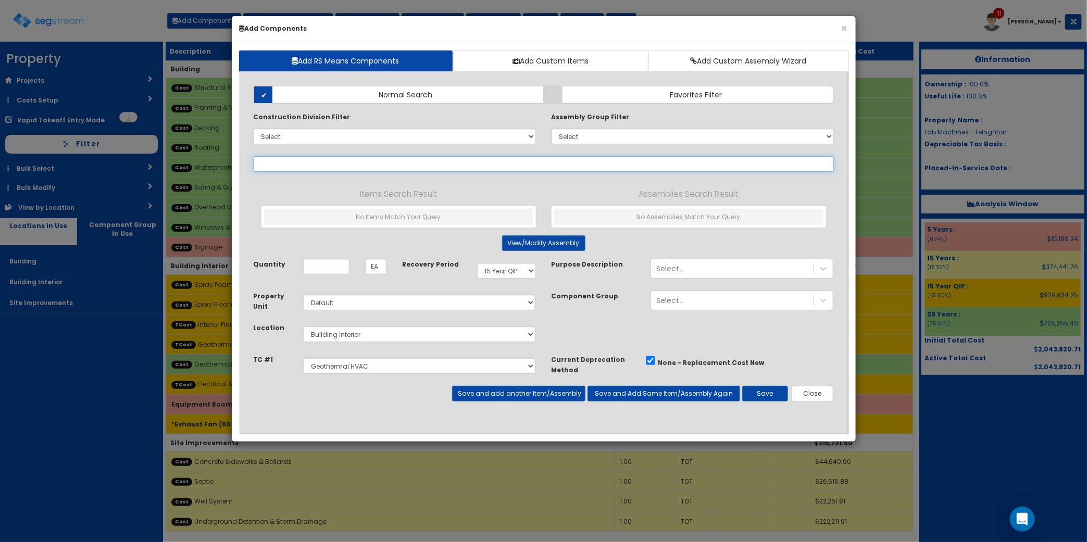
select select
type input "h"
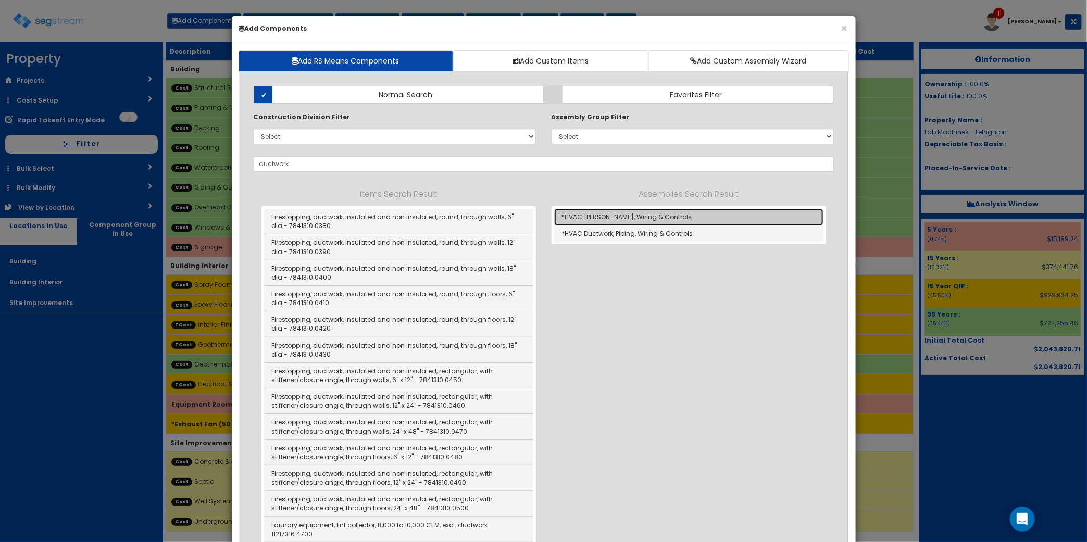
click at [693, 220] on link "*HVAC [PERSON_NAME], Wiring & Controls" at bounding box center [688, 217] width 269 height 17
type input "*HVAC [PERSON_NAME], Wiring & Controls"
type input "SF"
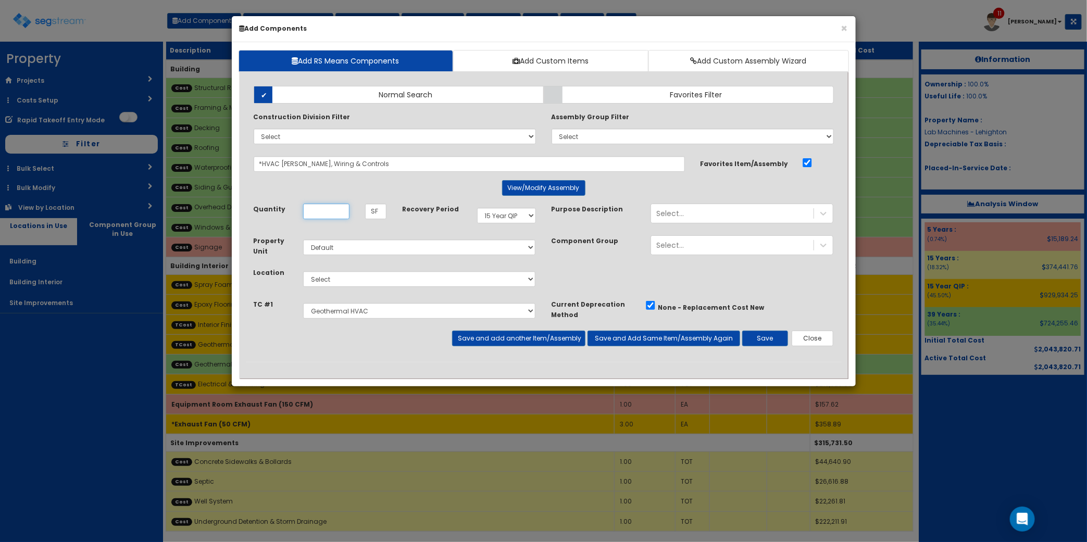
scroll to position [0, 0]
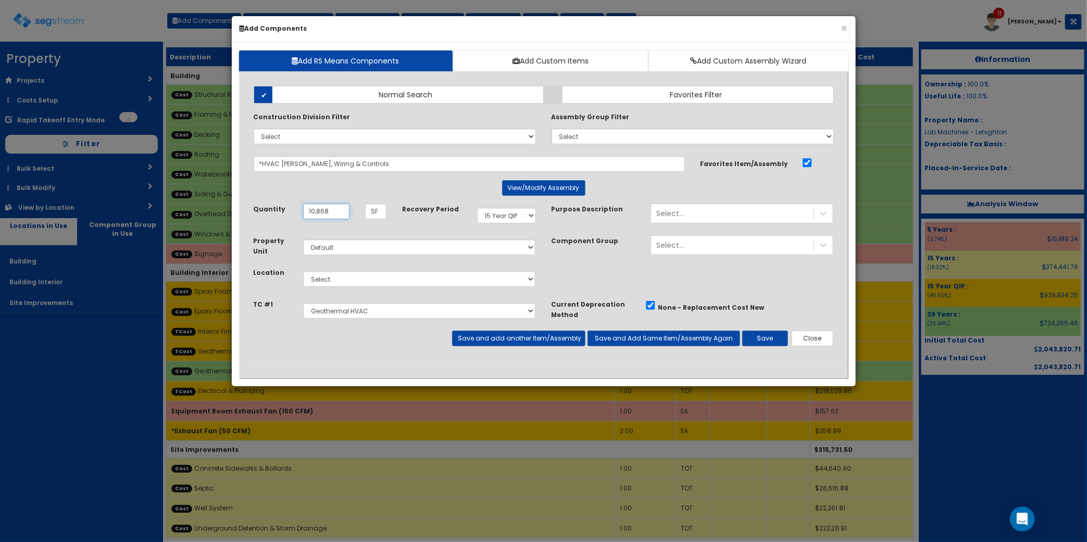
type input "10,868"
click at [426, 280] on select "Select Building Building Interior Site Improvements Add Additional Location" at bounding box center [419, 279] width 233 height 16
select select "7"
click at [303, 272] on select "Select Building Building Interior Site Improvements Add Additional Location" at bounding box center [419, 279] width 233 height 16
click at [531, 337] on button "Save and add another Item/Assembly" at bounding box center [518, 339] width 133 height 16
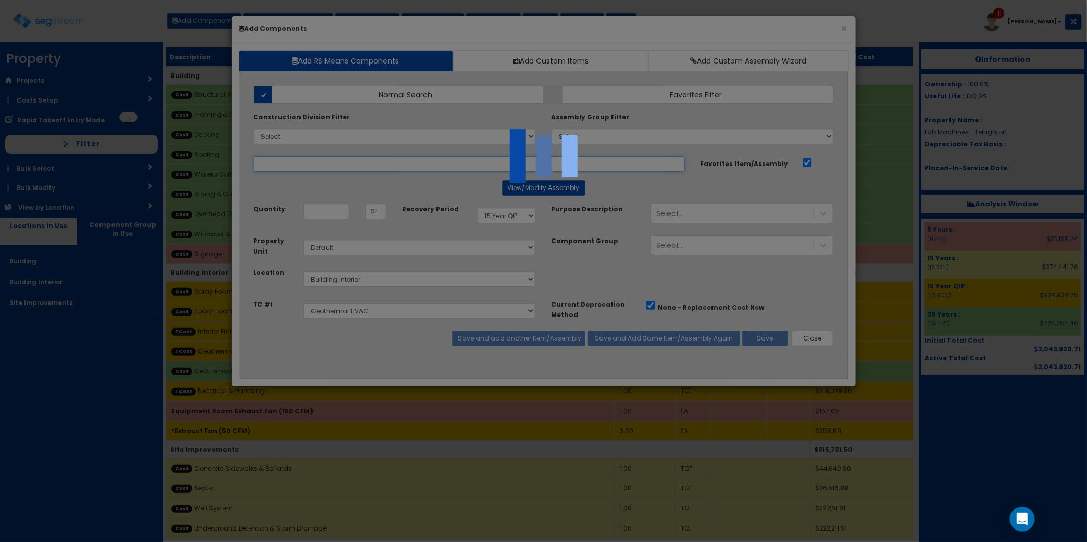
select select "5276294"
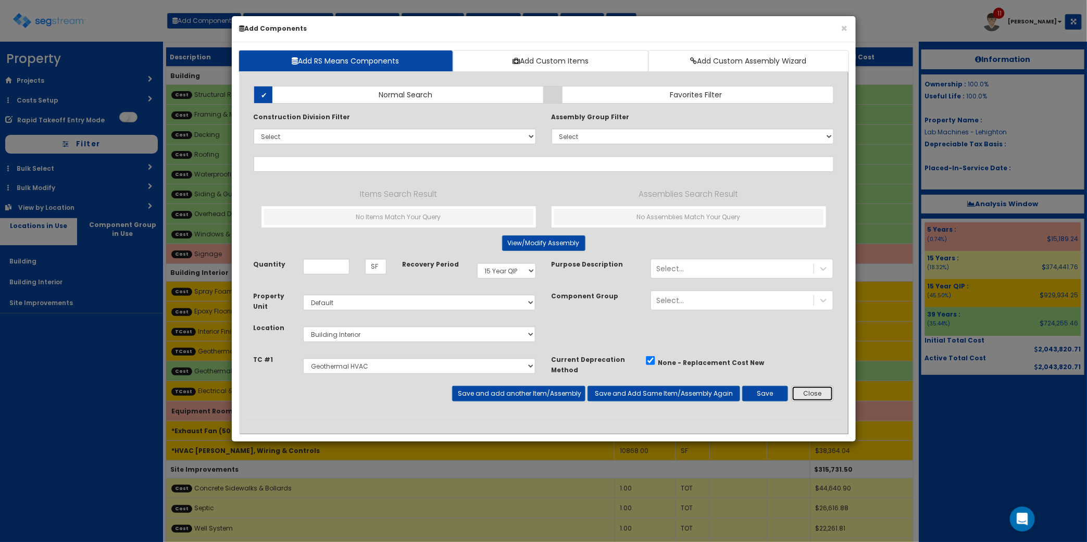
click at [803, 393] on button "Close" at bounding box center [812, 394] width 42 height 16
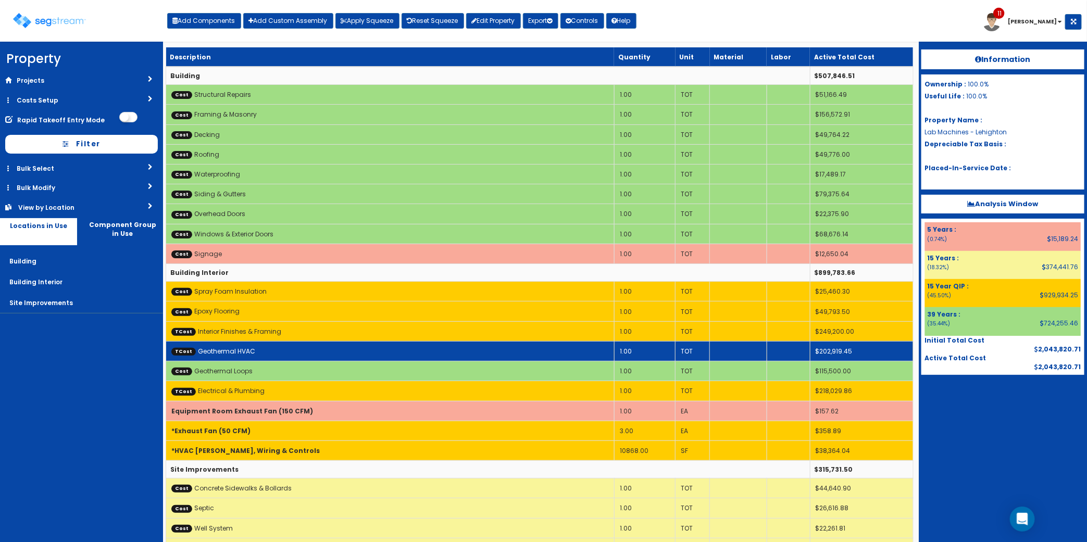
click at [392, 353] on td "TCost Geothermal HVAC" at bounding box center [390, 351] width 448 height 20
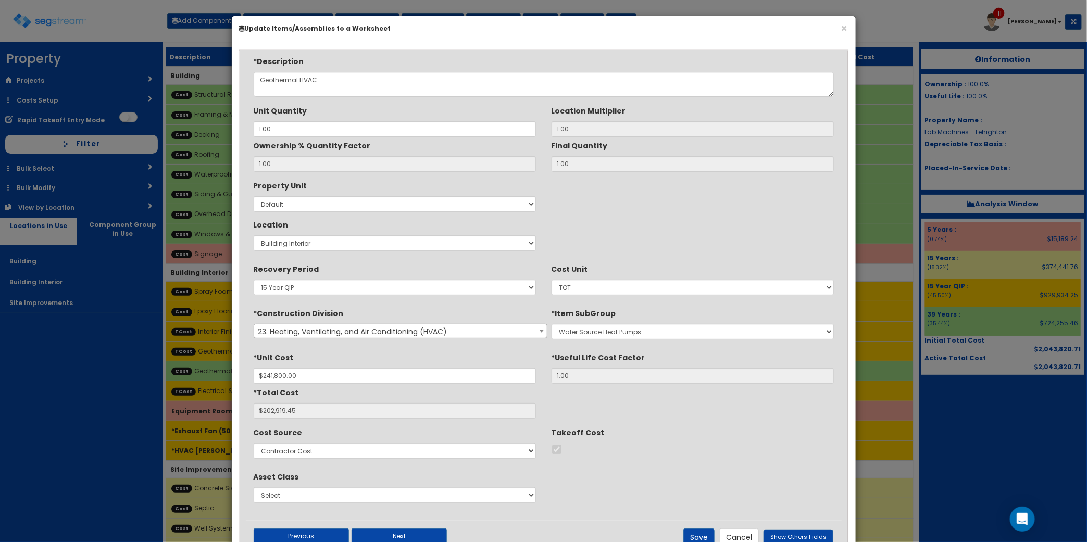
scroll to position [37, 0]
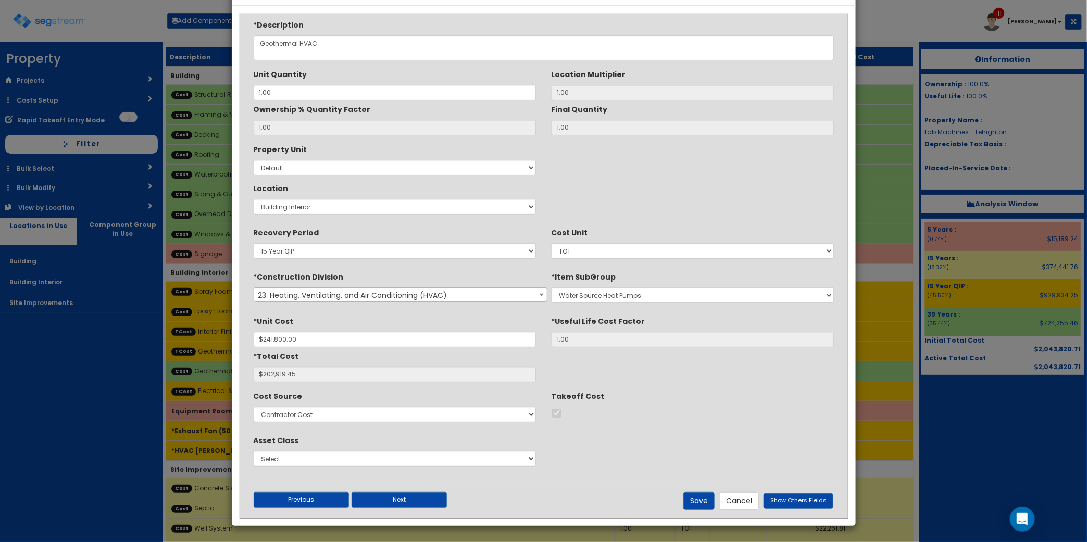
click at [371, 29] on div "*Description Geothermal HVAC" at bounding box center [544, 38] width 580 height 44
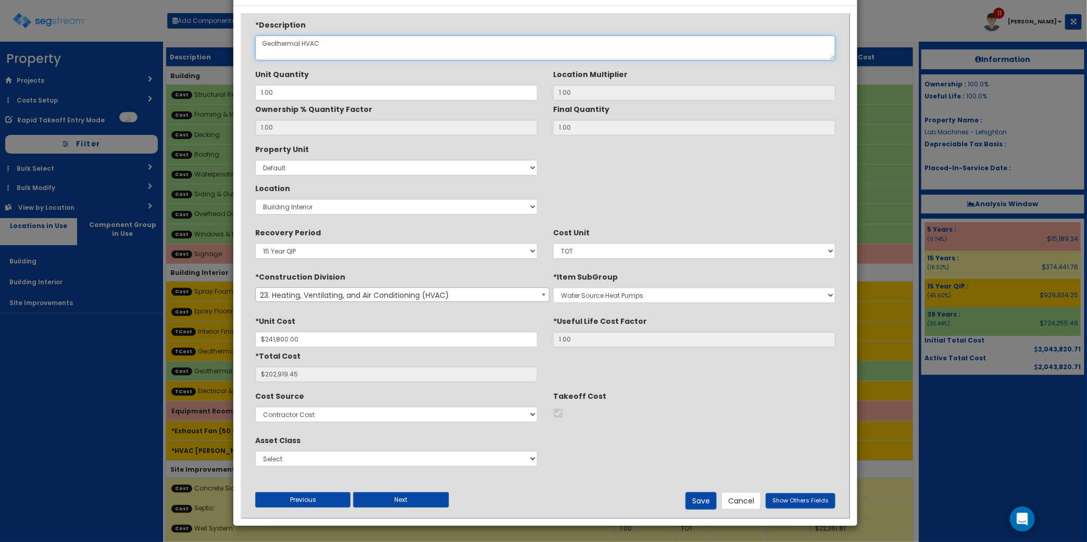
click at [381, 45] on textarea "Geothermal HVAC" at bounding box center [545, 47] width 580 height 25
type textarea "Geothermal HVAC System"
click at [703, 504] on button "Save" at bounding box center [700, 501] width 31 height 18
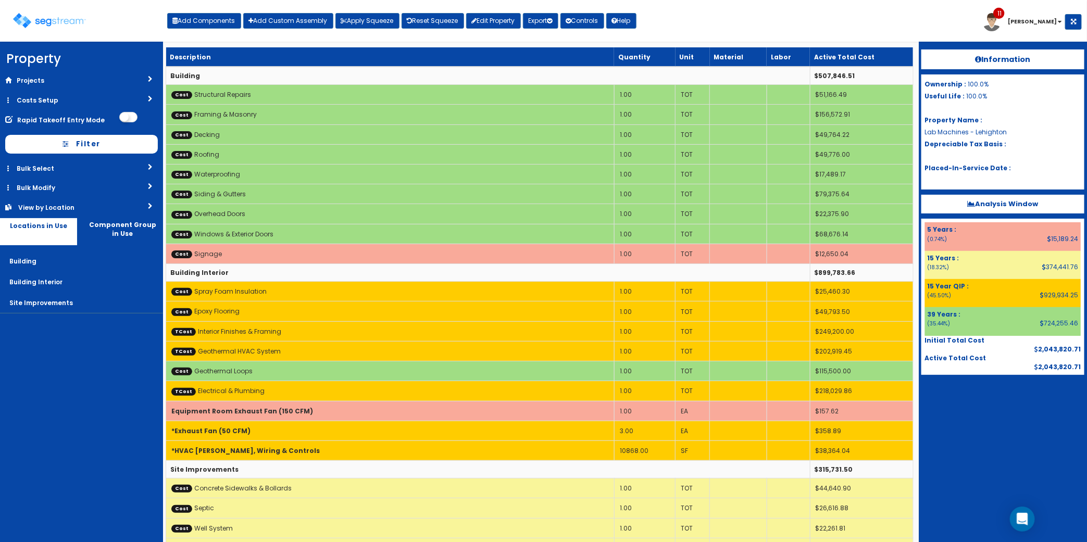
click at [1086, 347] on div "Information Ownership : 100.0% Useful Life : 100.0% Property Name : Lab Machine…" at bounding box center [1002, 292] width 168 height 500
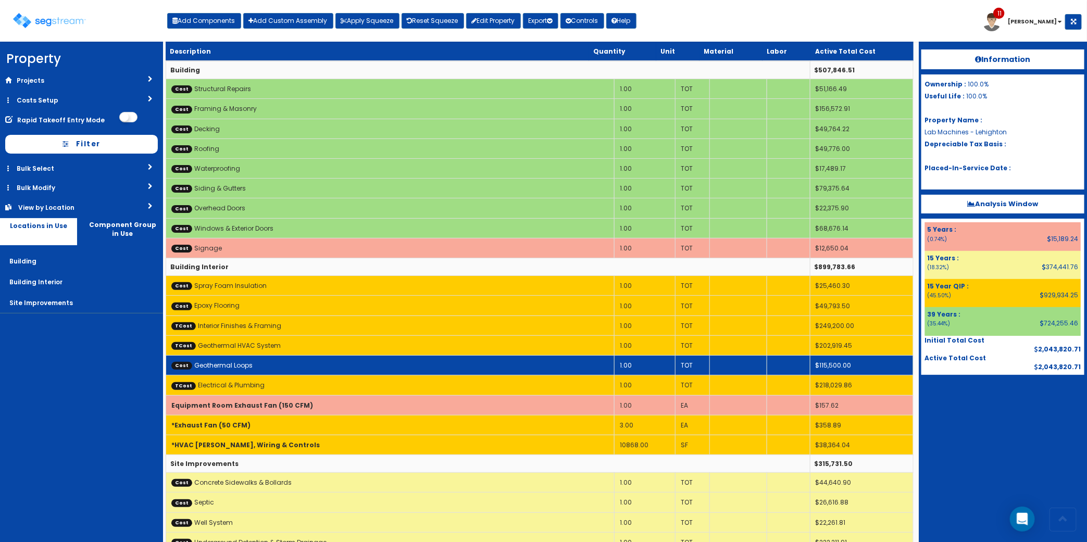
scroll to position [0, 0]
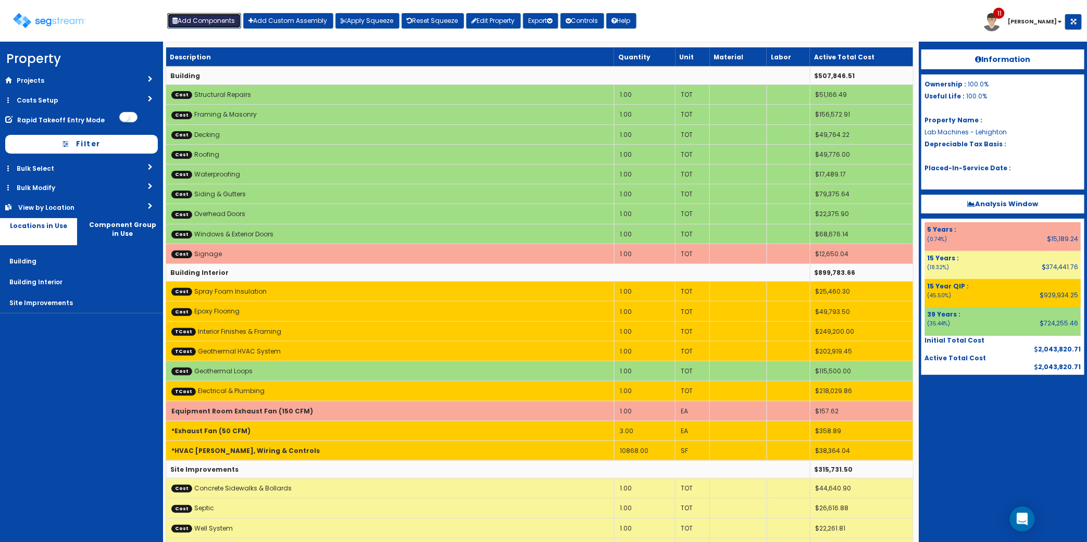
click at [188, 26] on button "Add Components" at bounding box center [204, 21] width 74 height 16
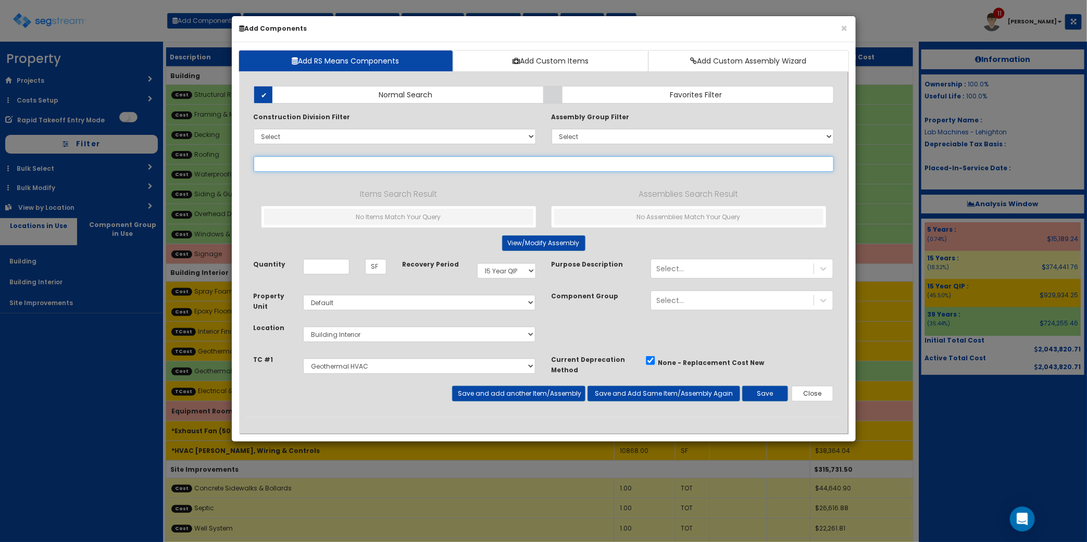
click at [319, 166] on input "text" at bounding box center [544, 164] width 580 height 16
click at [810, 392] on button "Close" at bounding box center [812, 394] width 42 height 16
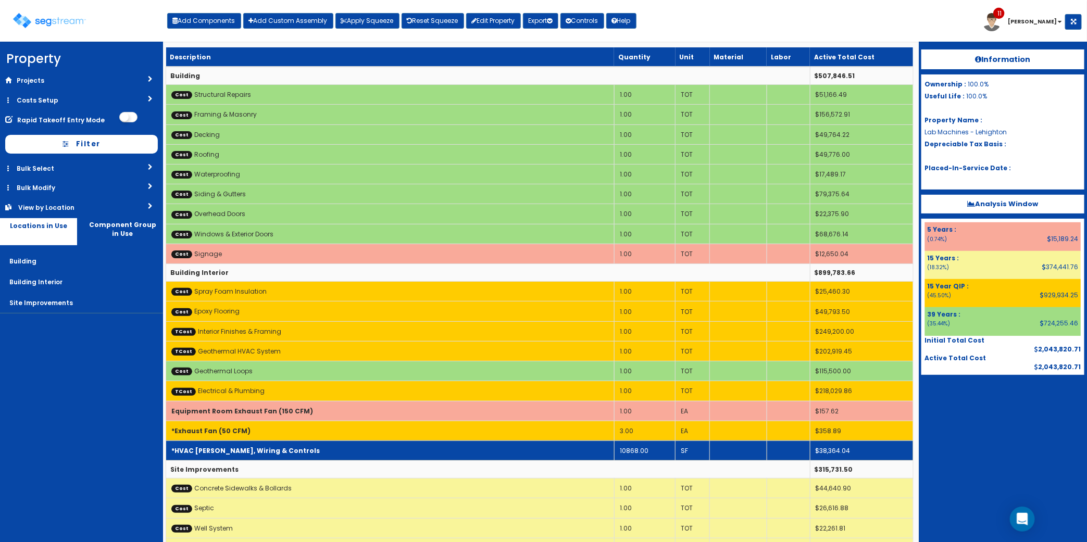
click at [594, 454] on td "*HVAC [PERSON_NAME], Wiring & Controls" at bounding box center [390, 450] width 448 height 20
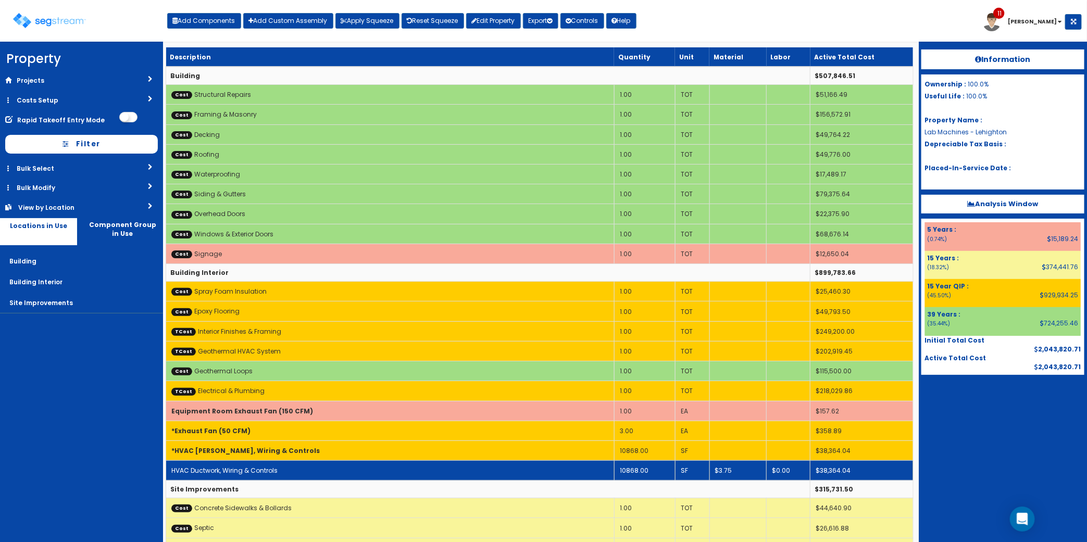
click at [731, 474] on td "$3.75" at bounding box center [737, 470] width 57 height 20
click at [569, 475] on td "HVAC Ductwork, Wiring & Controls" at bounding box center [390, 470] width 448 height 20
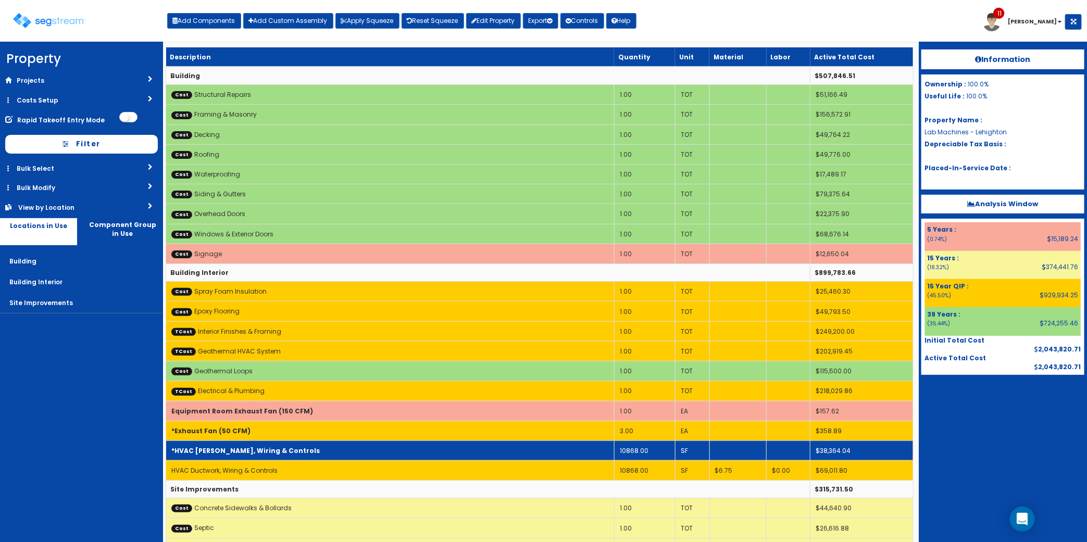
click at [556, 454] on td "*HVAC [PERSON_NAME], Wiring & Controls" at bounding box center [390, 450] width 448 height 20
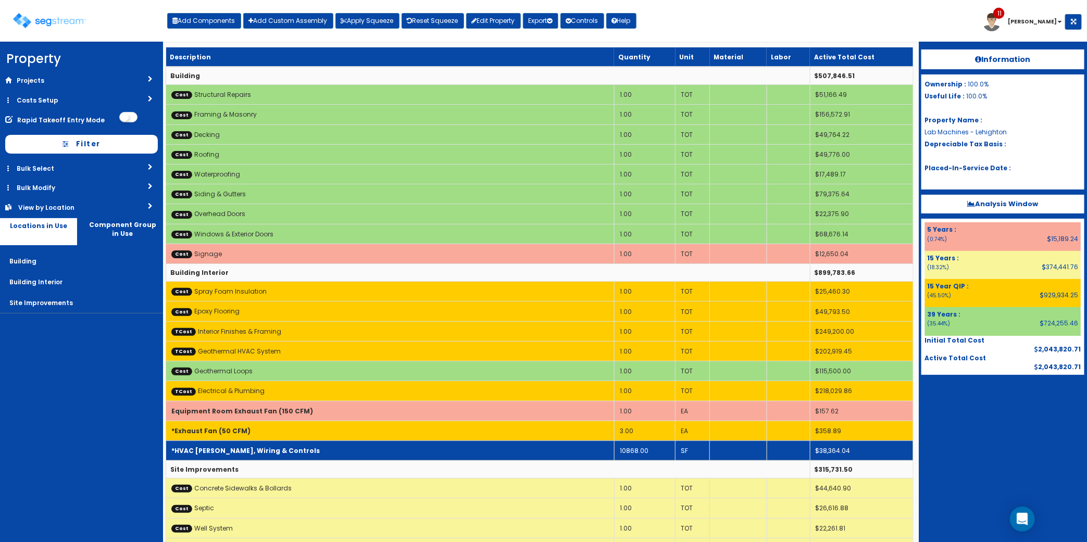
click at [556, 454] on td "*HVAC [PERSON_NAME], Wiring & Controls" at bounding box center [390, 450] width 448 height 20
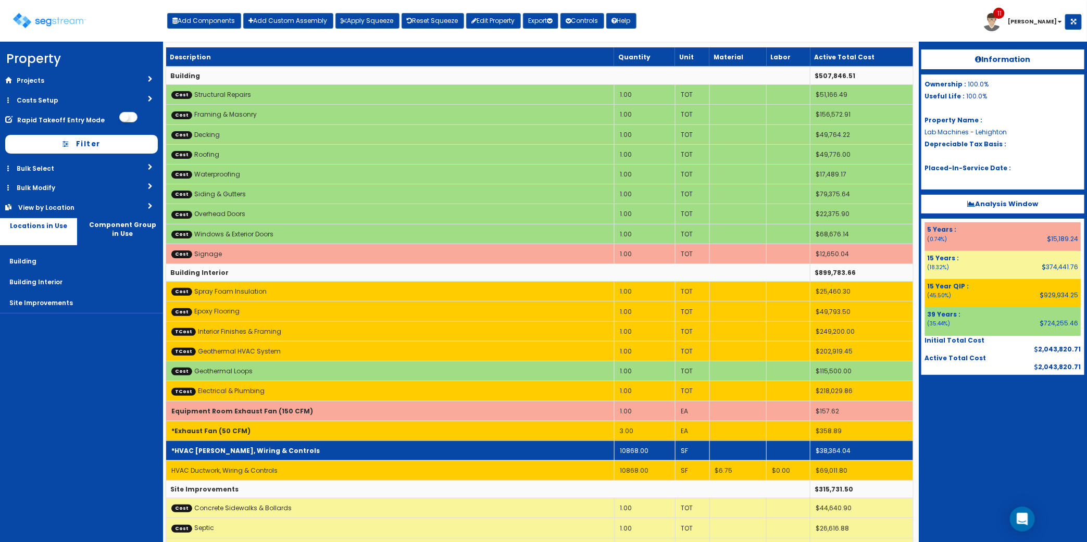
click at [556, 454] on td "*HVAC [PERSON_NAME], Wiring & Controls" at bounding box center [390, 450] width 448 height 20
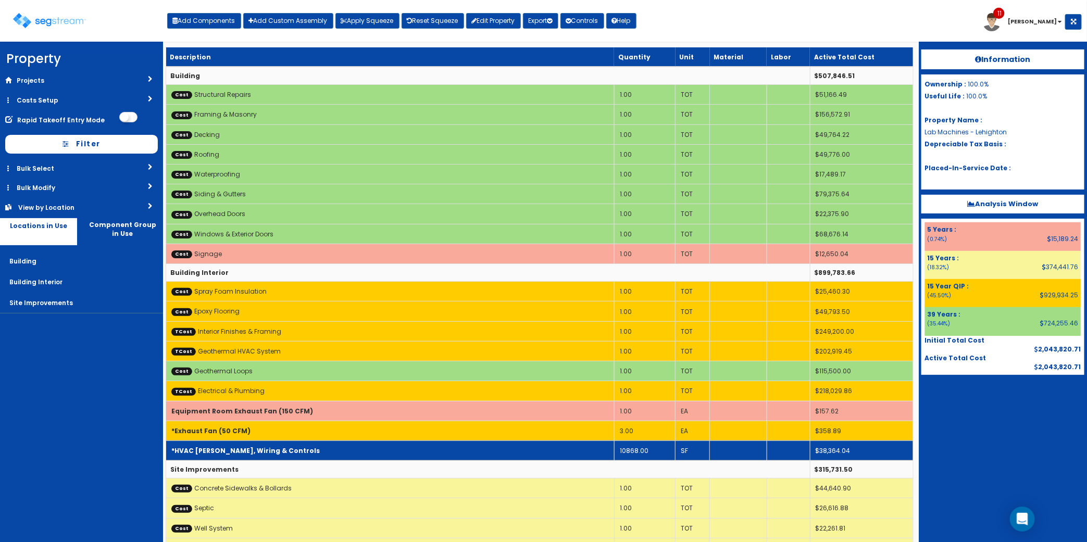
click at [368, 449] on td "*HVAC [PERSON_NAME], Wiring & Controls" at bounding box center [390, 450] width 448 height 20
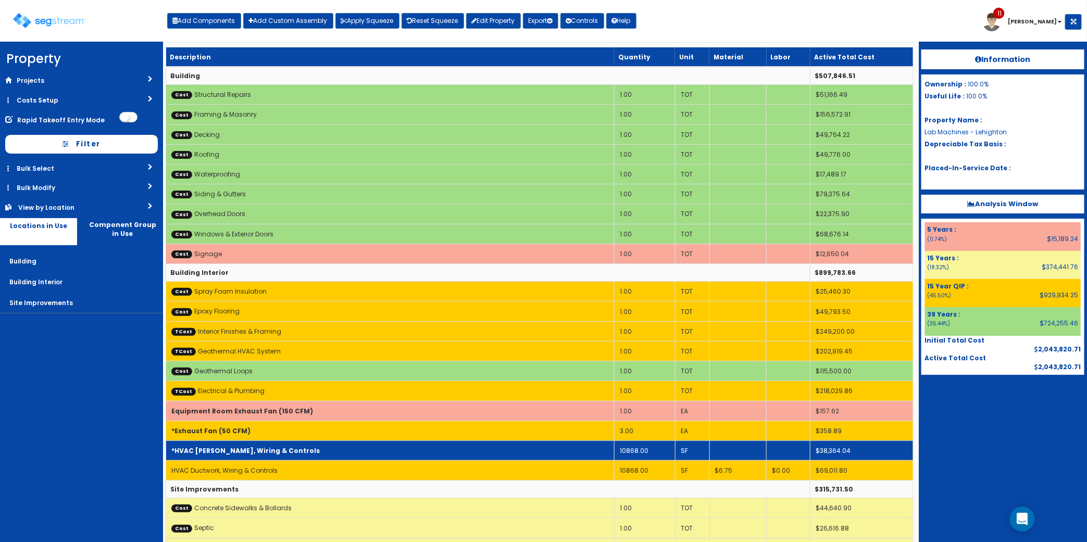
click at [475, 450] on td "*HVAC [PERSON_NAME], Wiring & Controls" at bounding box center [390, 450] width 448 height 20
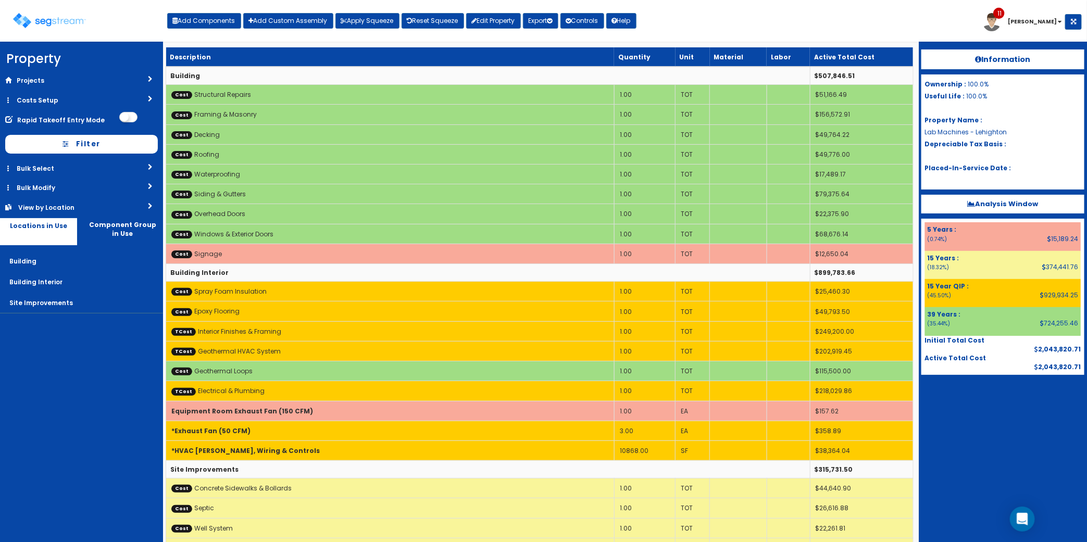
click at [982, 438] on div "Information Ownership : 100.0% Useful Life : 100.0% Property Name : Lab Machine…" at bounding box center [1002, 292] width 168 height 500
click at [219, 24] on button "Add Components" at bounding box center [204, 21] width 74 height 16
select select "5276294"
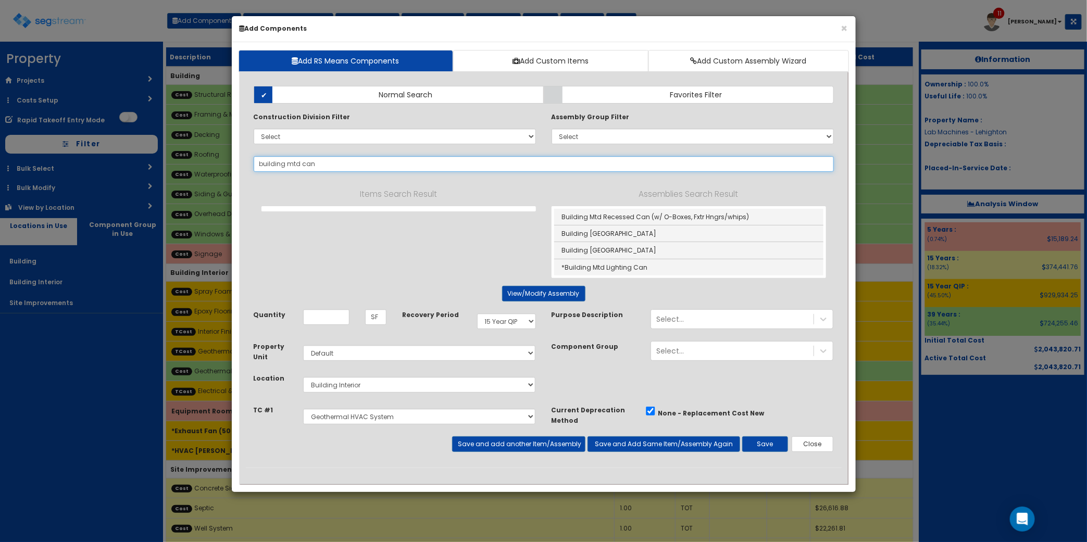
drag, startPoint x: 304, startPoint y: 167, endPoint x: 1084, endPoint y: 186, distance: 781.2
click at [556, 173] on div "Add Items Add Assemblies Both Normal Search Select" at bounding box center [544, 272] width 596 height 389
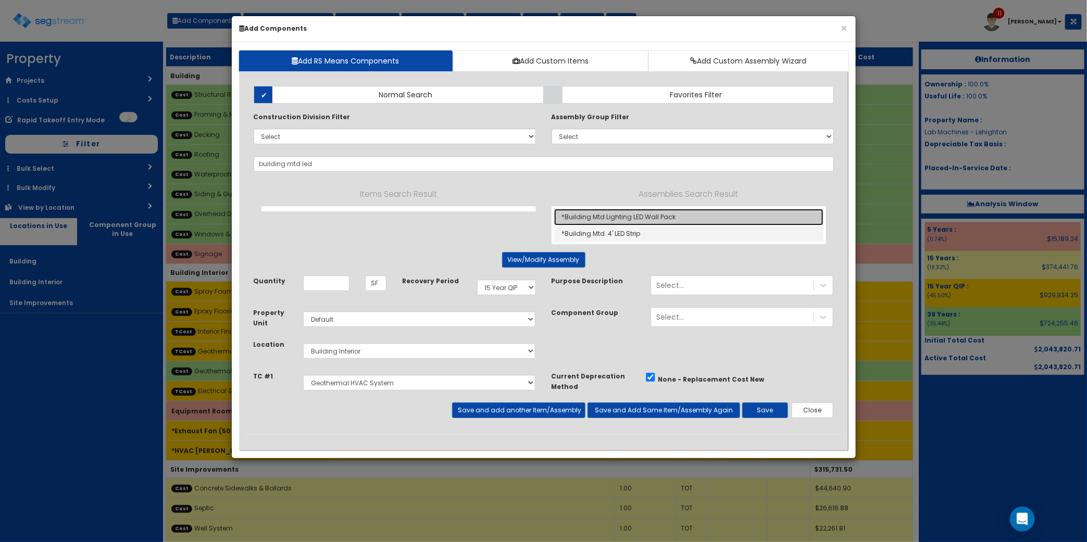
click at [699, 220] on link "*Building Mtd Lighting LED Wall Pack" at bounding box center [688, 217] width 269 height 17
type input "*Building Mtd Lighting LED Wall Pack"
type input "EA"
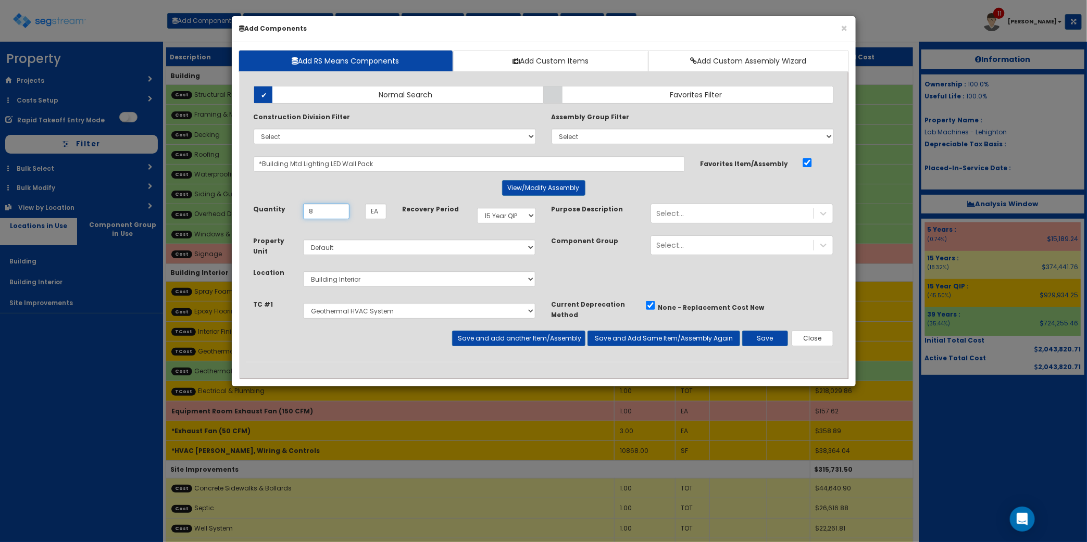
type input "8"
click at [508, 220] on select "Select 5 Years 7 Years 9 Years 10 Years 15 Years 15 Year QLI 15 Year QRP 15 Yea…" at bounding box center [506, 216] width 59 height 16
select select "5Y"
click at [477, 208] on select "Select 5 Years 7 Years 9 Years 10 Years 15 Years 15 Year QLI 15 Year QRP 15 Yea…" at bounding box center [506, 216] width 59 height 16
click at [412, 276] on select "Select Building Building Interior Site Improvements Add Additional Location" at bounding box center [419, 279] width 233 height 16
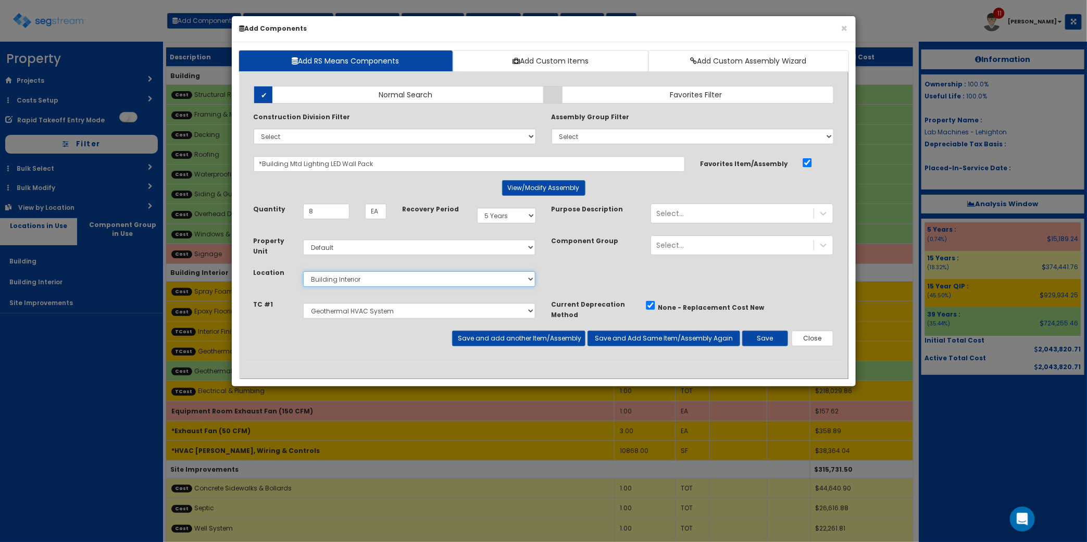
select select "6"
click at [303, 272] on select "Select Building Building Interior Site Improvements Add Additional Location" at bounding box center [419, 279] width 233 height 16
click at [401, 322] on div "Select Interior Finishes & Framing Geothermal HVAC System Electrical & Plumbing" at bounding box center [419, 311] width 248 height 24
click at [399, 319] on select "Select Interior Finishes & Framing Geothermal HVAC System Electrical & Plumbing" at bounding box center [419, 311] width 233 height 16
select select "5276296"
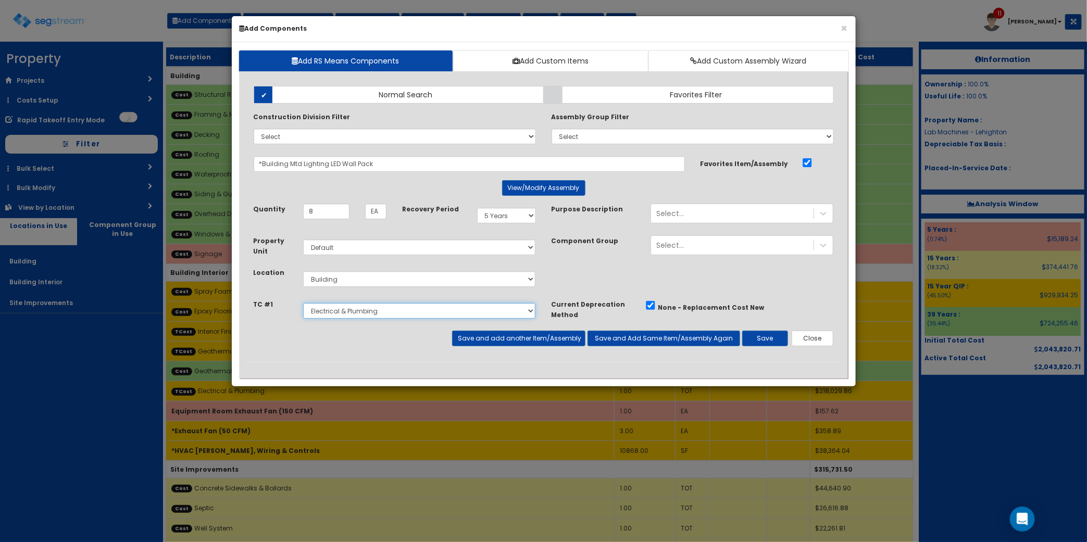
click at [303, 304] on select "Select Interior Finishes & Framing Geothermal HVAC System Electrical & Plumbing" at bounding box center [419, 311] width 233 height 16
click at [533, 337] on button "Save and add another Item/Assembly" at bounding box center [518, 339] width 133 height 16
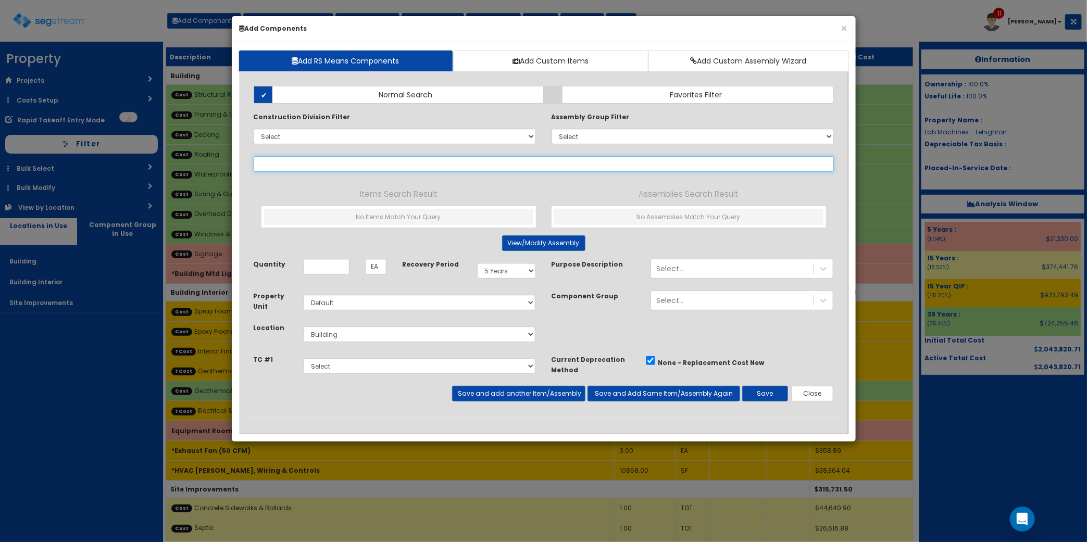
type input "n"
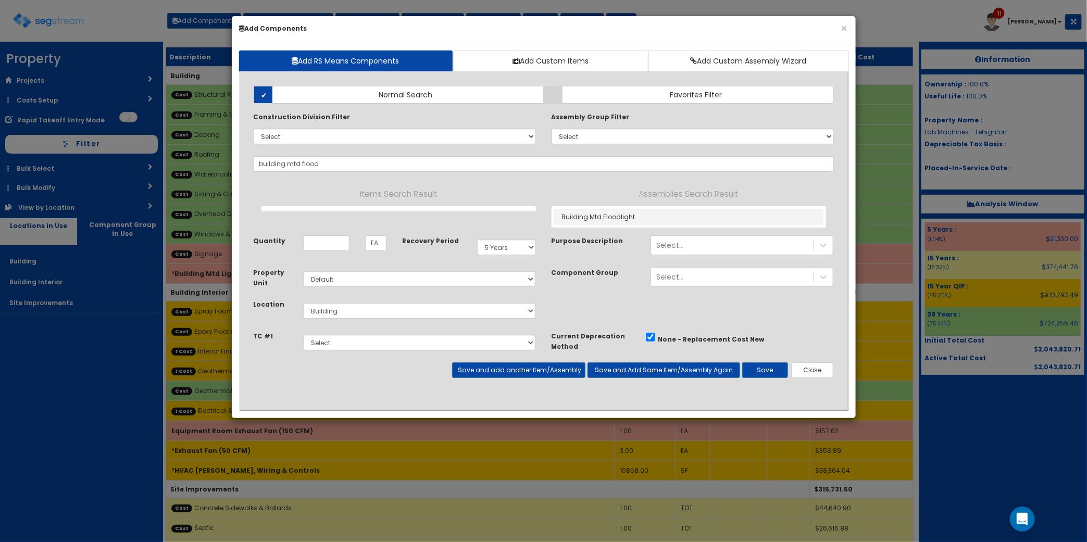
click at [602, 225] on div "Building Mtd Floodlight" at bounding box center [688, 216] width 274 height 21
click at [602, 221] on link "Building Mtd Floodlight" at bounding box center [688, 217] width 269 height 16
type input "Building Mtd Floodlight"
type input "Ea"
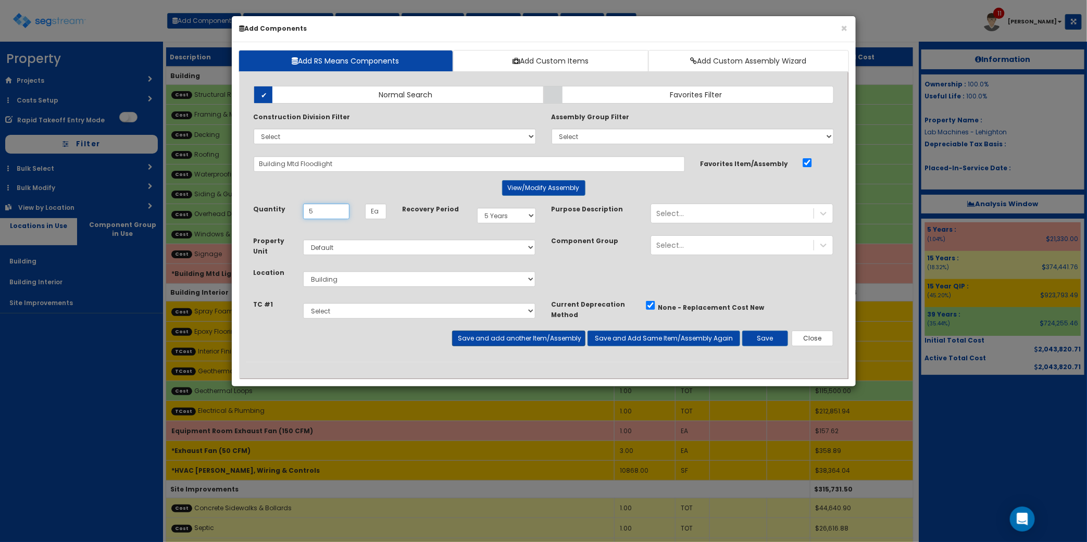
type input "5"
drag, startPoint x: 503, startPoint y: 336, endPoint x: 479, endPoint y: 330, distance: 24.8
click at [503, 336] on button "Save and add another Item/Assembly" at bounding box center [518, 339] width 133 height 16
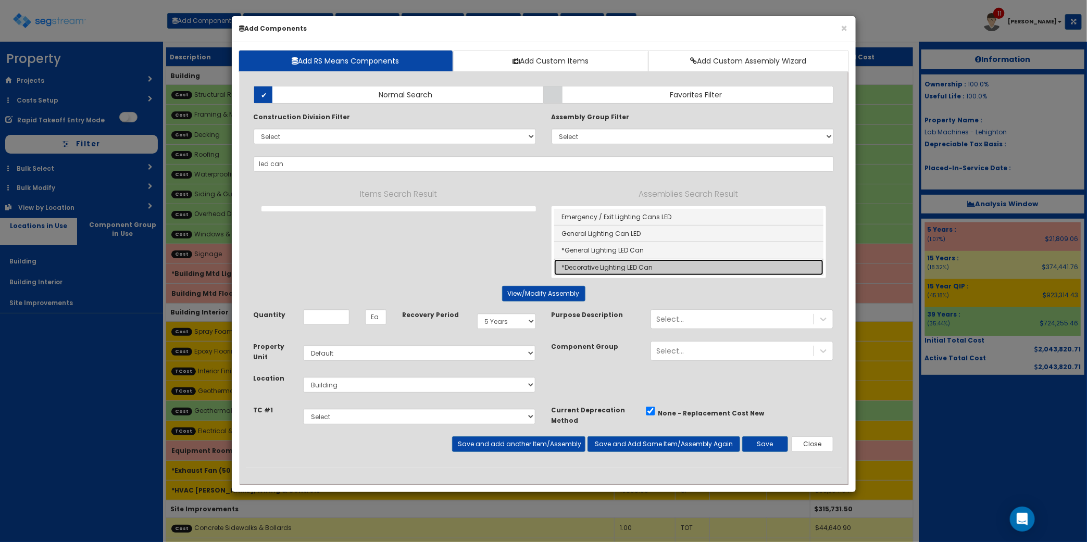
click at [653, 268] on link "*Decorative Lighting LED Can" at bounding box center [688, 267] width 269 height 16
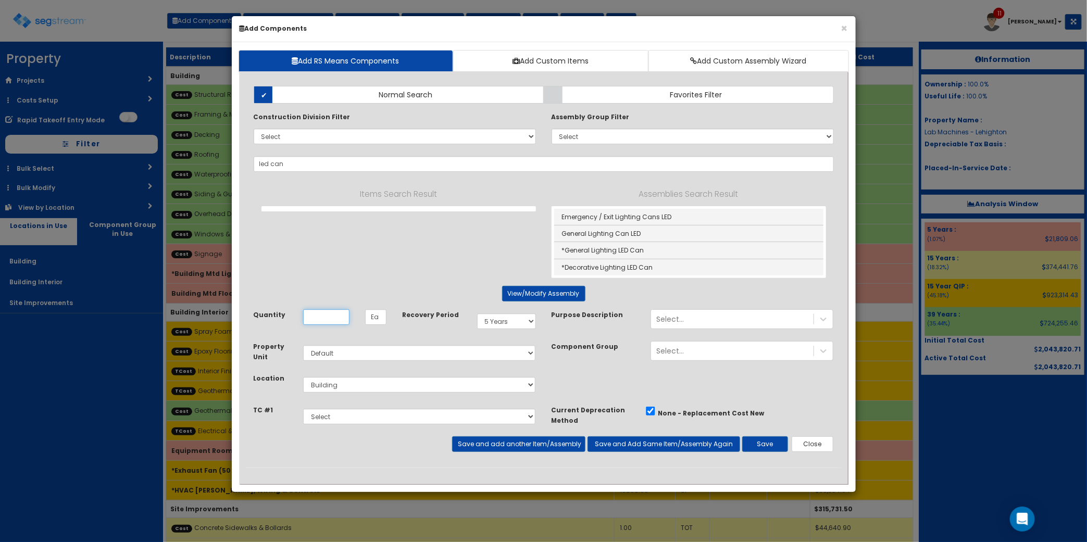
type input "*Decorative Lighting LED Can"
type input "EA"
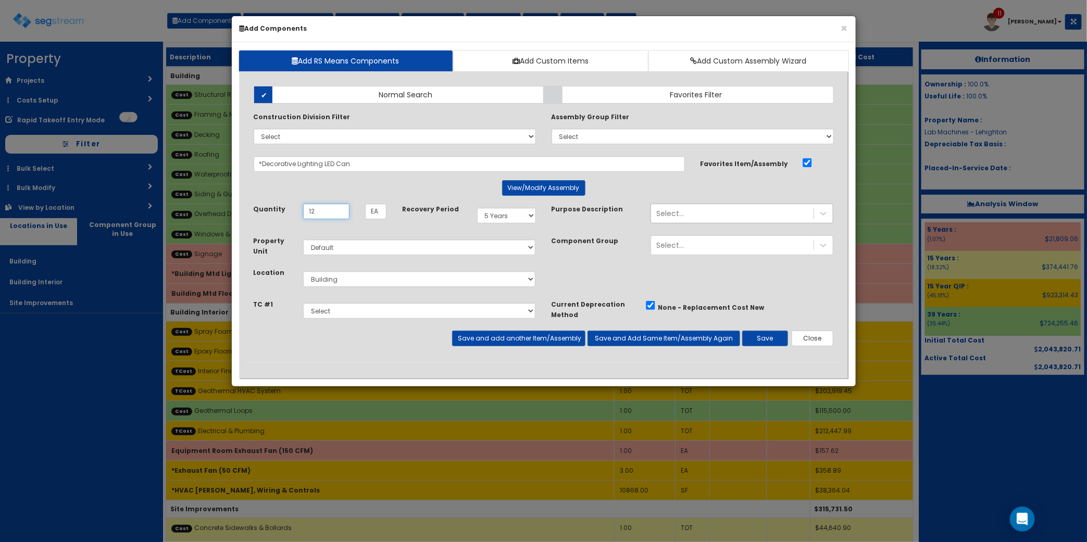
type input "12"
click at [688, 212] on div "Select..." at bounding box center [732, 213] width 162 height 17
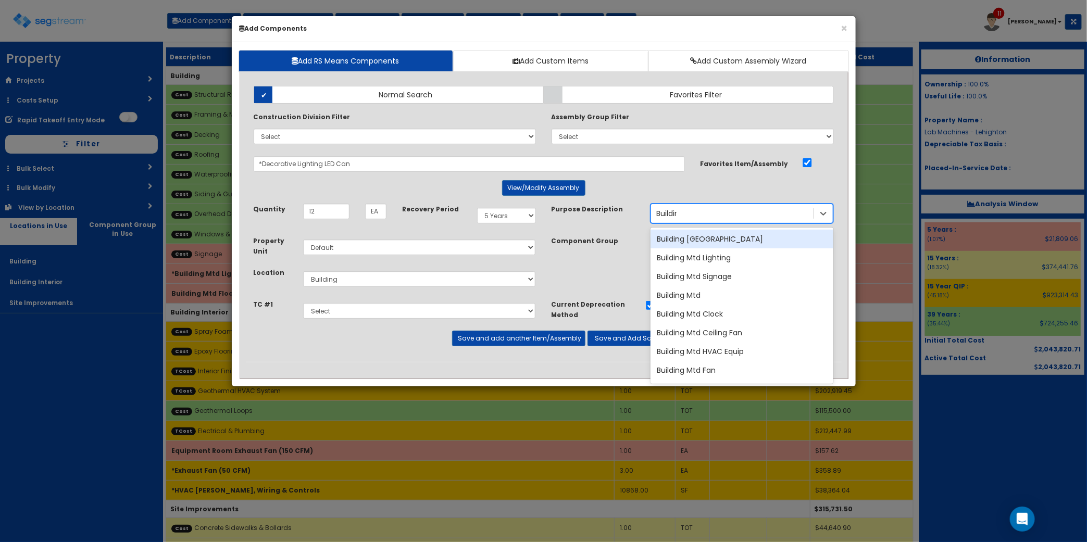
type input "Building"
click at [712, 301] on div "Building Mtd" at bounding box center [741, 295] width 183 height 19
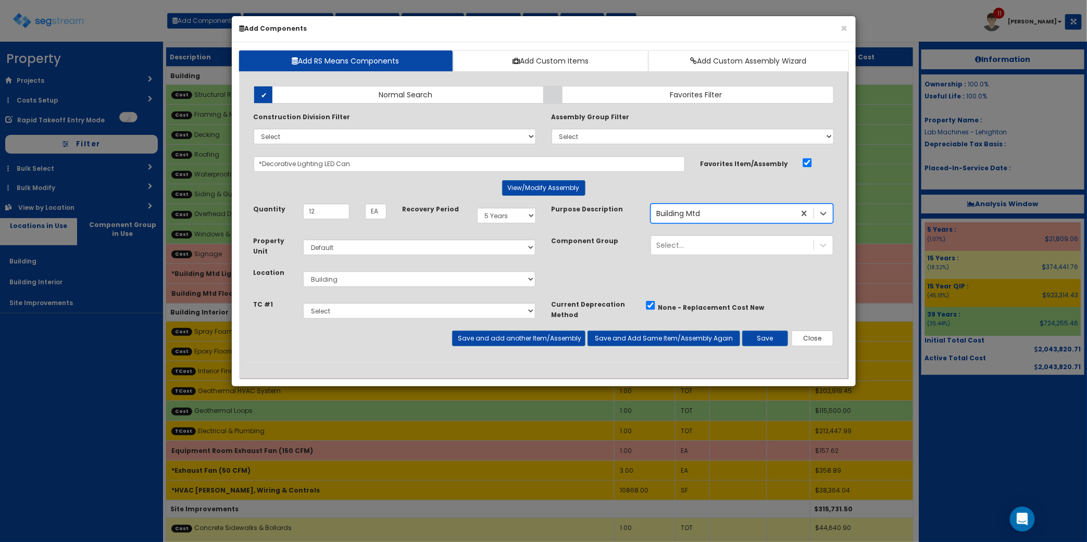
click at [415, 293] on div "Property Unit Select Default Location Select" at bounding box center [395, 267] width 298 height 64
click at [530, 341] on button "Save and add another Item/Assembly" at bounding box center [518, 339] width 133 height 16
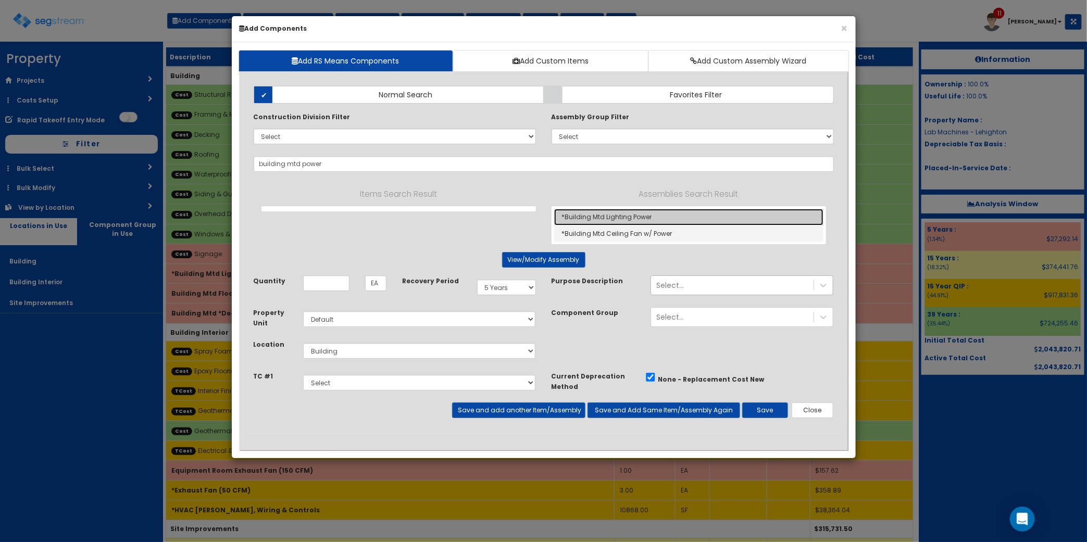
click at [692, 219] on link "*Building Mtd Lighting Power" at bounding box center [688, 217] width 269 height 17
type input "*Building Mtd Lighting Power"
type input "SF"
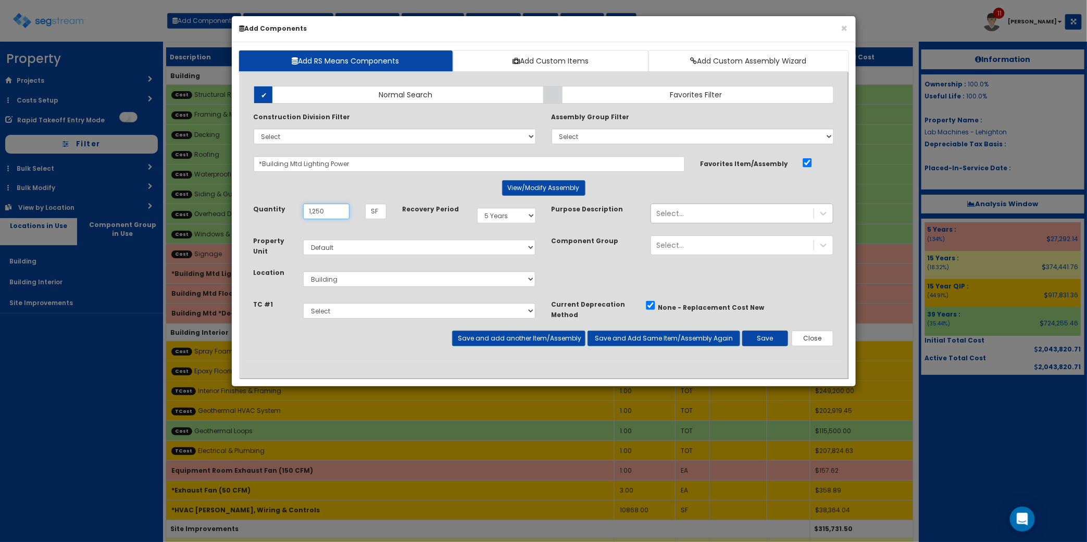
type input "1,250"
click at [774, 336] on button "Save" at bounding box center [765, 339] width 46 height 16
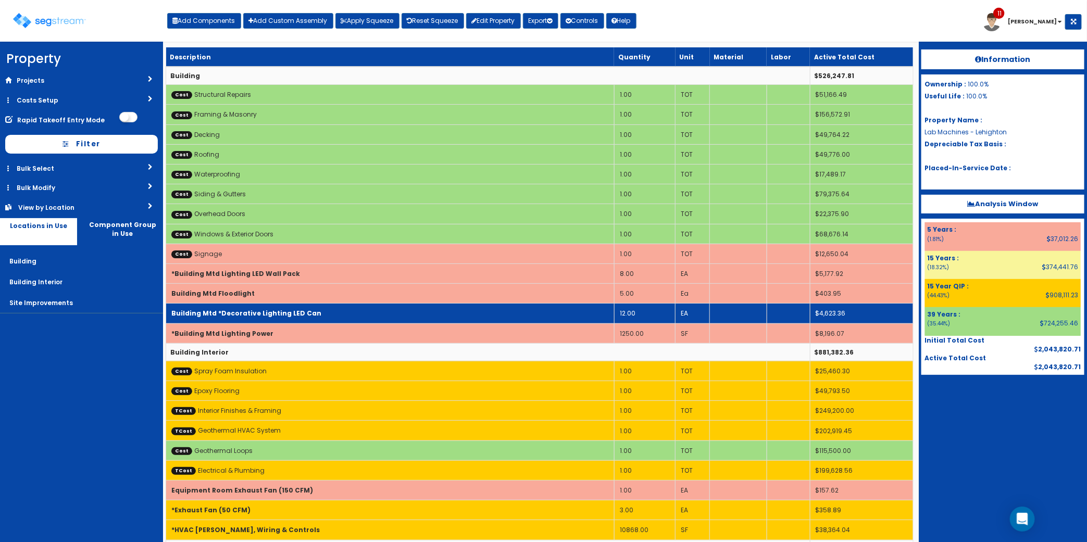
click at [302, 317] on b "Building Mtd *Decorative Lighting LED Can" at bounding box center [246, 313] width 150 height 9
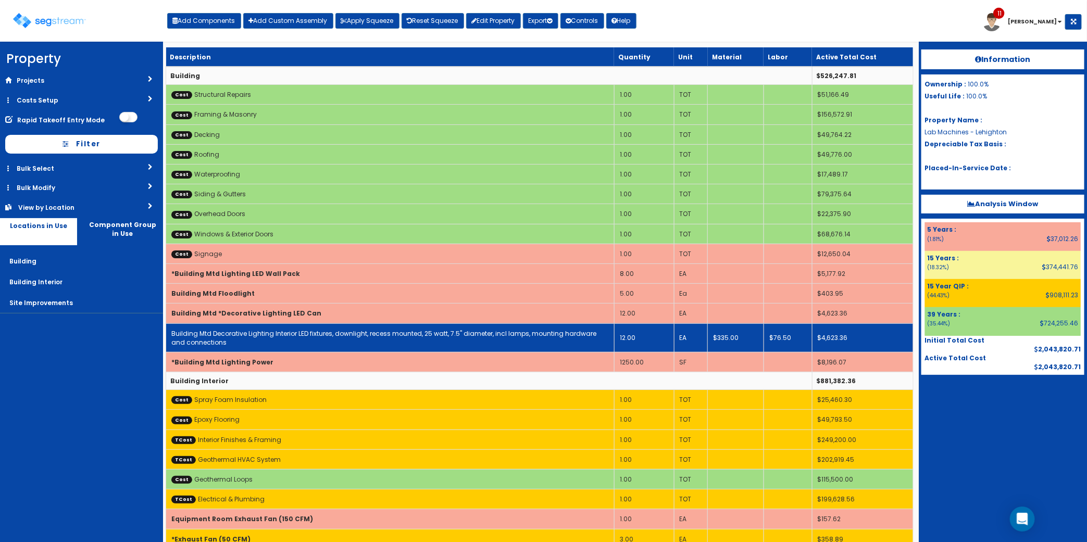
click at [297, 334] on link "Building Mtd Decorative Lighting Interior LED fixtures, downlight, recess mount…" at bounding box center [383, 338] width 425 height 18
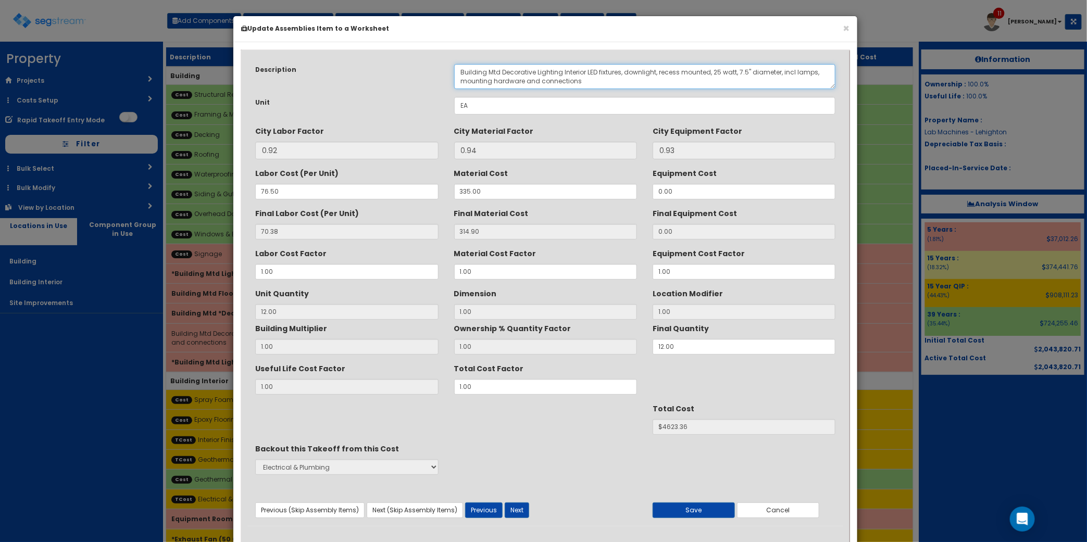
drag, startPoint x: 501, startPoint y: 74, endPoint x: 539, endPoint y: 76, distance: 38.6
click at [539, 76] on textarea "Building Mtd Decorative Lighting Interior LED fixtures, downlight, recess mount…" at bounding box center [645, 76] width 382 height 25
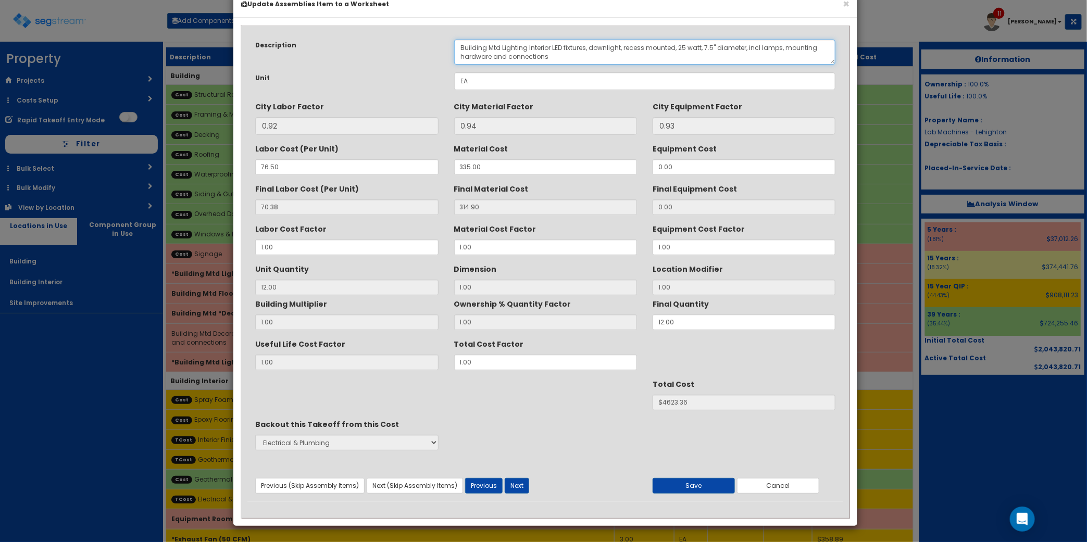
scroll to position [25, 0]
type textarea "Building Mtd Lighting Interior LED fixtures, downlight, recess mounted, 25 watt…"
drag, startPoint x: 693, startPoint y: 488, endPoint x: 686, endPoint y: 483, distance: 9.3
click at [693, 488] on button "Save" at bounding box center [693, 486] width 82 height 16
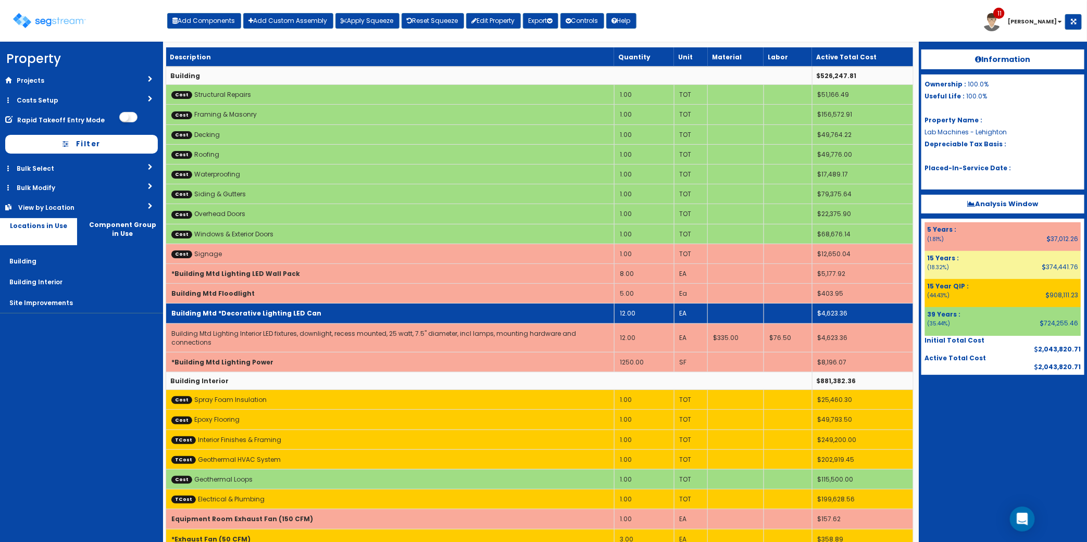
click at [404, 321] on td "Building Mtd *Decorative Lighting LED Can" at bounding box center [390, 314] width 448 height 20
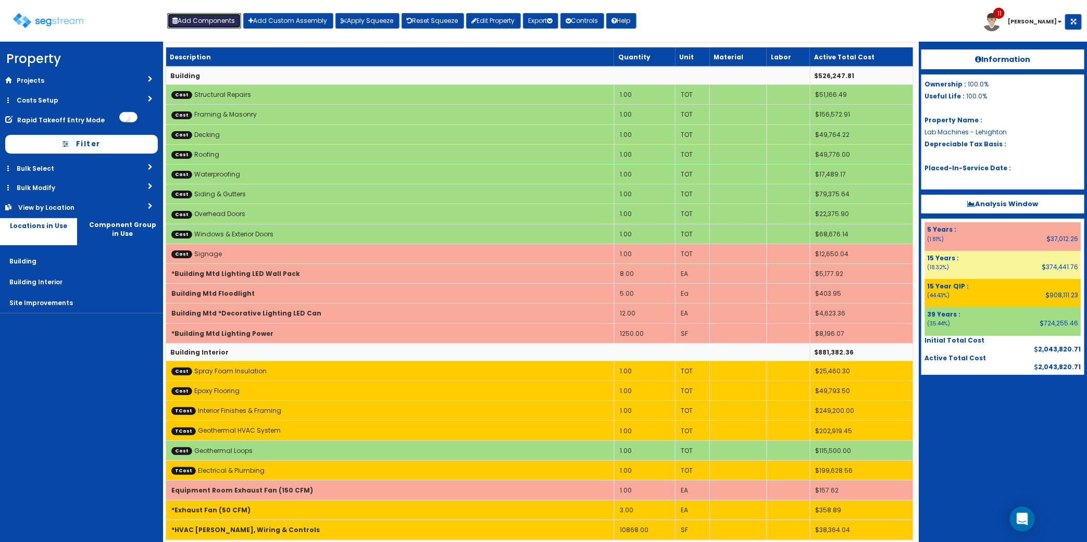
click at [187, 24] on button "Add Components" at bounding box center [204, 21] width 74 height 16
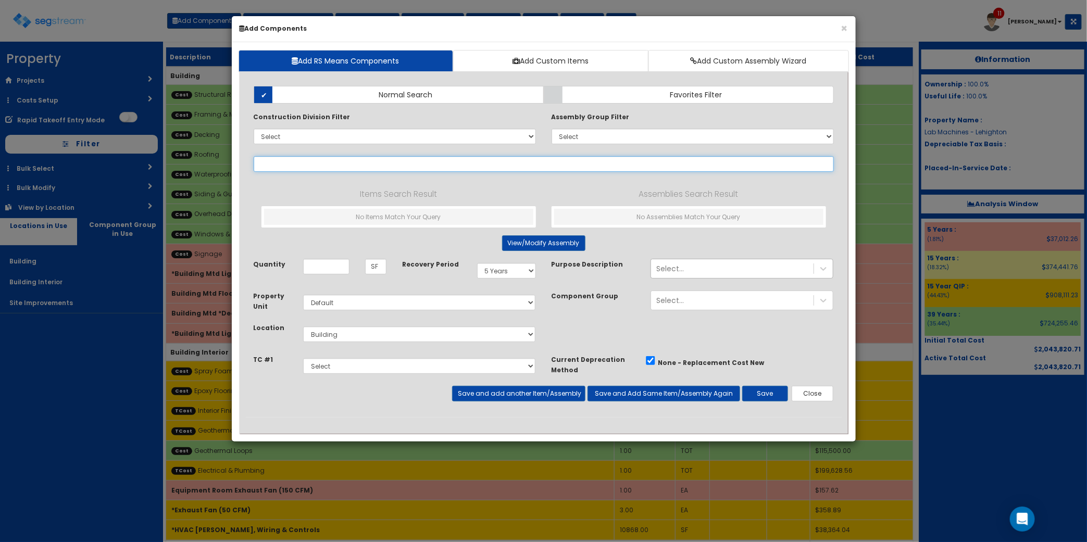
select select
click at [287, 160] on input "text" at bounding box center [544, 164] width 580 height 16
click at [404, 163] on input "text" at bounding box center [544, 164] width 580 height 16
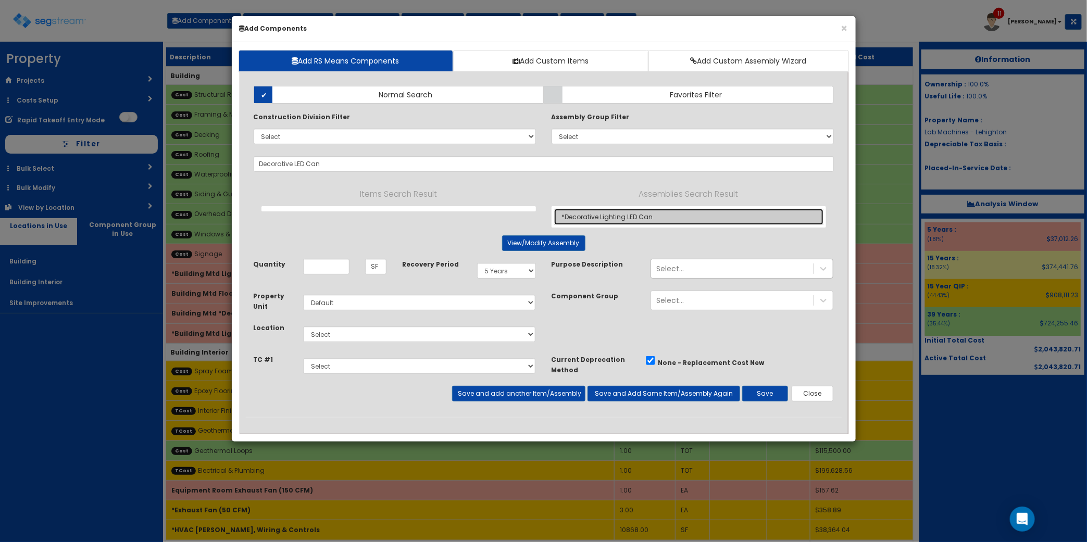
click at [660, 219] on link "*Decorative Lighting LED Can" at bounding box center [688, 217] width 269 height 16
type input "*Decorative Lighting LED Can"
type input "EA"
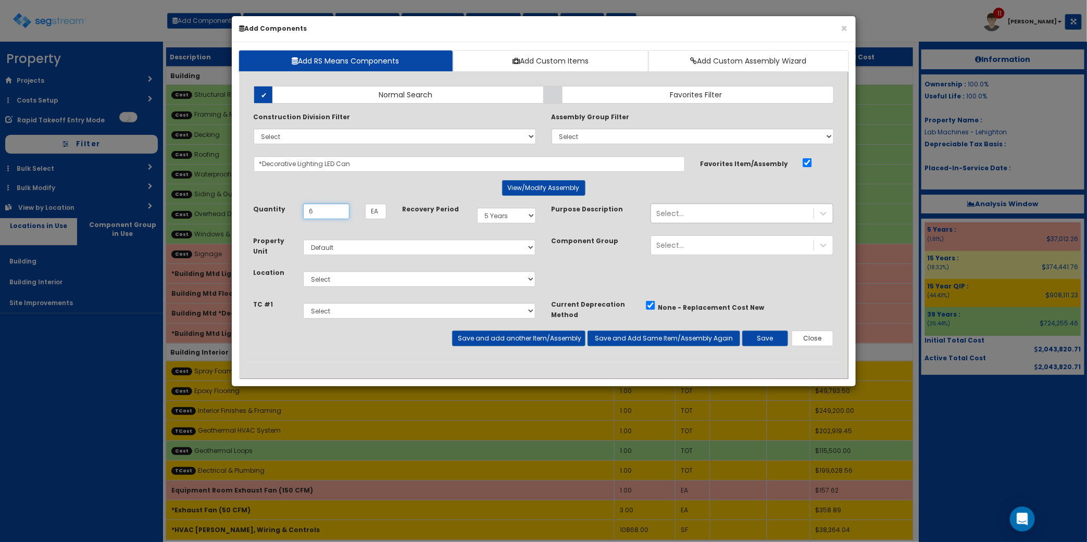
type input "6"
click at [406, 274] on select "Select Building Building Interior Site Improvements Add Additional Location" at bounding box center [419, 279] width 233 height 16
select select "7"
click at [303, 272] on select "Select Building Building Interior Site Improvements Add Additional Location" at bounding box center [419, 279] width 233 height 16
click at [557, 342] on button "Save and add another Item/Assembly" at bounding box center [518, 339] width 133 height 16
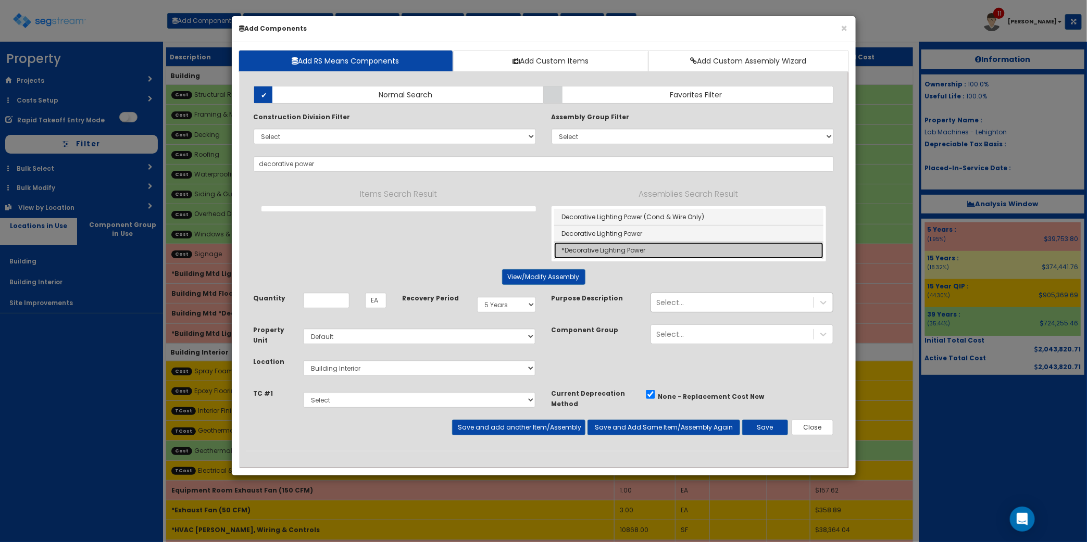
click at [630, 253] on link "*Decorative Lighting Power" at bounding box center [688, 250] width 269 height 16
type input "*Decorative Lighting Power"
type input "SF"
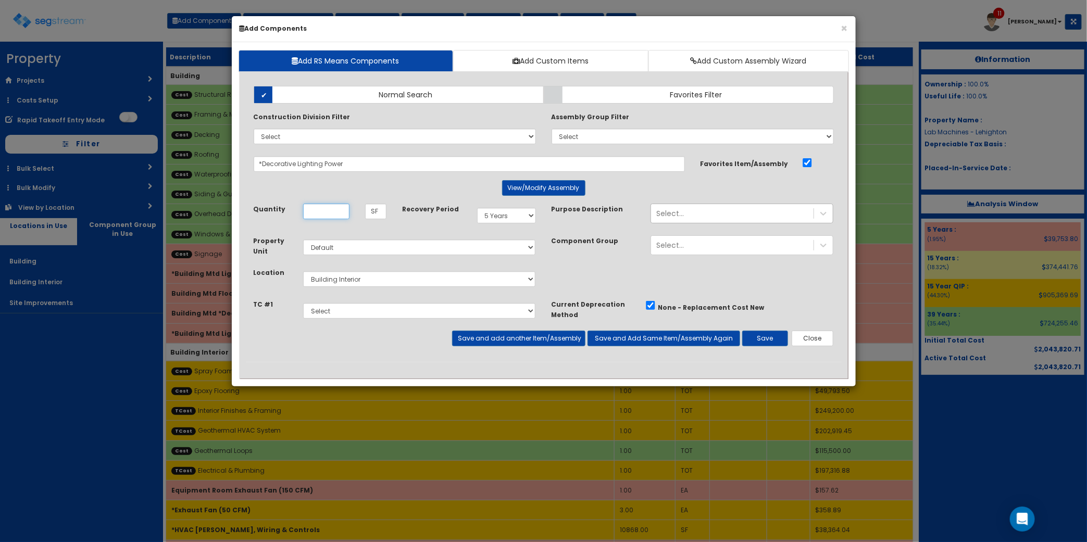
click at [318, 210] on input "Quantity" at bounding box center [326, 212] width 46 height 16
type input "300"
click at [498, 344] on button "Save and add another Item/Assembly" at bounding box center [518, 339] width 133 height 16
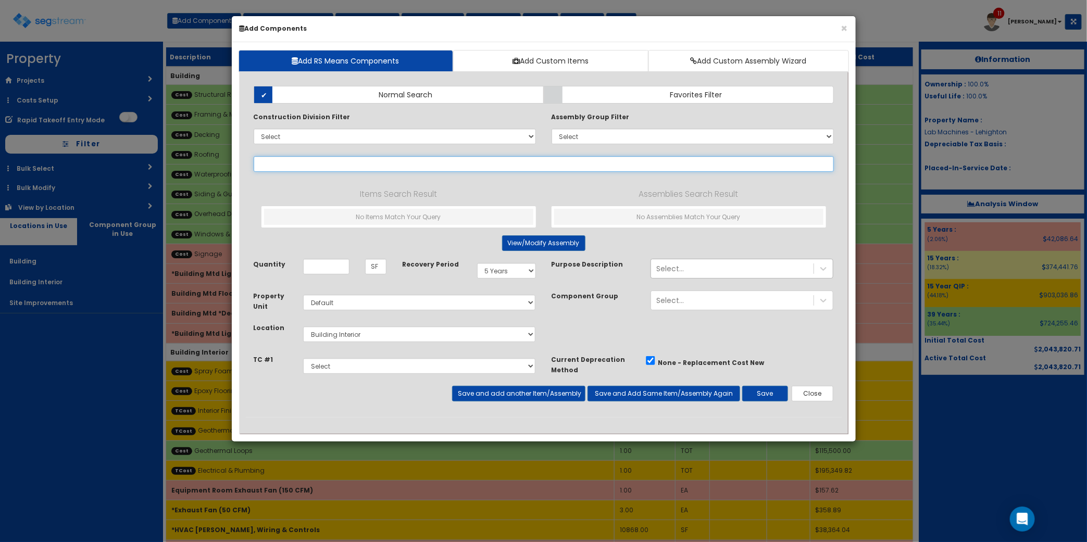
click at [285, 167] on input "text" at bounding box center [544, 164] width 580 height 16
click at [377, 168] on input "text" at bounding box center [544, 164] width 580 height 16
click at [345, 167] on input "text" at bounding box center [544, 164] width 580 height 16
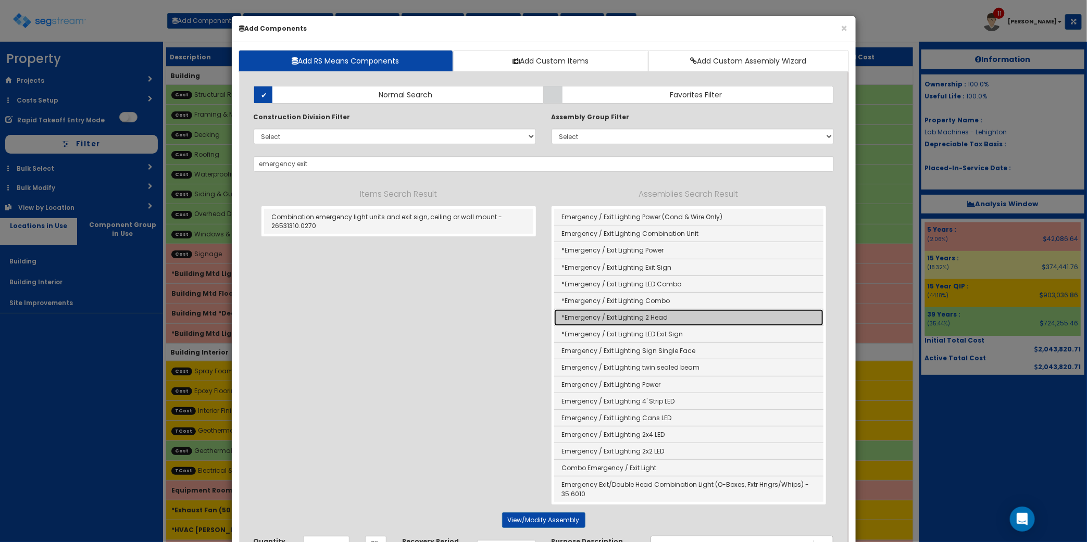
click at [678, 320] on link "*Emergency / Exit Lighting 2 Head" at bounding box center [688, 317] width 269 height 17
type input "*Emergency / Exit Lighting 2 Head"
type input "EA"
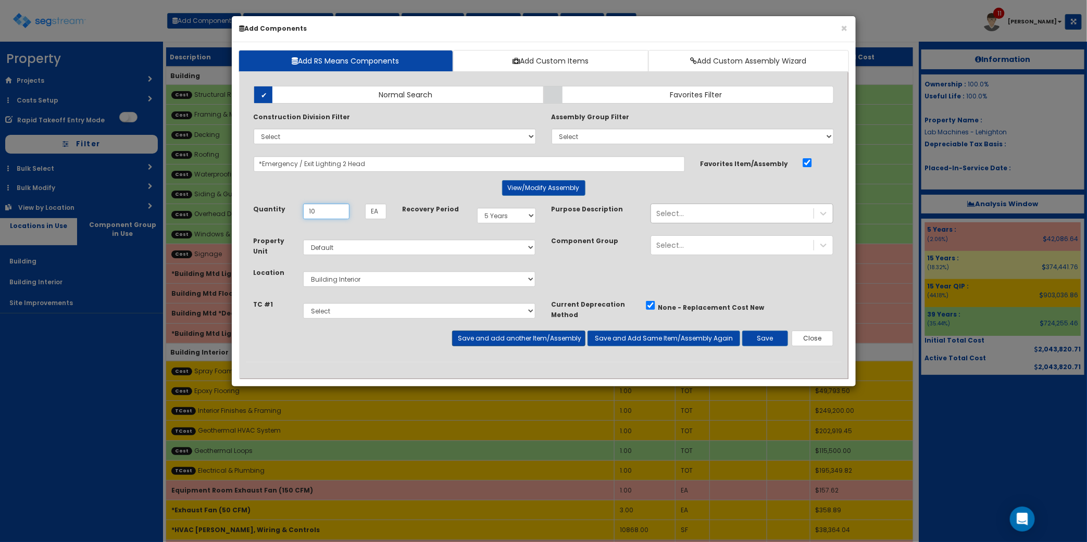
type input "10"
click at [503, 334] on button "Save and add another Item/Assembly" at bounding box center [518, 339] width 133 height 16
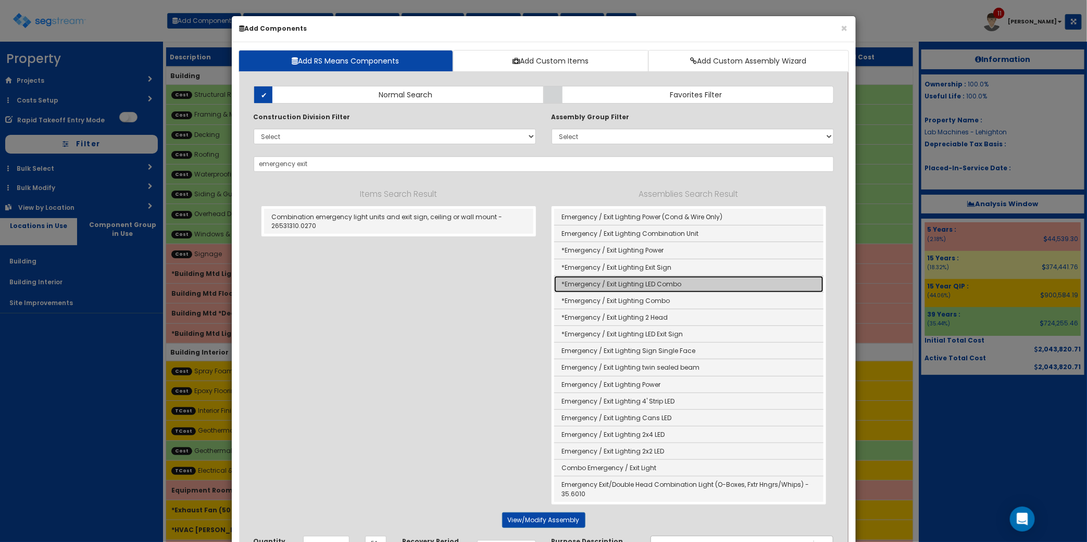
click at [675, 284] on link "*Emergency / Exit Lighting LED Combo" at bounding box center [688, 284] width 269 height 17
type input "*Emergency / Exit Lighting LED Combo"
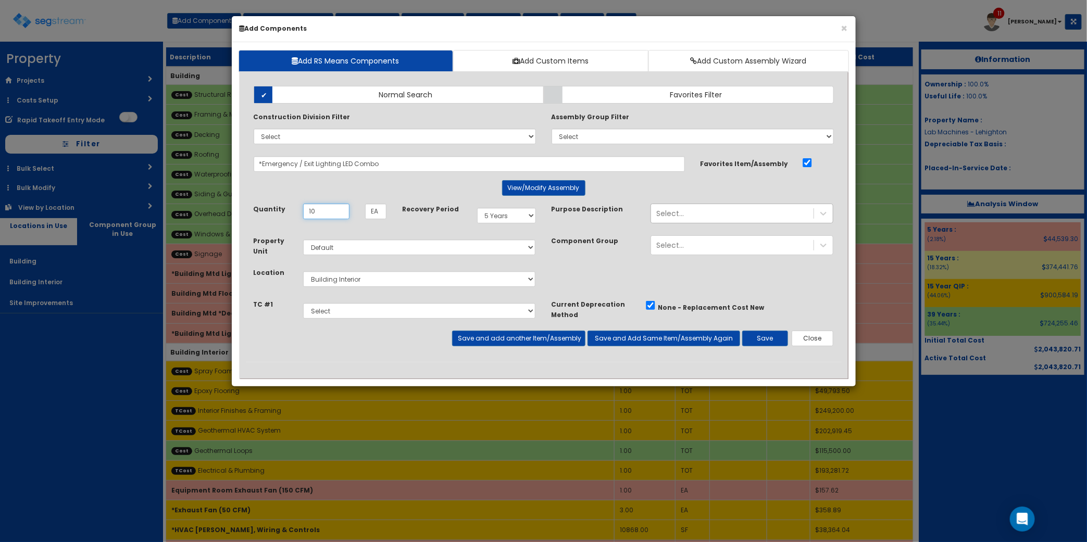
type input "10"
click at [522, 219] on select "Select 5 Years 7 Years 9 Years 10 Years 15 Years 15 Year QLI 15 Year QRP 15 Yea…" at bounding box center [506, 216] width 59 height 16
select select "15Y_1"
click at [477, 208] on select "Select 5 Years 7 Years 9 Years 10 Years 15 Years 15 Year QLI 15 Year QRP 15 Yea…" at bounding box center [506, 216] width 59 height 16
click at [523, 340] on button "Save and add another Item/Assembly" at bounding box center [518, 339] width 133 height 16
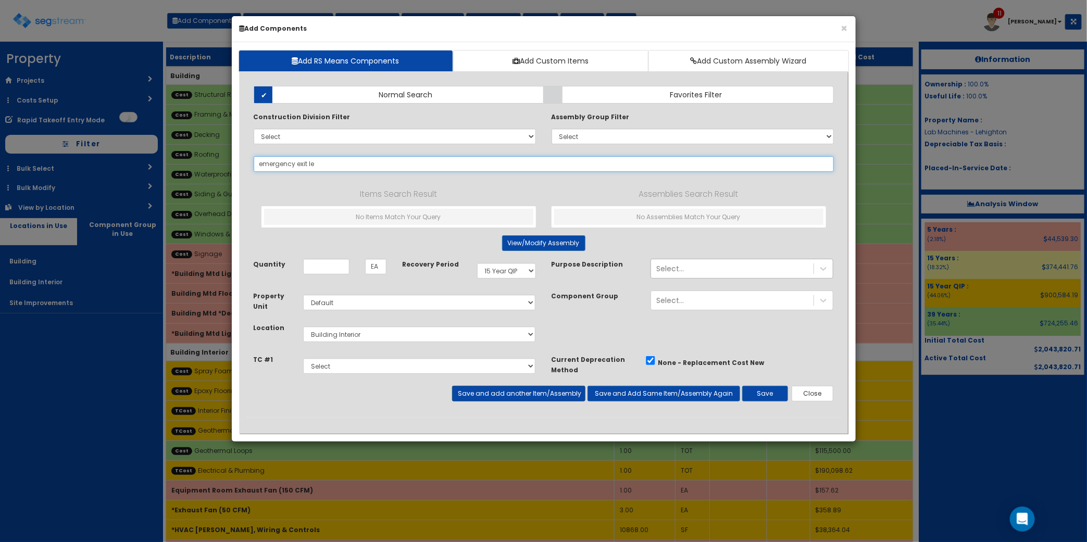
type input "emergency exit led"
select select "15Y_1"
select select "default"
select select "7"
select select "5276296"
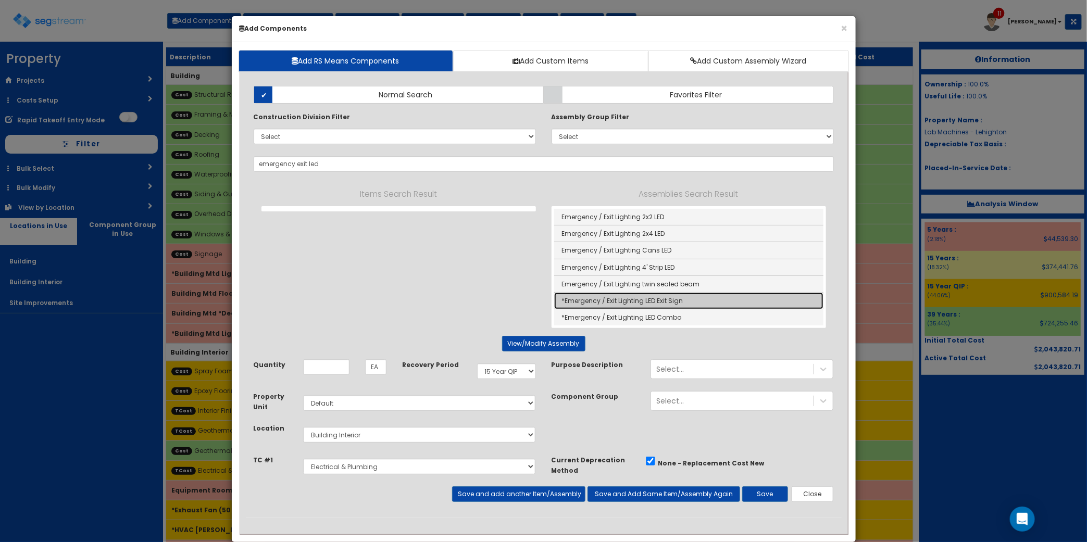
click at [701, 308] on link "*Emergency / Exit Lighting LED Exit Sign" at bounding box center [688, 301] width 269 height 17
type input "*Emergency / Exit Lighting LED Exit Sign"
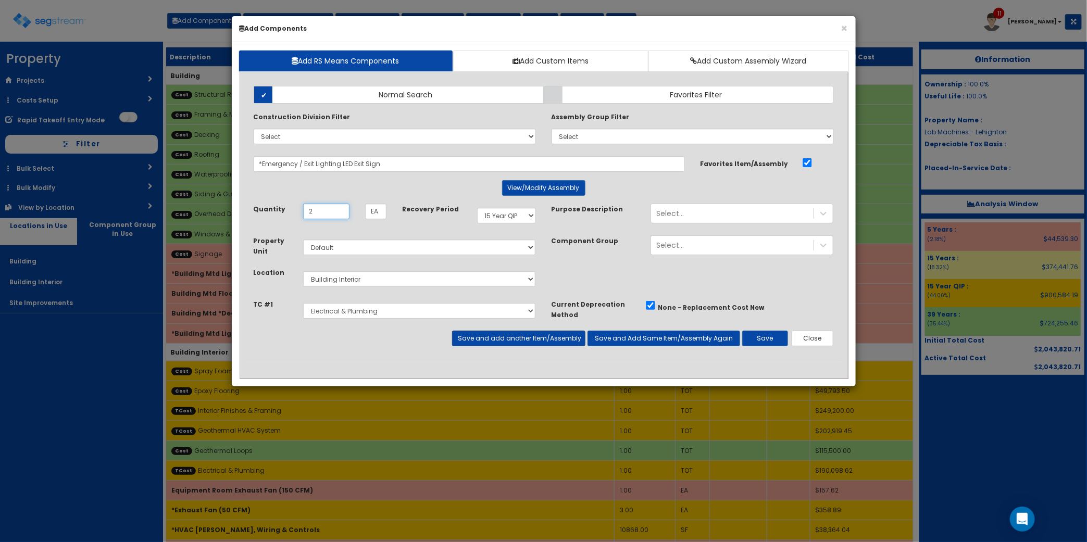
type input "2"
click at [544, 338] on button "Save and add another Item/Assembly" at bounding box center [518, 339] width 133 height 16
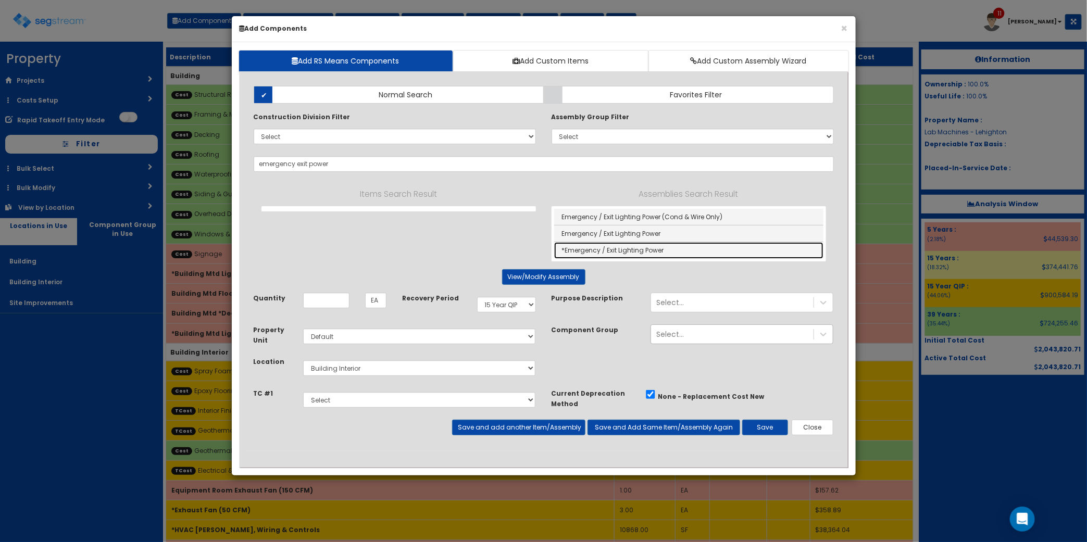
click at [668, 249] on link "*Emergency / Exit Lighting Power" at bounding box center [688, 250] width 269 height 16
type input "*Emergency / Exit Lighting Power"
type input "SF"
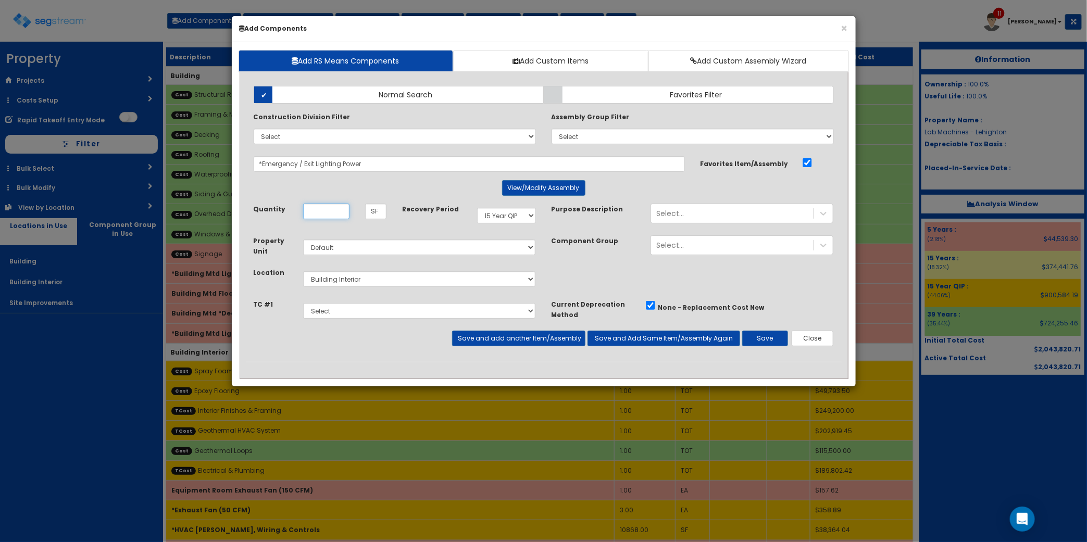
click at [340, 211] on input "Quantity" at bounding box center [326, 212] width 46 height 16
type input "1,100"
click at [778, 339] on button "Save" at bounding box center [765, 339] width 46 height 16
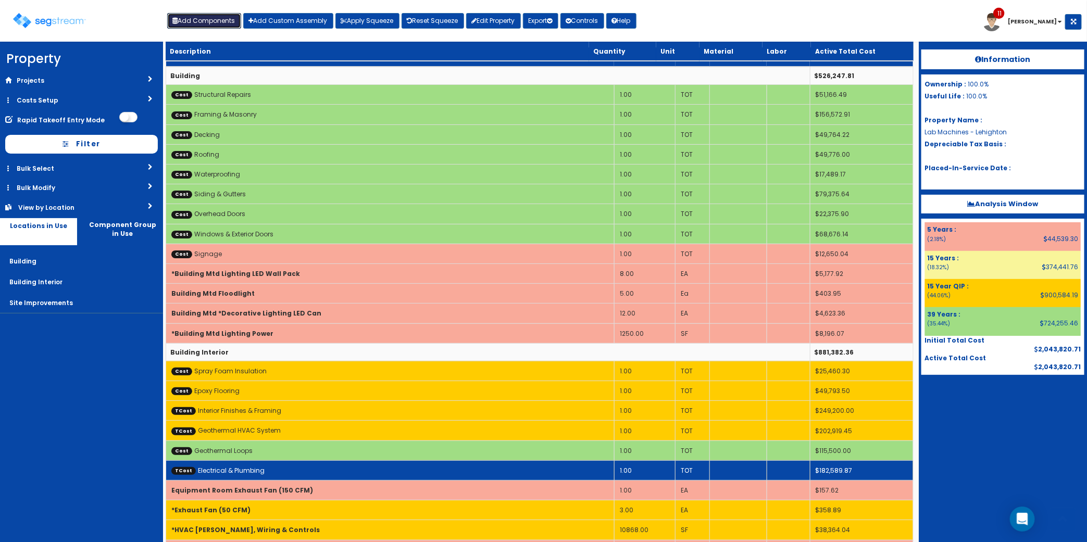
scroll to position [228, 0]
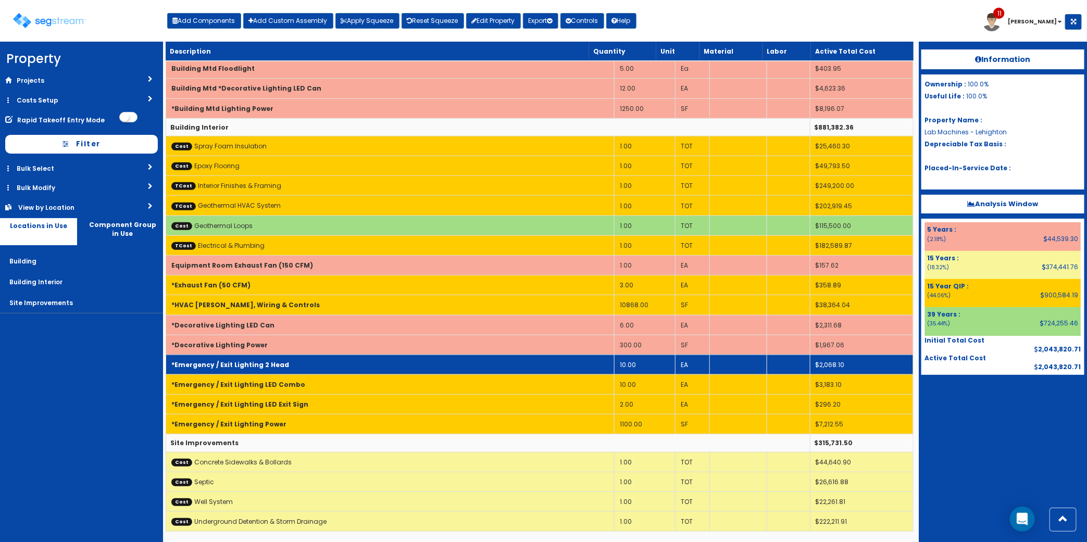
click at [333, 363] on td "*Emergency / Exit Lighting 2 Head" at bounding box center [390, 365] width 448 height 20
click at [333, 364] on td "*Emergency / Exit Lighting 2 Head" at bounding box center [390, 365] width 448 height 20
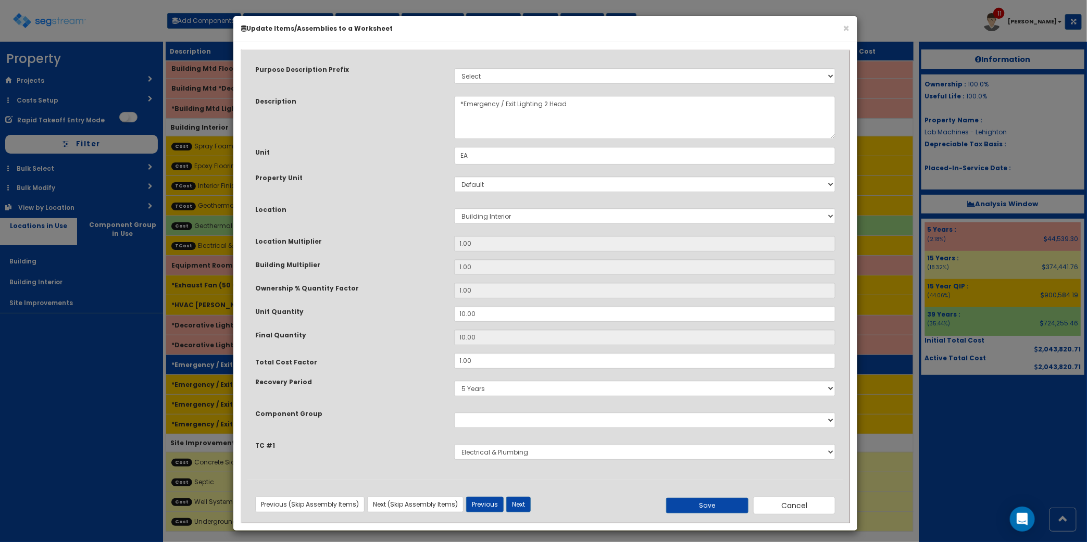
scroll to position [0, 0]
click at [502, 393] on select "5 Years 7 Years 9 Years 10 Years 15 Years 15 Year QLI 15 Year QRP 15 Year QIP 2…" at bounding box center [645, 389] width 382 height 16
select select "15Y_1"
click at [454, 381] on select "5 Years 7 Years 9 Years 10 Years 15 Years 15 Year QLI 15 Year QRP 15 Year QIP 2…" at bounding box center [645, 389] width 382 height 16
click at [688, 508] on button "Save" at bounding box center [707, 506] width 82 height 16
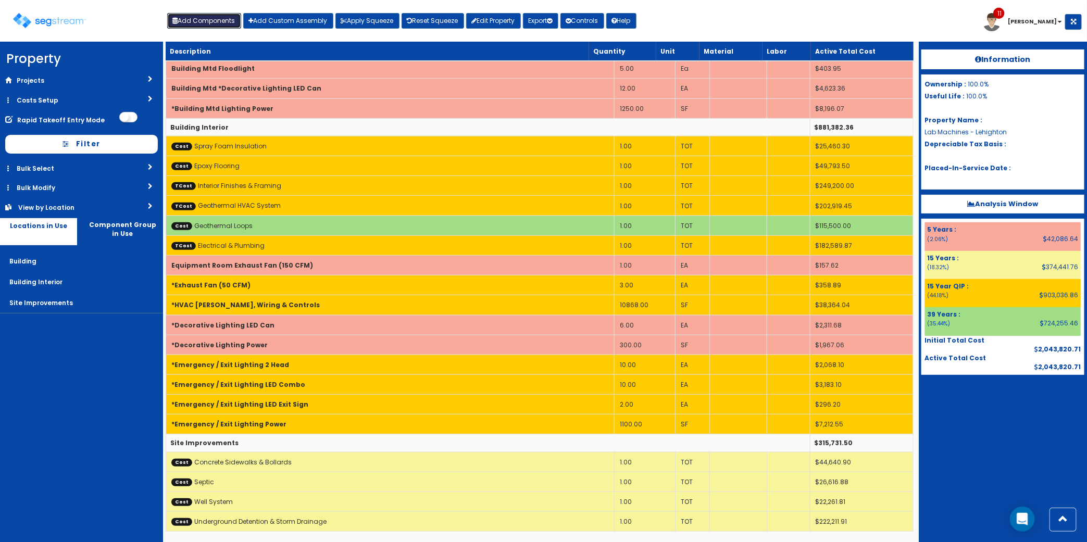
click at [198, 23] on button "Add Components" at bounding box center [204, 21] width 74 height 16
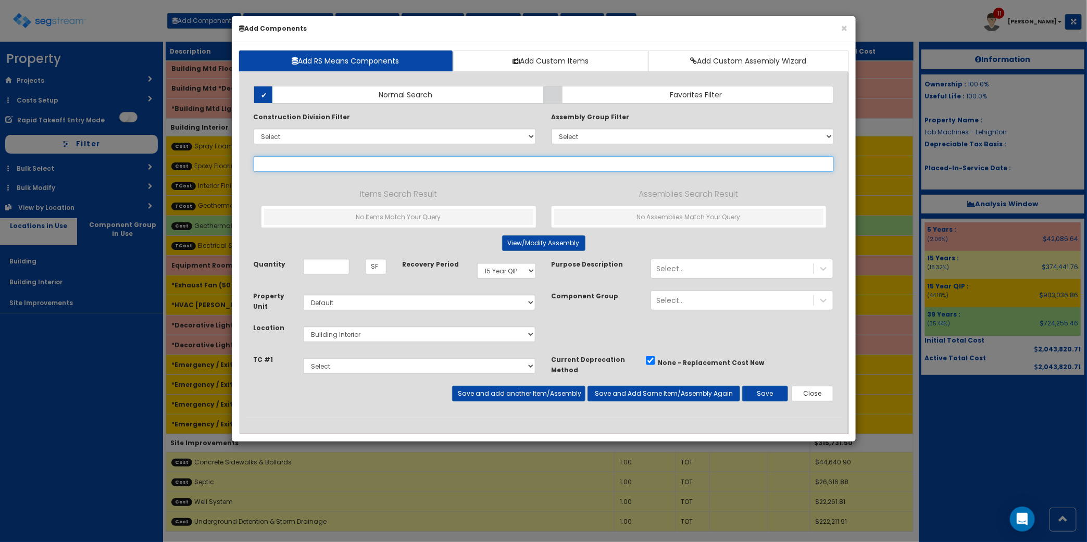
select select
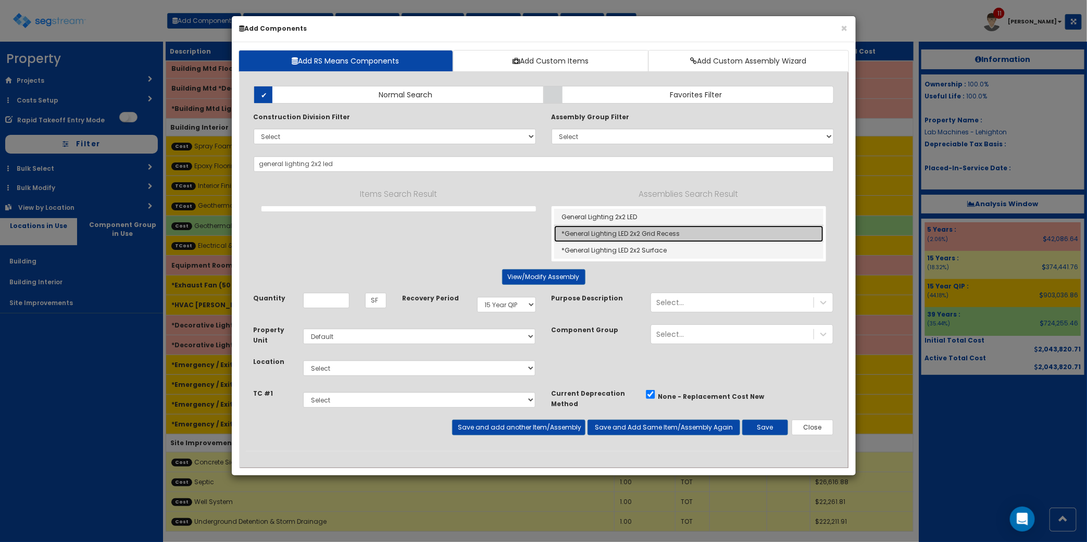
click at [687, 235] on link "*General Lighting LED 2x2 Grid Recess" at bounding box center [688, 233] width 269 height 17
type input "*General Lighting LED 2x2 Grid Recess"
type input "EA"
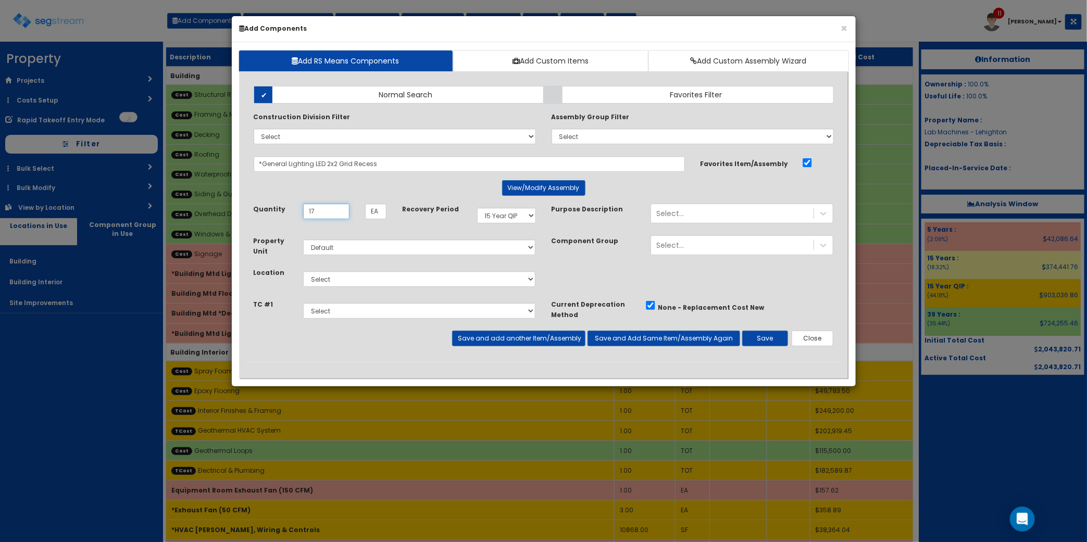
type input "17"
click at [375, 287] on select "Select Building Building Interior Site Improvements Add Additional Location" at bounding box center [419, 279] width 233 height 16
select select "7"
click at [303, 272] on select "Select Building Building Interior Site Improvements Add Additional Location" at bounding box center [419, 279] width 233 height 16
click at [459, 340] on button "Save and add another Item/Assembly" at bounding box center [518, 339] width 133 height 16
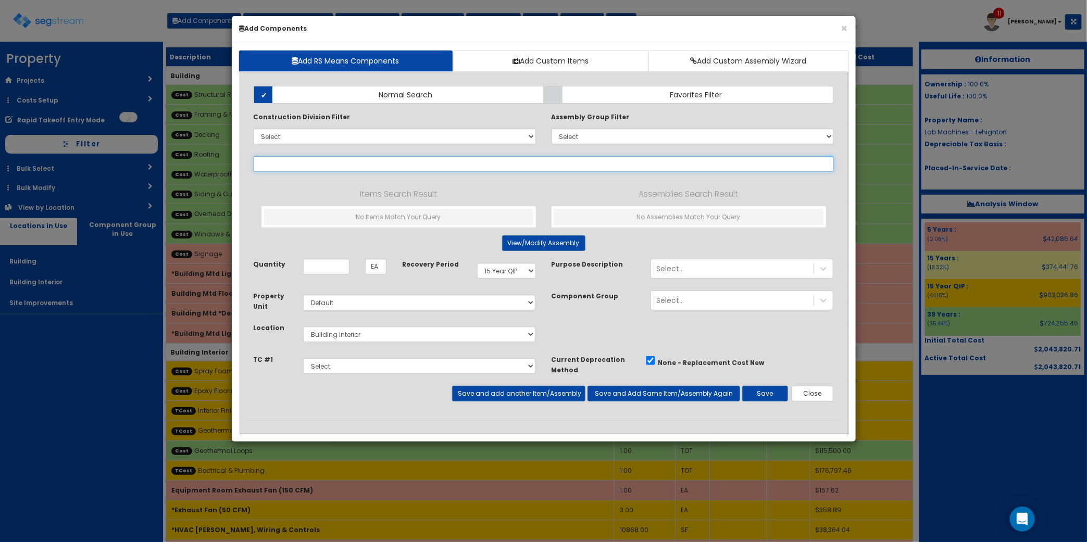
type input "e"
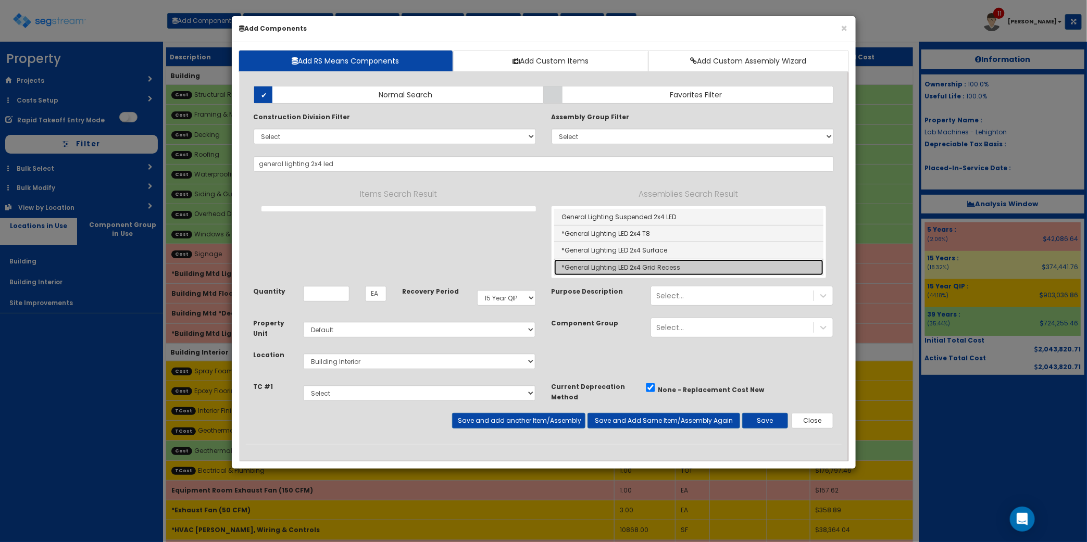
click at [701, 267] on link "*General Lighting LED 2x4 Grid Recess" at bounding box center [688, 267] width 269 height 16
type input "*General Lighting LED 2x4 Grid Recess"
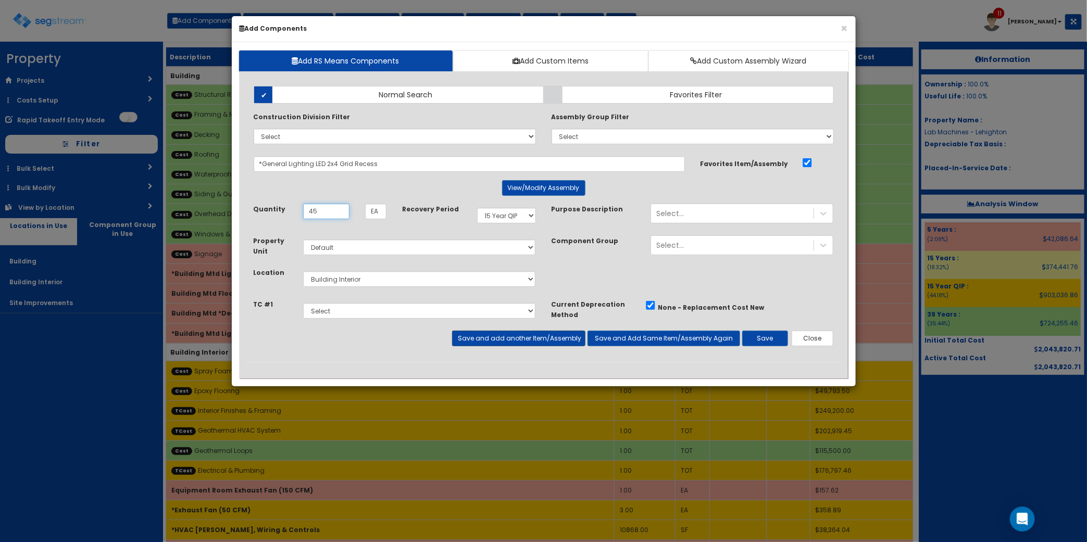
type input "45"
click at [534, 336] on button "Save and add another Item/Assembly" at bounding box center [518, 339] width 133 height 16
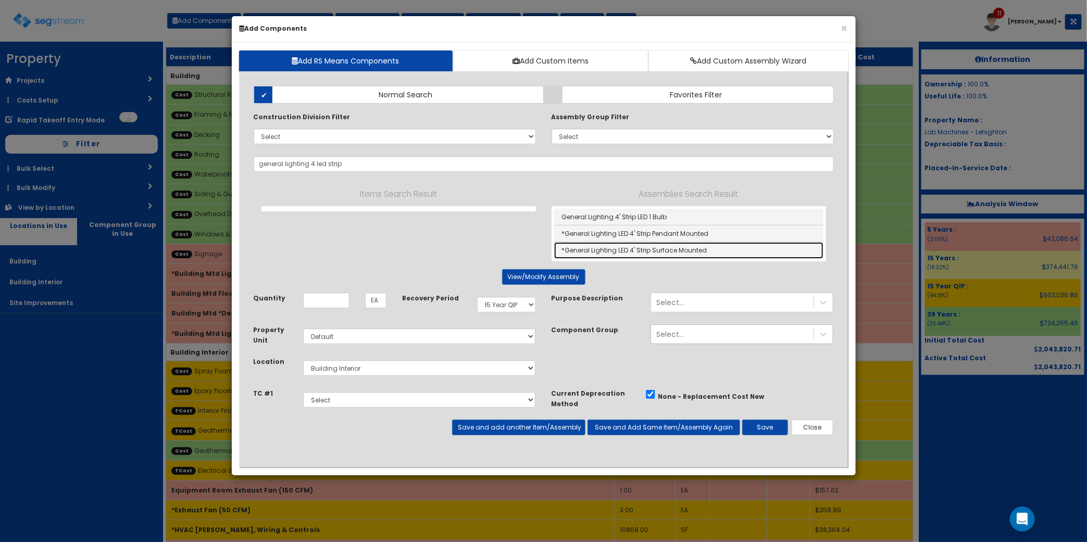
drag, startPoint x: 691, startPoint y: 251, endPoint x: 706, endPoint y: 253, distance: 15.2
click at [691, 251] on link "*General Lighting LED 4' Strip Surface Mounted" at bounding box center [688, 250] width 269 height 16
type input "*General Lighting LED 4' Strip Surface Mounted"
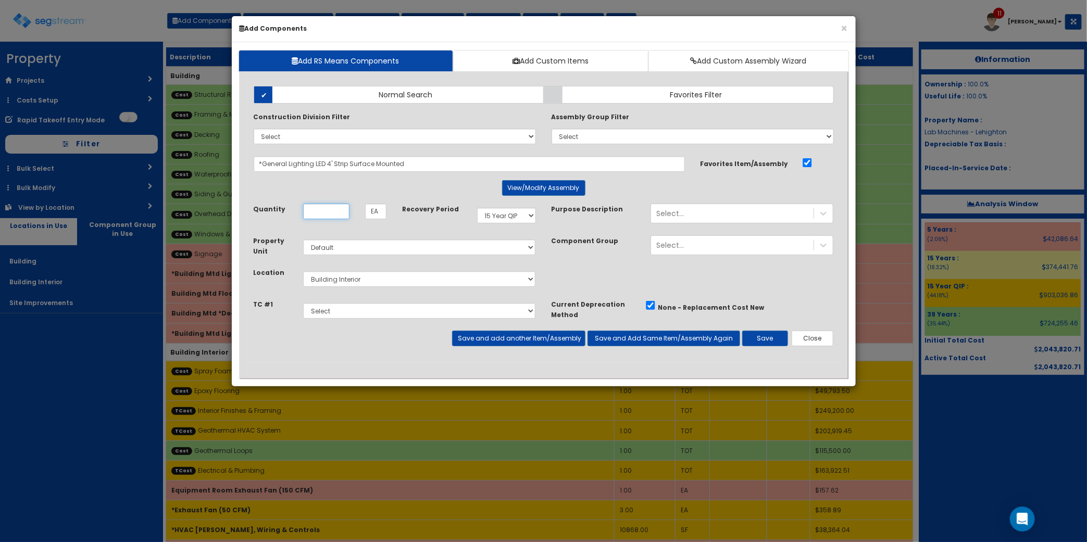
click at [343, 211] on input "Unit Quantity" at bounding box center [326, 212] width 46 height 16
click at [324, 213] on input "Unit Quantity" at bounding box center [326, 212] width 46 height 16
type input "64"
click at [534, 338] on button "Save and add another Item/Assembly" at bounding box center [518, 339] width 133 height 16
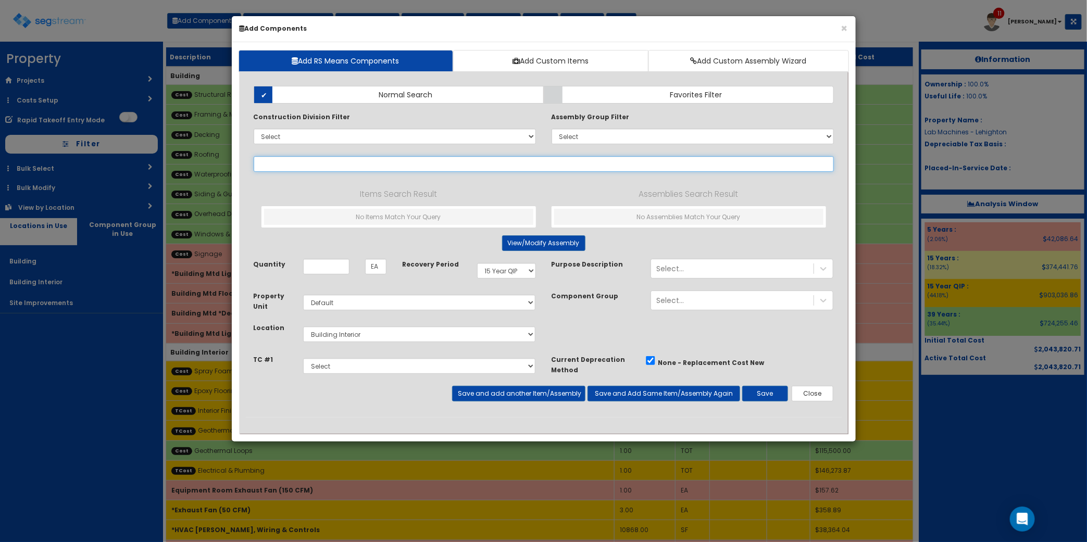
click at [361, 166] on input "text" at bounding box center [544, 164] width 580 height 16
click at [323, 162] on input "text" at bounding box center [544, 164] width 580 height 16
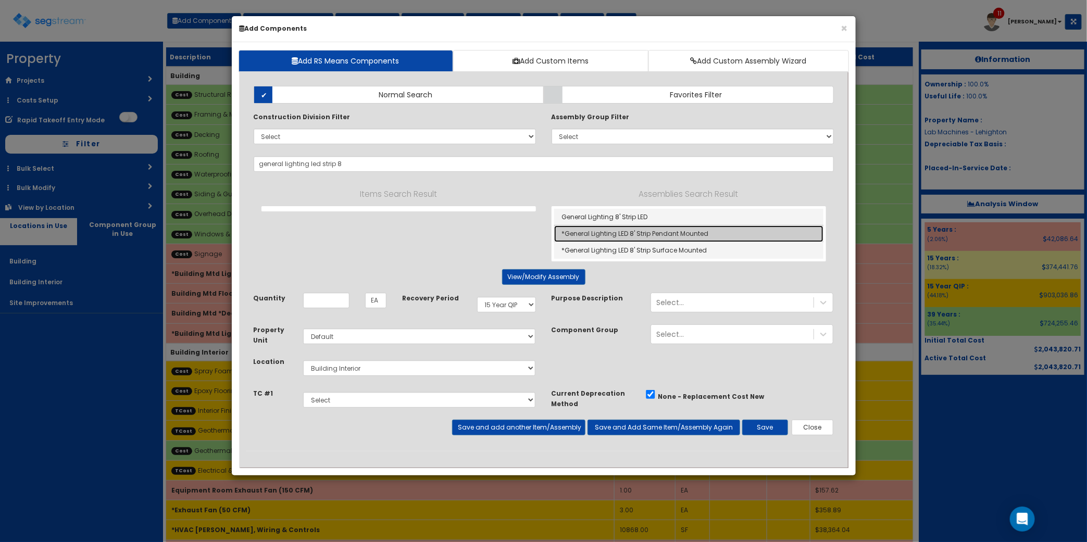
click at [701, 238] on link "*General Lighting LED 8' Strip Pendant Mounted" at bounding box center [688, 233] width 269 height 17
type input "*General Lighting LED 8' Strip Pendant Mounted"
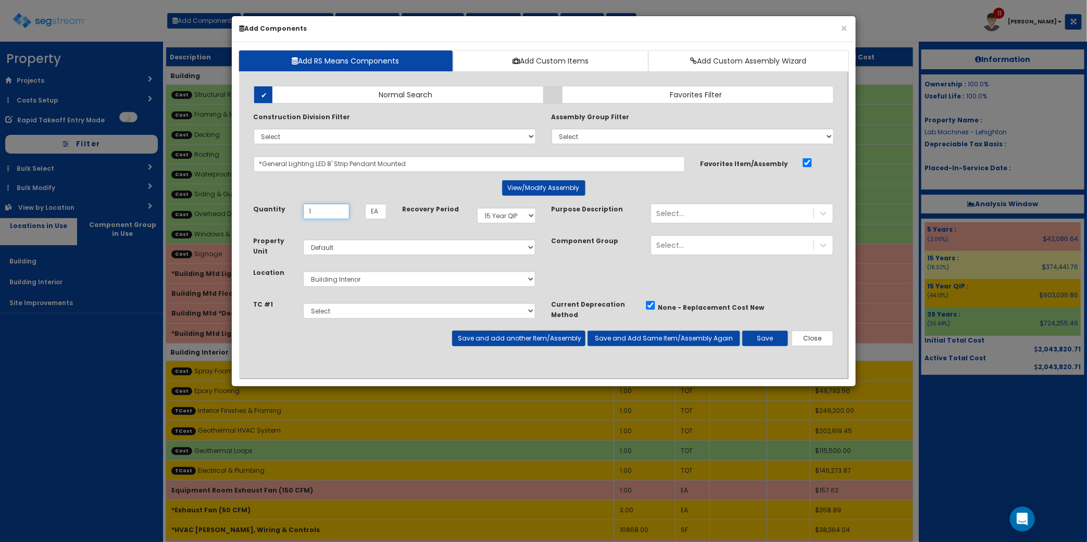
type input "1"
click at [516, 343] on button "Save and add another Item/Assembly" at bounding box center [518, 339] width 133 height 16
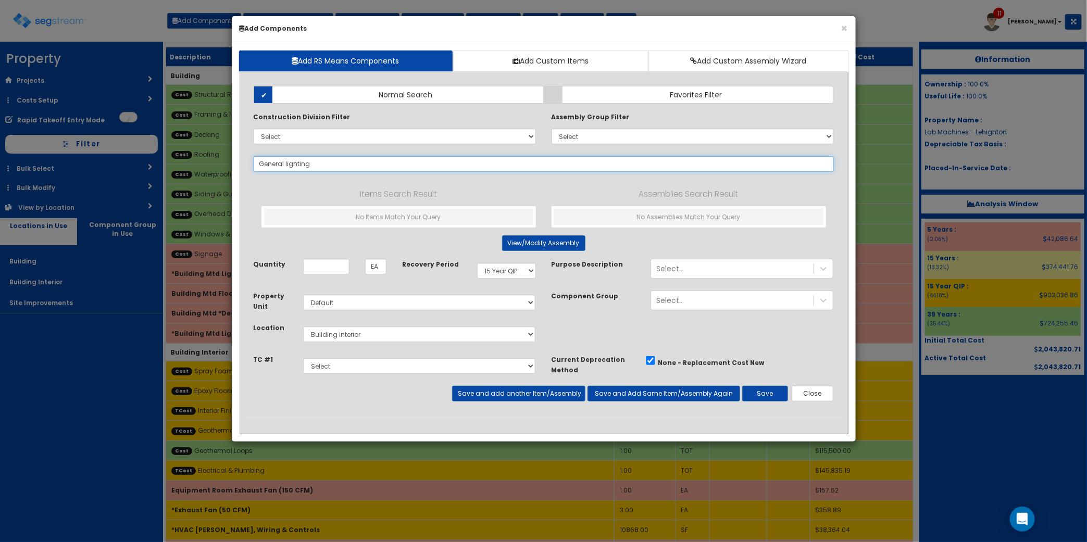
type input "General lighting"
click at [807, 383] on div "Takeoff Cost Select Interior Finishes & Framing Geothermal HVAC System Electric…" at bounding box center [544, 370] width 596 height 32
click at [814, 393] on button "Close" at bounding box center [812, 394] width 42 height 16
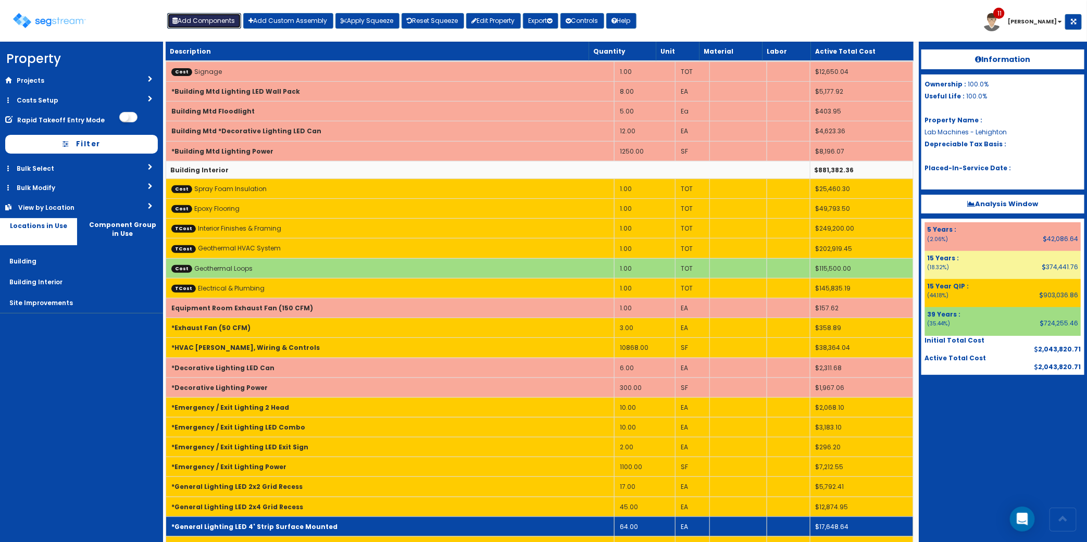
scroll to position [308, 0]
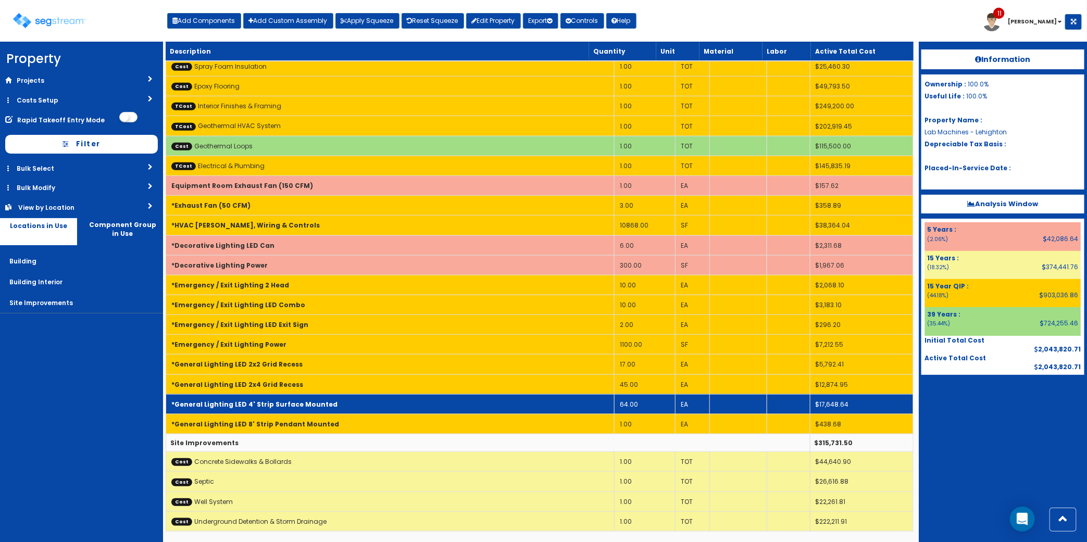
click at [632, 405] on td "64.00" at bounding box center [644, 404] width 61 height 20
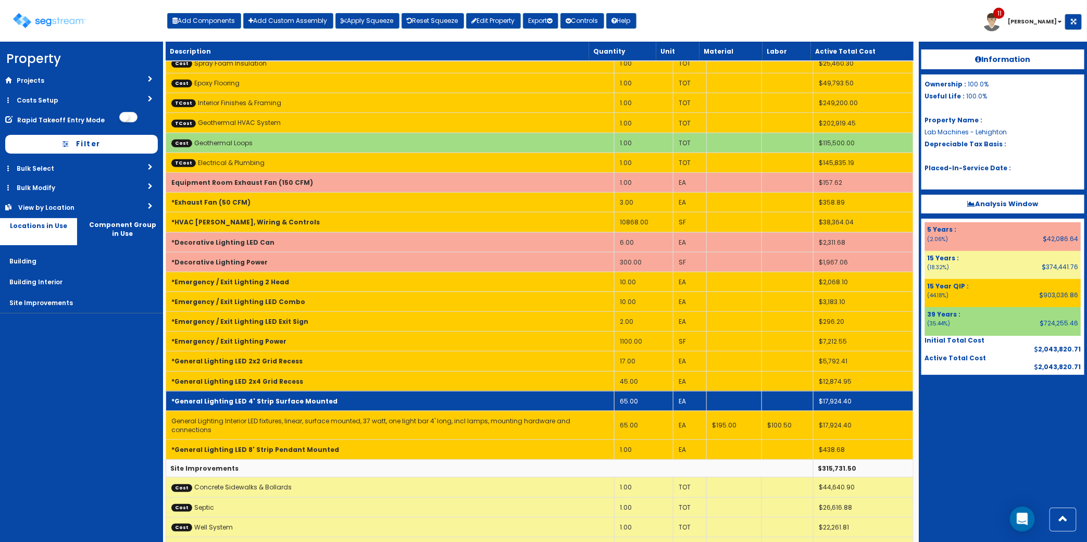
click at [592, 405] on td "*General Lighting LED 4' Strip Surface Mounted" at bounding box center [390, 401] width 448 height 20
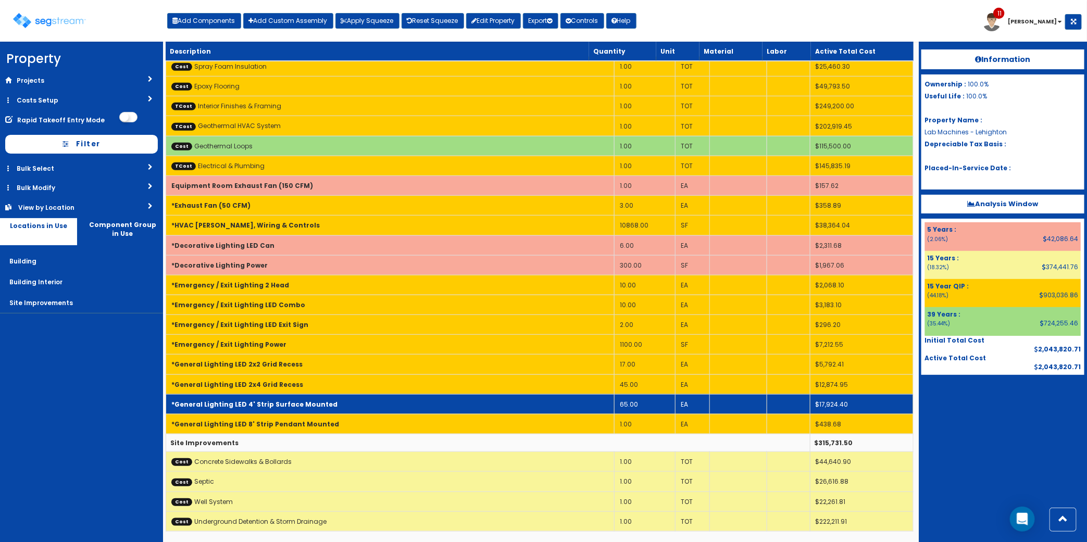
click at [592, 405] on td "*General Lighting LED 4' Strip Surface Mounted" at bounding box center [390, 404] width 448 height 20
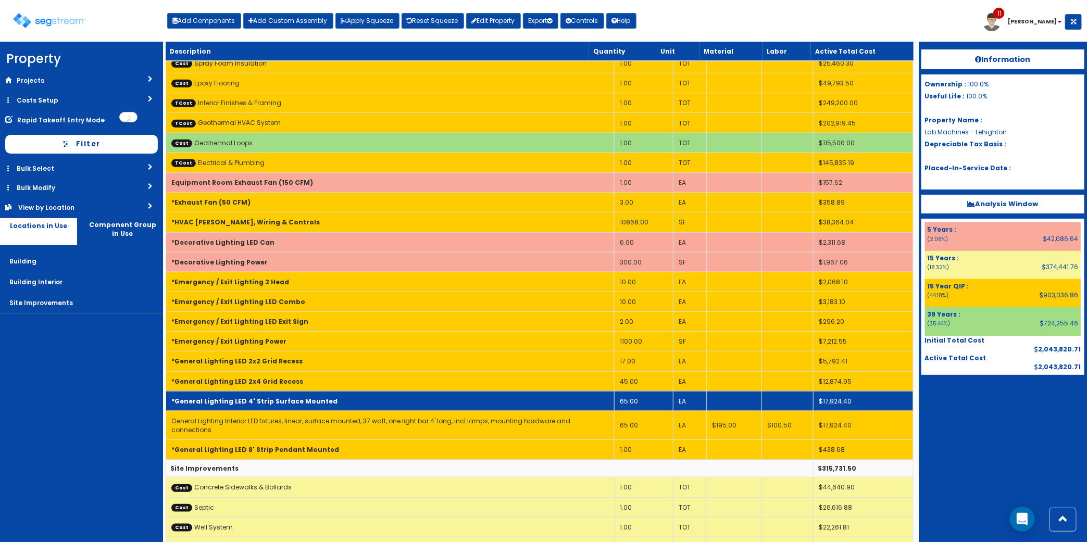
click at [592, 405] on td "*General Lighting LED 4' Strip Surface Mounted" at bounding box center [390, 401] width 448 height 20
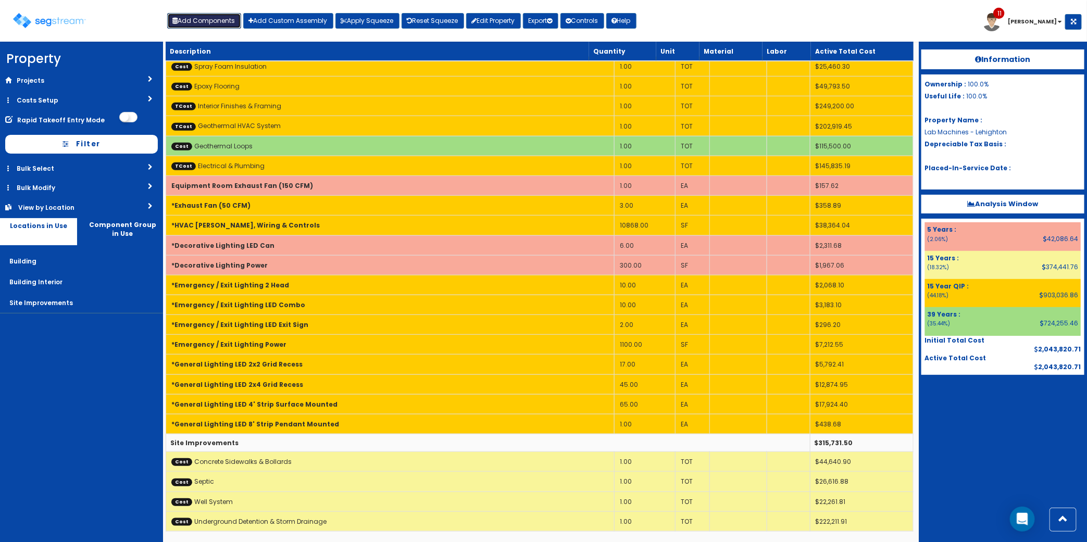
click at [217, 17] on button "Add Components" at bounding box center [204, 21] width 74 height 16
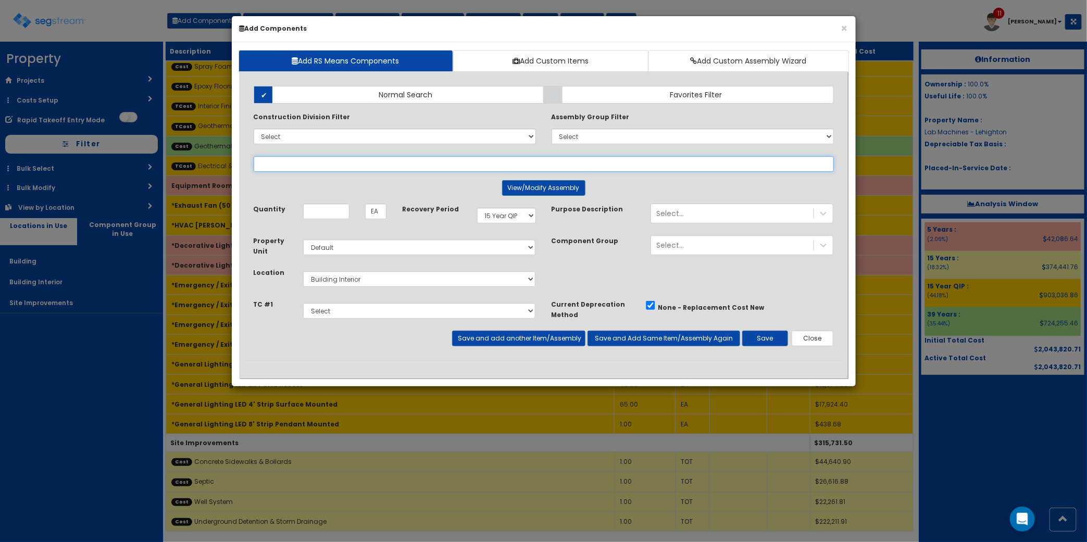
select select
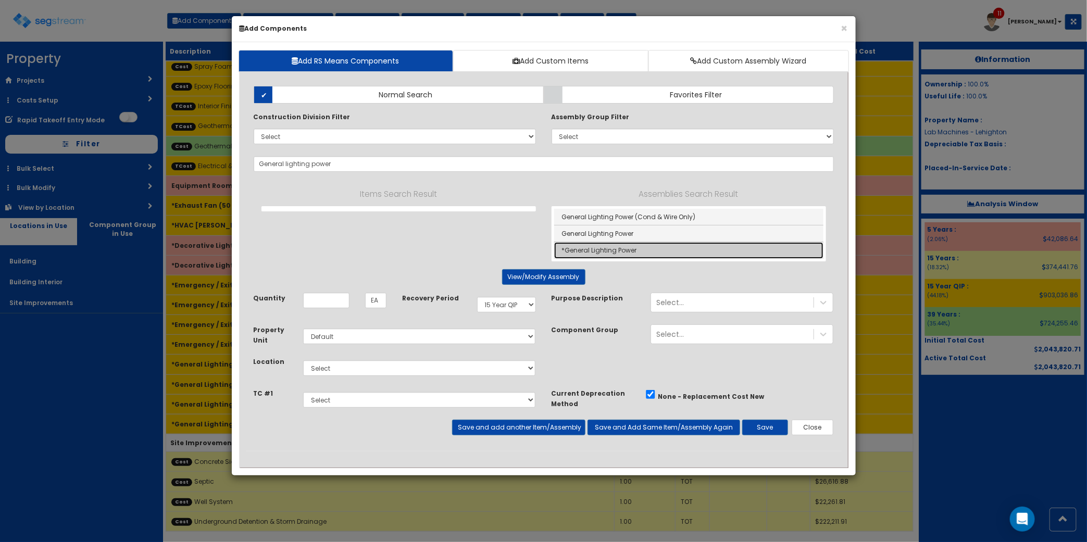
click at [635, 249] on link "*General Lighting Power" at bounding box center [688, 250] width 269 height 16
type input "*General Lighting Power"
type input "SF"
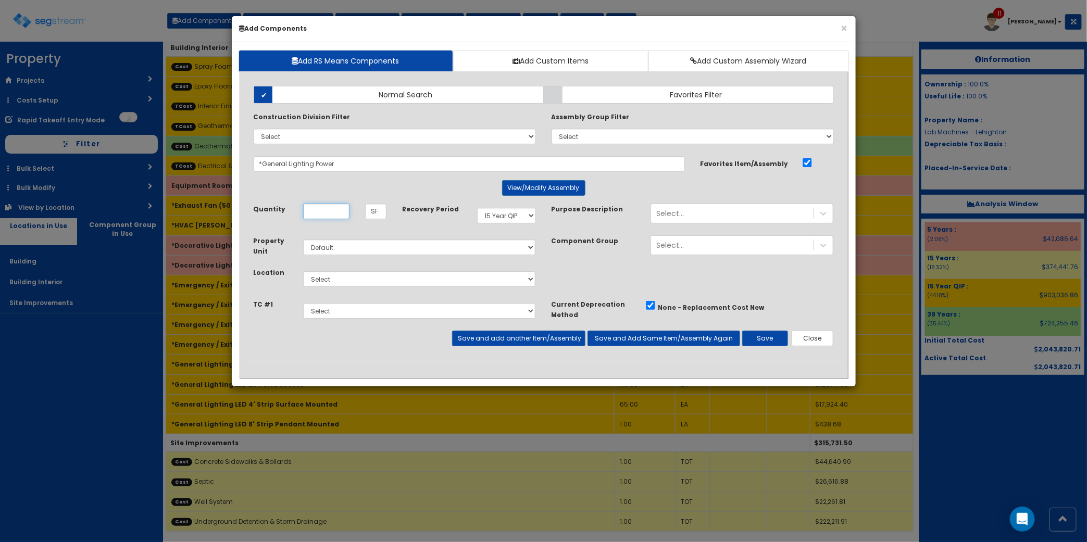
scroll to position [0, 0]
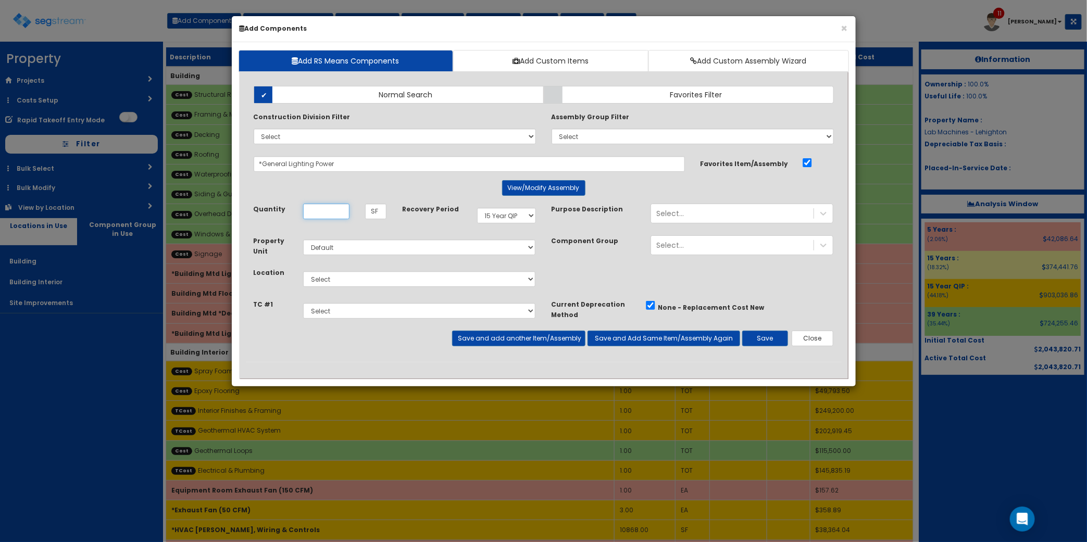
click at [323, 213] on input "Unit Quantity" at bounding box center [326, 212] width 46 height 16
type input "6,400"
click at [396, 276] on select "Select Building Building Interior Site Improvements Add Additional Location" at bounding box center [419, 279] width 233 height 16
select select "7"
click at [303, 272] on select "Select Building Building Interior Site Improvements Add Additional Location" at bounding box center [419, 279] width 233 height 16
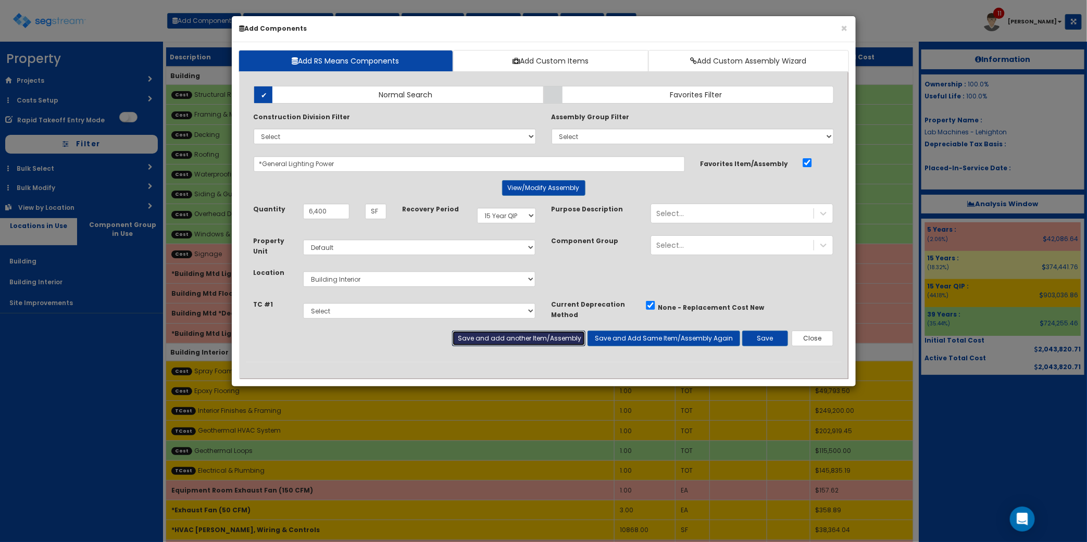
click at [521, 339] on button "Save and add another Item/Assembly" at bounding box center [518, 339] width 133 height 16
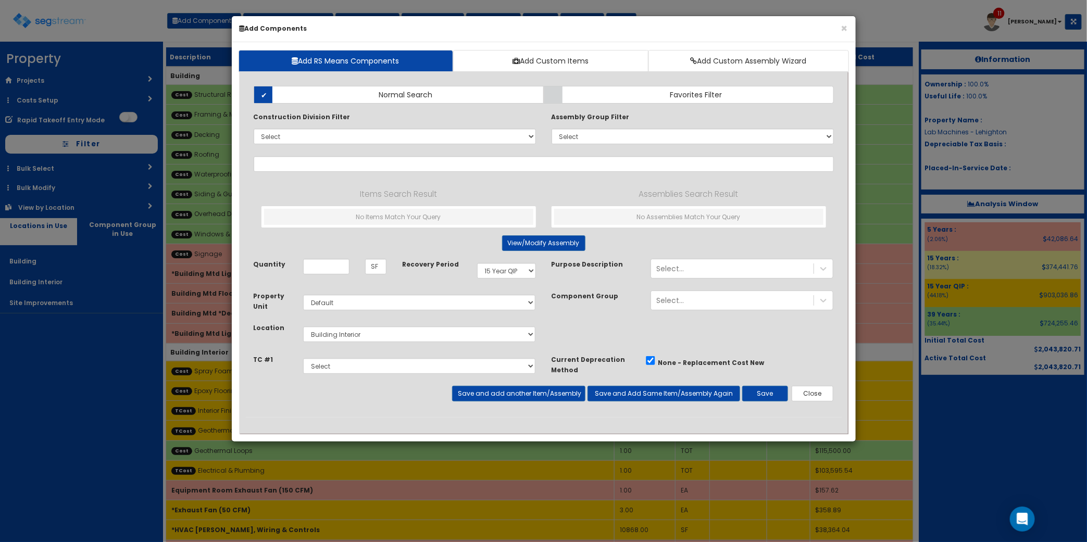
click at [605, 321] on div "Property Unit Select Default Location Select Building" at bounding box center [544, 323] width 596 height 64
click at [279, 160] on input "text" at bounding box center [544, 164] width 580 height 16
click at [280, 164] on input "text" at bounding box center [544, 164] width 580 height 16
type input "S"
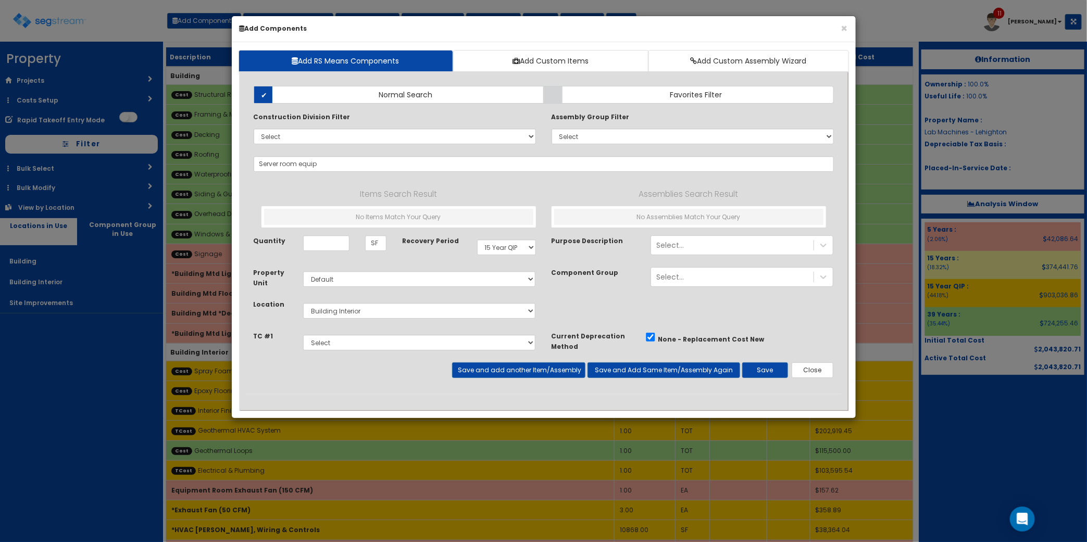
click at [221, 532] on div "× Add Components Add RS Means Components Add Custom Items Add Custom Assembly W…" at bounding box center [543, 271] width 1087 height 542
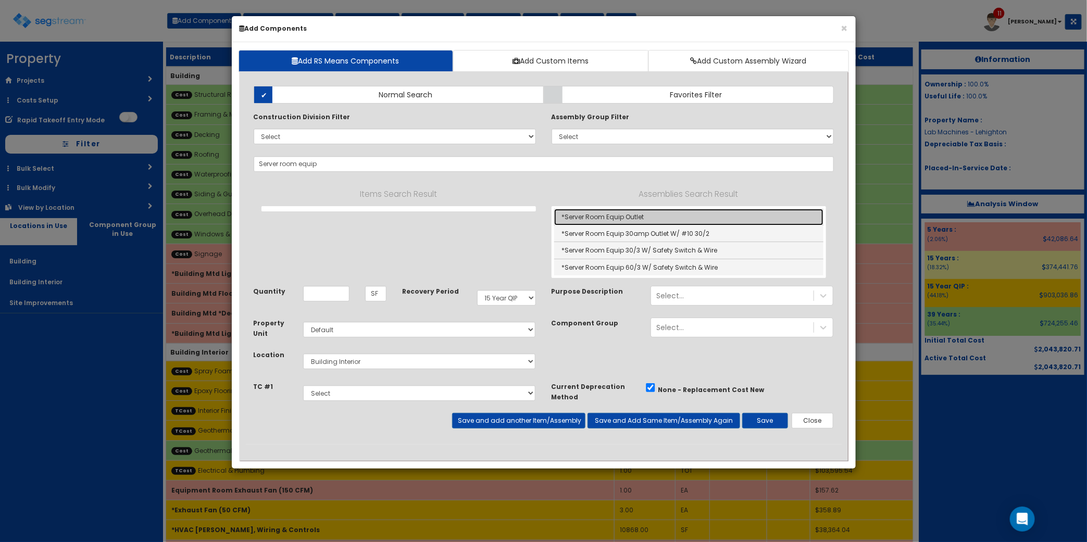
click at [683, 217] on link "*Server Room Equip Outlet" at bounding box center [688, 217] width 269 height 17
type input "*Server Room Equip Outlet"
type input "EA"
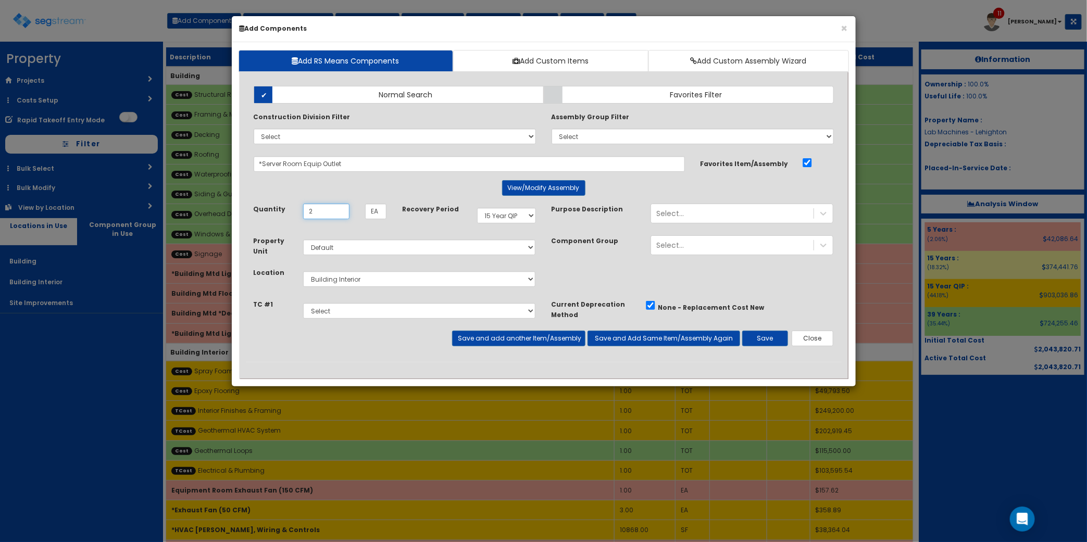
type input "2"
click at [526, 212] on select "Select 5 Years 7 Years 9 Years 10 Years 15 Years 15 Year QLI 15 Year QRP 15 Yea…" at bounding box center [506, 216] width 59 height 16
select select "5Y"
click at [477, 208] on select "Select 5 Years 7 Years 9 Years 10 Years 15 Years 15 Year QLI 15 Year QRP 15 Yea…" at bounding box center [506, 216] width 59 height 16
click at [488, 338] on button "Save and add another Item/Assembly" at bounding box center [518, 339] width 133 height 16
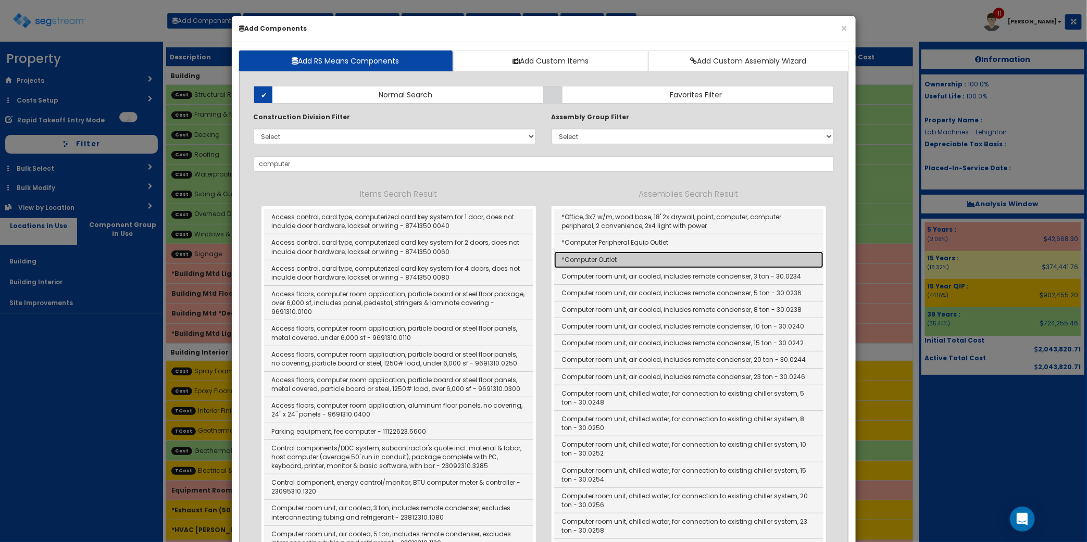
click at [667, 259] on link "*Computer Outlet" at bounding box center [688, 259] width 269 height 17
type input "*Computer Outlet"
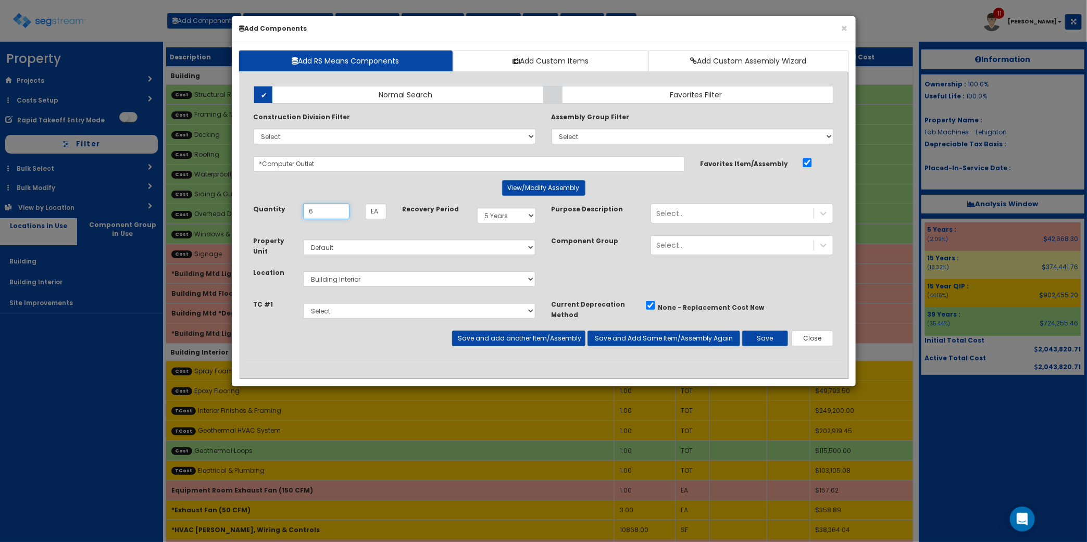
type input "6"
click at [532, 344] on button "Save and add another Item/Assembly" at bounding box center [518, 339] width 133 height 16
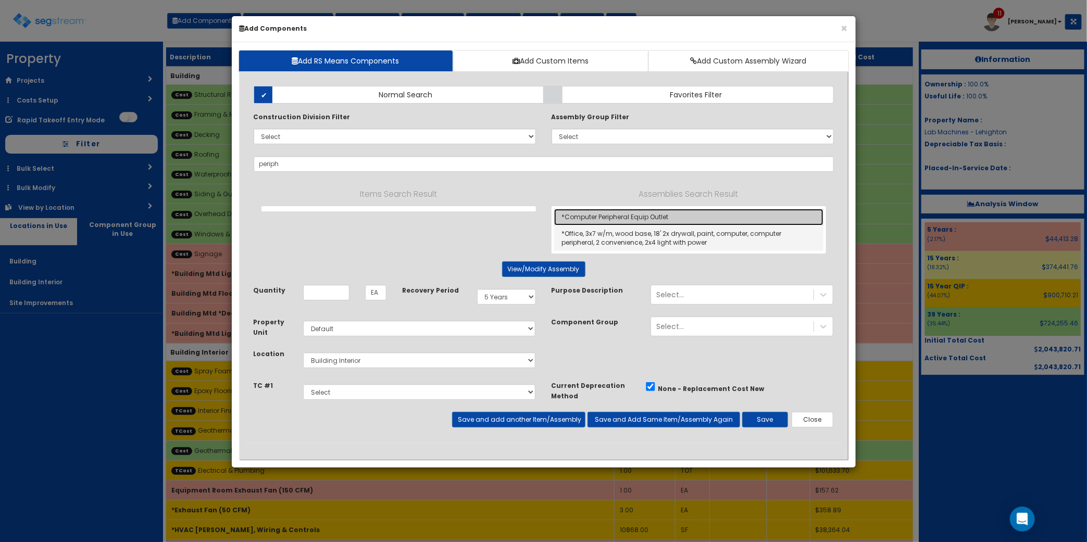
click at [643, 215] on link "*Computer Peripheral Equip Outlet" at bounding box center [688, 217] width 269 height 17
type input "*Computer Peripheral Equip Outlet"
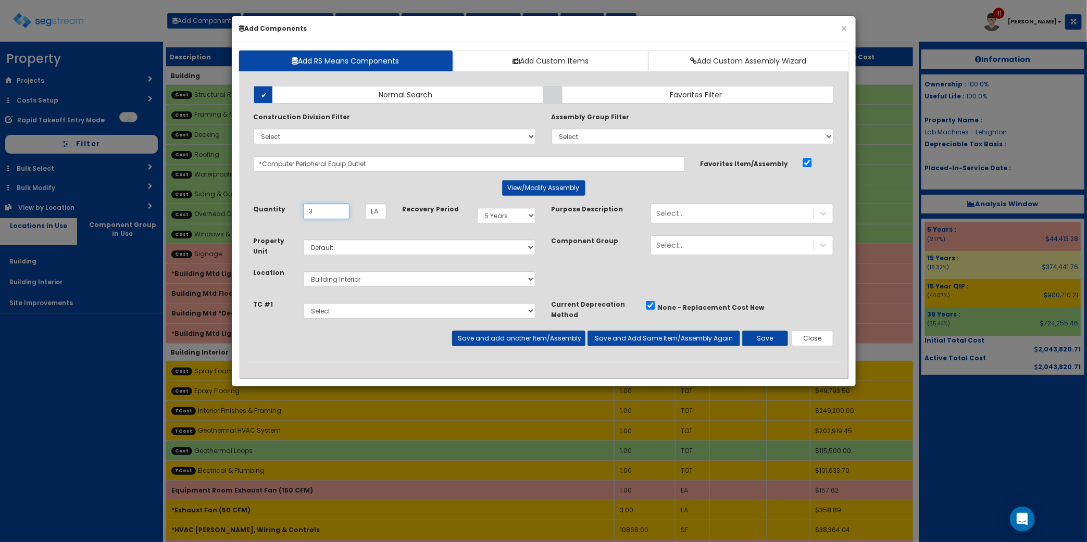
type input "3"
click at [527, 342] on button "Save and add another Item/Assembly" at bounding box center [518, 339] width 133 height 16
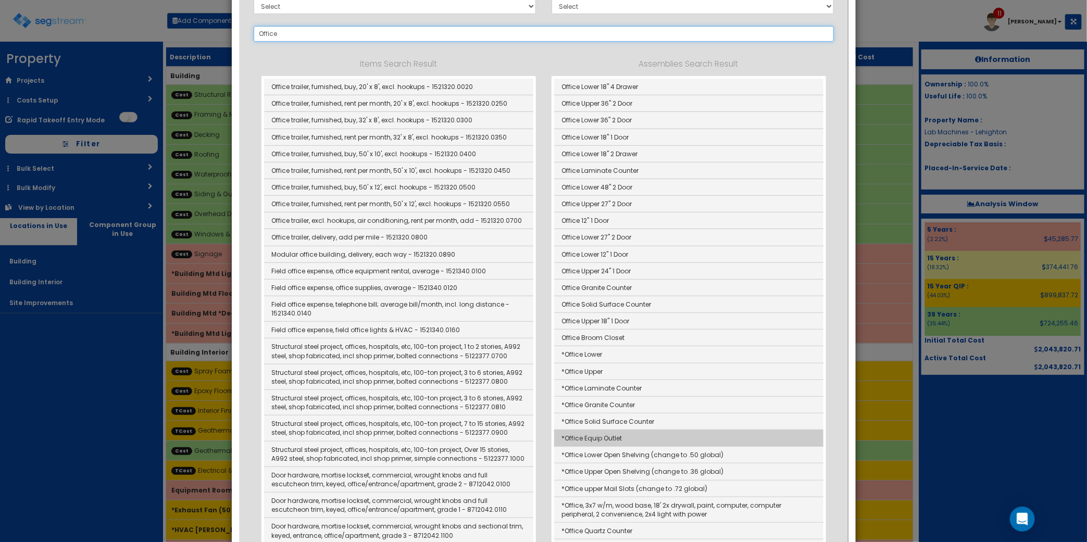
scroll to position [195, 0]
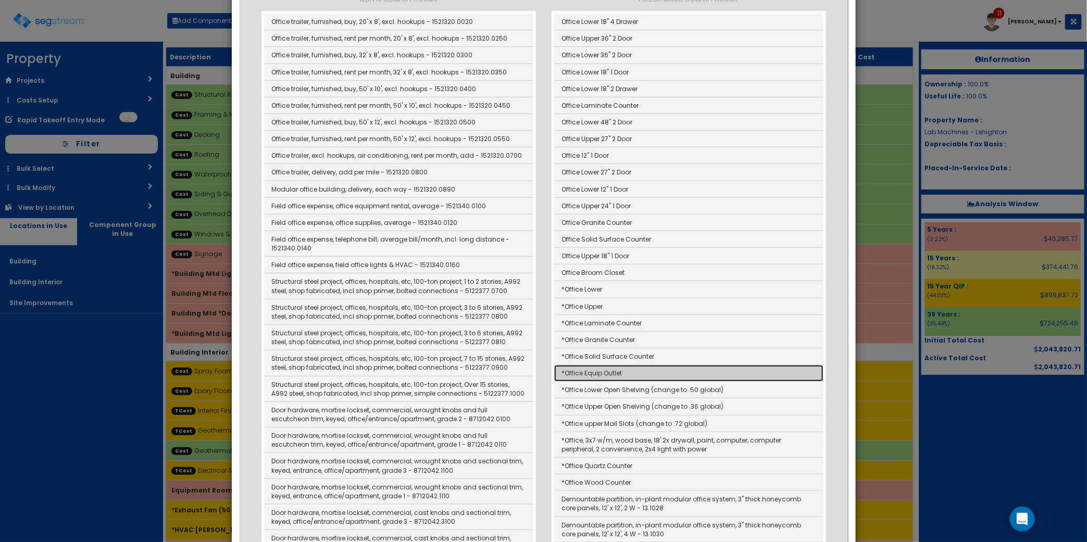
click at [643, 378] on link "*Office Equip Outlet" at bounding box center [688, 373] width 269 height 17
type input "*Office Equip Outlet"
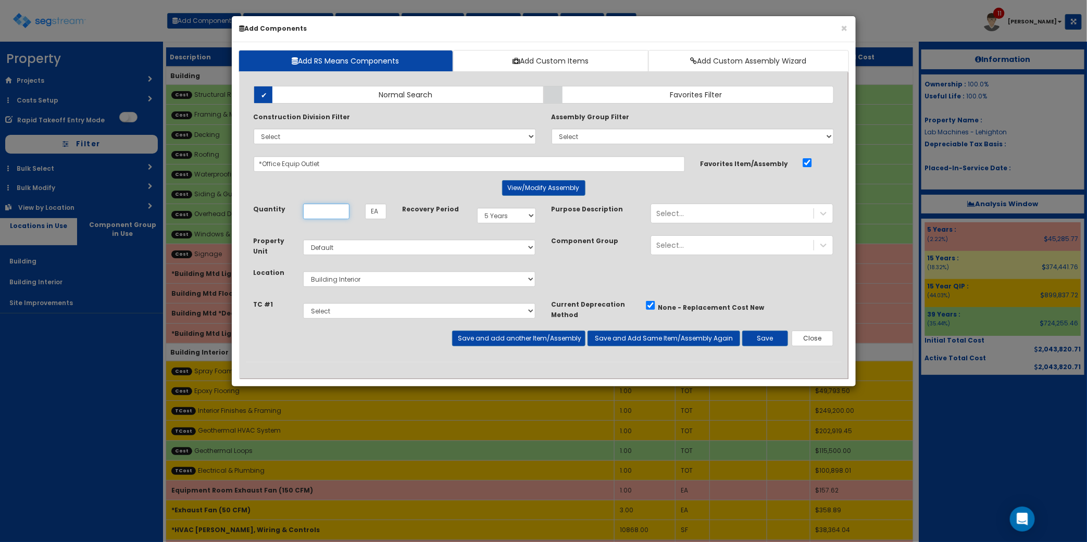
scroll to position [0, 0]
type input "1"
click at [548, 344] on button "Save and add another Item/Assembly" at bounding box center [518, 339] width 133 height 16
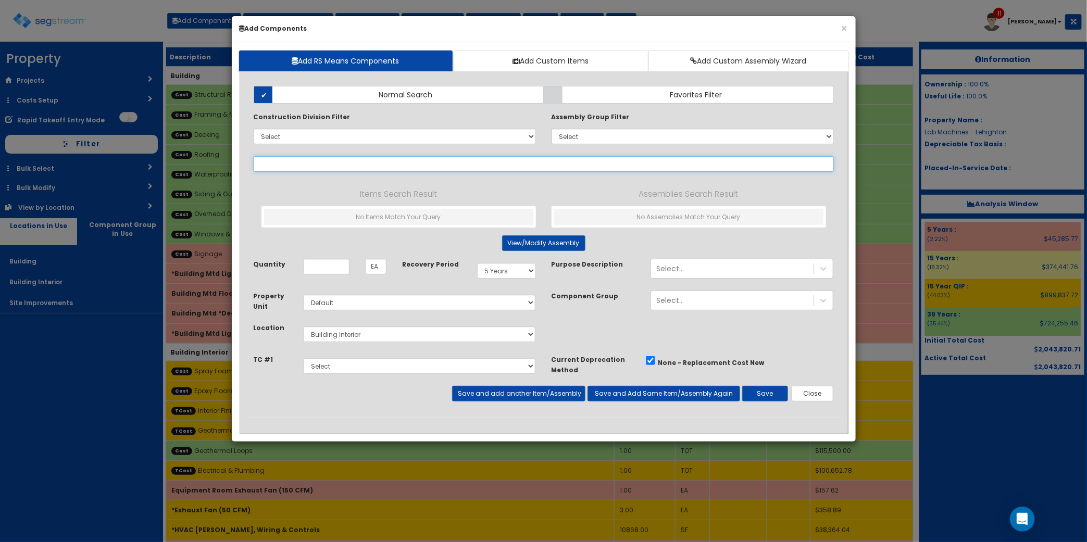
click at [328, 167] on input "text" at bounding box center [544, 164] width 580 height 16
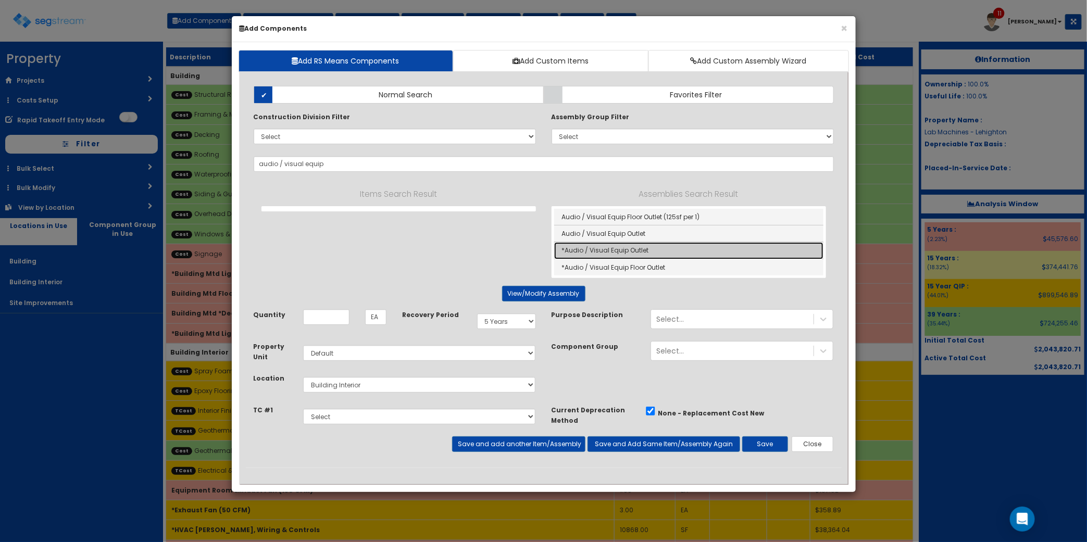
click at [660, 250] on link "*Audio / Visual Equip Outlet" at bounding box center [688, 250] width 269 height 17
type input "*Audio / Visual Equip Outlet"
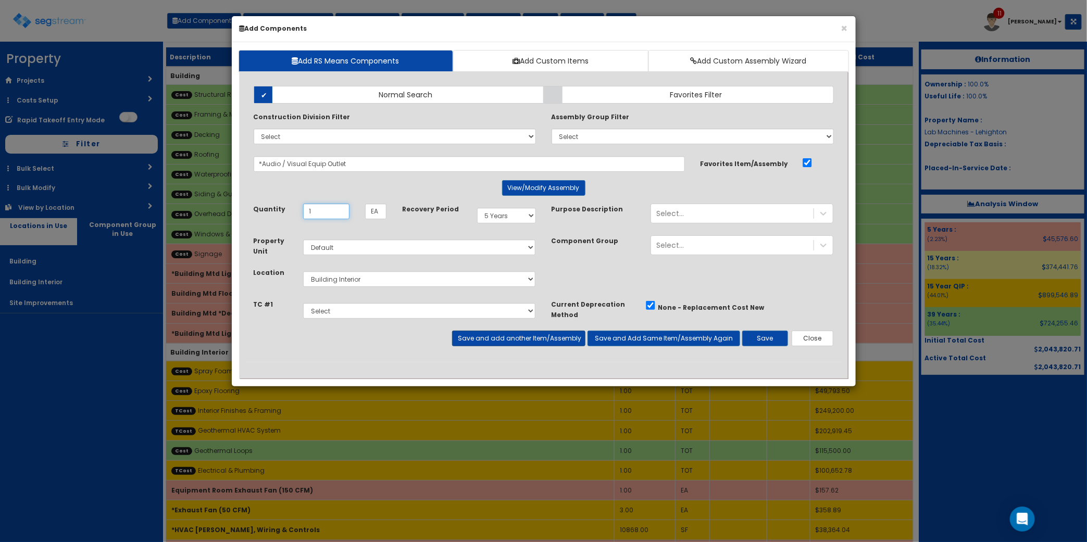
type input "1"
click at [558, 345] on button "Save and add another Item/Assembly" at bounding box center [518, 339] width 133 height 16
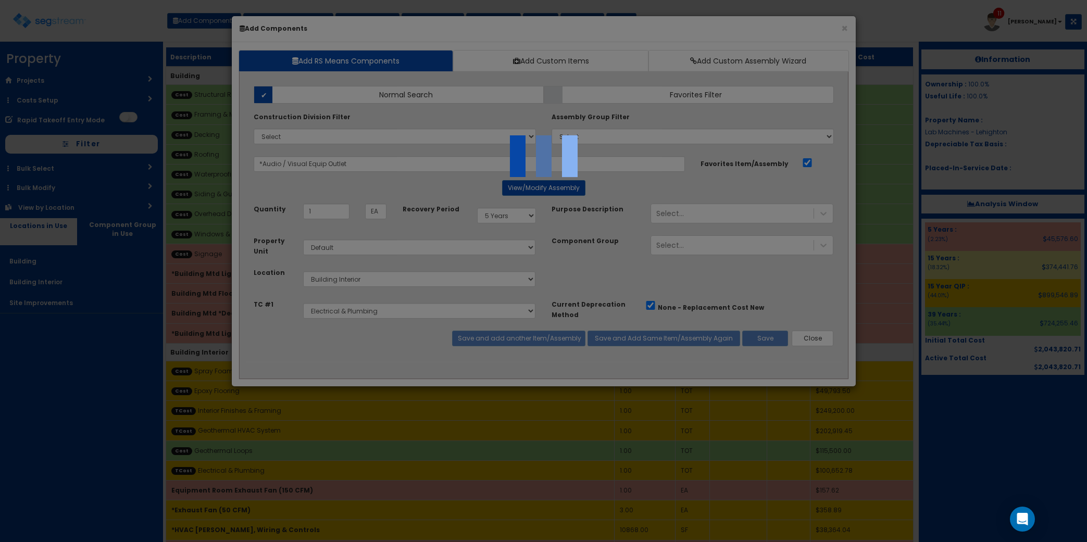
select select "5Y"
select select "default"
select select "7"
select select "5276296"
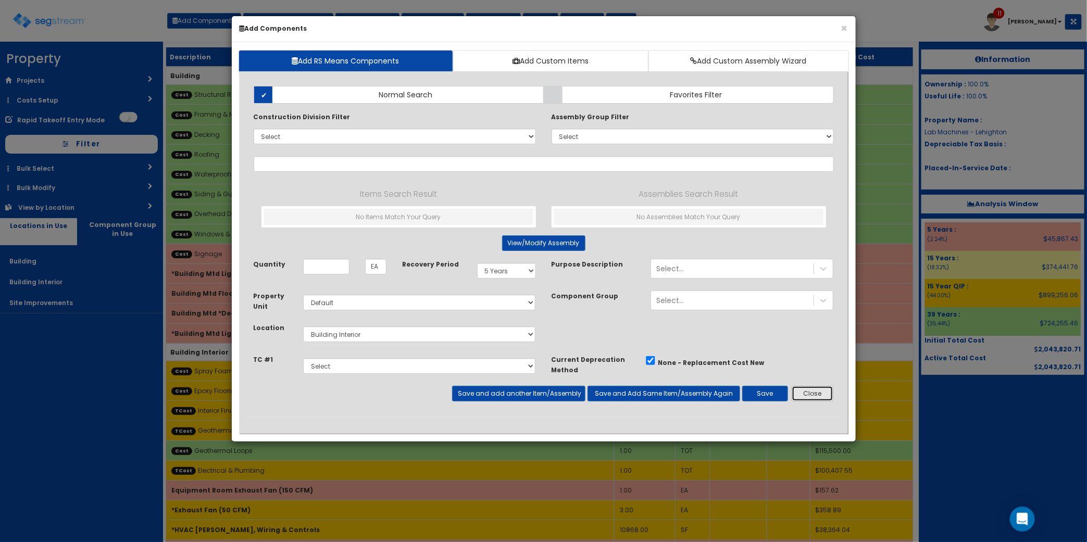
click at [800, 392] on button "Close" at bounding box center [812, 394] width 42 height 16
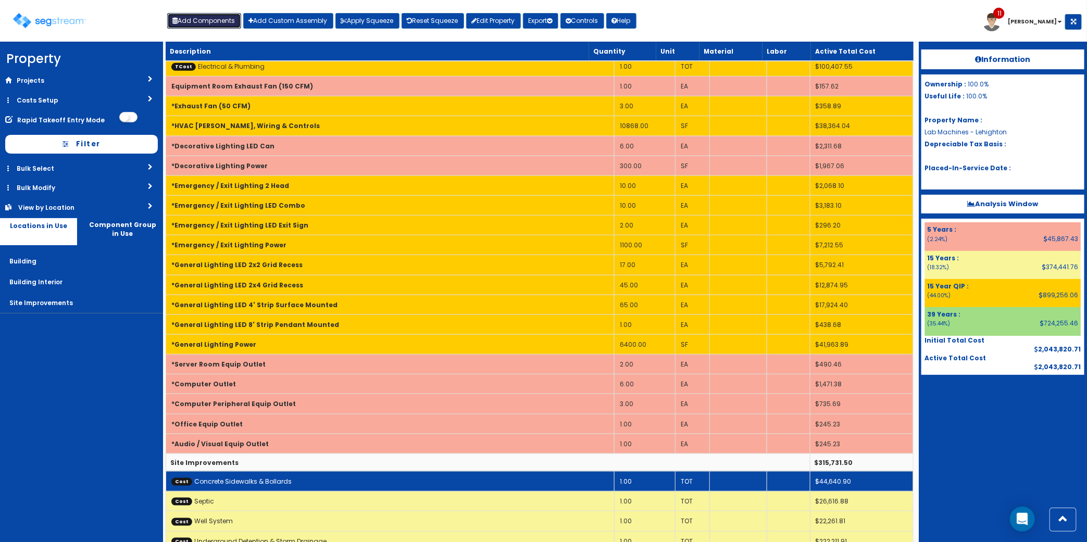
scroll to position [428, 0]
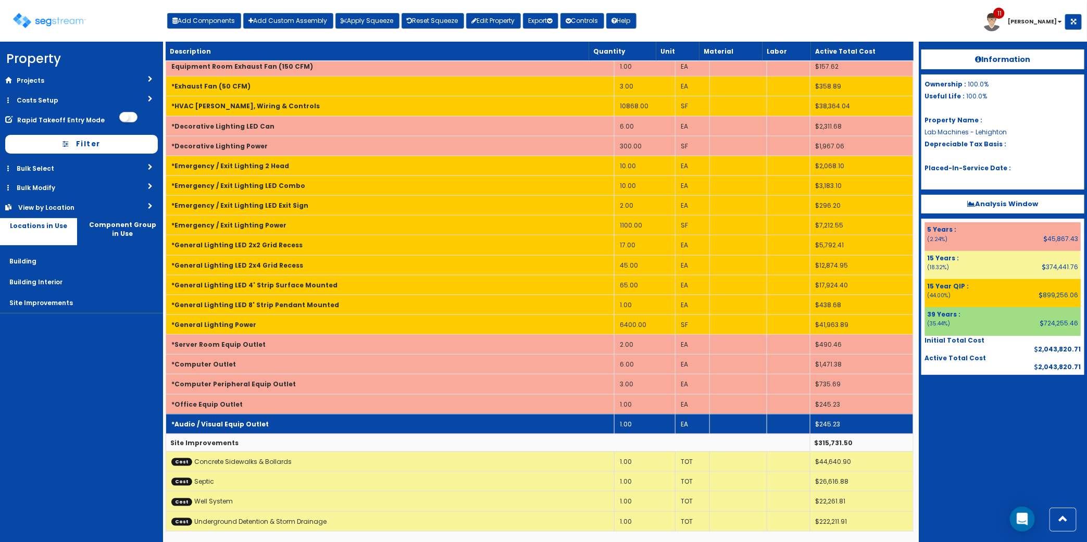
click at [620, 427] on td "1.00" at bounding box center [644, 424] width 61 height 20
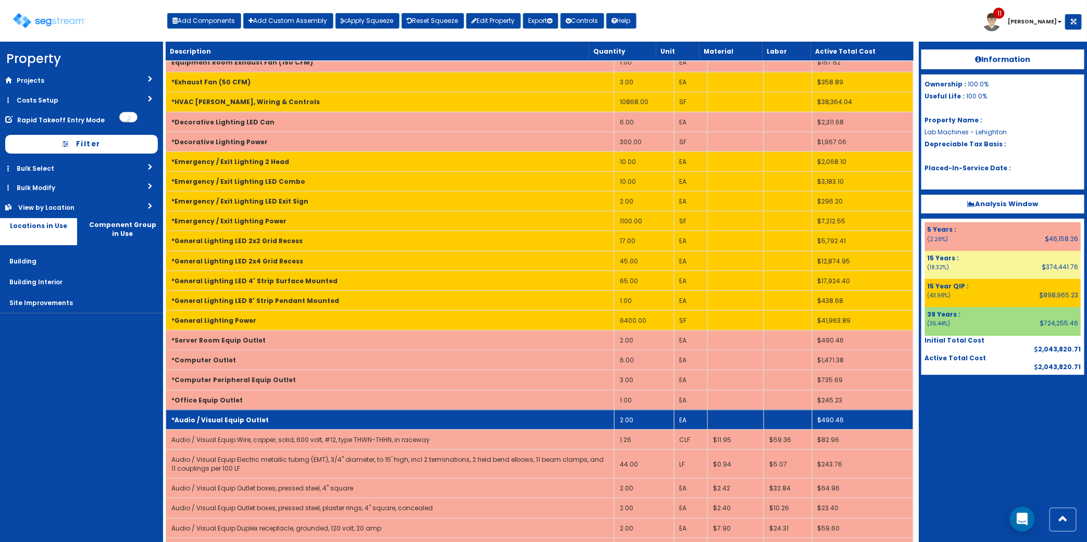
click at [580, 426] on td "*Audio / Visual Equip Outlet" at bounding box center [390, 420] width 448 height 20
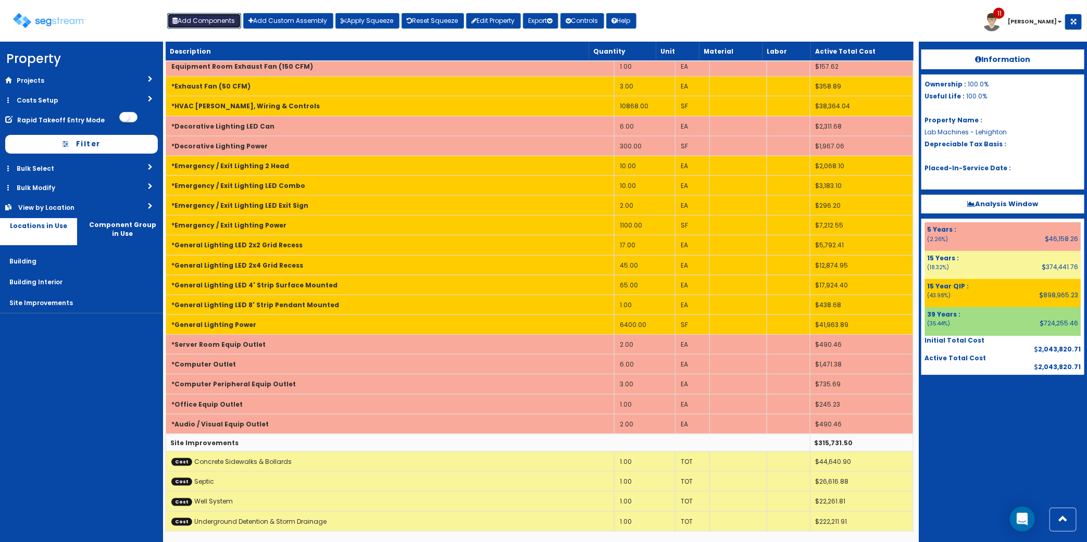
click at [221, 23] on button "Add Components" at bounding box center [204, 21] width 74 height 16
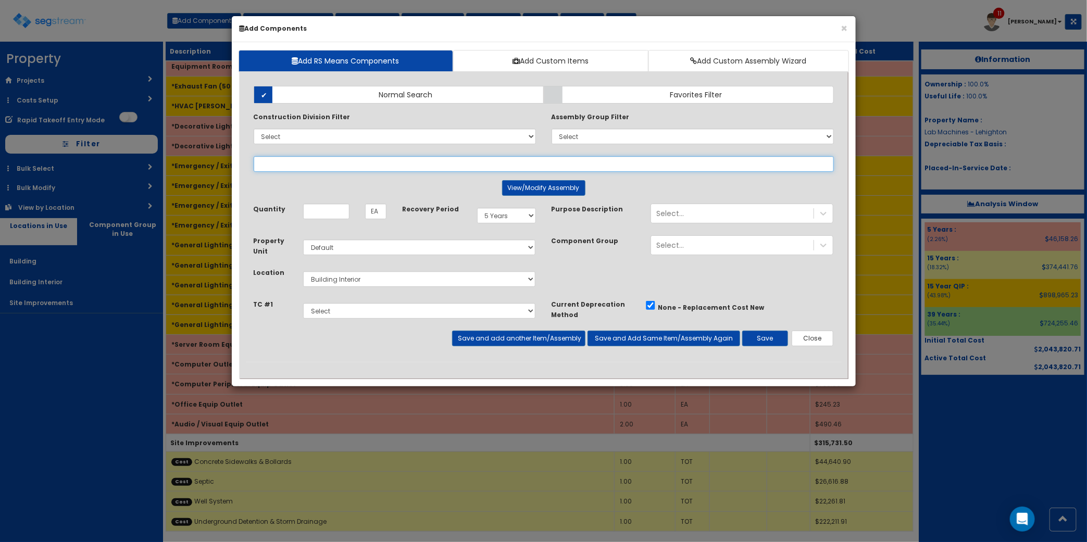
select select
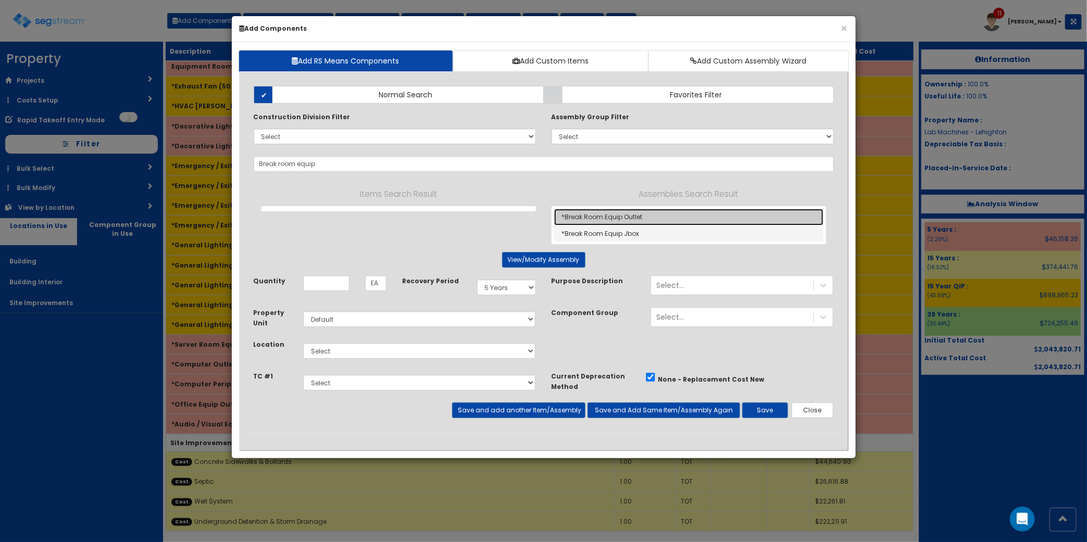
click at [659, 220] on link "*Break Room Equip Outlet" at bounding box center [688, 217] width 269 height 17
type input "*Break Room Equip Outlet"
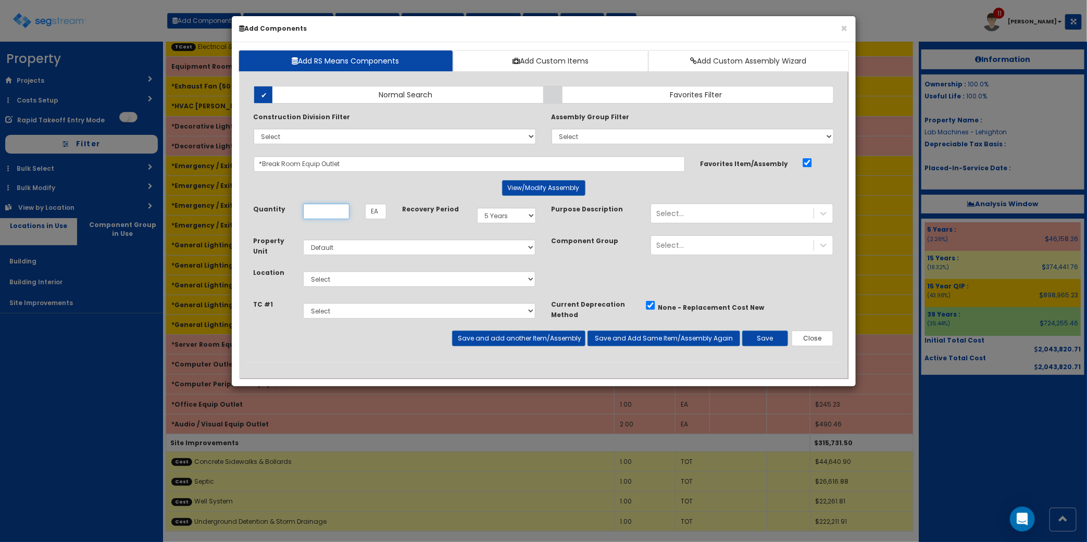
scroll to position [0, 0]
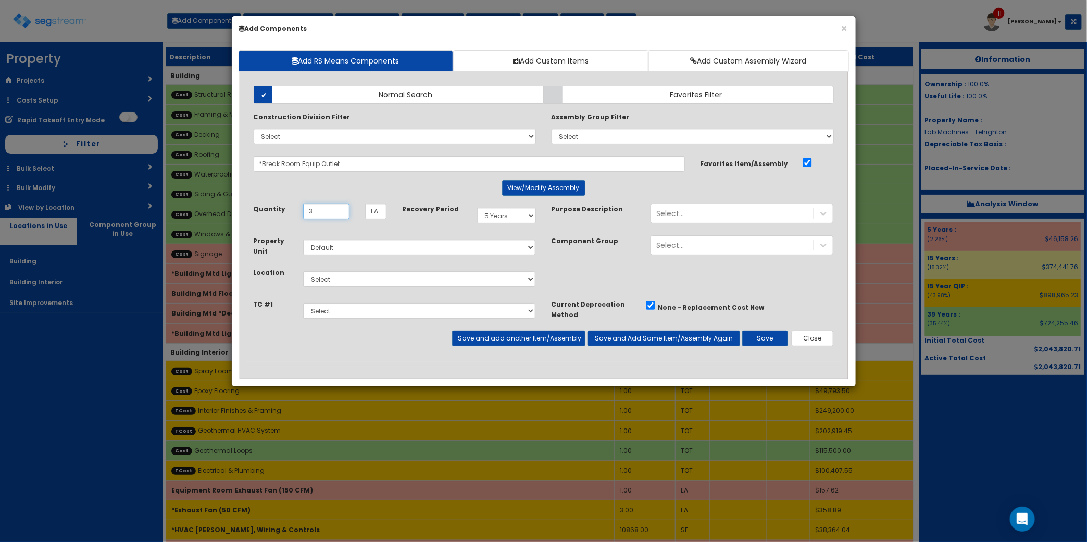
type input "3"
click at [464, 264] on div "Property Unit Select Default Location Select" at bounding box center [395, 267] width 298 height 64
click at [464, 280] on select "Select Building Building Interior Site Improvements Add Additional Location" at bounding box center [419, 279] width 233 height 16
click at [303, 272] on select "Select Building Building Interior Site Improvements Add Additional Location" at bounding box center [419, 279] width 233 height 16
click at [433, 281] on select "Select Building Building Interior Site Improvements Add Additional Location" at bounding box center [419, 279] width 233 height 16
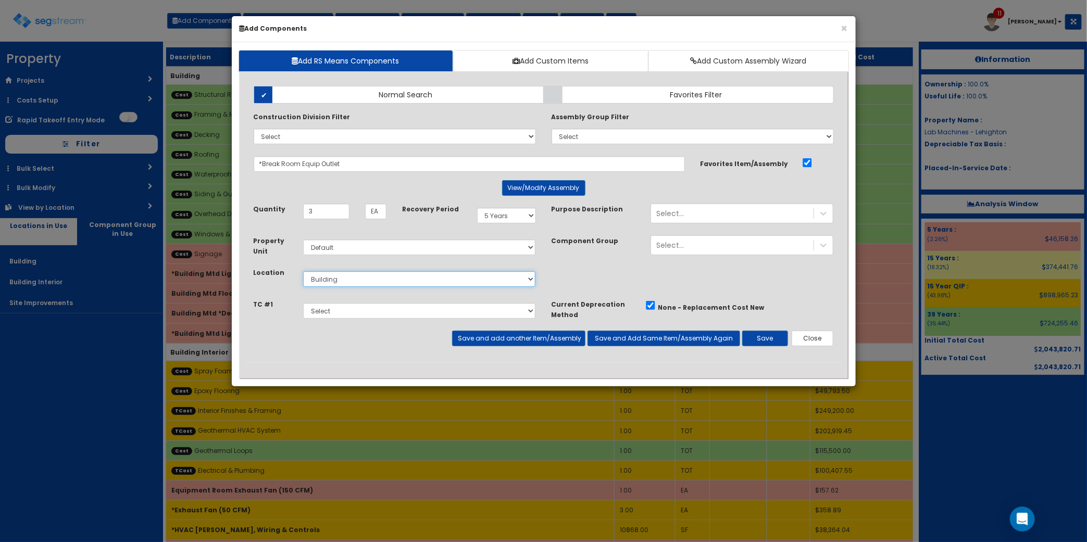
select select "7"
click at [303, 272] on select "Select Building Building Interior Site Improvements Add Additional Location" at bounding box center [419, 279] width 233 height 16
click at [554, 346] on button "Save and add another Item/Assembly" at bounding box center [518, 339] width 133 height 16
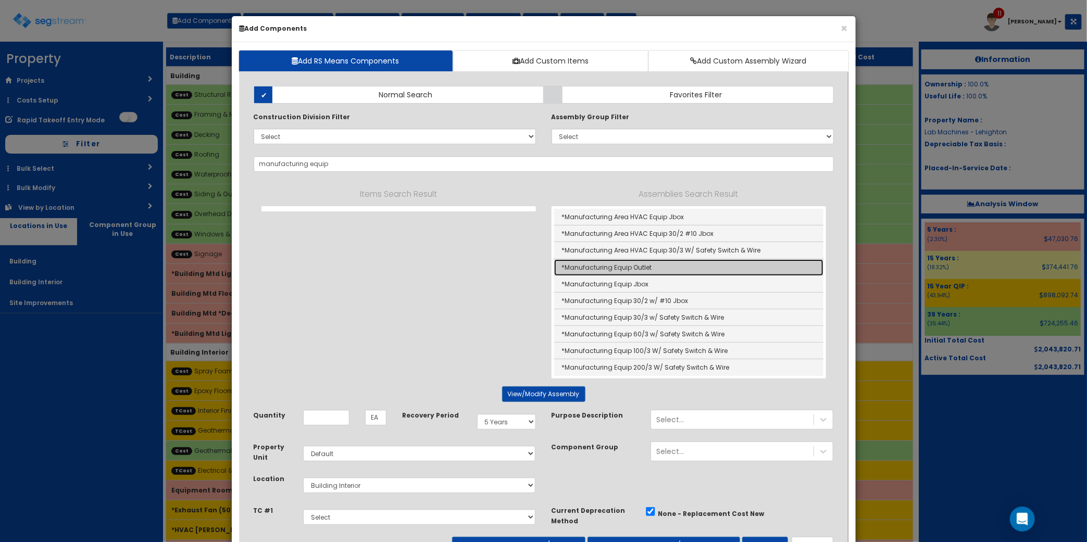
click at [651, 267] on link "*Manufacturing Equip Outlet" at bounding box center [688, 267] width 269 height 17
type input "*Manufacturing Equip Outlet"
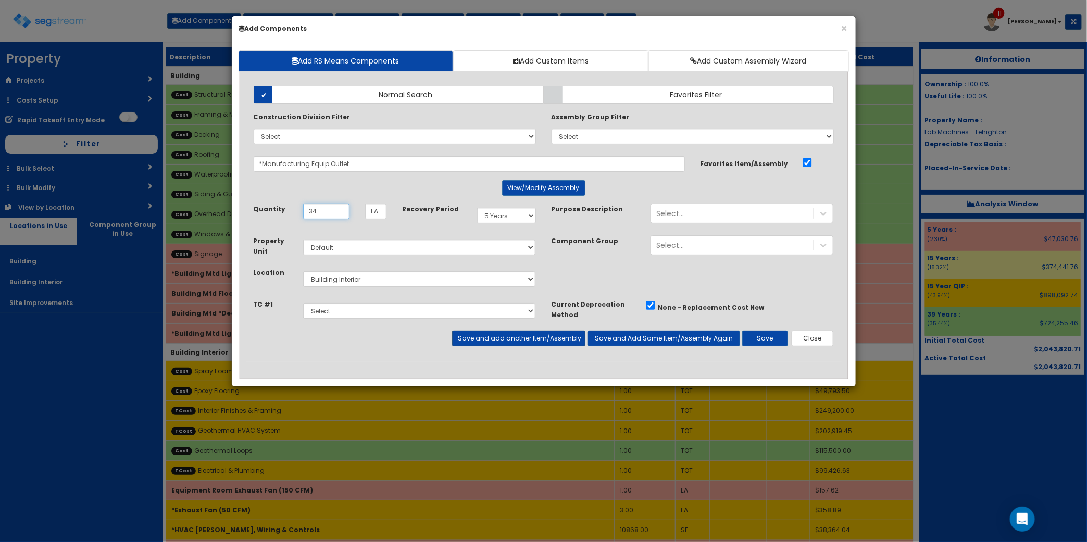
type input "34"
click at [506, 334] on button "Save and add another Item/Assembly" at bounding box center [518, 339] width 133 height 16
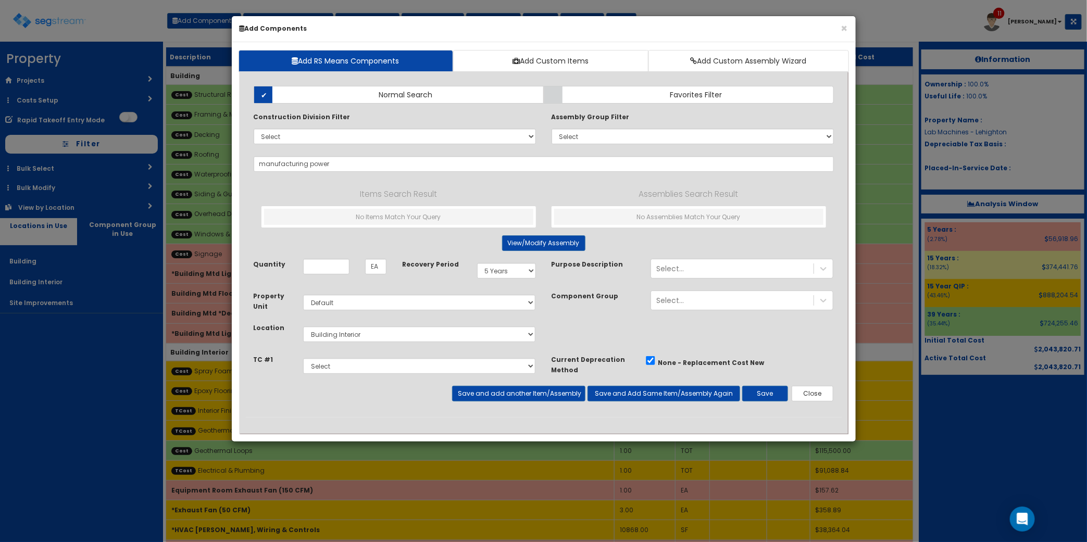
click at [293, 247] on center "View/Modify Assembly" at bounding box center [544, 243] width 580 height 16
click at [325, 272] on input "Unit Quantity" at bounding box center [326, 267] width 46 height 16
click at [376, 169] on input "manufacturing power" at bounding box center [544, 164] width 580 height 16
click at [378, 168] on input "manufacturing power" at bounding box center [544, 164] width 580 height 16
type input "m"
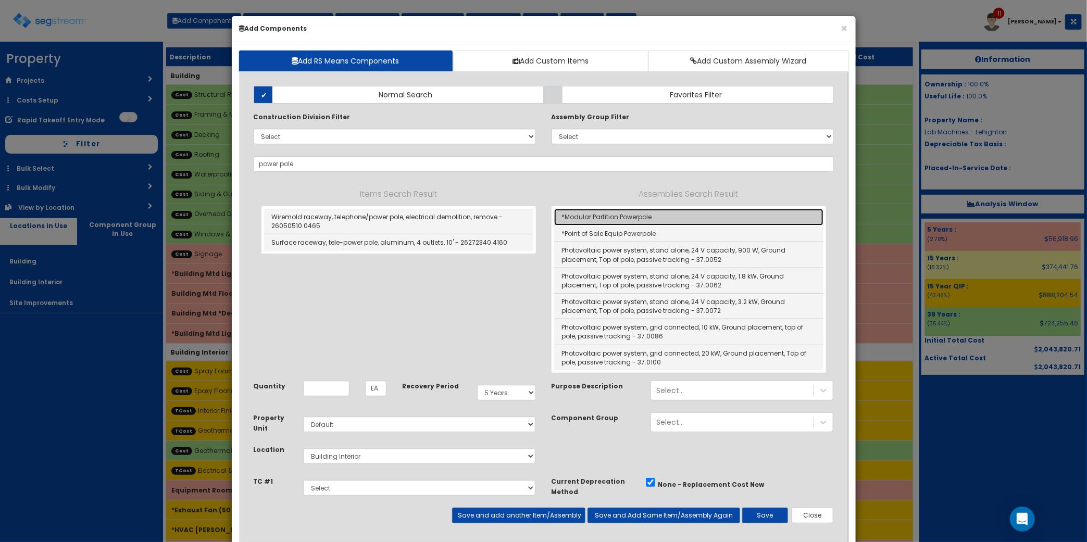
click at [686, 221] on link "*Modular Partition Powerpole" at bounding box center [688, 217] width 269 height 17
type input "*Modular Partition Powerpole"
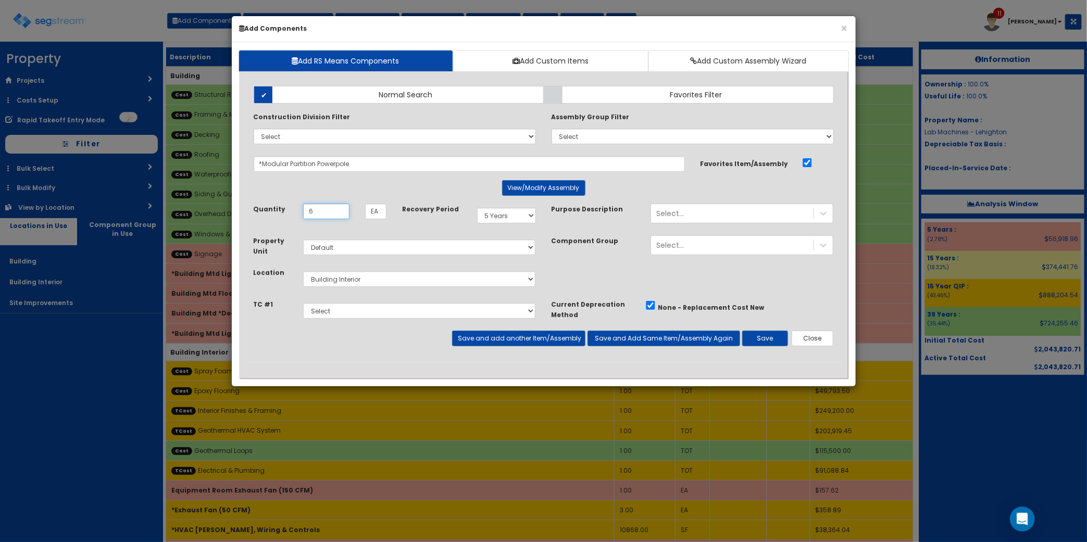
type input "6"
click at [350, 169] on input "*Modular Partition Powerpole" at bounding box center [469, 164] width 431 height 16
drag, startPoint x: 381, startPoint y: 165, endPoint x: 138, endPoint y: 162, distance: 242.6
click at [138, 162] on div "× Add Components Add RS Means Components Add Custom Items Add Custom Assembly W…" at bounding box center [543, 271] width 1087 height 542
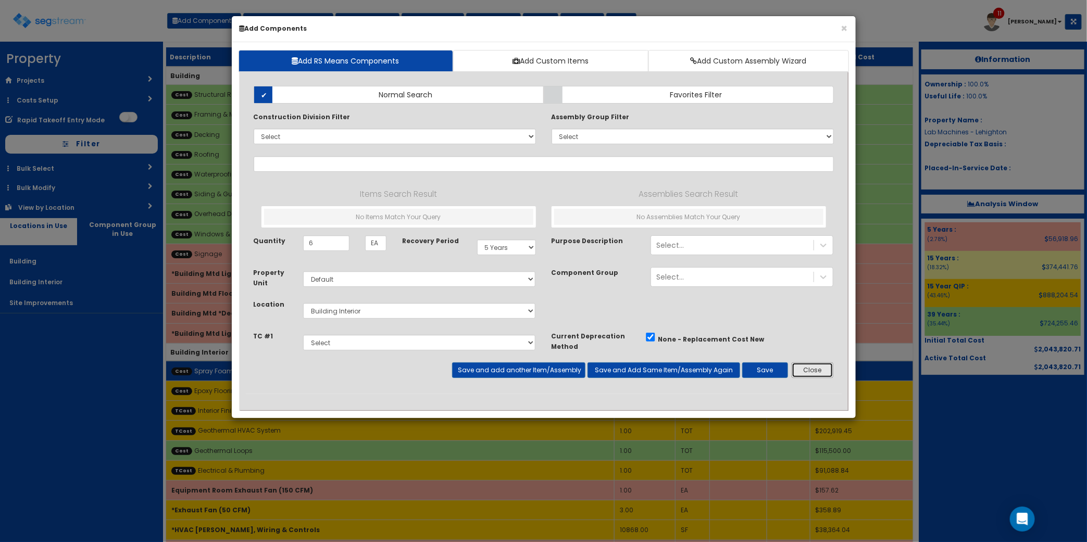
click at [798, 372] on button "Close" at bounding box center [812, 370] width 42 height 16
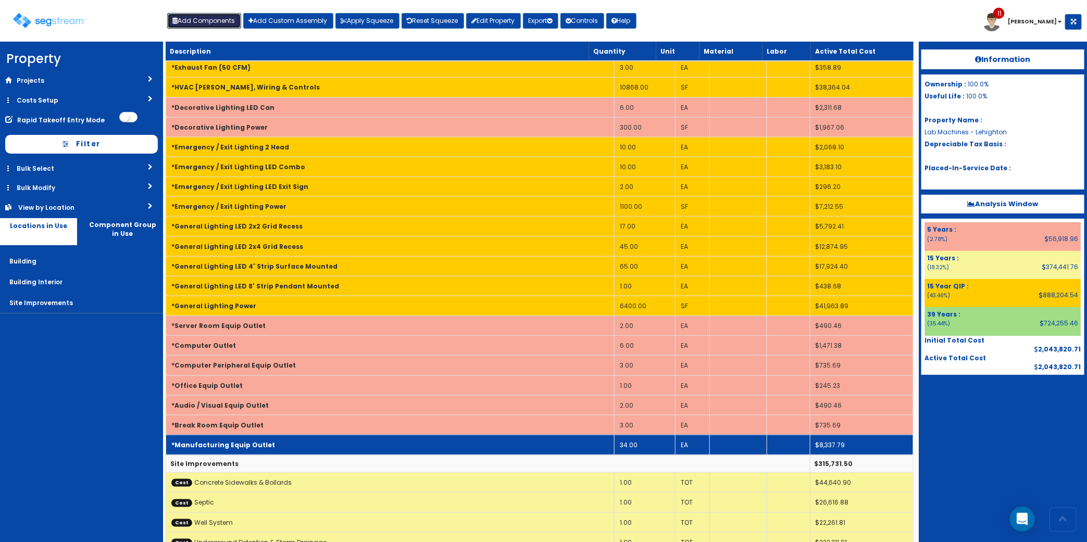
scroll to position [456, 0]
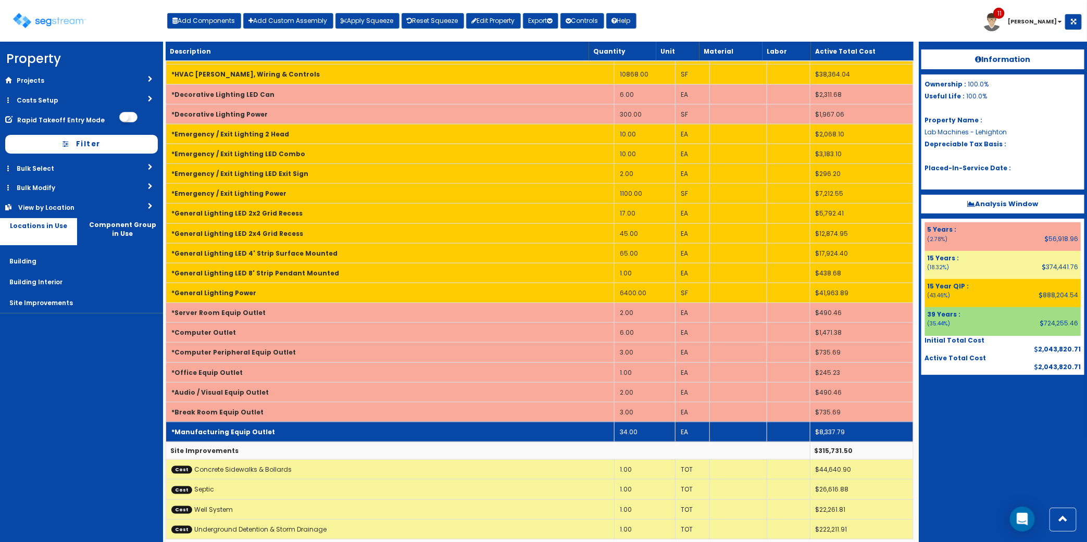
click at [638, 437] on td "34.00" at bounding box center [644, 432] width 61 height 20
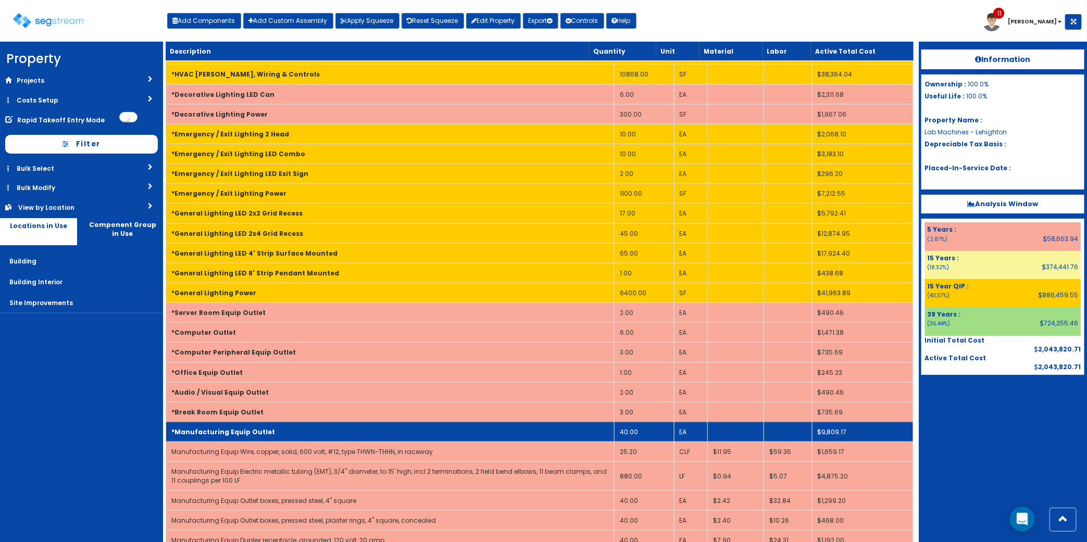
click at [592, 440] on td "*Manufacturing Equip Outlet" at bounding box center [390, 432] width 448 height 20
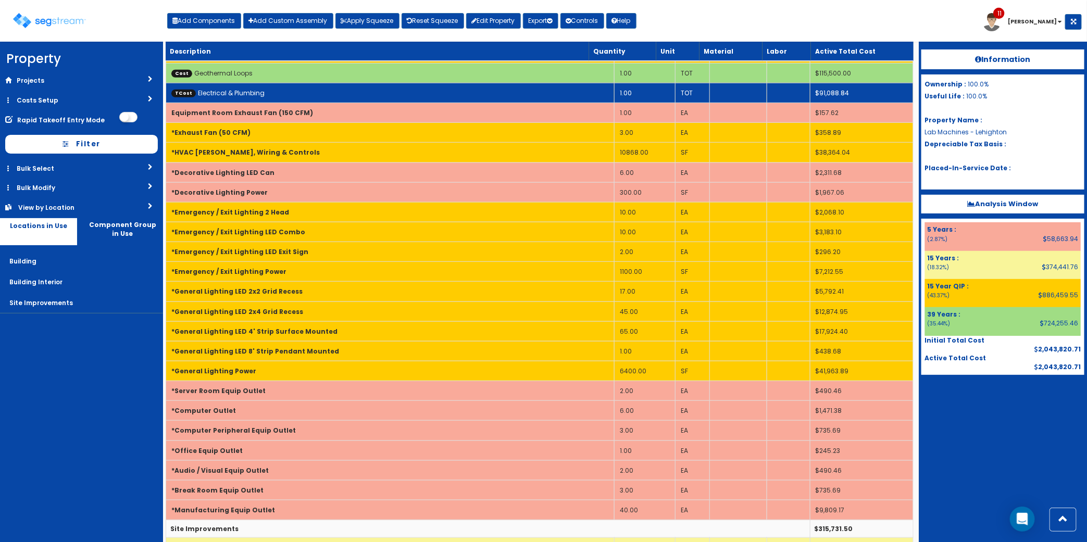
scroll to position [130, 0]
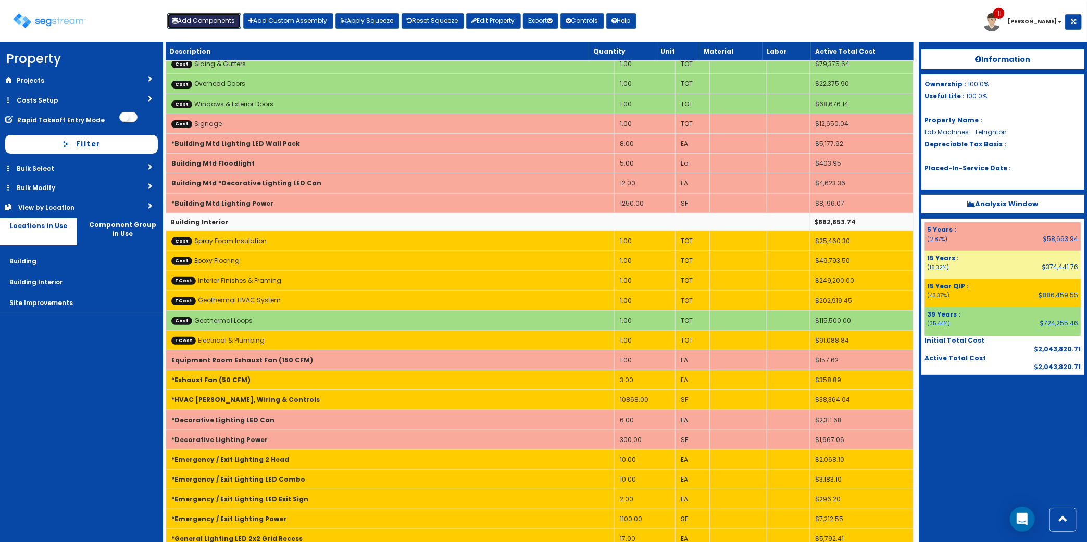
click at [216, 21] on button "Add Components" at bounding box center [204, 21] width 74 height 16
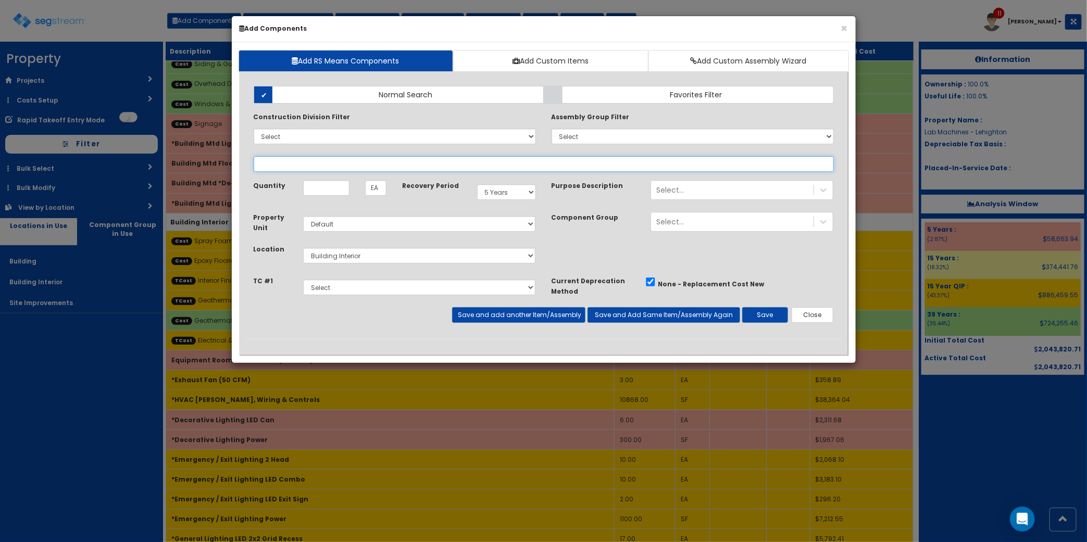
select select
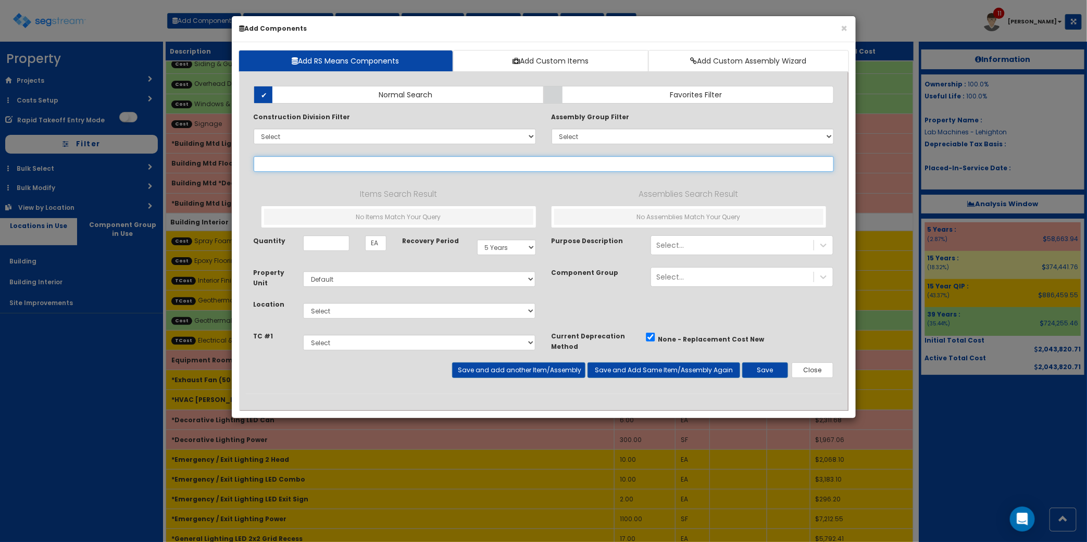
click at [363, 160] on input "text" at bounding box center [544, 164] width 580 height 16
type input "c"
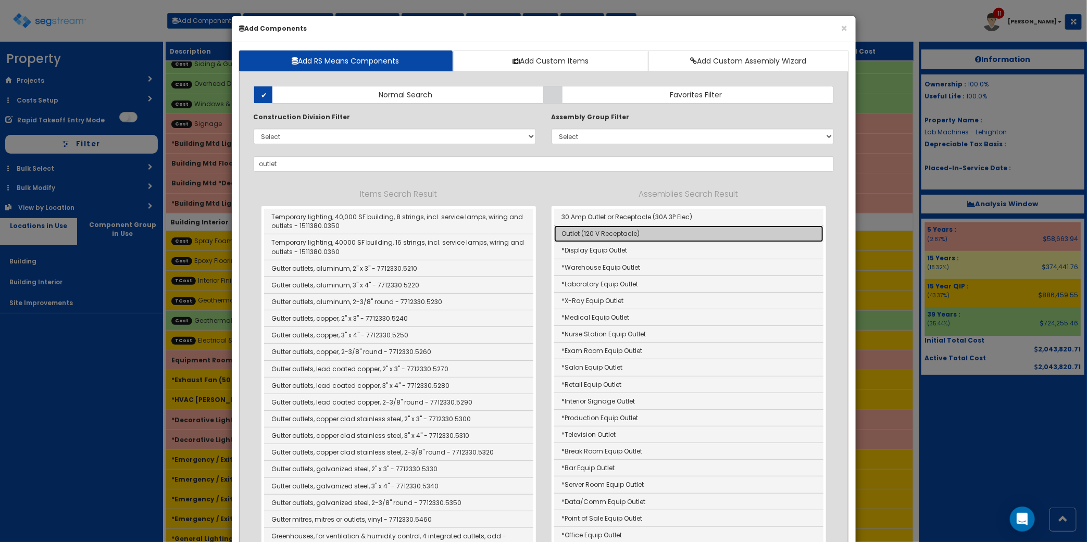
click at [710, 233] on link "Outlet (120 V Receptacle)" at bounding box center [688, 233] width 269 height 17
type input "Outlet (120 V Receptacle)"
type input "Ea"
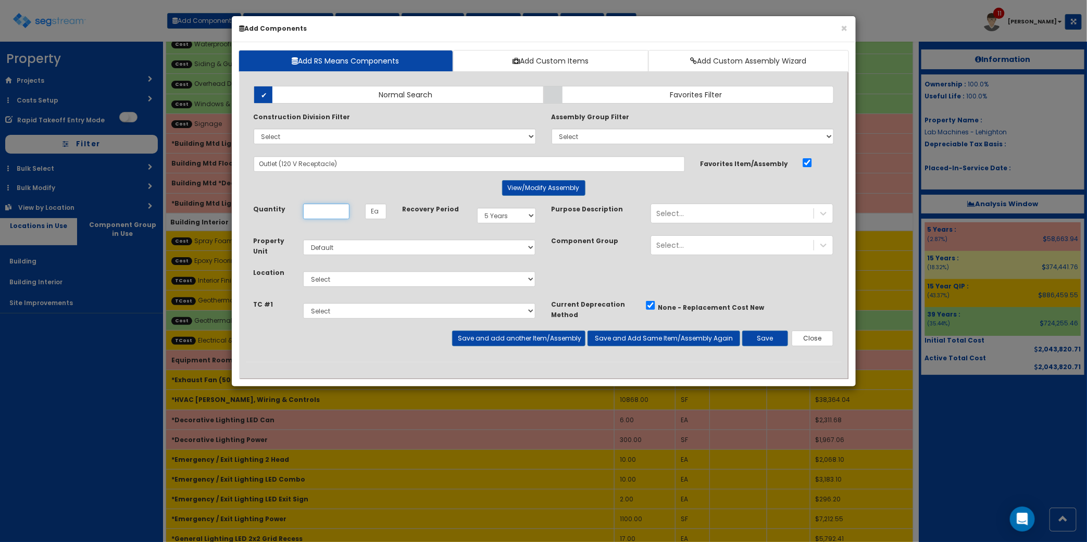
scroll to position [0, 0]
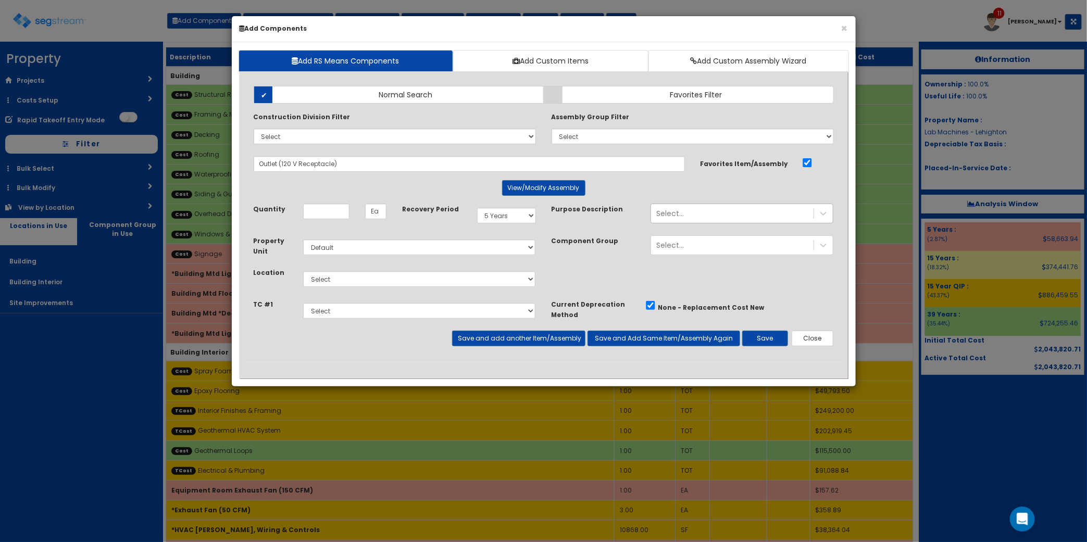
click at [687, 218] on div "Select..." at bounding box center [732, 213] width 162 height 17
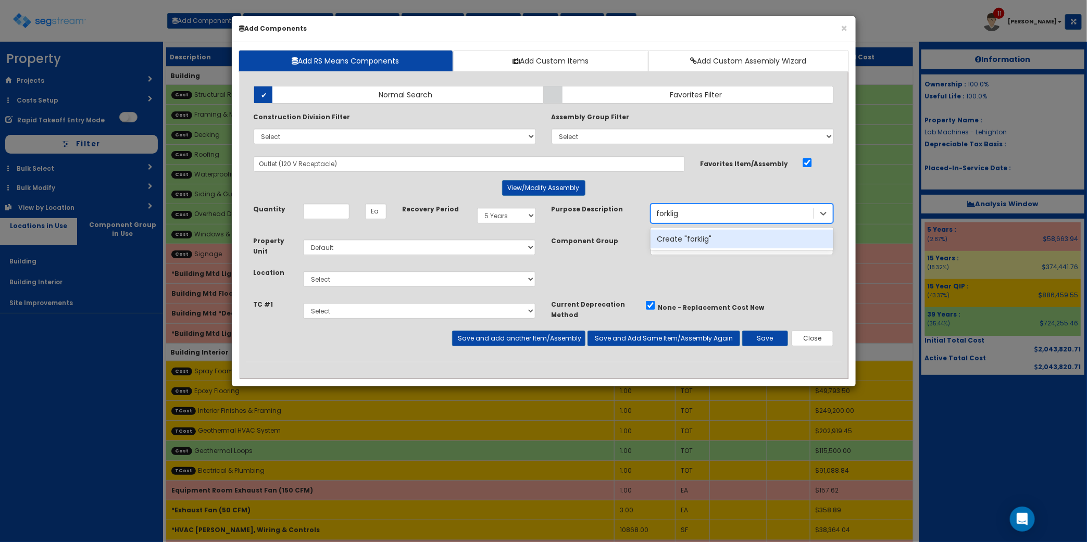
type input "forkli"
click at [691, 238] on div "Forklift Charger" at bounding box center [741, 239] width 183 height 19
click at [332, 211] on input "Unit Quantity" at bounding box center [326, 212] width 46 height 16
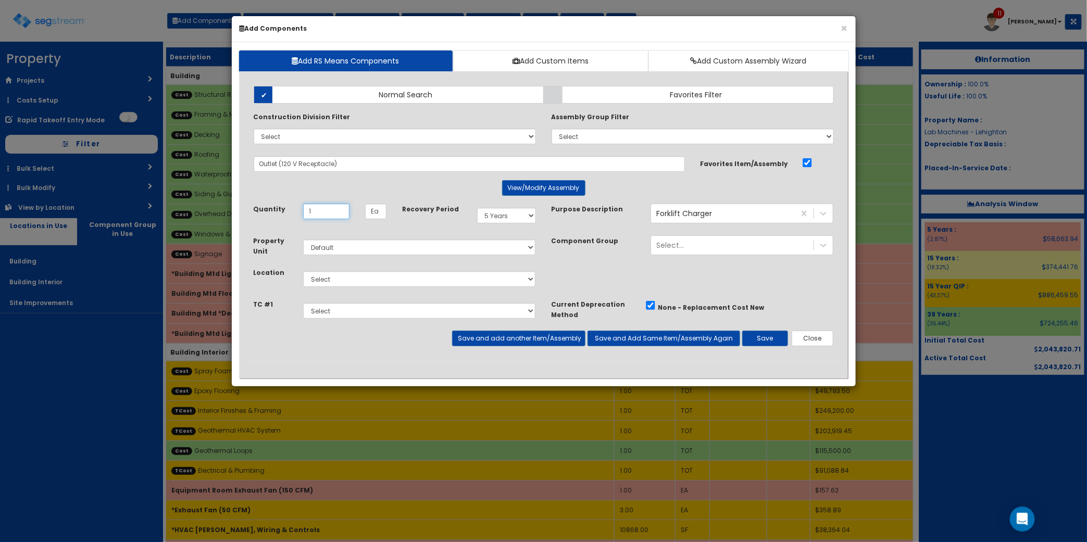
type input "1"
click at [342, 289] on div "Select Building Building Interior Site Improvements Add Additional Location" at bounding box center [419, 279] width 248 height 24
click at [349, 291] on div "Select Building Building Interior Site Improvements Add Additional Location" at bounding box center [419, 279] width 248 height 24
click at [352, 282] on select "Select Building Building Interior Site Improvements Add Additional Location" at bounding box center [419, 279] width 233 height 16
select select "7"
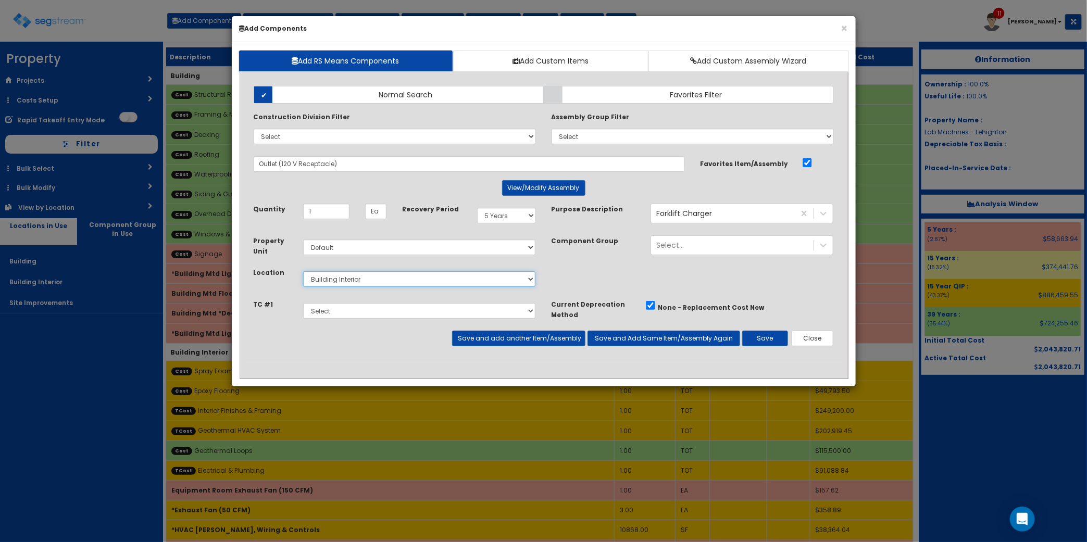
click at [303, 272] on select "Select Building Building Interior Site Improvements Add Additional Location" at bounding box center [419, 279] width 233 height 16
click at [550, 337] on button "Save and add another Item/Assembly" at bounding box center [518, 339] width 133 height 16
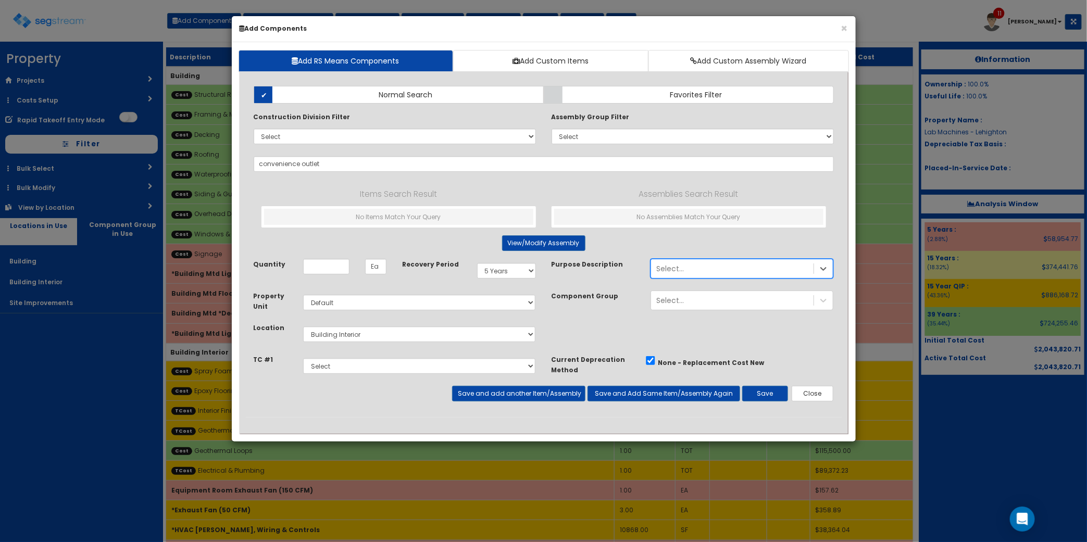
click at [319, 276] on div "Quantity Ea" at bounding box center [320, 270] width 149 height 23
click at [336, 274] on input "Unit Quantity" at bounding box center [326, 267] width 46 height 16
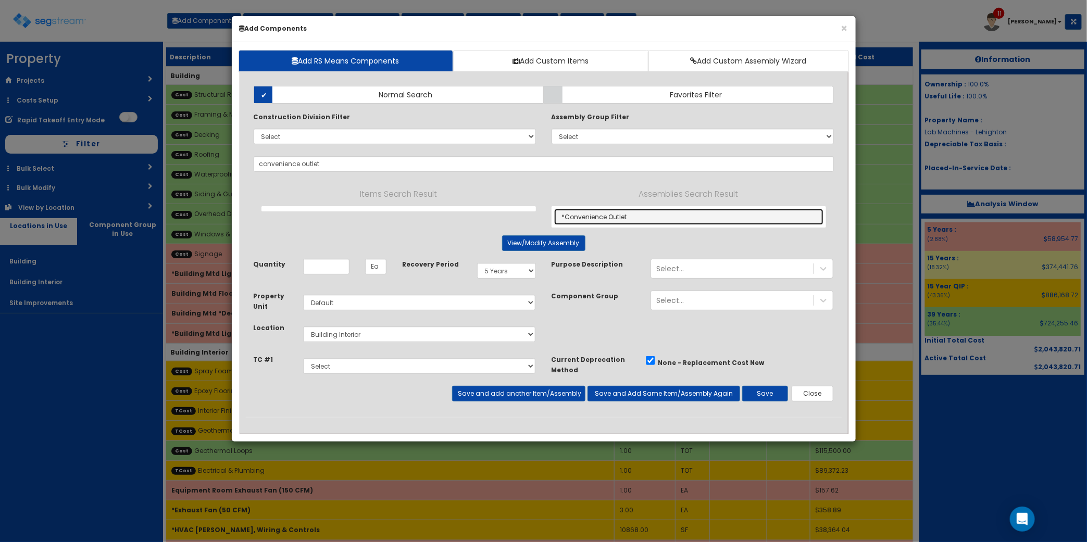
click at [591, 211] on link "*Convenience Outlet" at bounding box center [688, 217] width 269 height 16
type input "*Convenience Outlet"
type input "EA"
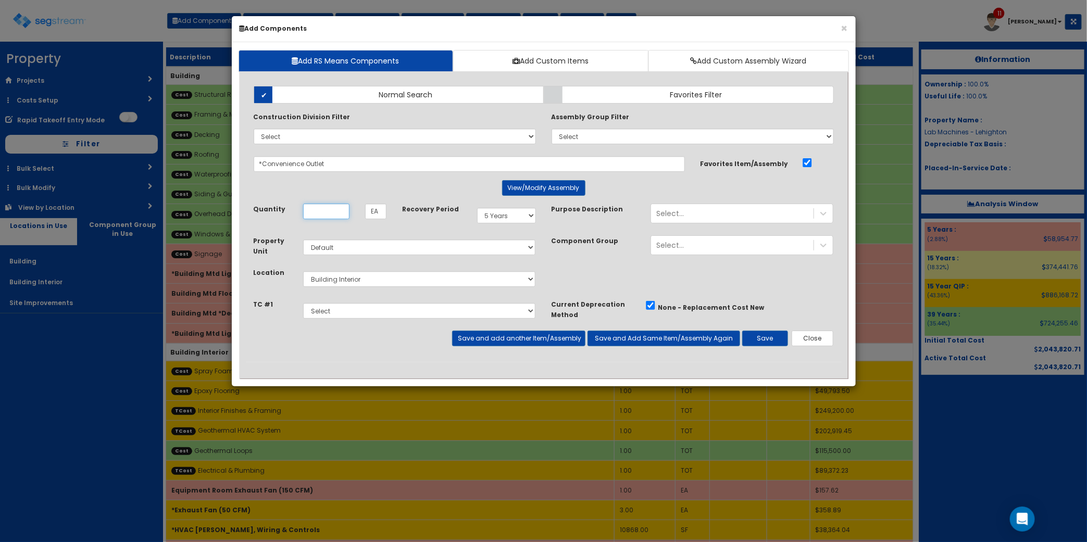
drag, startPoint x: 305, startPoint y: 217, endPoint x: 321, endPoint y: 212, distance: 16.7
click at [306, 217] on input "Unit Quantity" at bounding box center [326, 212] width 46 height 16
type input "34"
click at [544, 344] on button "Save and add another Item/Assembly" at bounding box center [518, 339] width 133 height 16
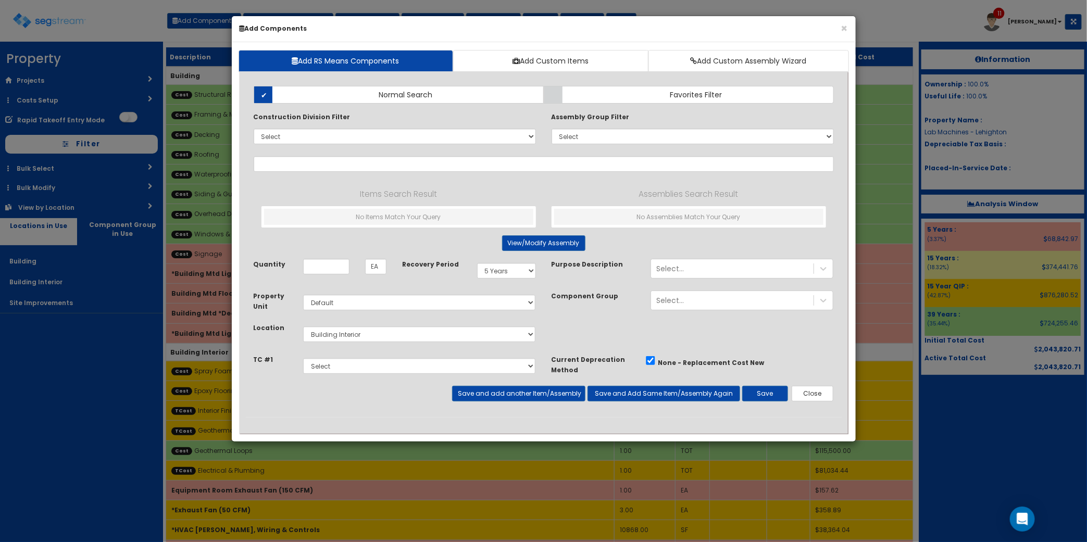
click at [386, 175] on div "Add Items Add Assemblies Both Normal Search Select" at bounding box center [544, 247] width 596 height 339
click at [386, 165] on input "text" at bounding box center [544, 164] width 580 height 16
click at [284, 155] on div "Add Items Add Assemblies Both Normal Search Select" at bounding box center [544, 247] width 596 height 339
click at [574, 190] on p "Assemblies Search Result" at bounding box center [688, 194] width 274 height 14
click at [332, 166] on input "text" at bounding box center [544, 164] width 580 height 16
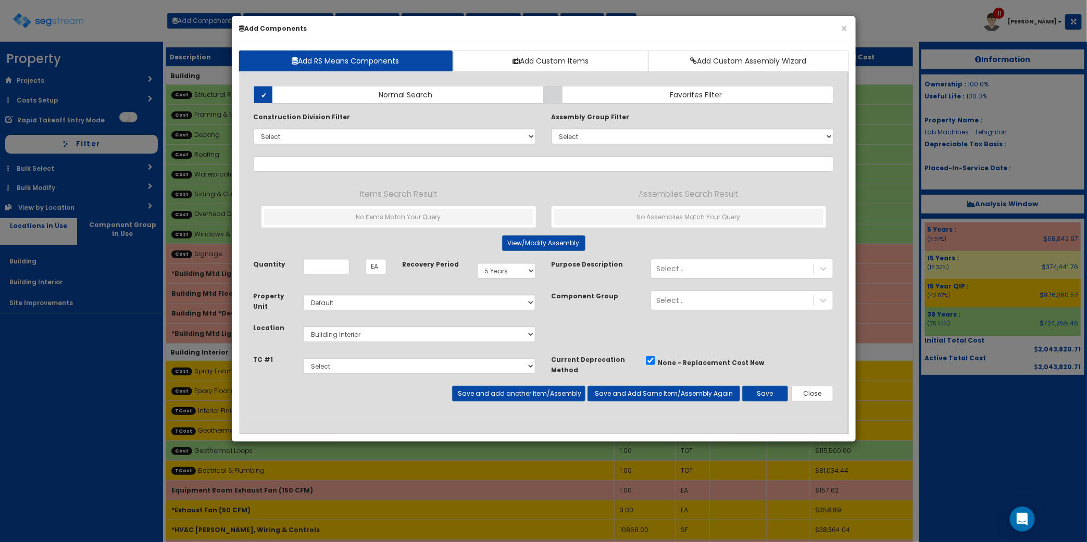
click at [332, 154] on div "Add Items Add Assemblies Both Normal Search Select" at bounding box center [544, 247] width 596 height 339
click at [333, 157] on div "Add Items Add Assemblies Both Normal Search Select" at bounding box center [544, 247] width 596 height 339
click at [333, 159] on input "text" at bounding box center [544, 164] width 580 height 16
click at [333, 160] on input "text" at bounding box center [544, 164] width 580 height 16
click at [417, 168] on input "text" at bounding box center [544, 164] width 580 height 16
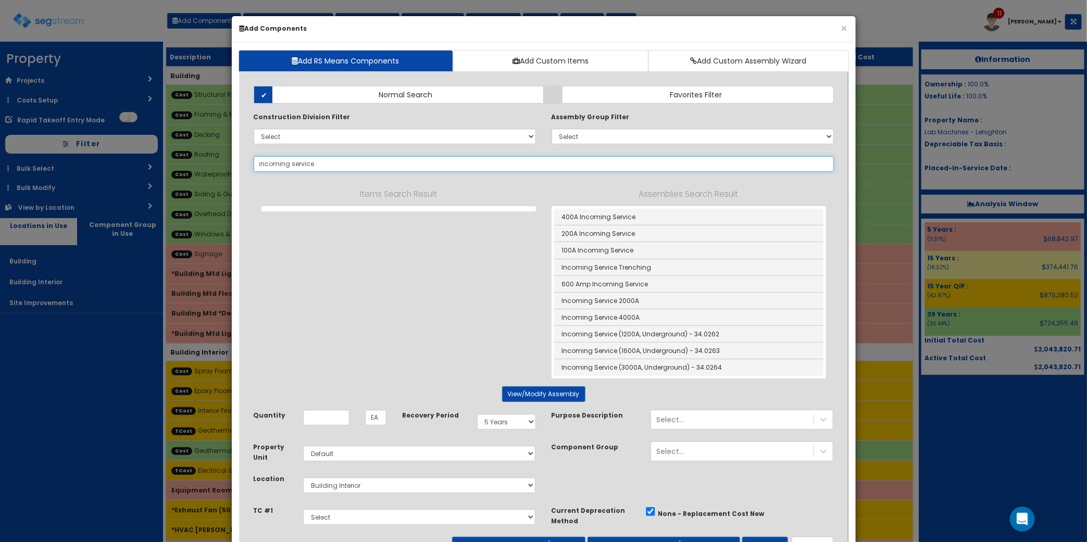
drag, startPoint x: 339, startPoint y: 167, endPoint x: 83, endPoint y: 159, distance: 255.7
click at [84, 160] on div "× Add Components Add RS Means Components Add Custom Items Add Custom Assembly W…" at bounding box center [543, 271] width 1087 height 542
click at [638, 287] on link "600 Amp Incoming Service" at bounding box center [688, 284] width 269 height 17
type input "600 Amp Incoming Service"
type input "TOT"
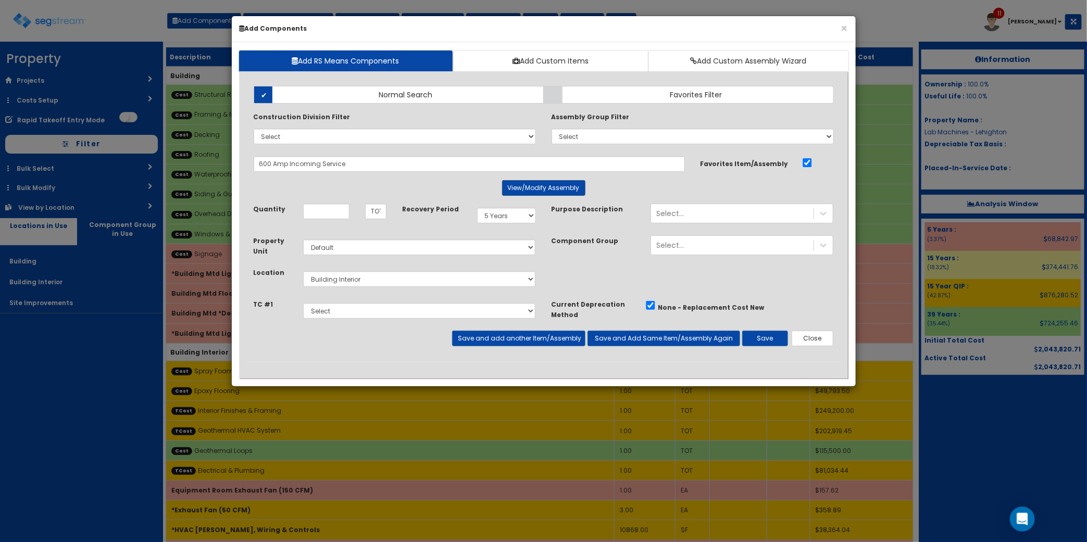
click at [529, 183] on div "Add Items Add Assemblies Both Normal Search Select" at bounding box center [544, 220] width 596 height 284
click at [529, 183] on button "View/Modify Assembly" at bounding box center [543, 188] width 83 height 16
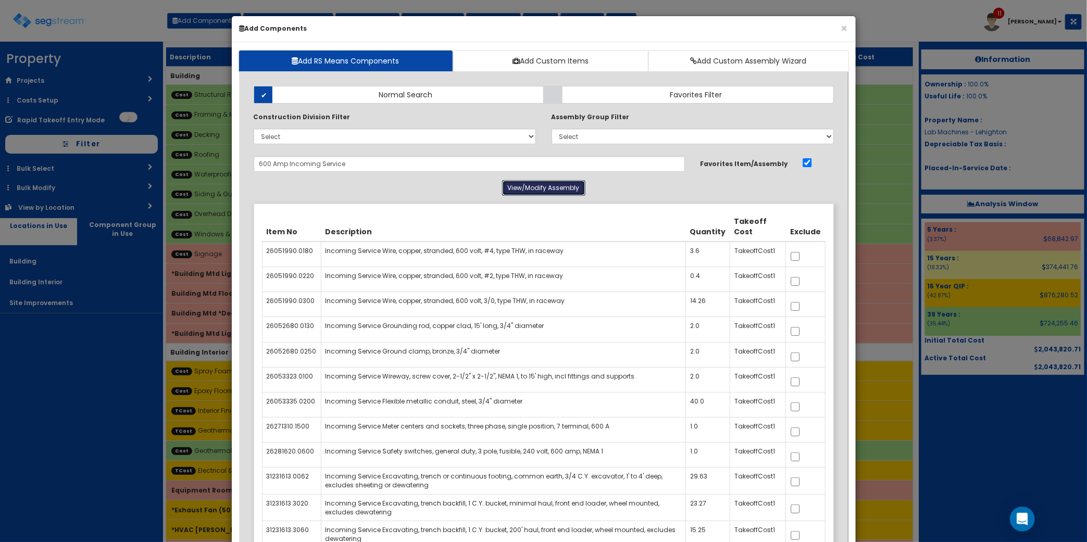
click at [529, 185] on button "View/Modify Assembly" at bounding box center [543, 188] width 83 height 16
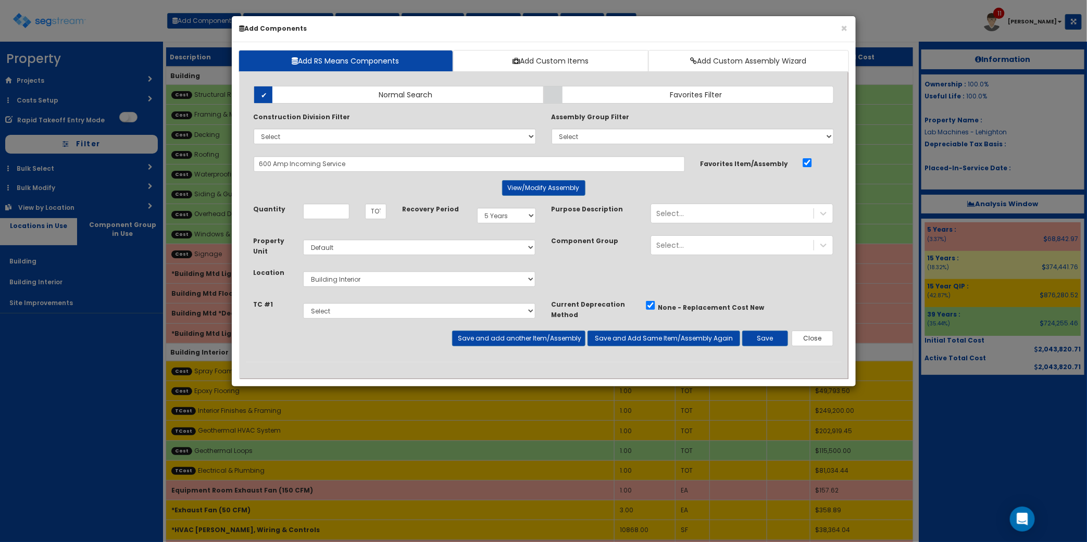
drag, startPoint x: 376, startPoint y: 155, endPoint x: -72, endPoint y: 125, distance: 449.2
click at [0, 125] on html "We are Building your Property. So please grab a coffee and let us do the heavy …" at bounding box center [543, 522] width 1087 height 1045
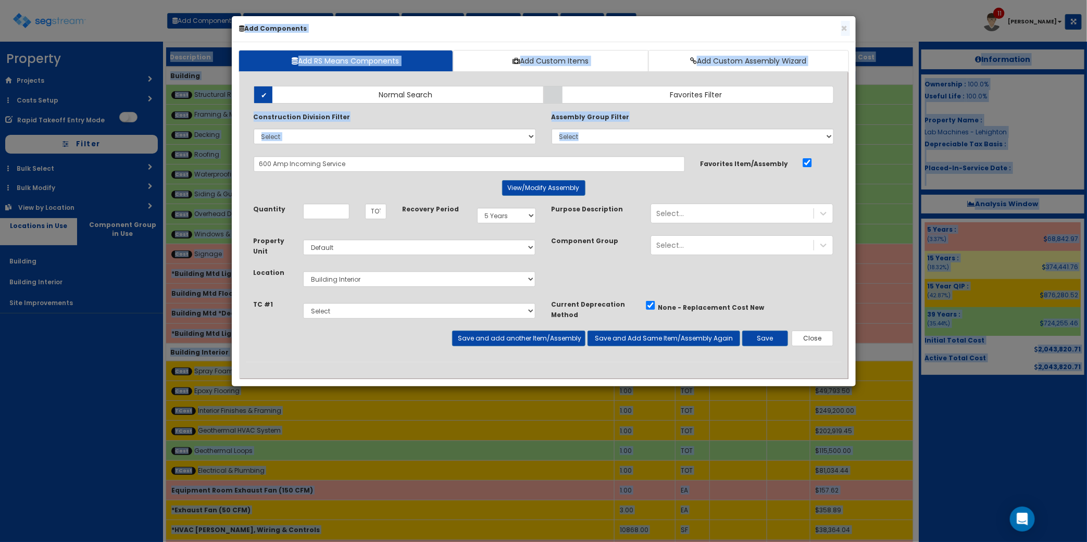
drag, startPoint x: -72, startPoint y: 125, endPoint x: 261, endPoint y: 158, distance: 334.8
click at [205, 157] on div "× Add Components Add RS Means Components Add Custom Items Add Custom Assembly W…" at bounding box center [543, 271] width 1087 height 542
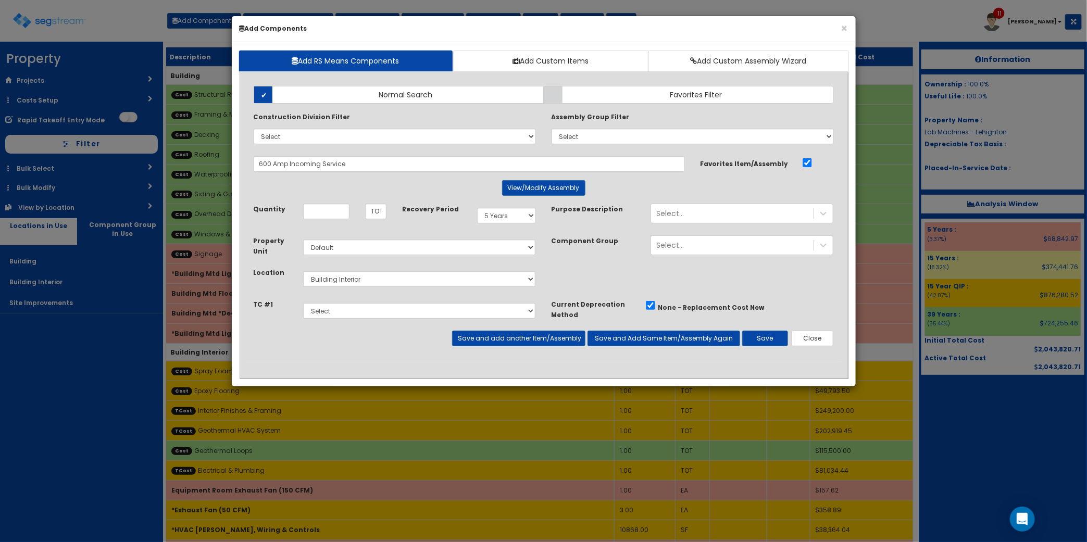
click at [434, 173] on div "Add Items Add Assemblies Both Normal Search Select" at bounding box center [544, 220] width 596 height 284
drag, startPoint x: 412, startPoint y: 160, endPoint x: 3, endPoint y: 143, distance: 409.0
click at [17, 146] on div "× Add Components Add RS Means Components Add Custom Items Add Custom Assembly W…" at bounding box center [543, 271] width 1087 height 542
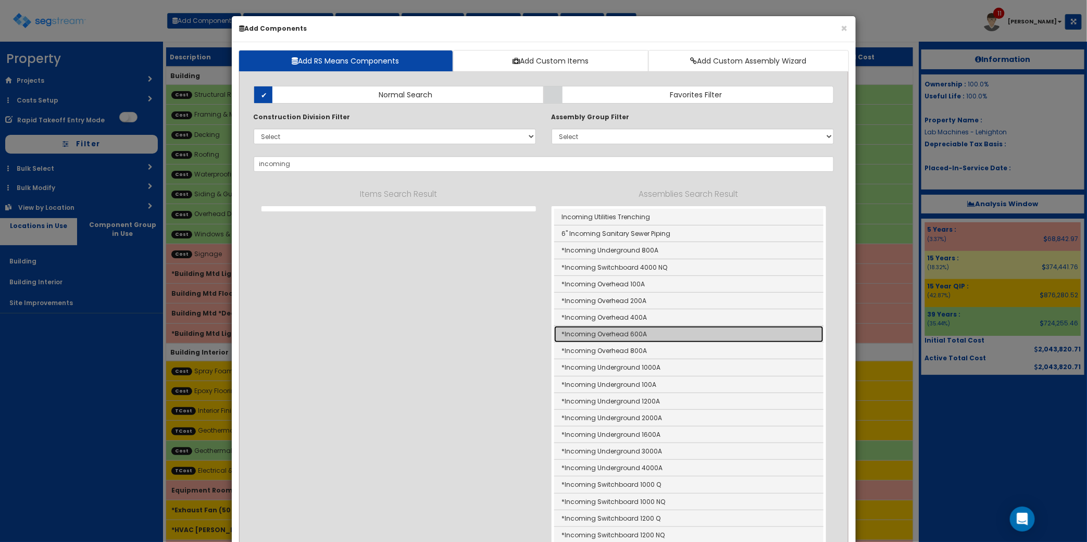
click at [690, 337] on link "*Incoming Overhead 600A" at bounding box center [688, 334] width 269 height 17
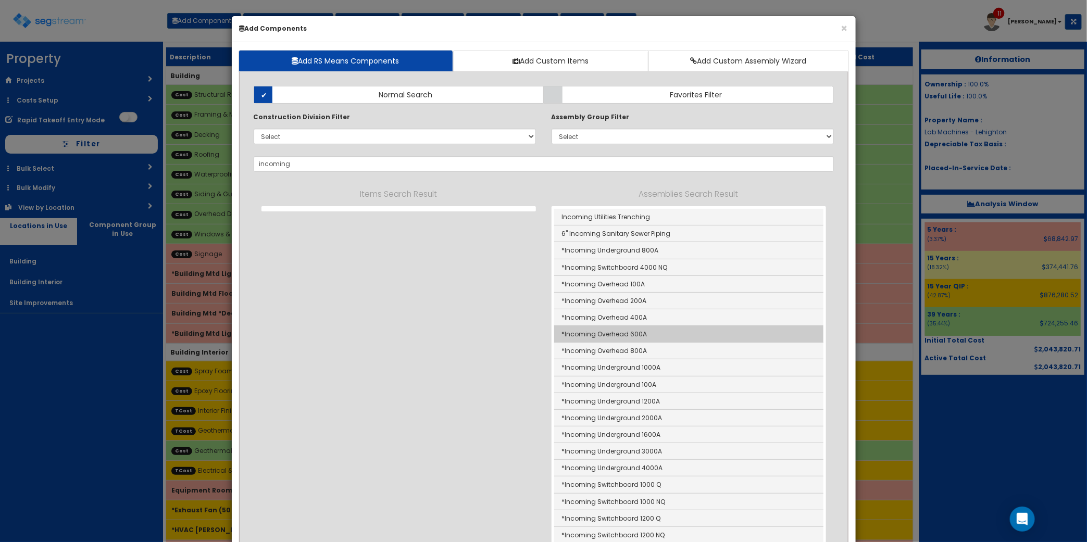
type input "*Incoming Overhead 600A"
type input "EA"
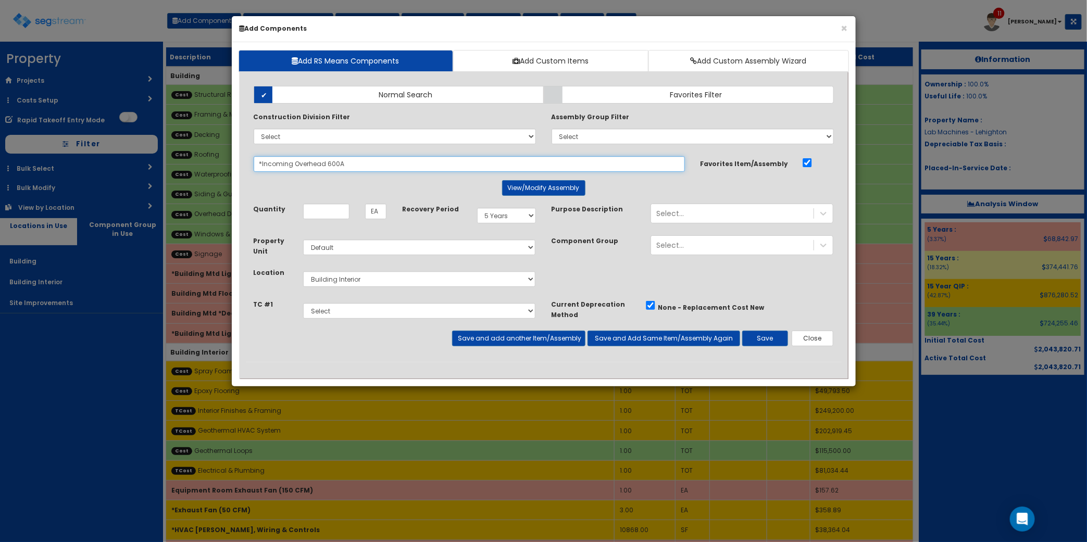
drag, startPoint x: 358, startPoint y: 165, endPoint x: 2, endPoint y: 142, distance: 356.8
click at [16, 144] on div "× Add Components Add RS Means Components Add Custom Items Add Custom Assembly W…" at bounding box center [543, 271] width 1087 height 542
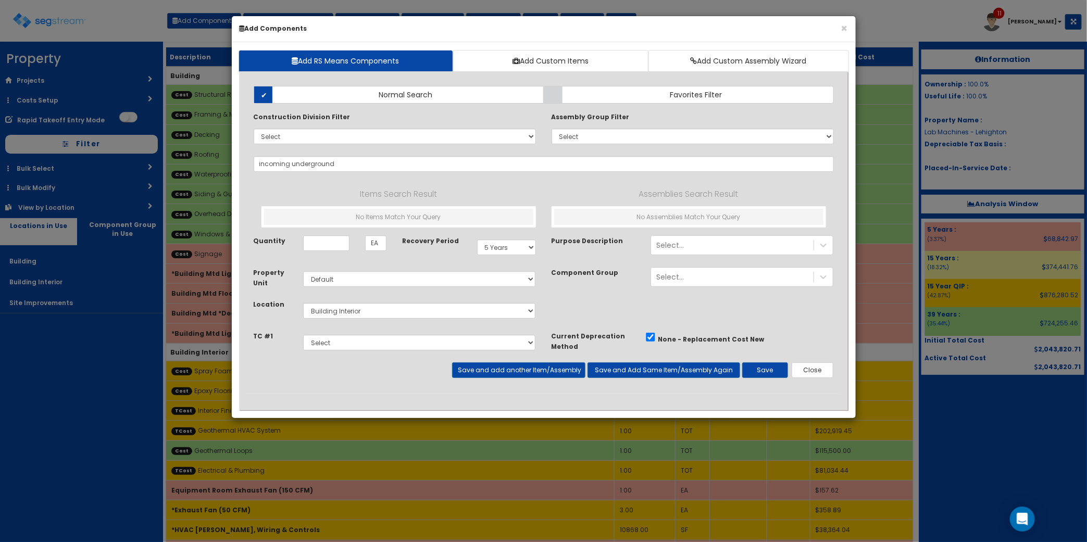
click at [592, 317] on div "Property Unit Select Default Location Select Building" at bounding box center [544, 299] width 596 height 64
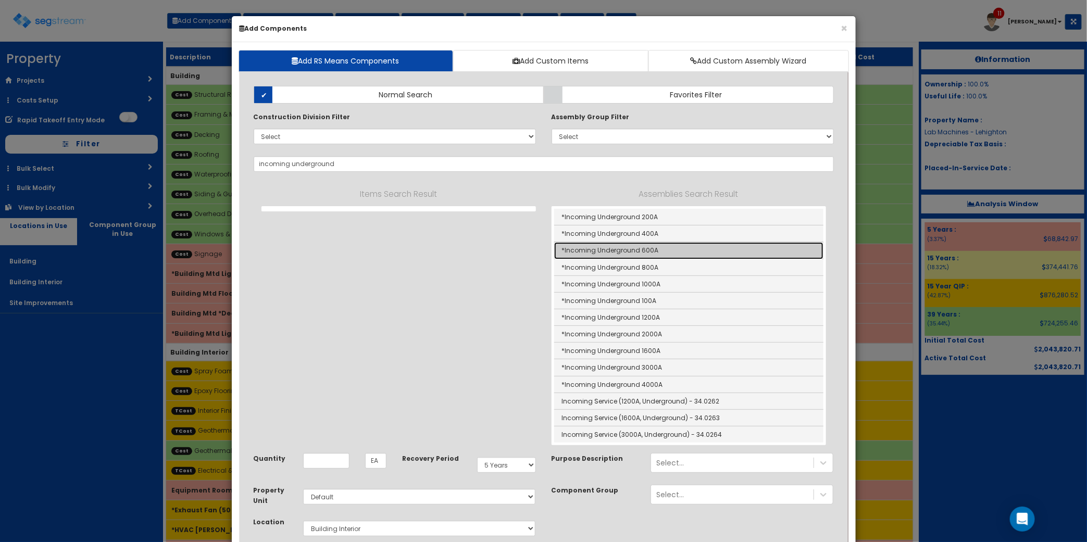
click at [667, 253] on link "*Incoming Underground 600A" at bounding box center [688, 250] width 269 height 17
type input "*Incoming Underground 600A"
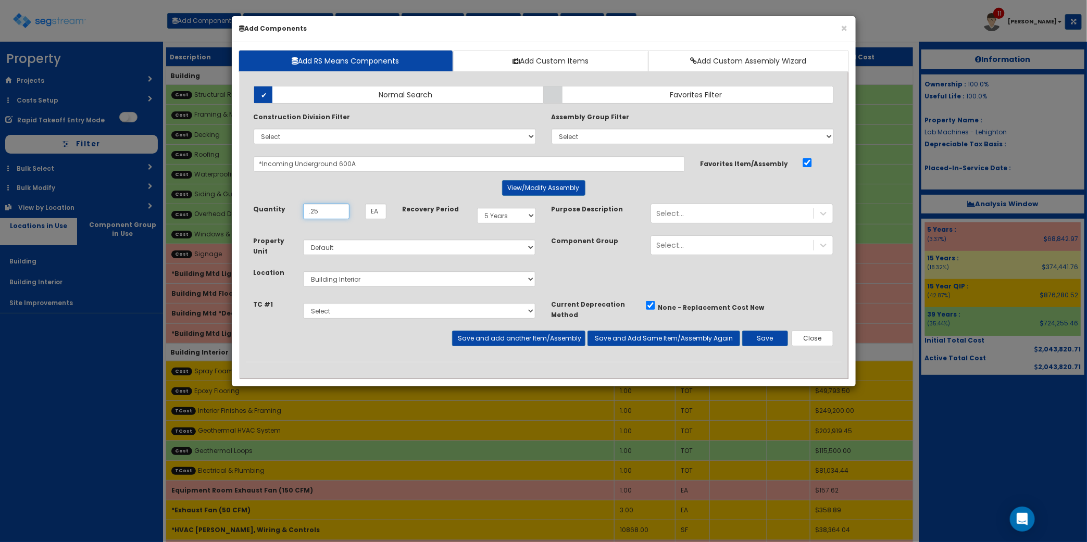
type input ".25"
click at [406, 277] on select "Select Building Building Interior Site Improvements Add Additional Location" at bounding box center [419, 279] width 233 height 16
select select "6"
click at [303, 272] on select "Select Building Building Interior Site Improvements Add Additional Location" at bounding box center [419, 279] width 233 height 16
click at [636, 339] on button "Save and Add Same Item/Assembly Again" at bounding box center [663, 339] width 153 height 16
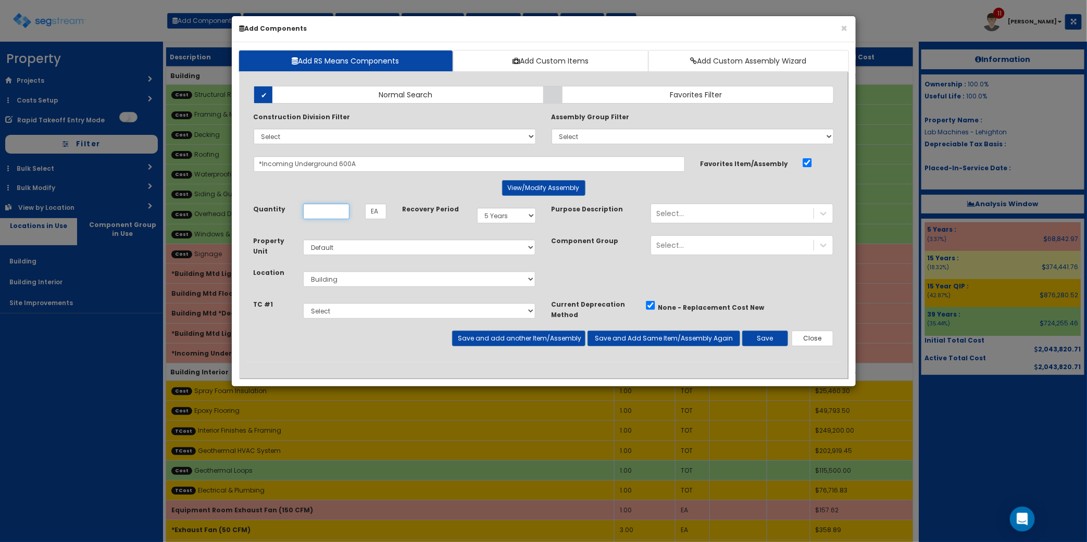
click at [327, 210] on input "Unit Quantity" at bounding box center [326, 212] width 46 height 16
type input ".75"
click at [534, 220] on select "Select 5 Years 7 Years 9 Years 10 Years 15 Years 15 Year QLI 15 Year QRP 15 Yea…" at bounding box center [506, 216] width 59 height 16
select select "15Y_1"
click at [477, 208] on select "Select 5 Years 7 Years 9 Years 10 Years 15 Years 15 Year QLI 15 Year QRP 15 Yea…" at bounding box center [506, 216] width 59 height 16
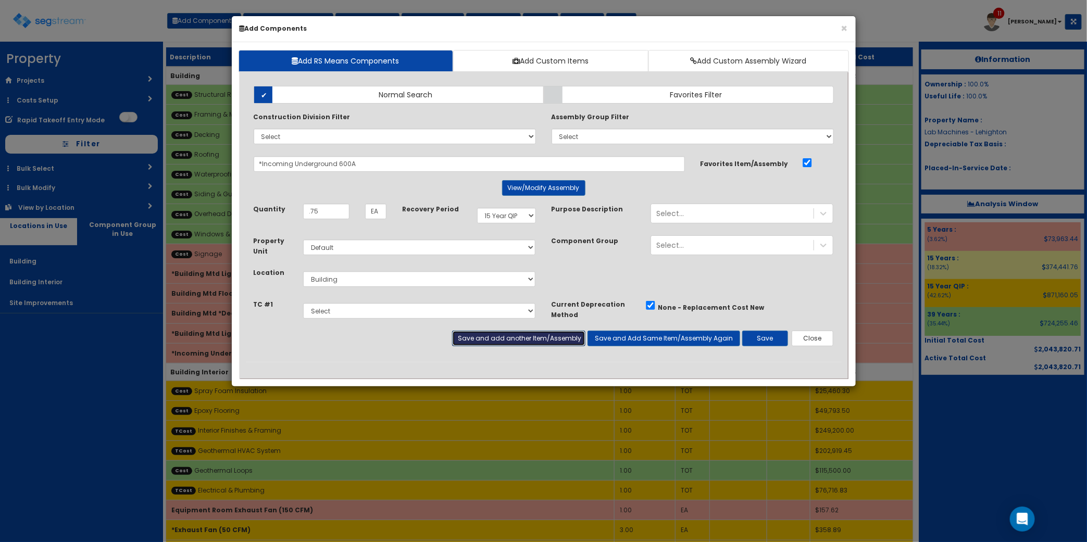
click at [526, 342] on button "Save and add another Item/Assembly" at bounding box center [518, 339] width 133 height 16
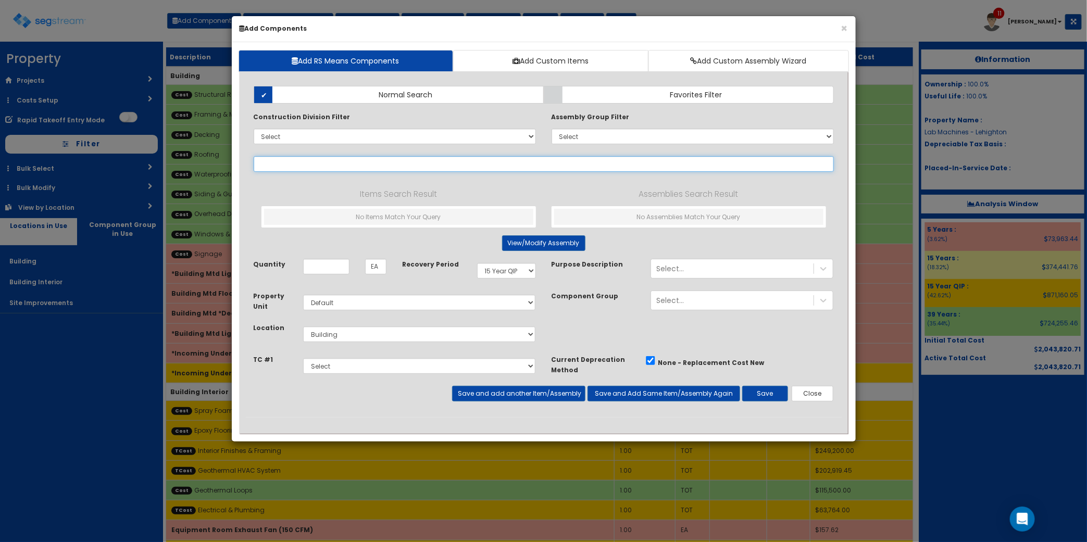
click at [327, 165] on input "text" at bounding box center [544, 164] width 580 height 16
click at [730, 334] on div "Property Unit Select Default Location Select Building" at bounding box center [544, 323] width 596 height 64
click at [363, 165] on input "text" at bounding box center [544, 164] width 580 height 16
